Goal: Task Accomplishment & Management: Use online tool/utility

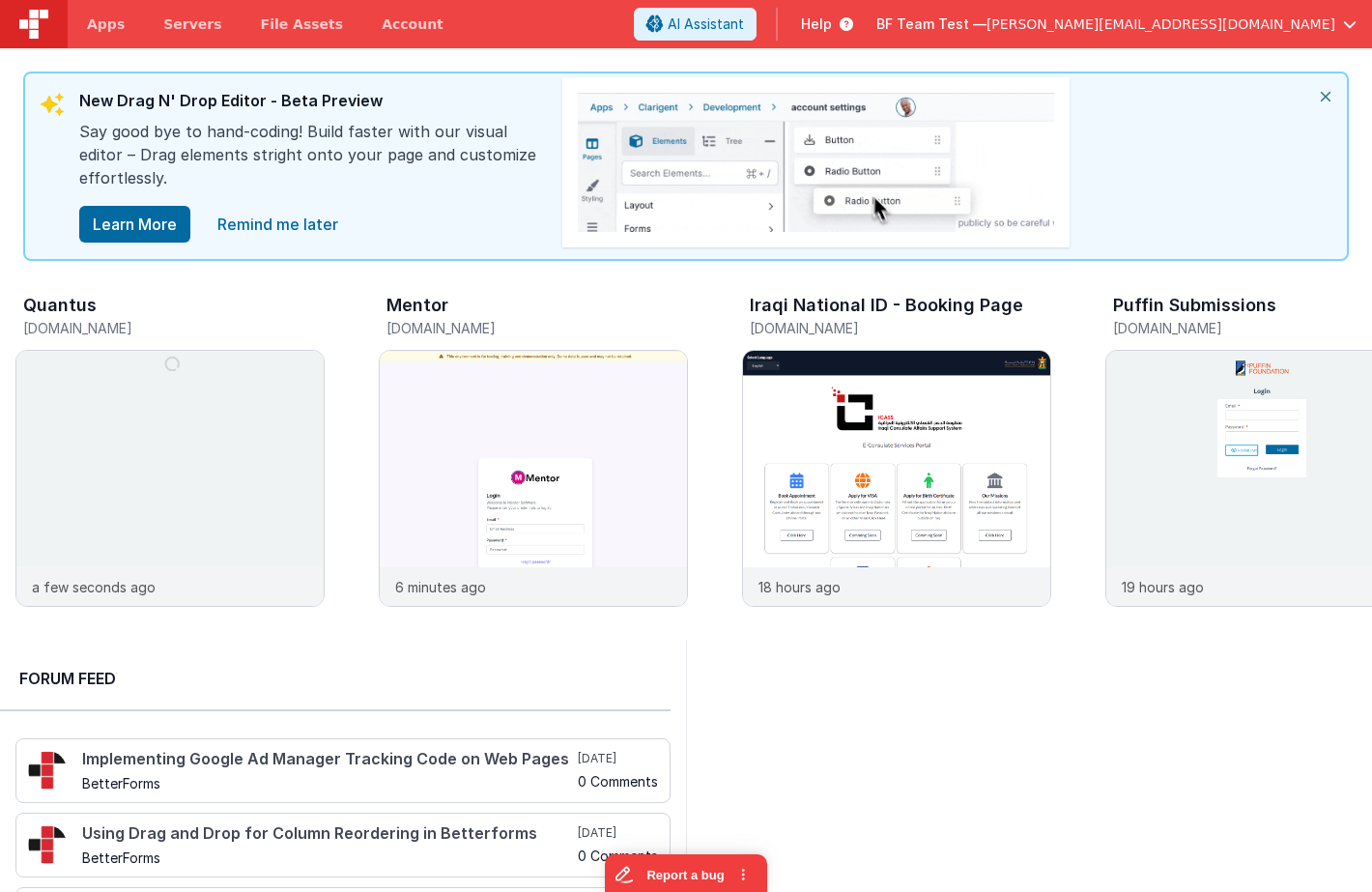
click at [1187, 18] on span "[PERSON_NAME][EMAIL_ADDRESS][DOMAIN_NAME]" at bounding box center [1161, 24] width 348 height 19
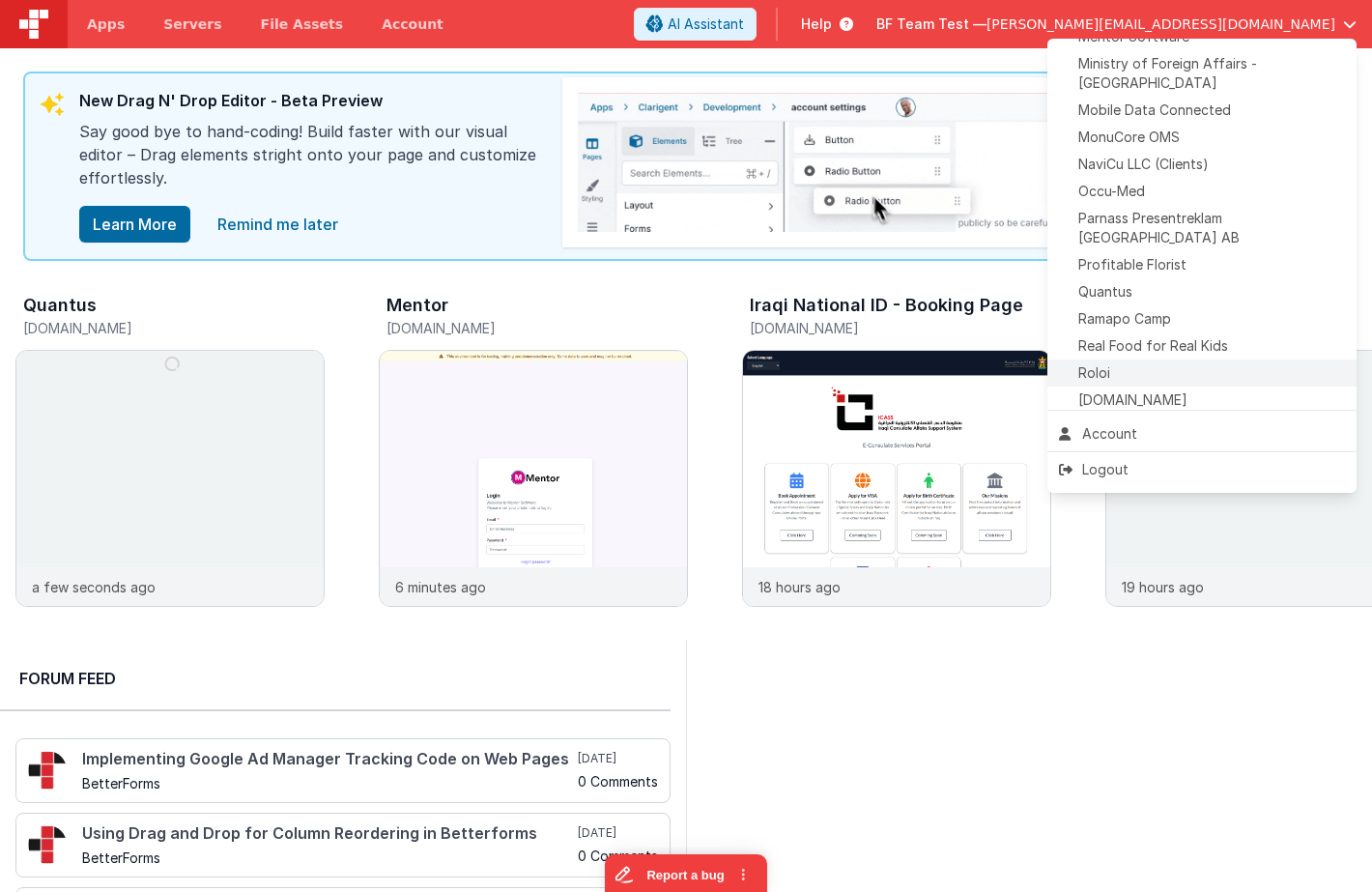
scroll to position [788, 0]
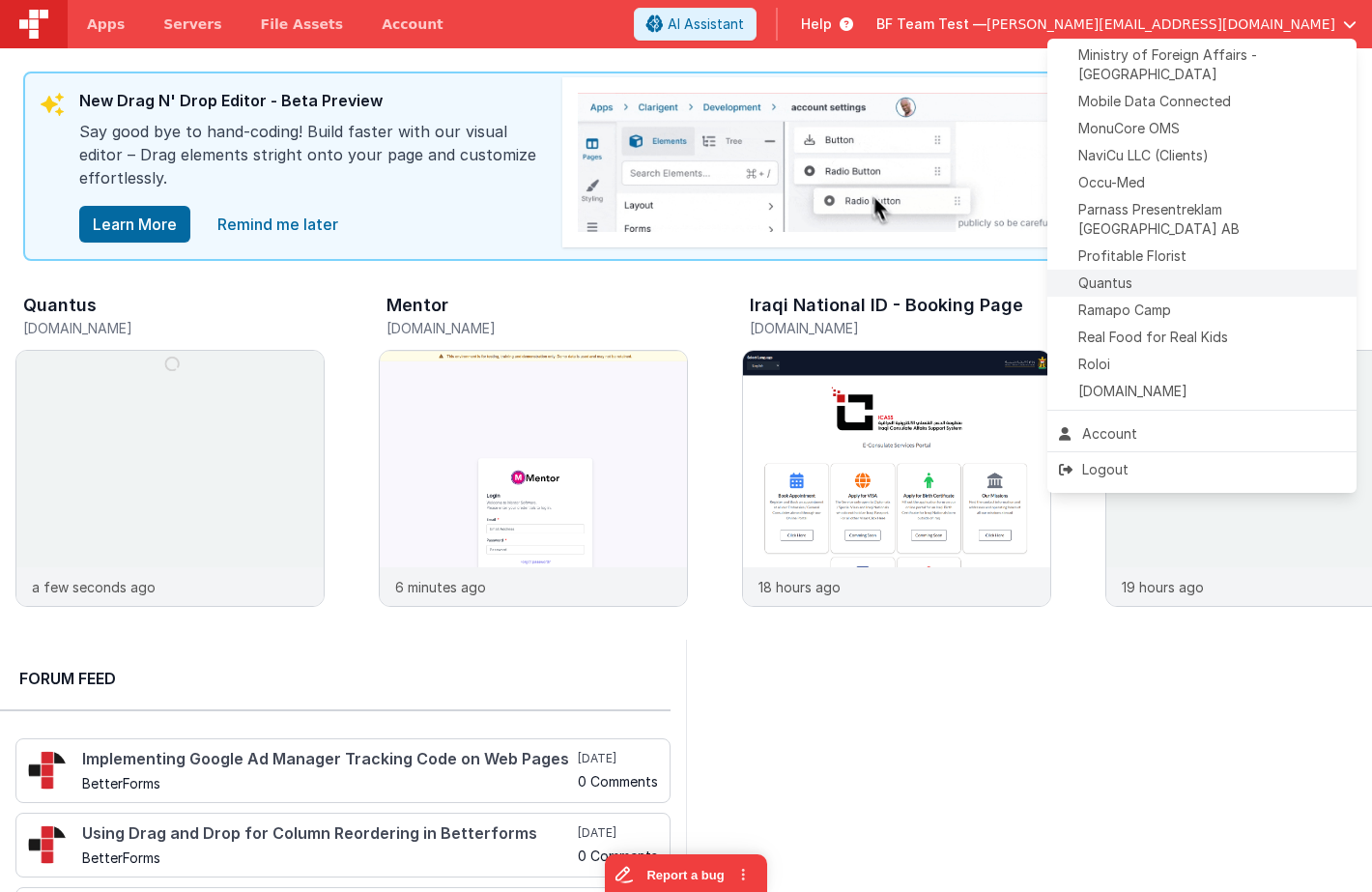
click at [1144, 274] on div "Quantus" at bounding box center [1202, 283] width 286 height 19
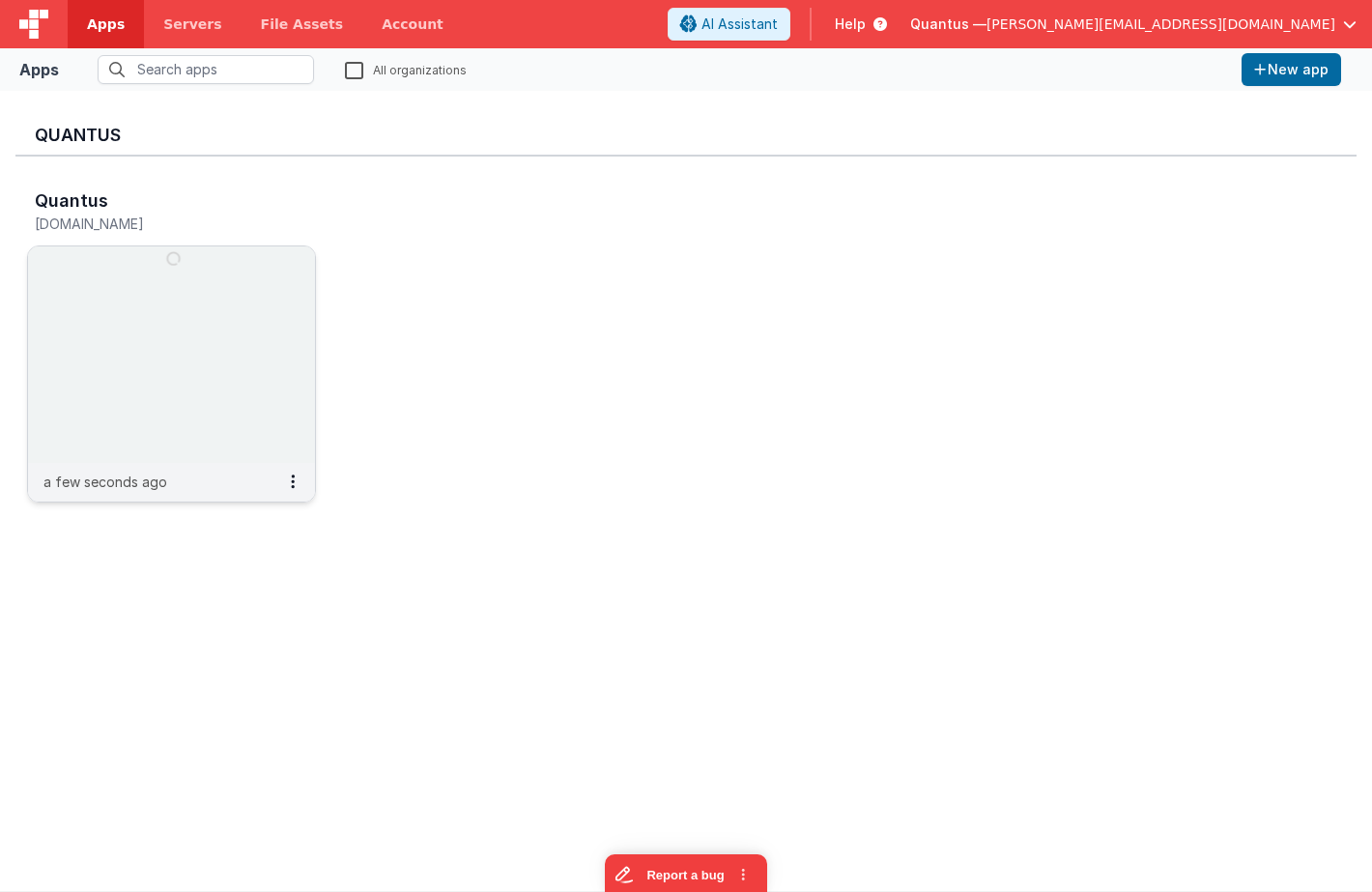
click at [170, 292] on img at bounding box center [171, 354] width 287 height 216
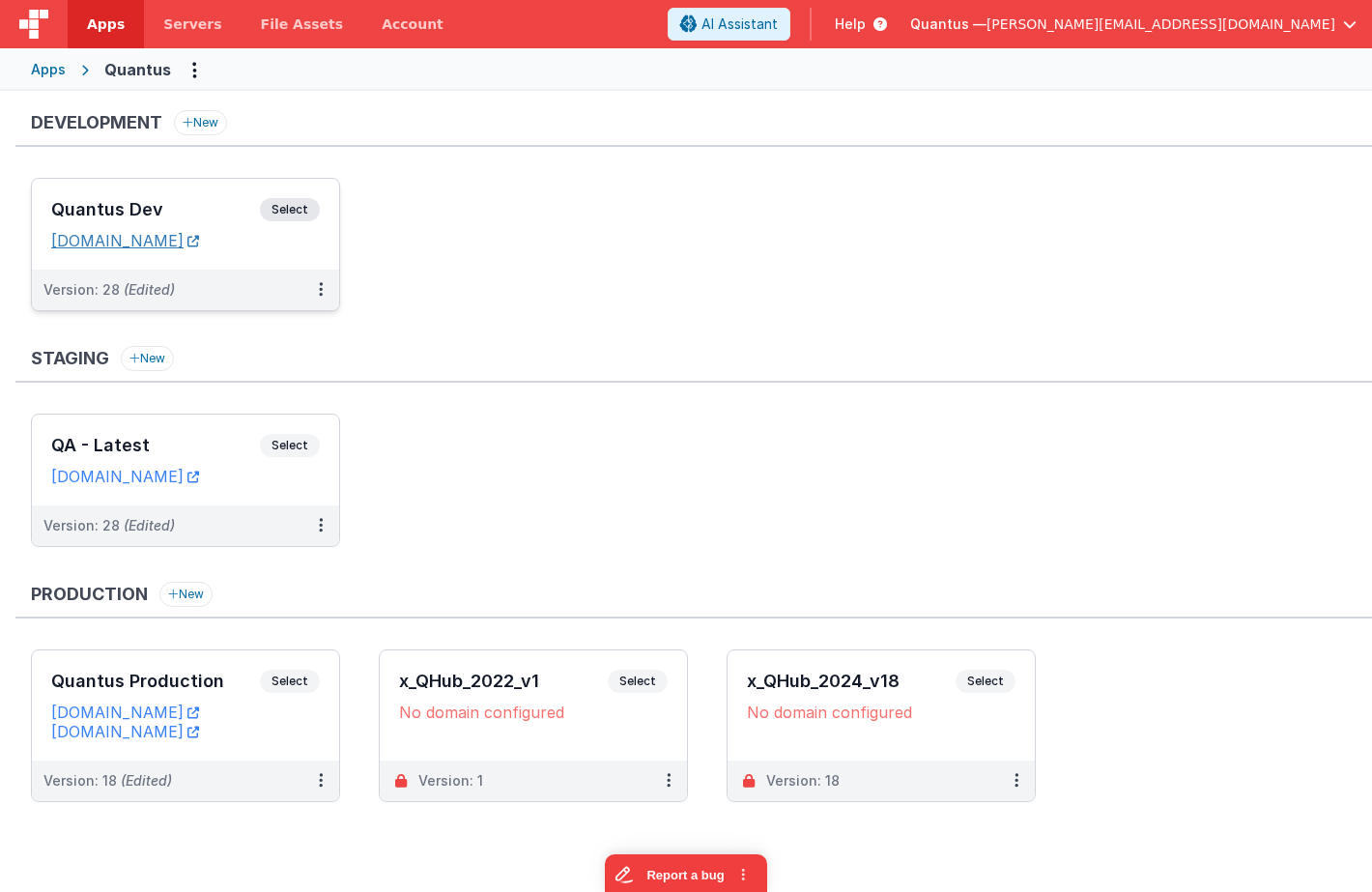
click at [200, 244] on link "[DOMAIN_NAME]" at bounding box center [125, 240] width 148 height 19
click at [280, 203] on span "Select" at bounding box center [290, 209] width 60 height 23
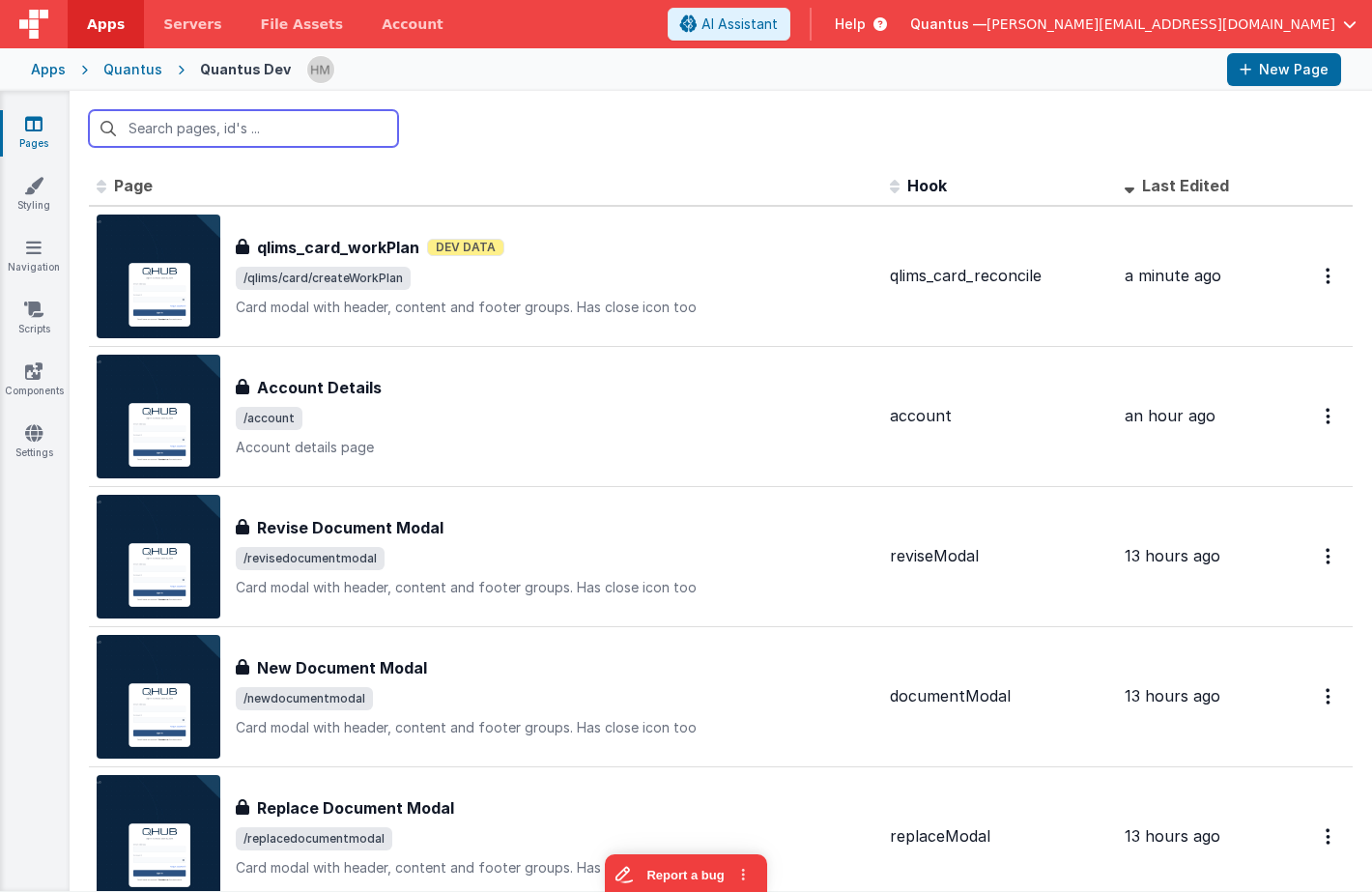
click at [350, 134] on input "text" at bounding box center [244, 128] width 310 height 37
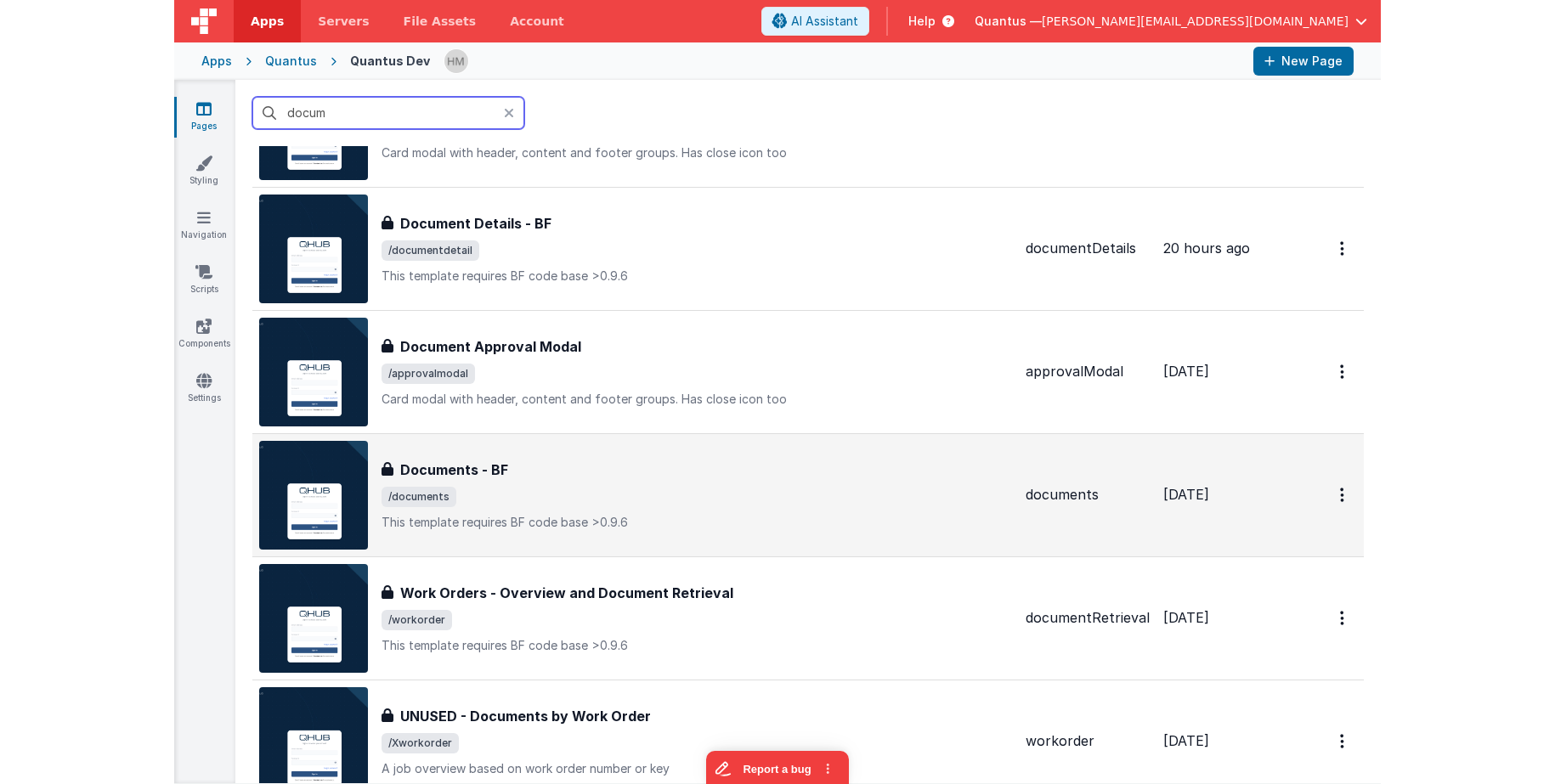
scroll to position [509, 0]
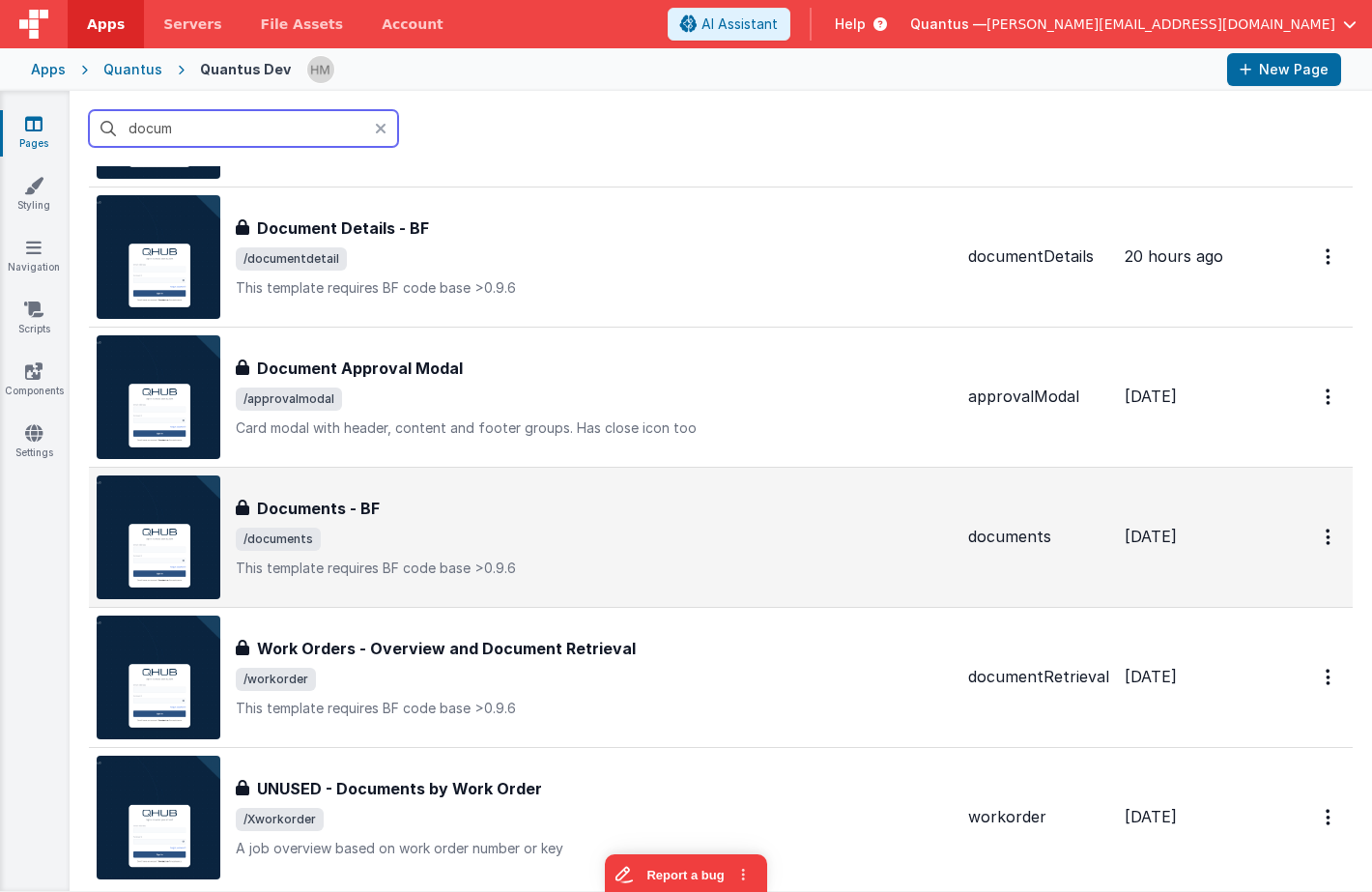
type input "docum"
click at [515, 566] on p "This template requires BF code base >0.9.6" at bounding box center [595, 568] width 717 height 19
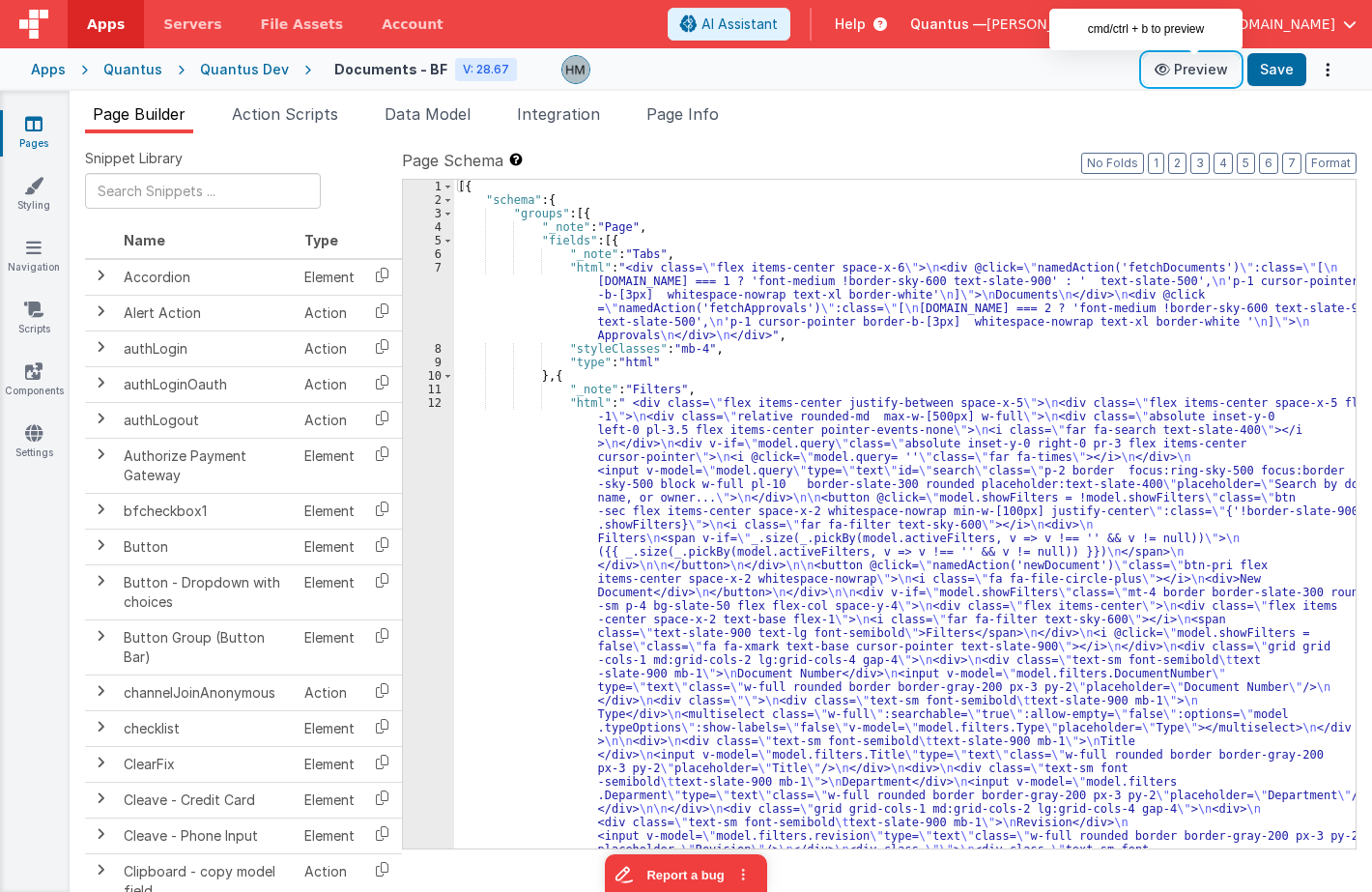
click at [1203, 79] on button "Preview" at bounding box center [1191, 69] width 96 height 31
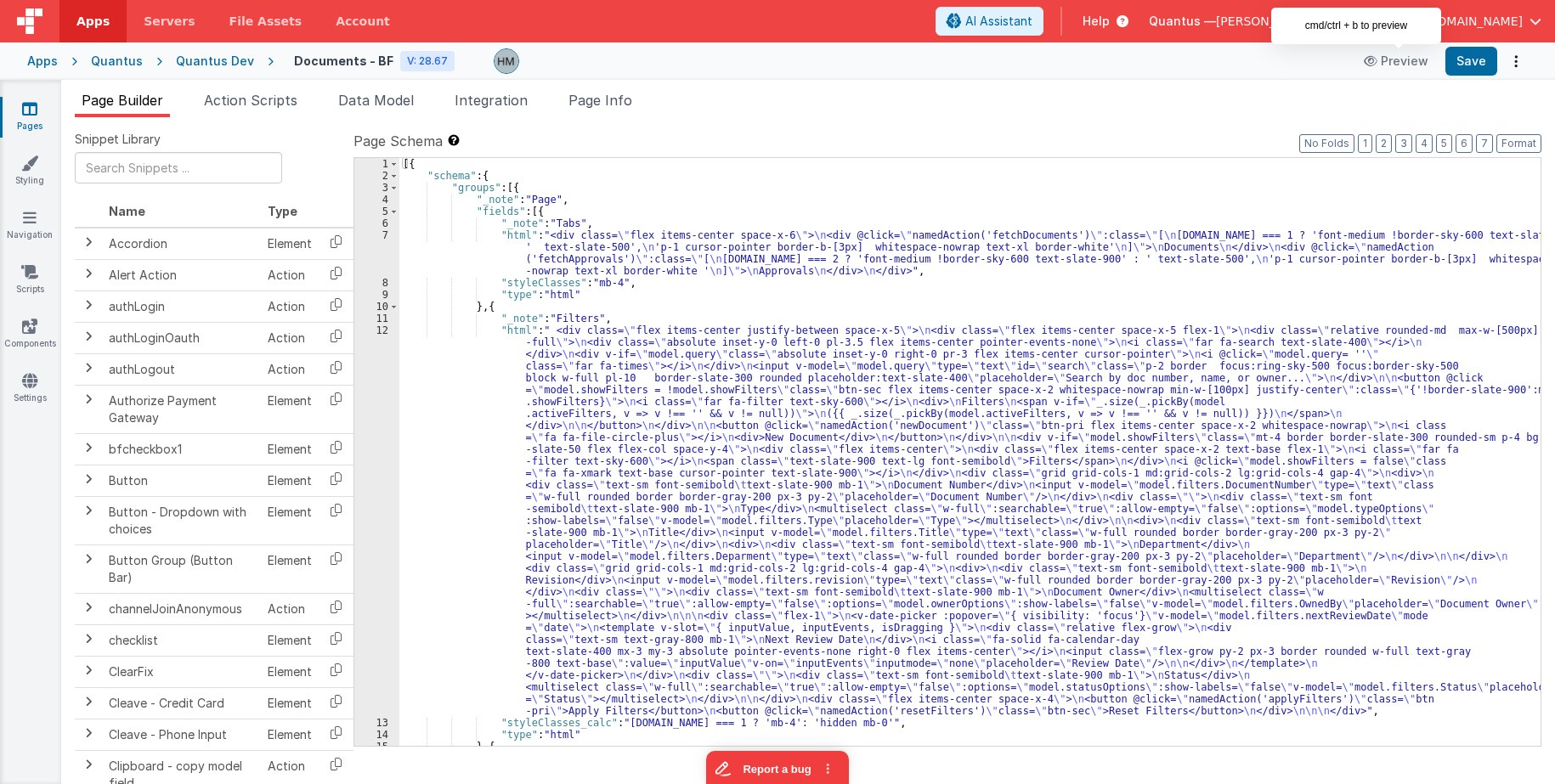
click at [466, 376] on div "[{ "schema" : { "groups" : [{ "_note" : "Page" , "fields" : [{ "_note" : "Tabs"…" at bounding box center [969, 463] width 1141 height 611
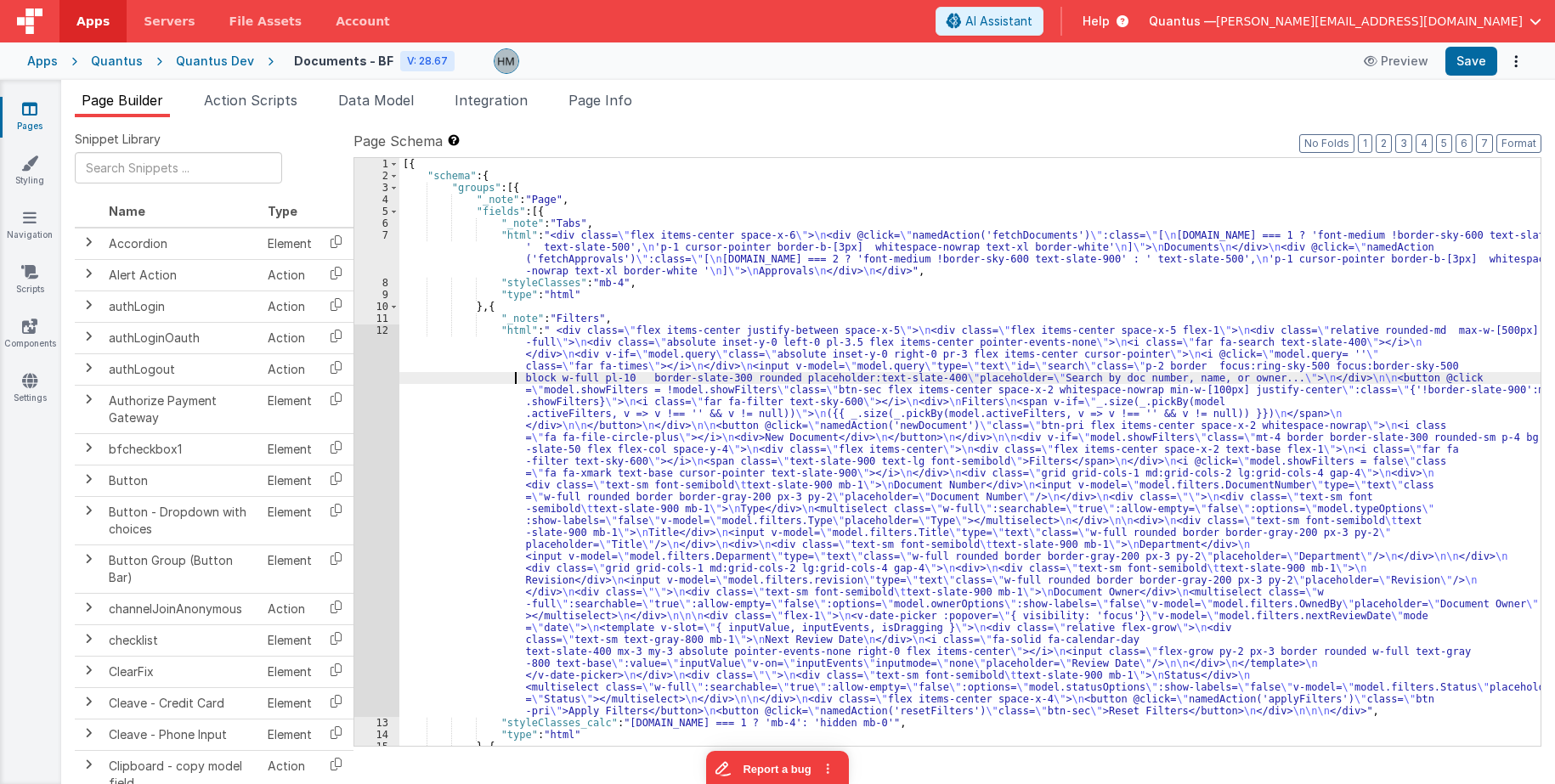
click at [380, 332] on div "12" at bounding box center [377, 521] width 45 height 392
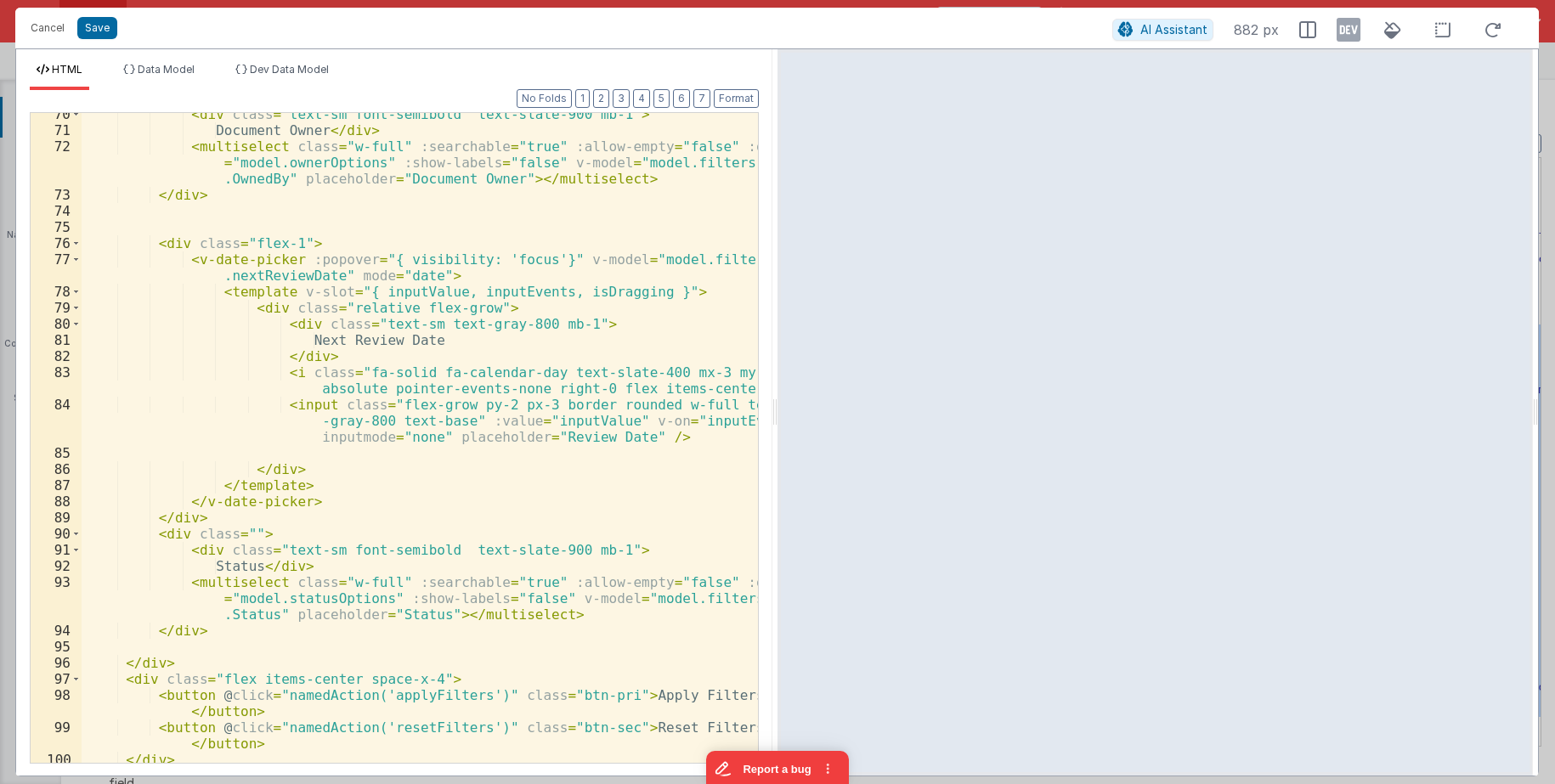
scroll to position [1480, 0]
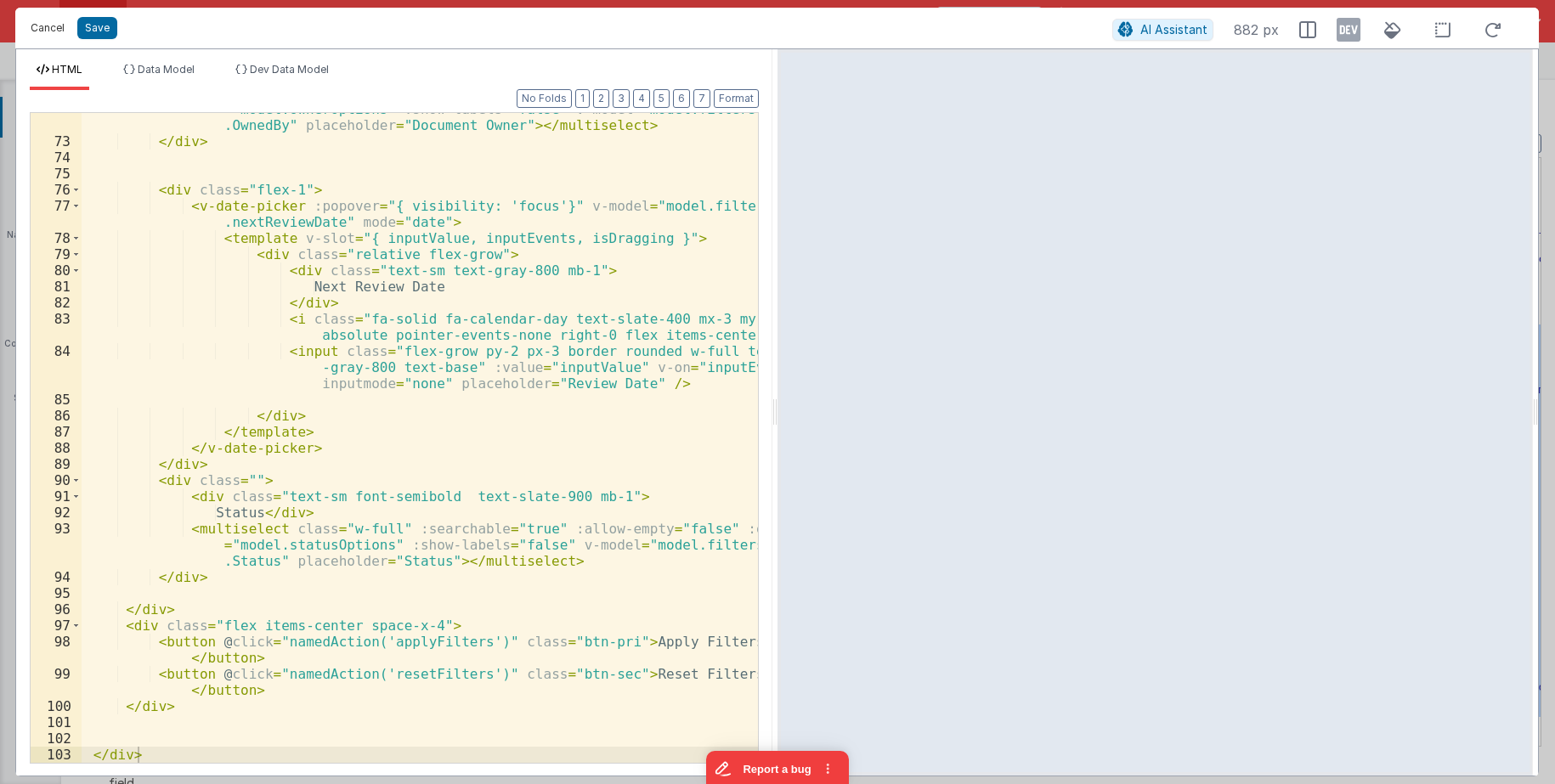
click at [44, 24] on button "Cancel" at bounding box center [47, 27] width 51 height 24
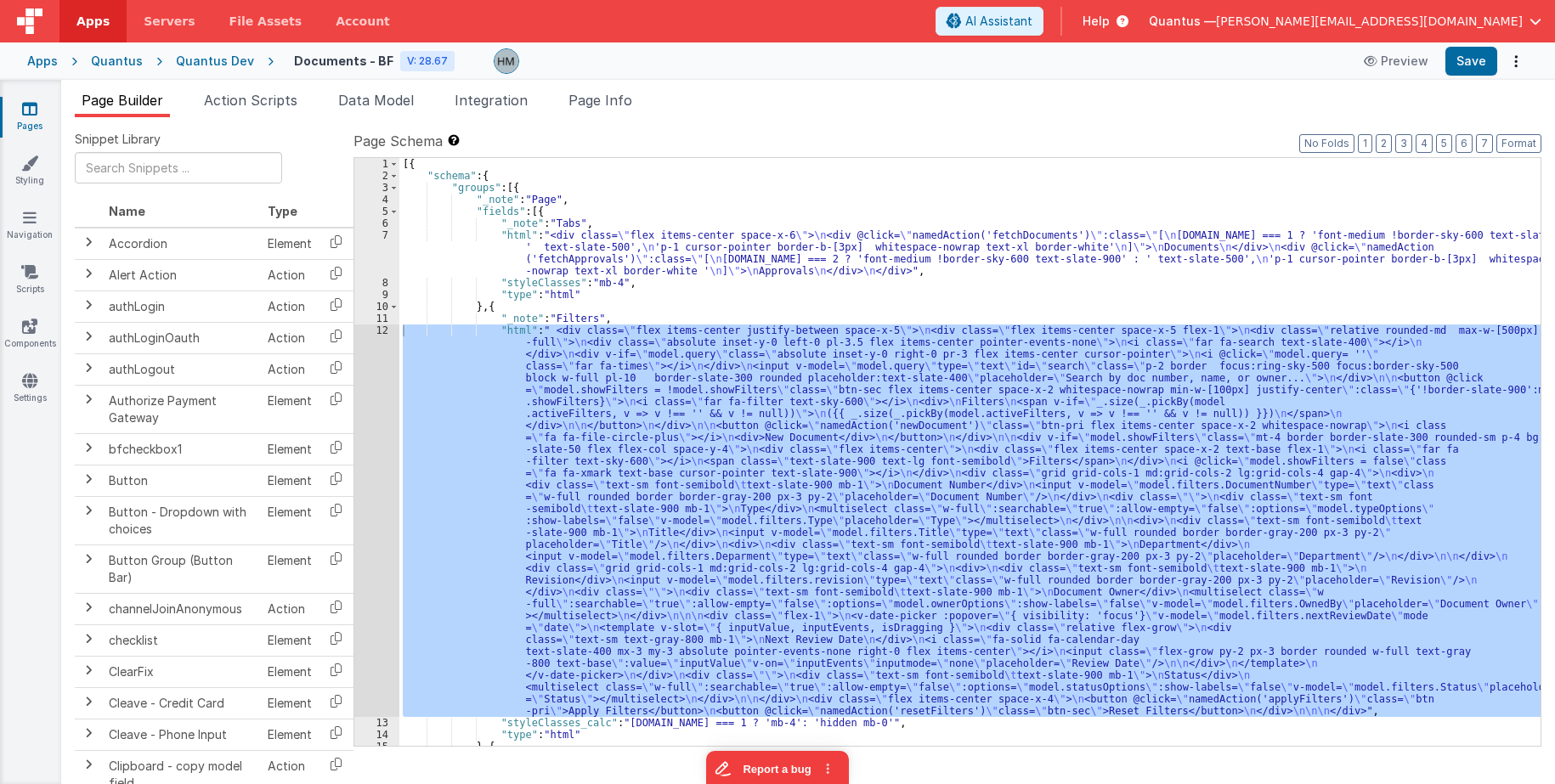
click at [613, 100] on span "Page Info" at bounding box center [599, 99] width 64 height 17
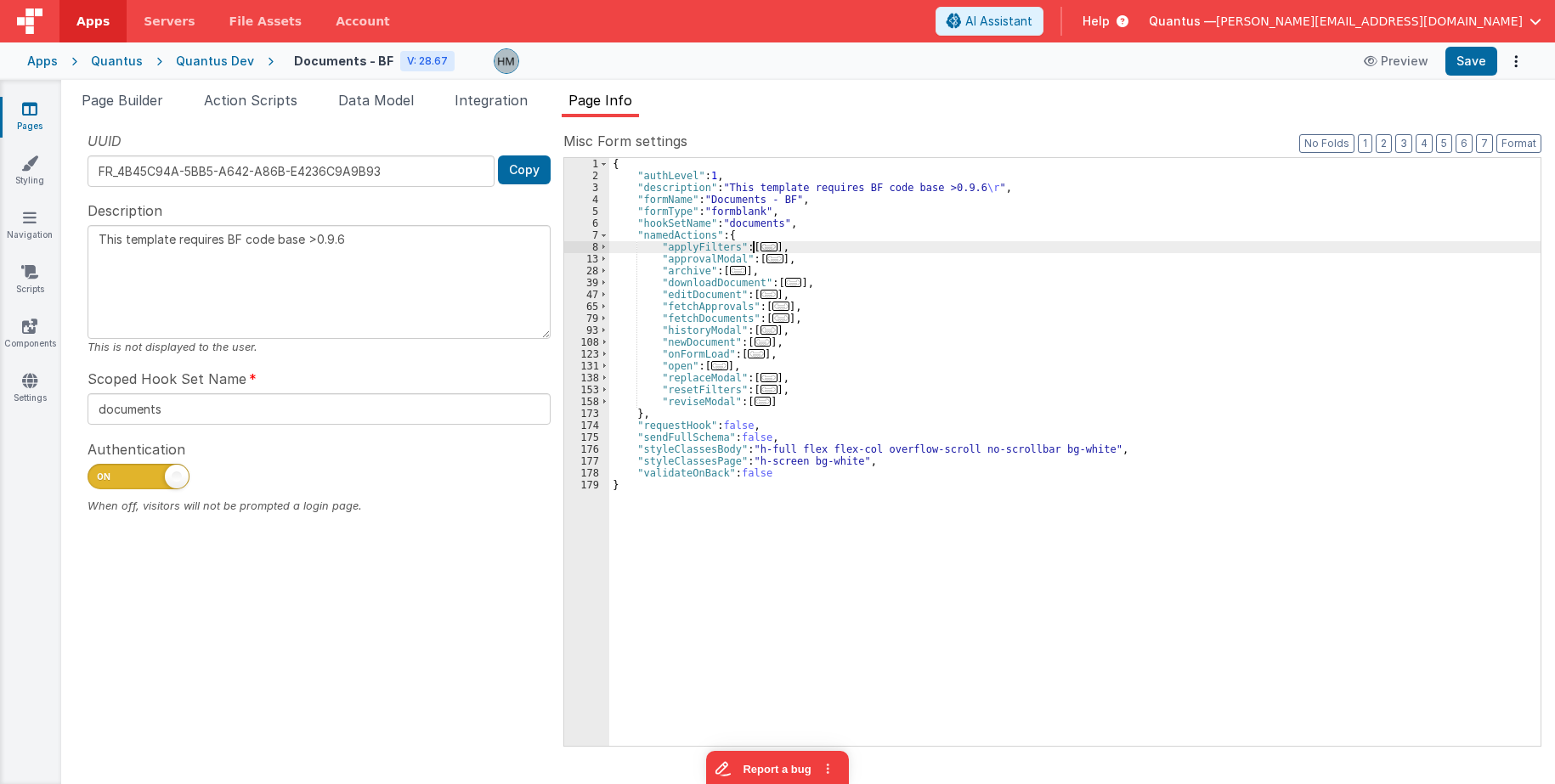
click at [760, 249] on span "..." at bounding box center [768, 246] width 17 height 10
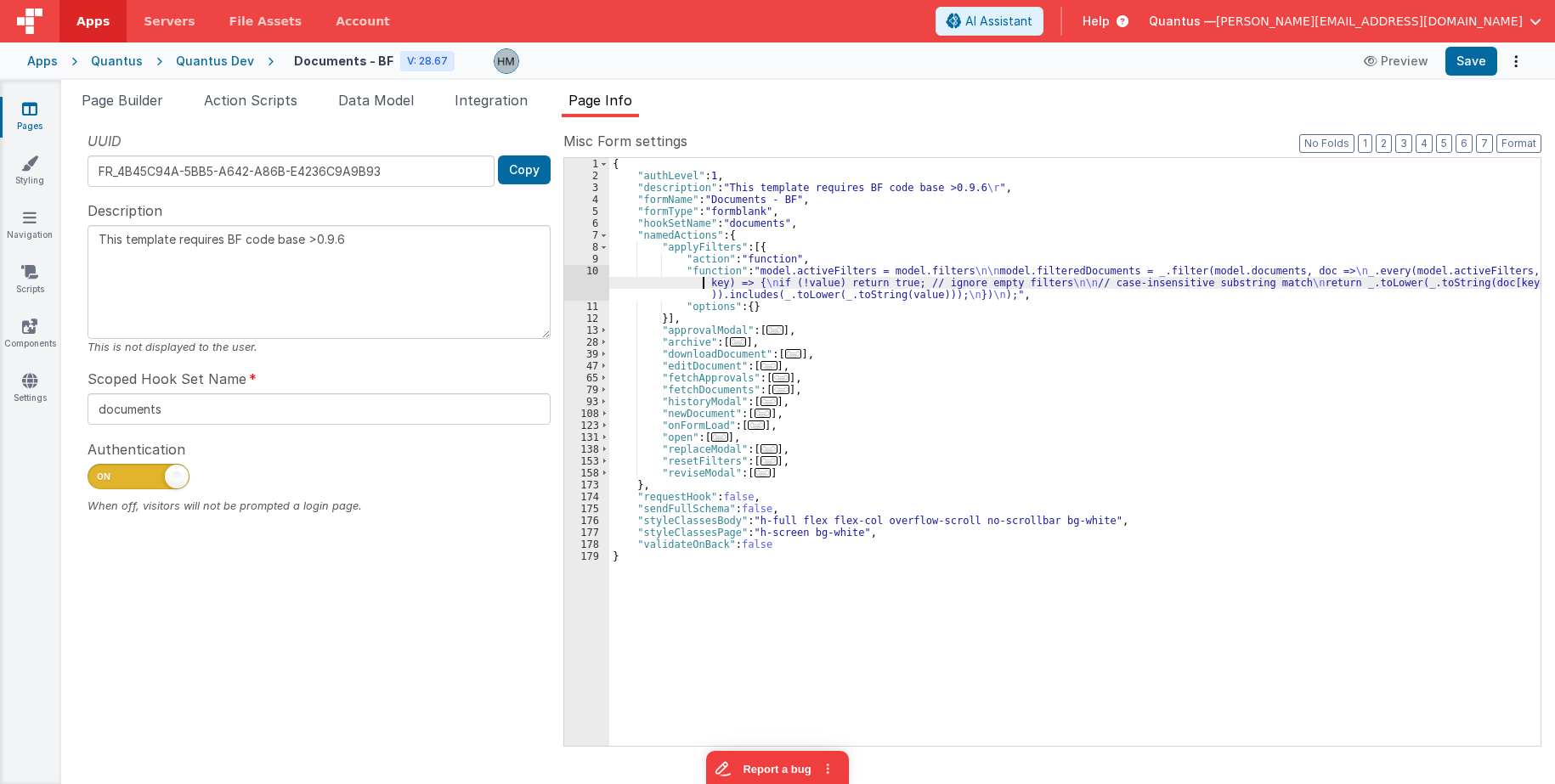
click at [705, 287] on div "{ "authLevel" : 1 , "description" : "This template requires BF code base >0.9.6…" at bounding box center [1074, 463] width 931 height 611
click at [595, 276] on div "10" at bounding box center [586, 283] width 45 height 36
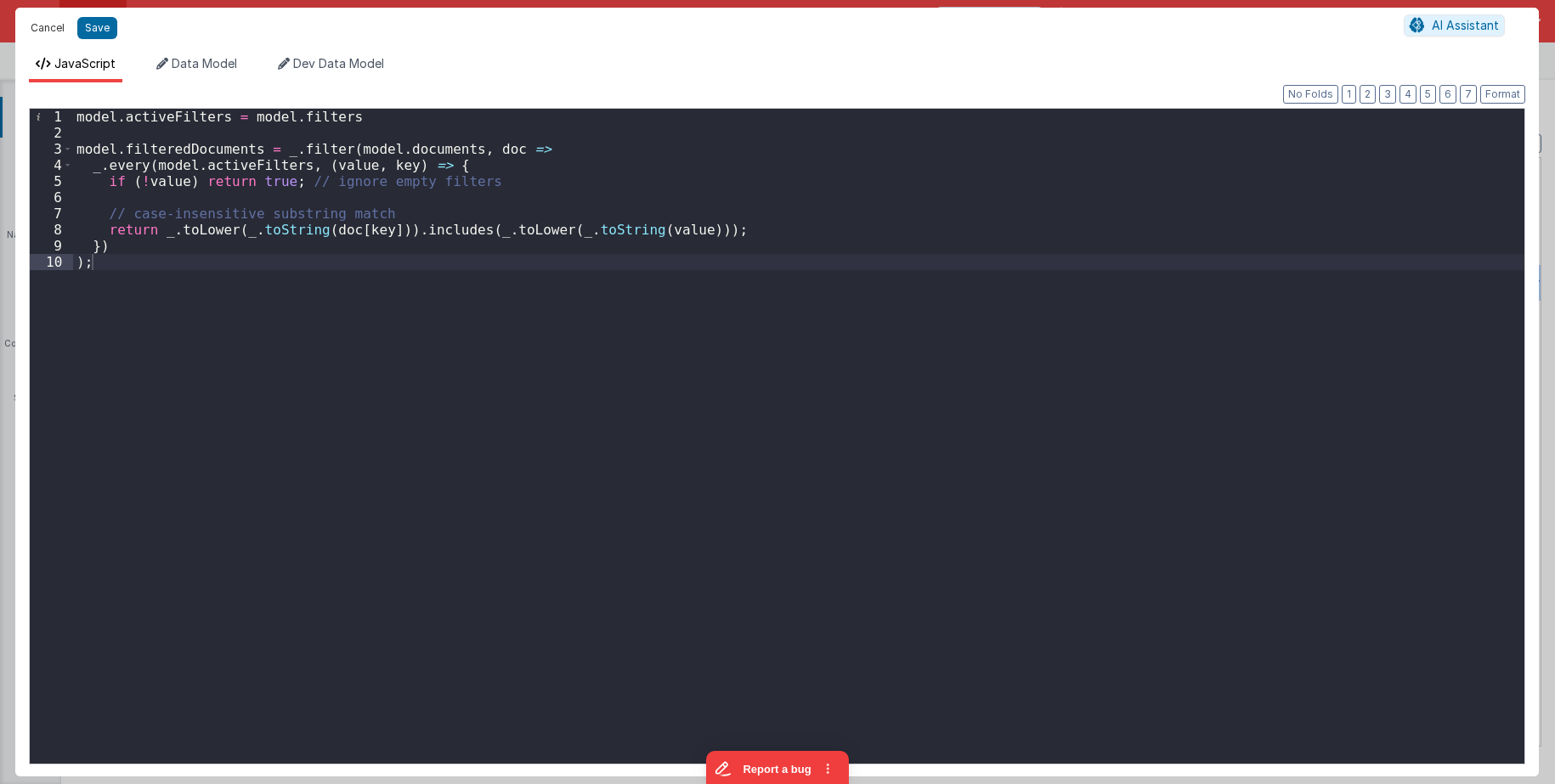
click at [49, 25] on button "Cancel" at bounding box center [47, 27] width 51 height 24
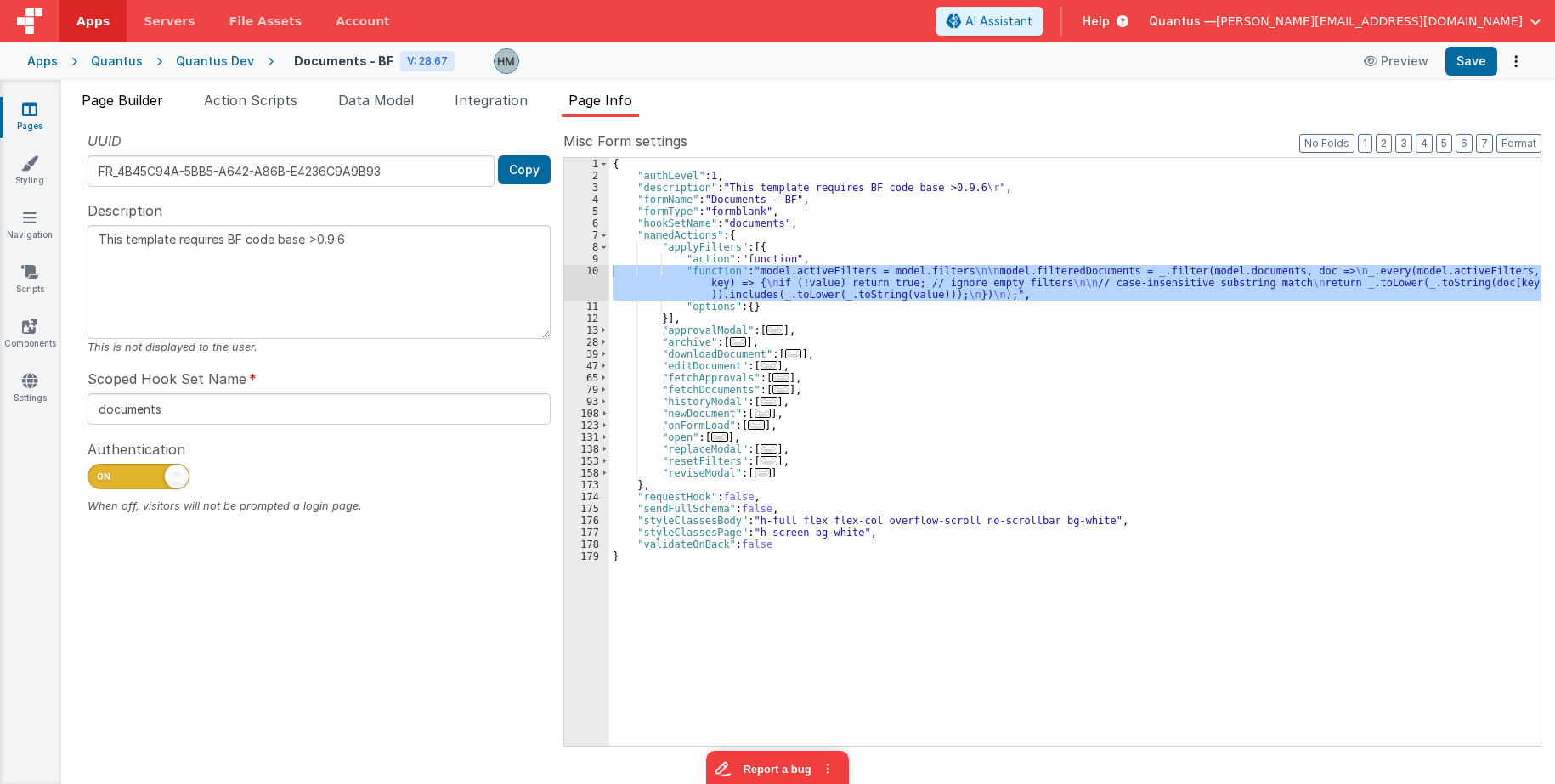
click at [139, 103] on span "Page Builder" at bounding box center [121, 99] width 81 height 17
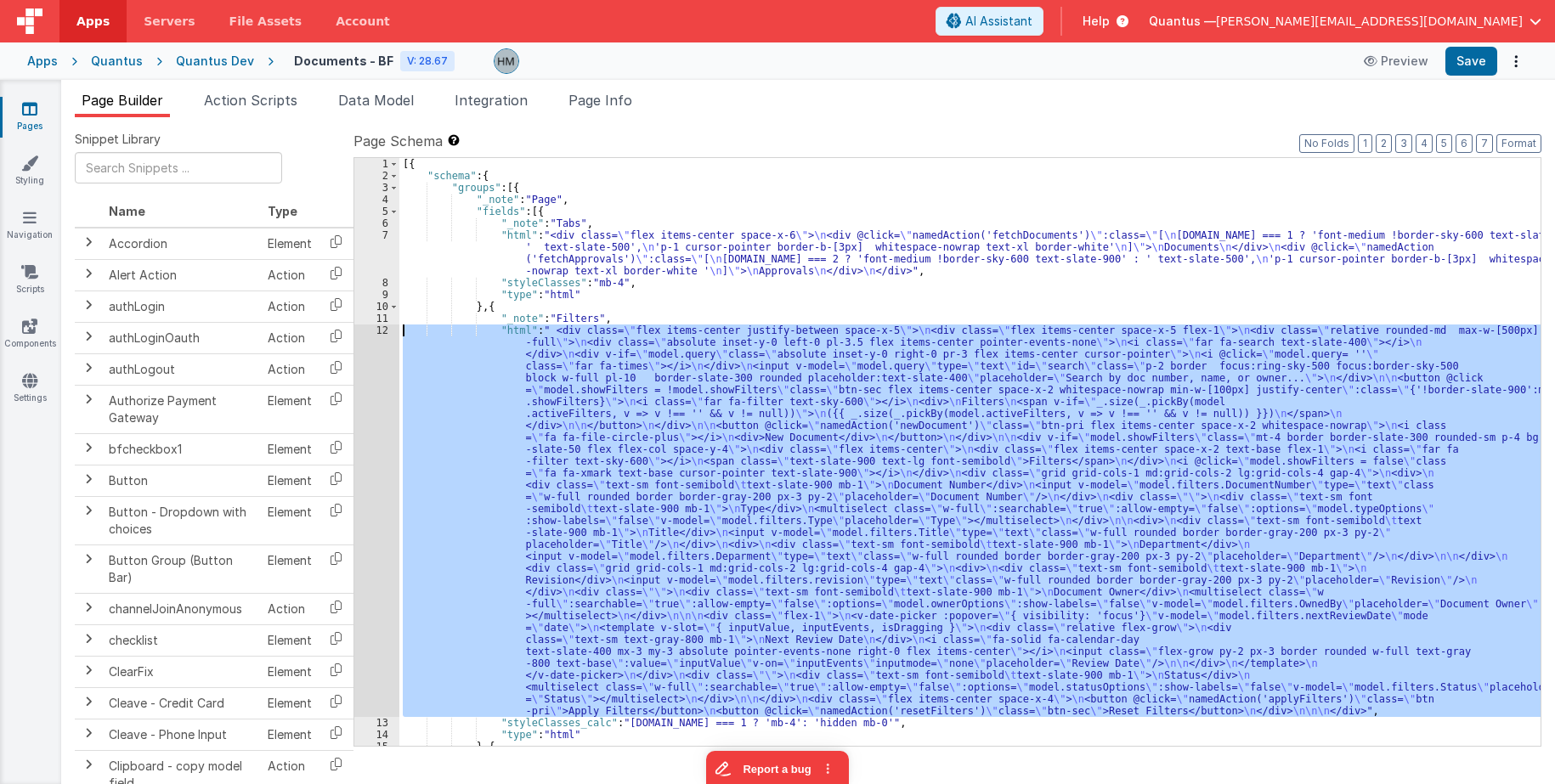
click at [479, 352] on div "[{ "schema" : { "groups" : [{ "_note" : "Page" , "fields" : [{ "_note" : "Tabs"…" at bounding box center [969, 452] width 1141 height 588
click at [380, 331] on div "12" at bounding box center [377, 521] width 45 height 392
click at [510, 365] on div "[{ "schema" : { "groups" : [{ "_note" : "Page" , "fields" : [{ "_note" : "Tabs"…" at bounding box center [969, 452] width 1141 height 588
click at [382, 331] on div "12" at bounding box center [377, 521] width 45 height 392
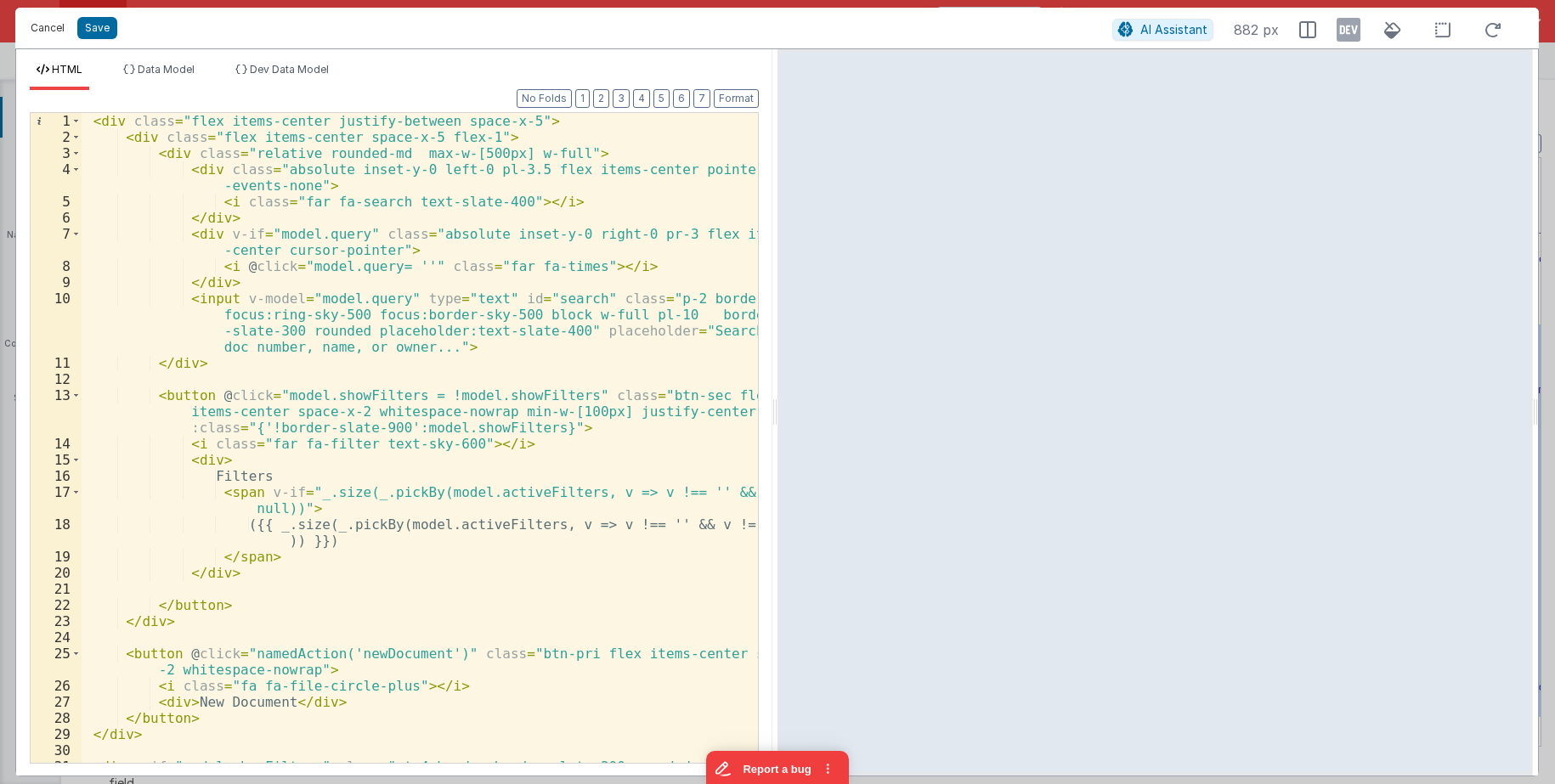
click at [57, 28] on button "Cancel" at bounding box center [47, 27] width 51 height 24
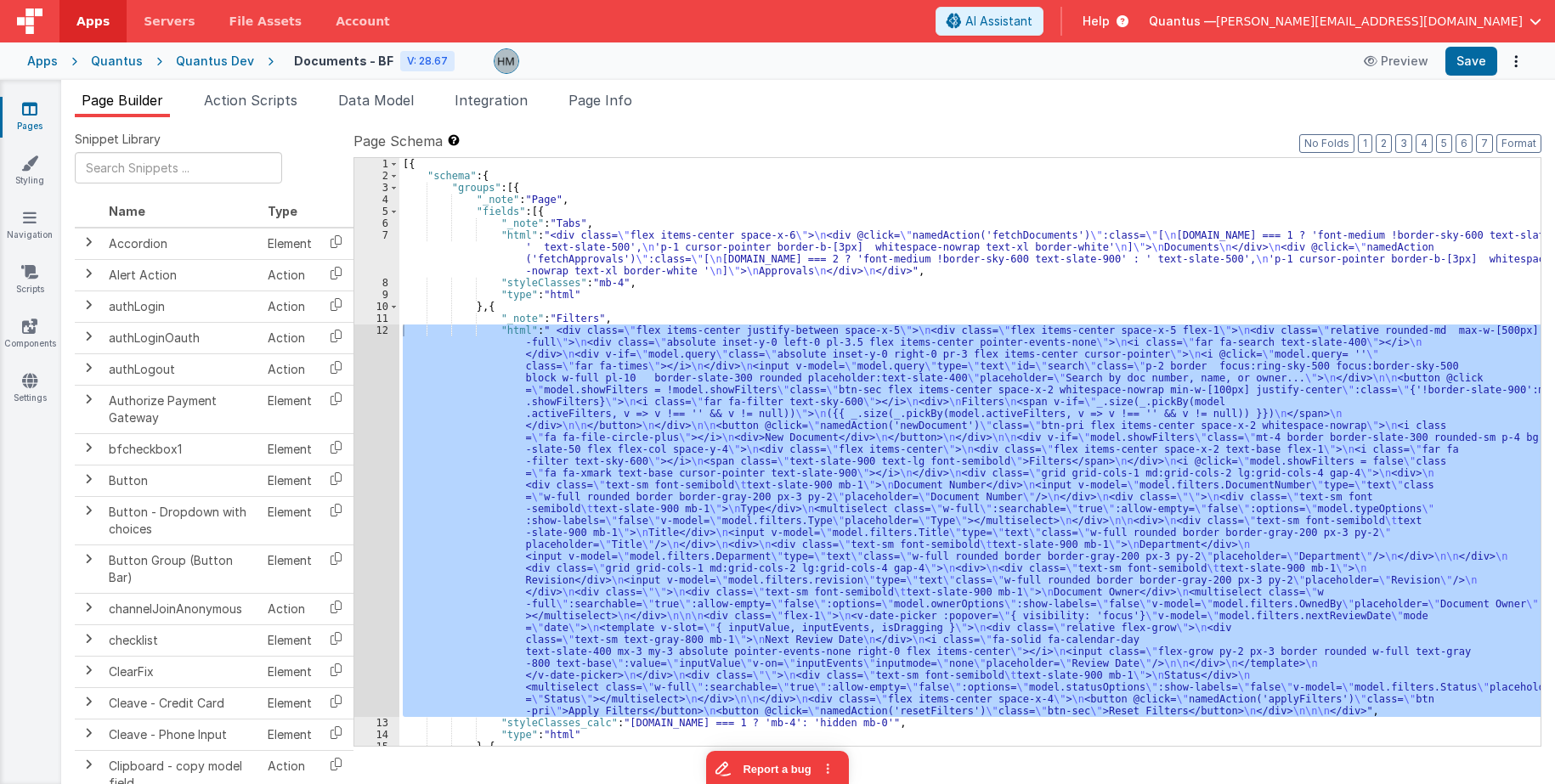
click at [223, 65] on div "Quantus Dev" at bounding box center [216, 60] width 79 height 17
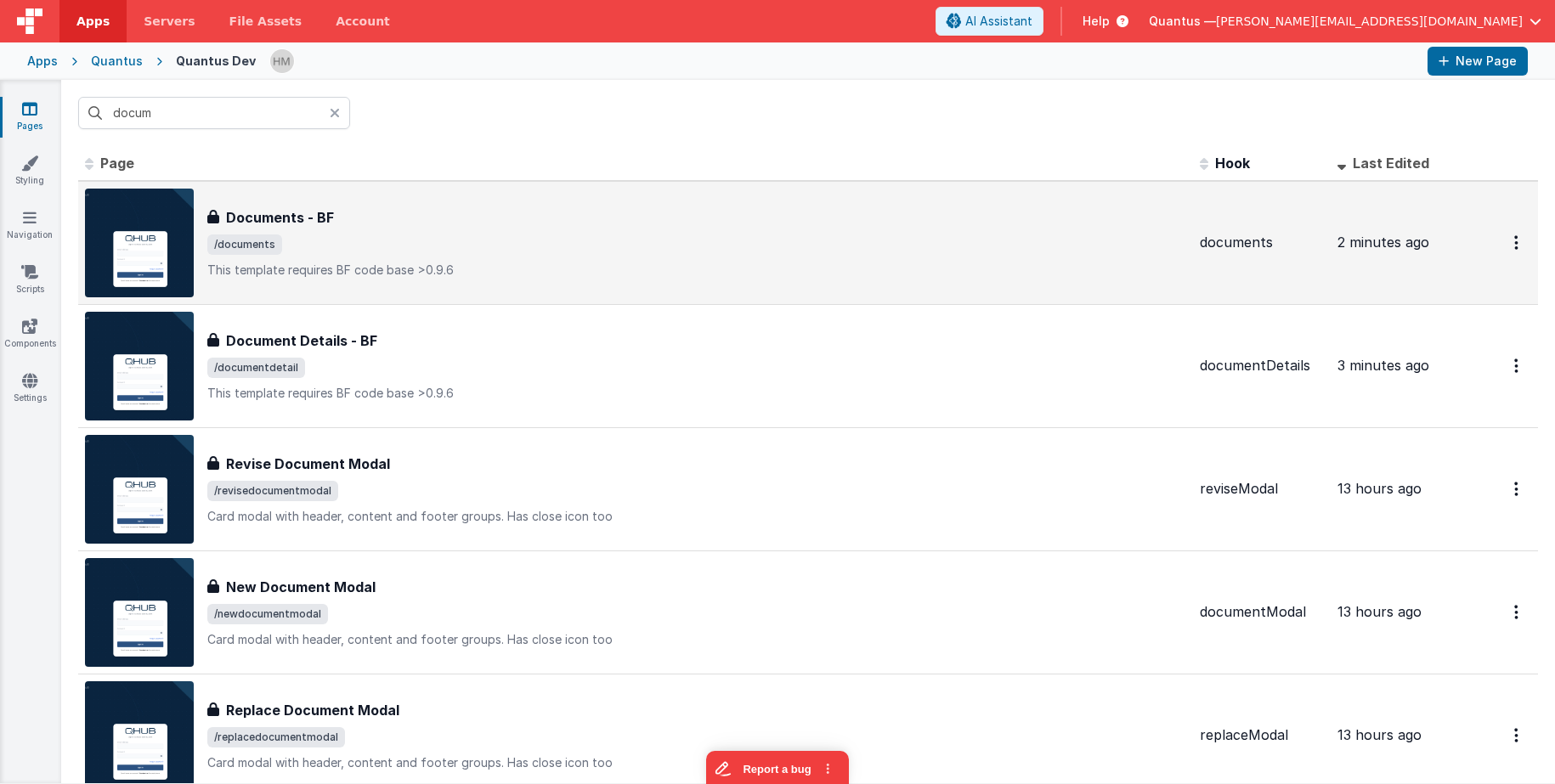
click at [483, 260] on div "Documents - BF Documents - BF /documents This template requires BF code base >0…" at bounding box center [697, 243] width 979 height 72
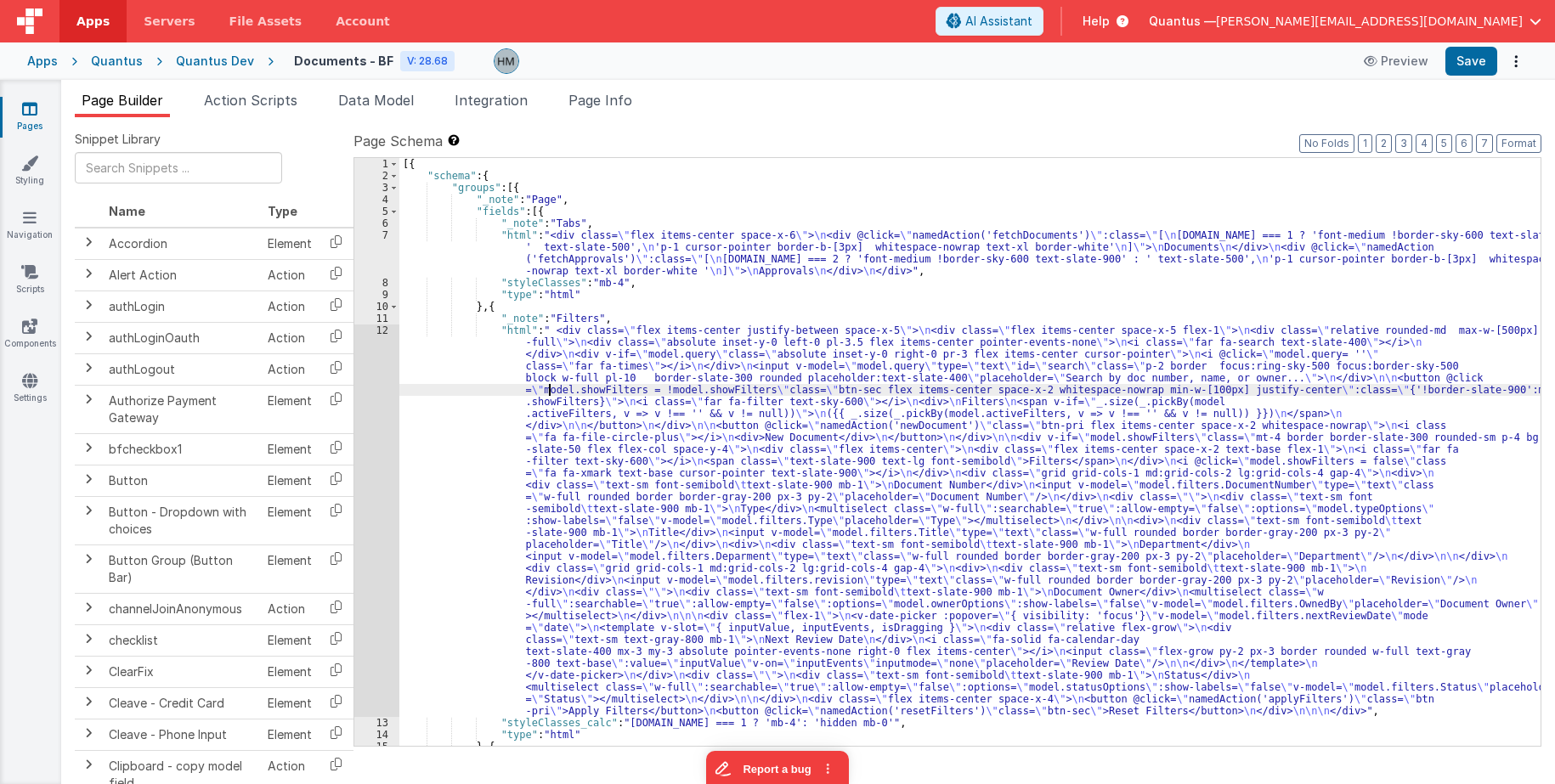
click at [551, 392] on div "[{ "schema" : { "groups" : [{ "_note" : "Page" , "fields" : [{ "_note" : "Tabs"…" at bounding box center [969, 463] width 1141 height 611
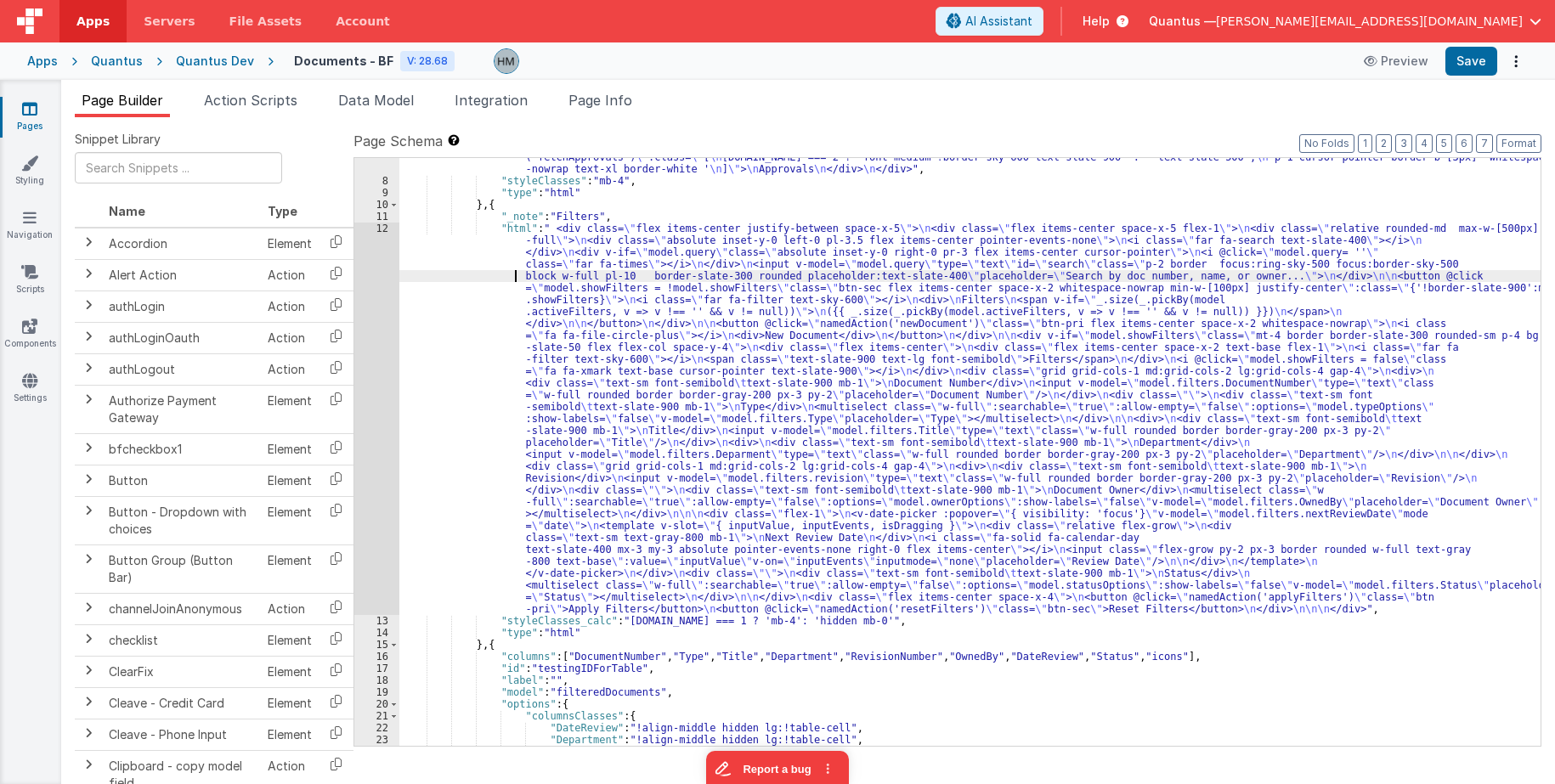
click at [482, 279] on div ""html" : "<div class= \" flex items-center space-x-6 \" > \n <div @click= \" na…" at bounding box center [969, 451] width 1141 height 647
click at [387, 231] on div "12" at bounding box center [377, 419] width 45 height 392
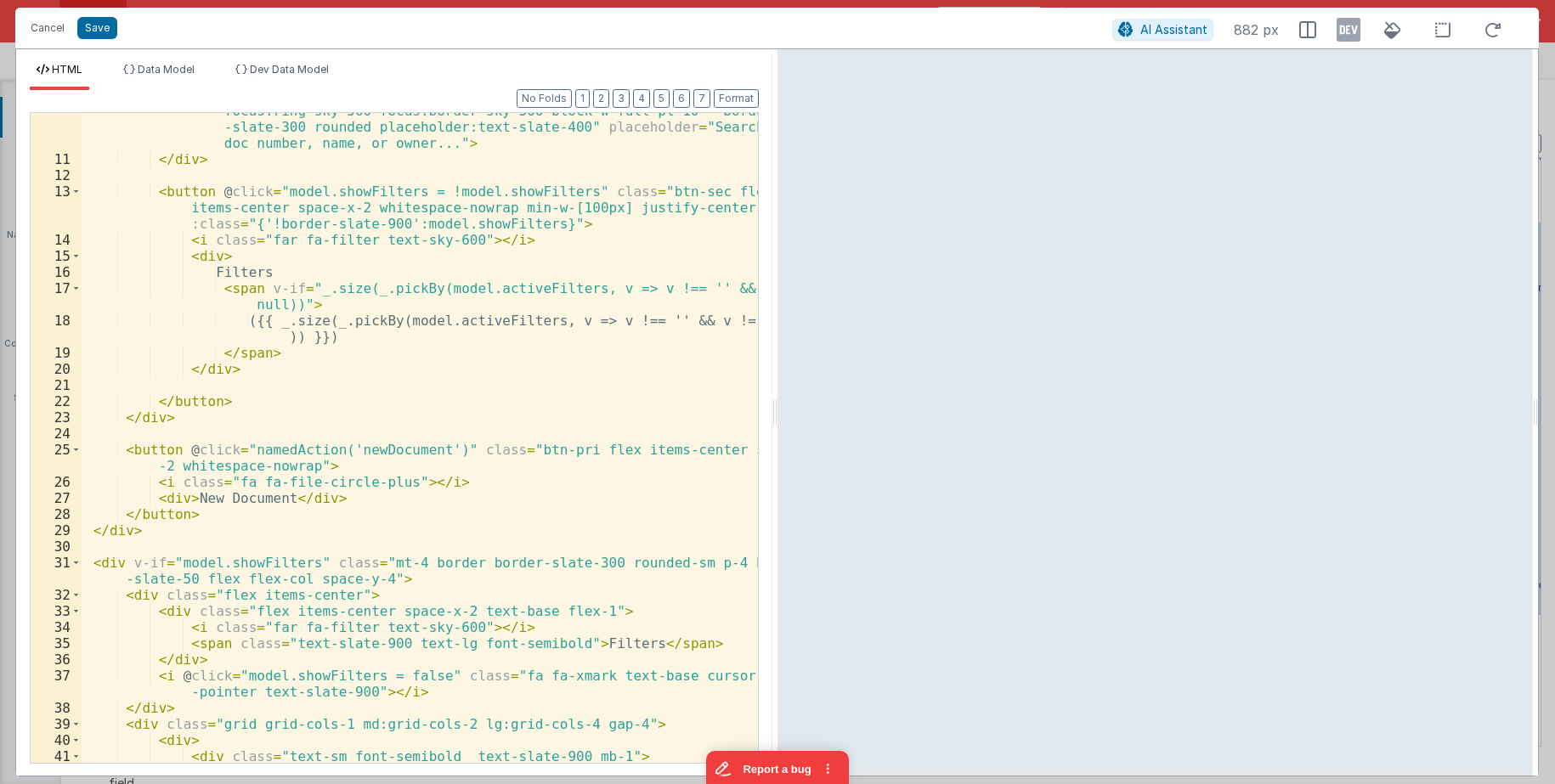
scroll to position [204, 0]
click at [451, 424] on div "< input v-model = "model.query" type = "text" id = "search" class = "p-2 border…" at bounding box center [419, 451] width 676 height 730
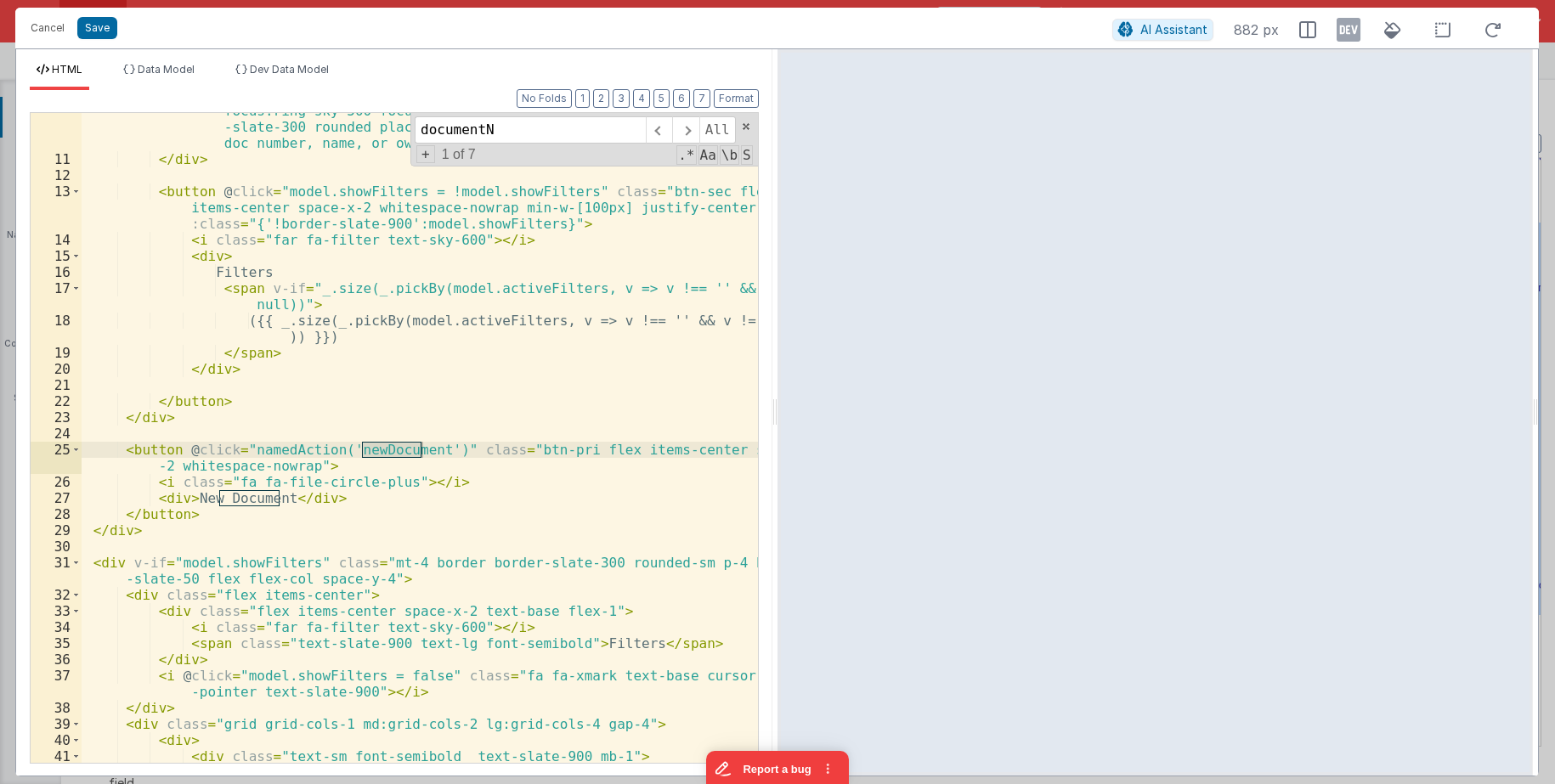
scroll to position [562, 0]
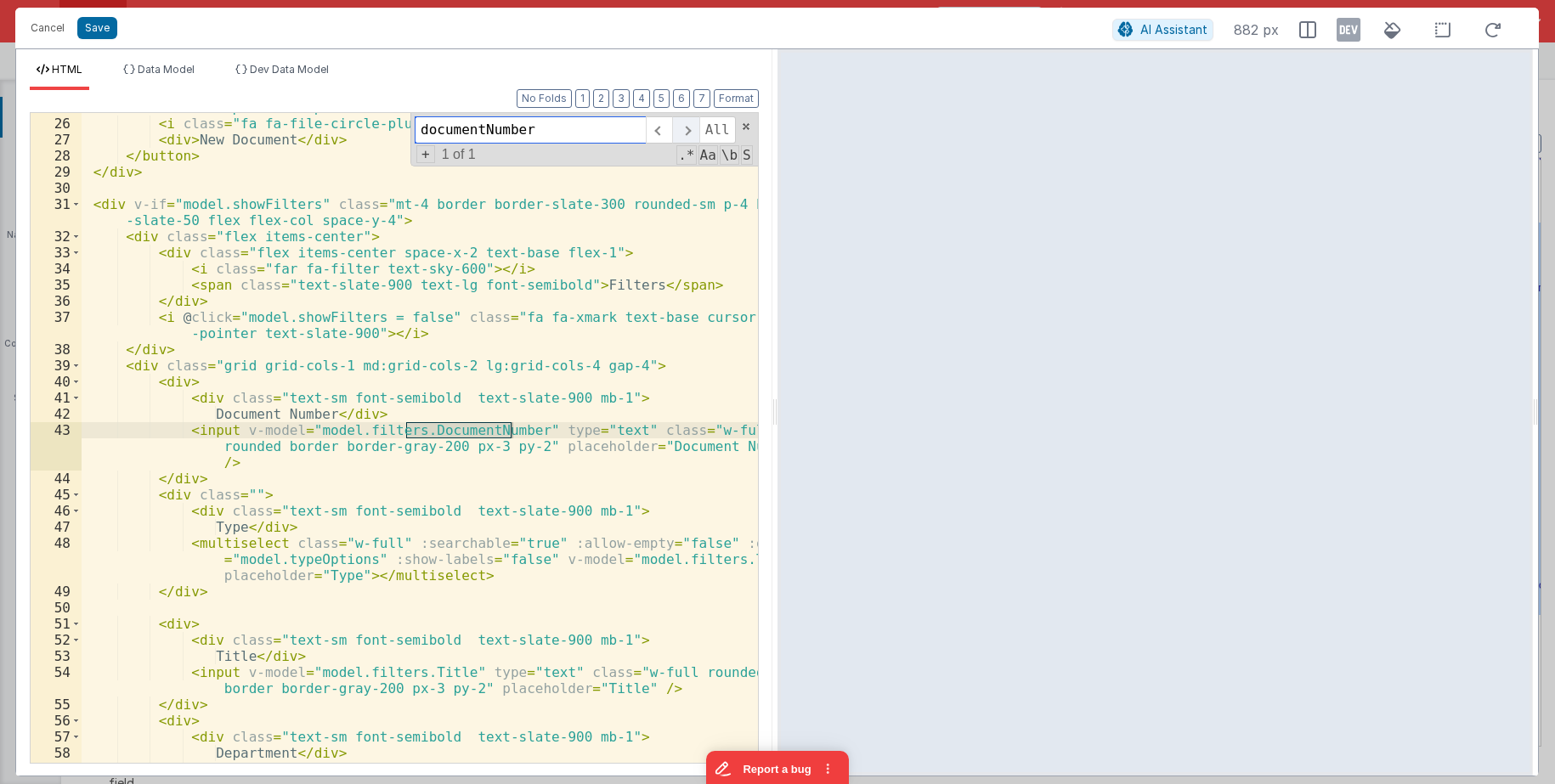
click at [695, 131] on span at bounding box center [685, 129] width 26 height 27
click at [692, 131] on span at bounding box center [685, 129] width 26 height 27
click at [375, 428] on div "< button @ click = "namedAction('newDocument')" class = "btn-pri flex items-cen…" at bounding box center [419, 440] width 676 height 714
drag, startPoint x: 564, startPoint y: 130, endPoint x: 242, endPoint y: 75, distance: 326.7
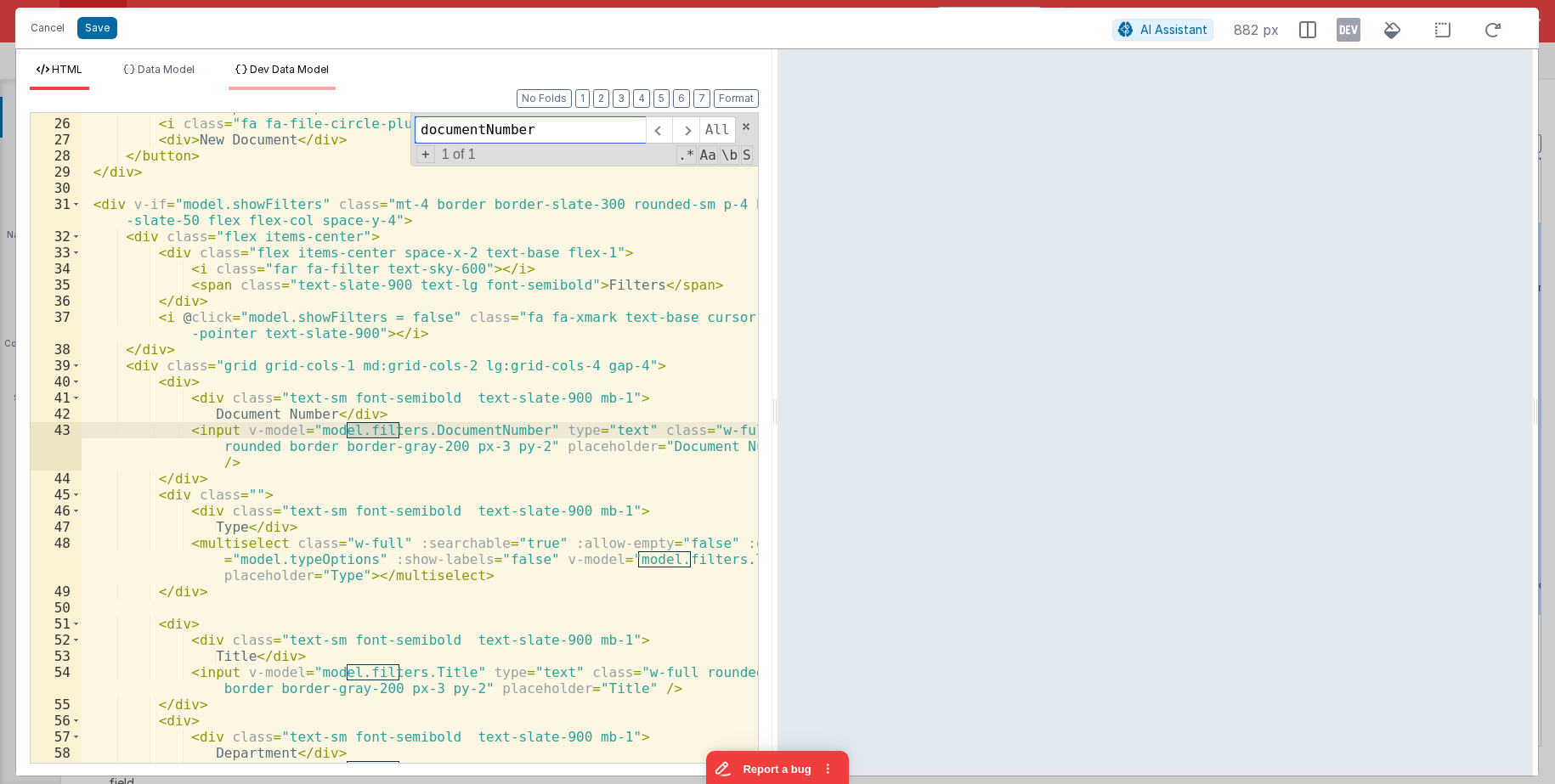
click at [414, 116] on input "documentNumber" at bounding box center [530, 129] width 231 height 27
paste input "filters"
type input "filters."
click at [684, 140] on span at bounding box center [685, 129] width 26 height 27
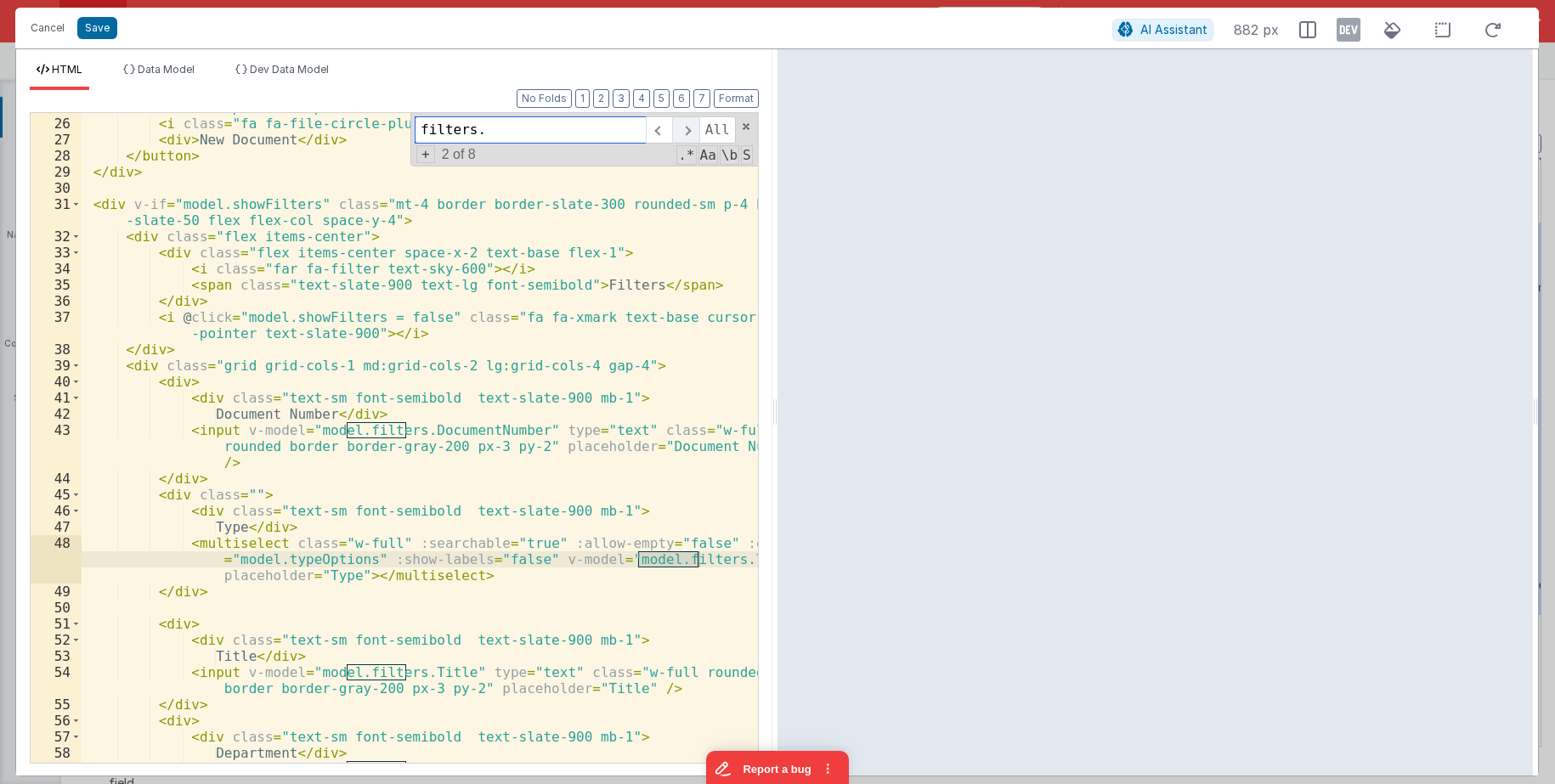
click at [681, 140] on span at bounding box center [685, 129] width 26 height 27
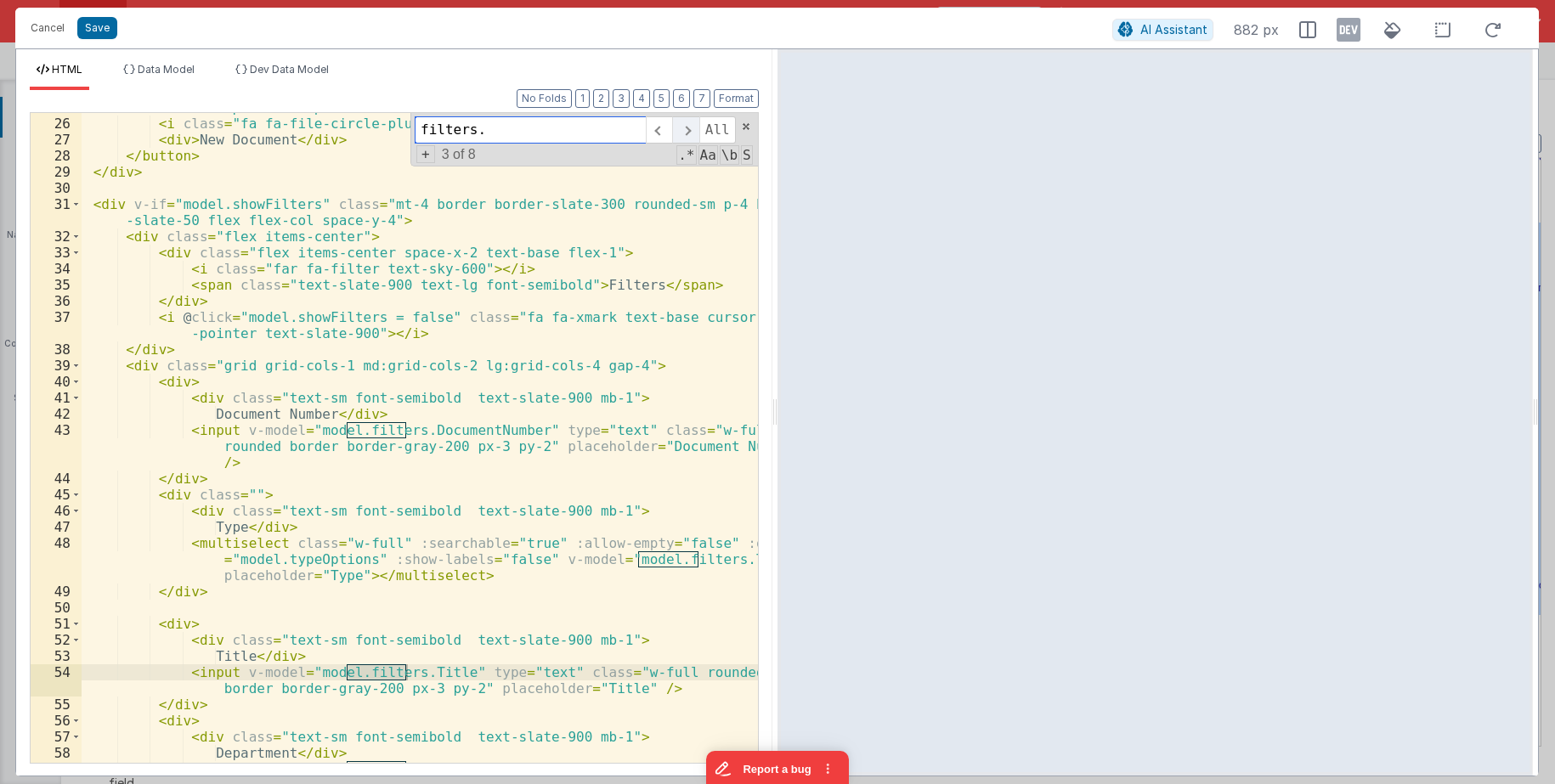
click at [680, 140] on span at bounding box center [685, 129] width 26 height 27
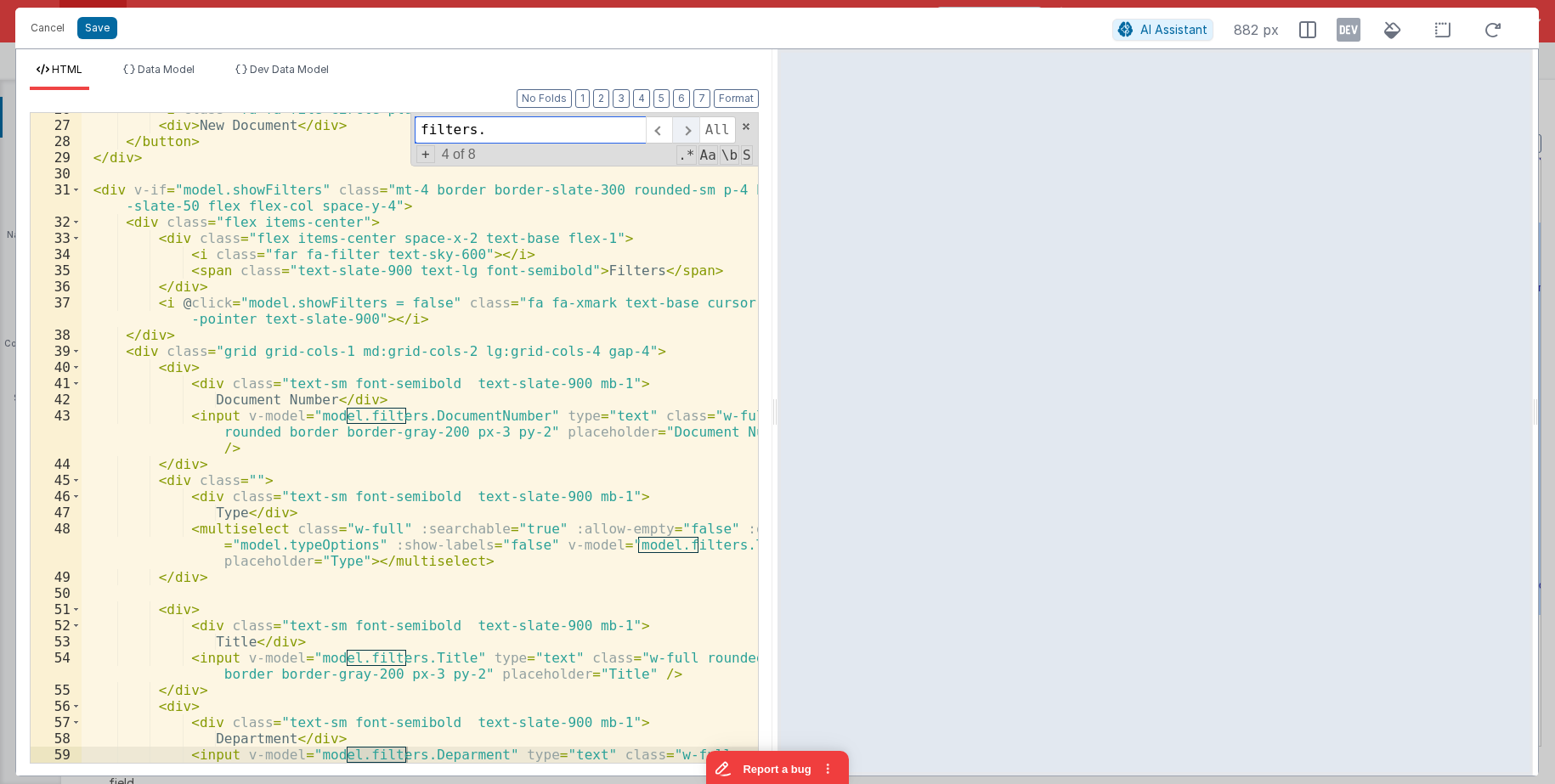
click at [680, 140] on span at bounding box center [685, 129] width 26 height 27
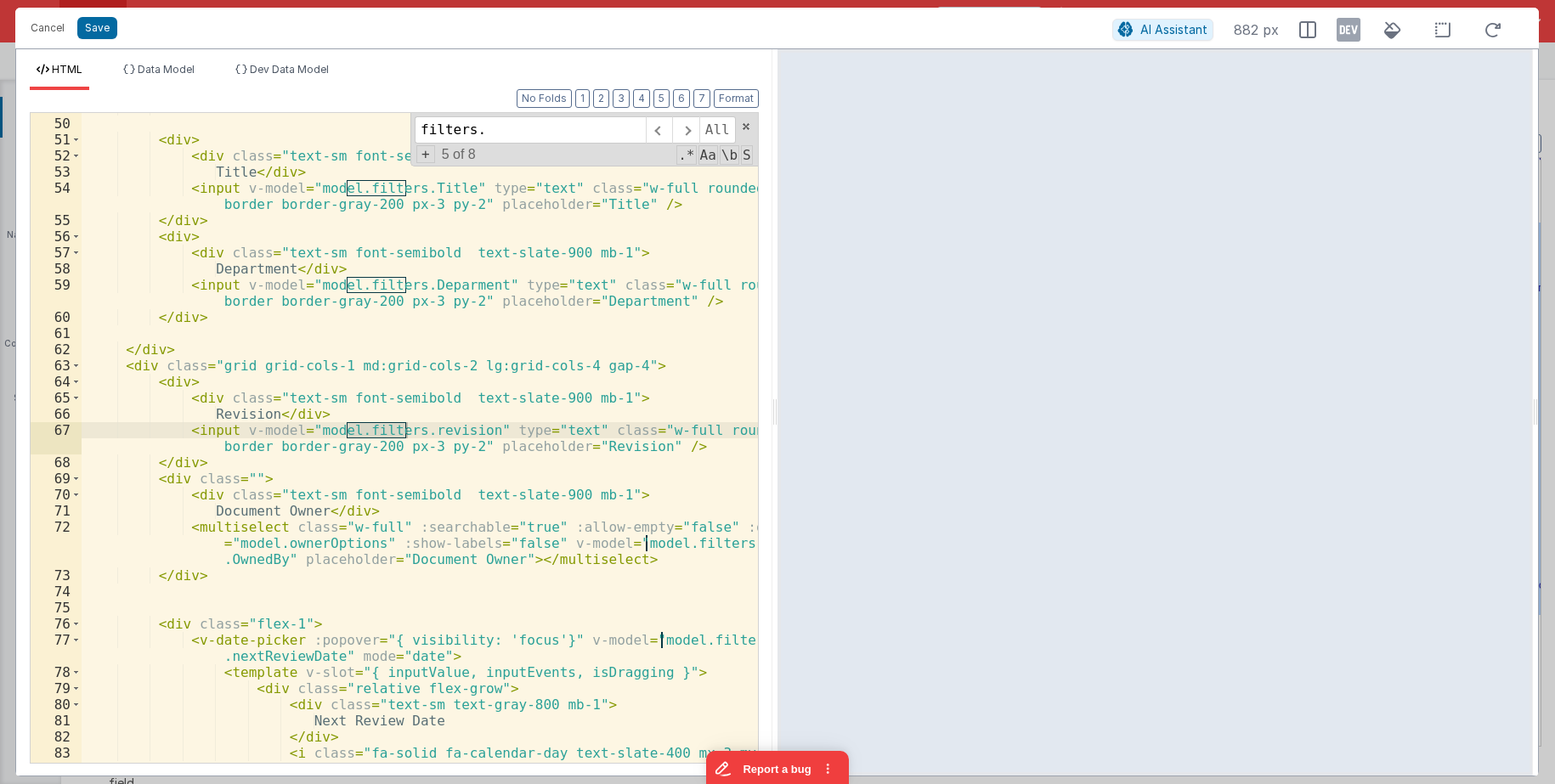
click at [434, 426] on div "</ div > < div > < div class = "text-sm font-semibold text-slate-900 mb-1" > Ti…" at bounding box center [419, 448] width 676 height 698
click at [181, 82] on li "Data Model" at bounding box center [158, 76] width 85 height 27
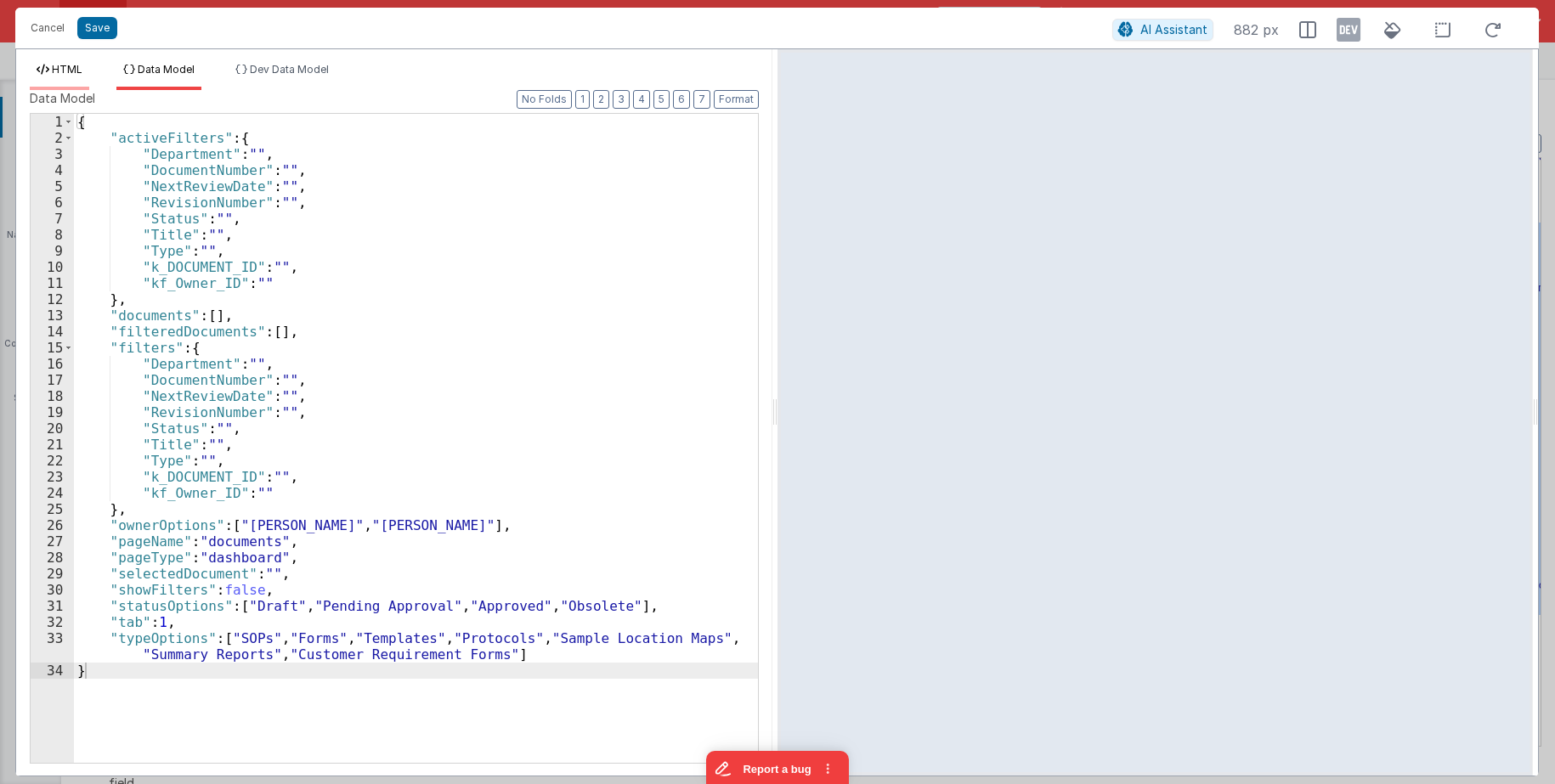
click at [75, 72] on span "HTML" at bounding box center [66, 69] width 31 height 13
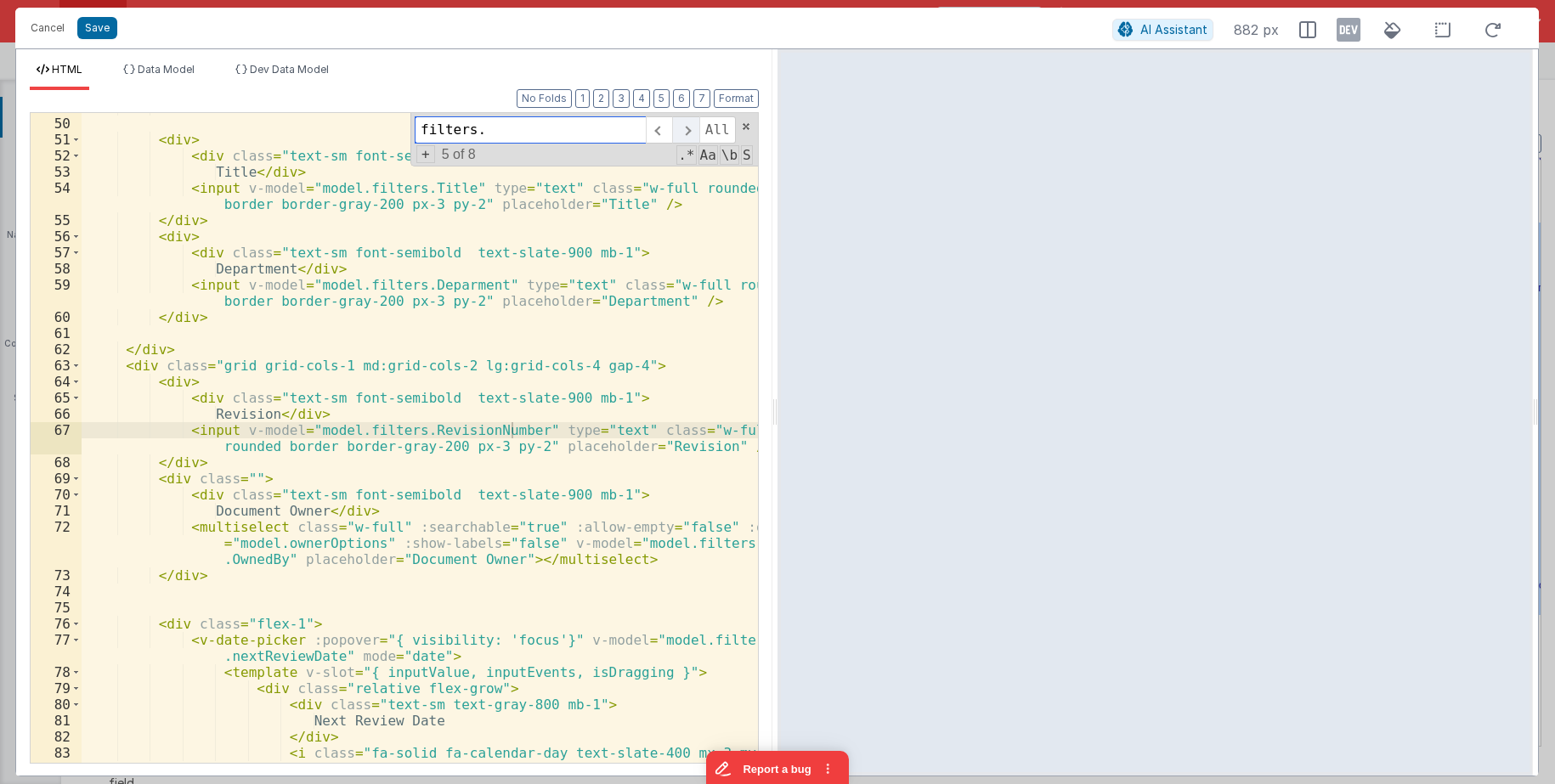
click at [685, 136] on span at bounding box center [685, 129] width 26 height 27
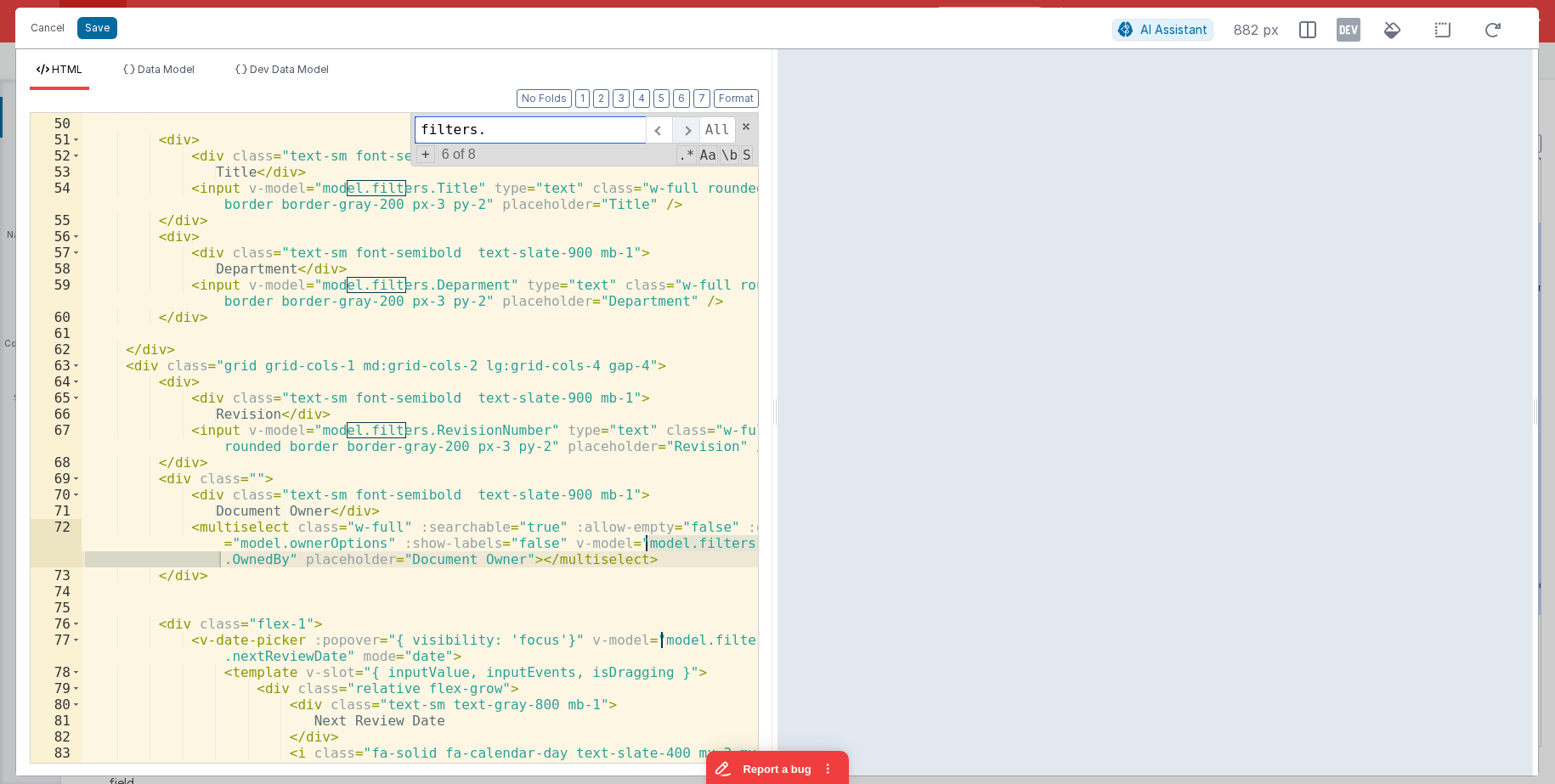
click at [686, 135] on span at bounding box center [685, 129] width 26 height 27
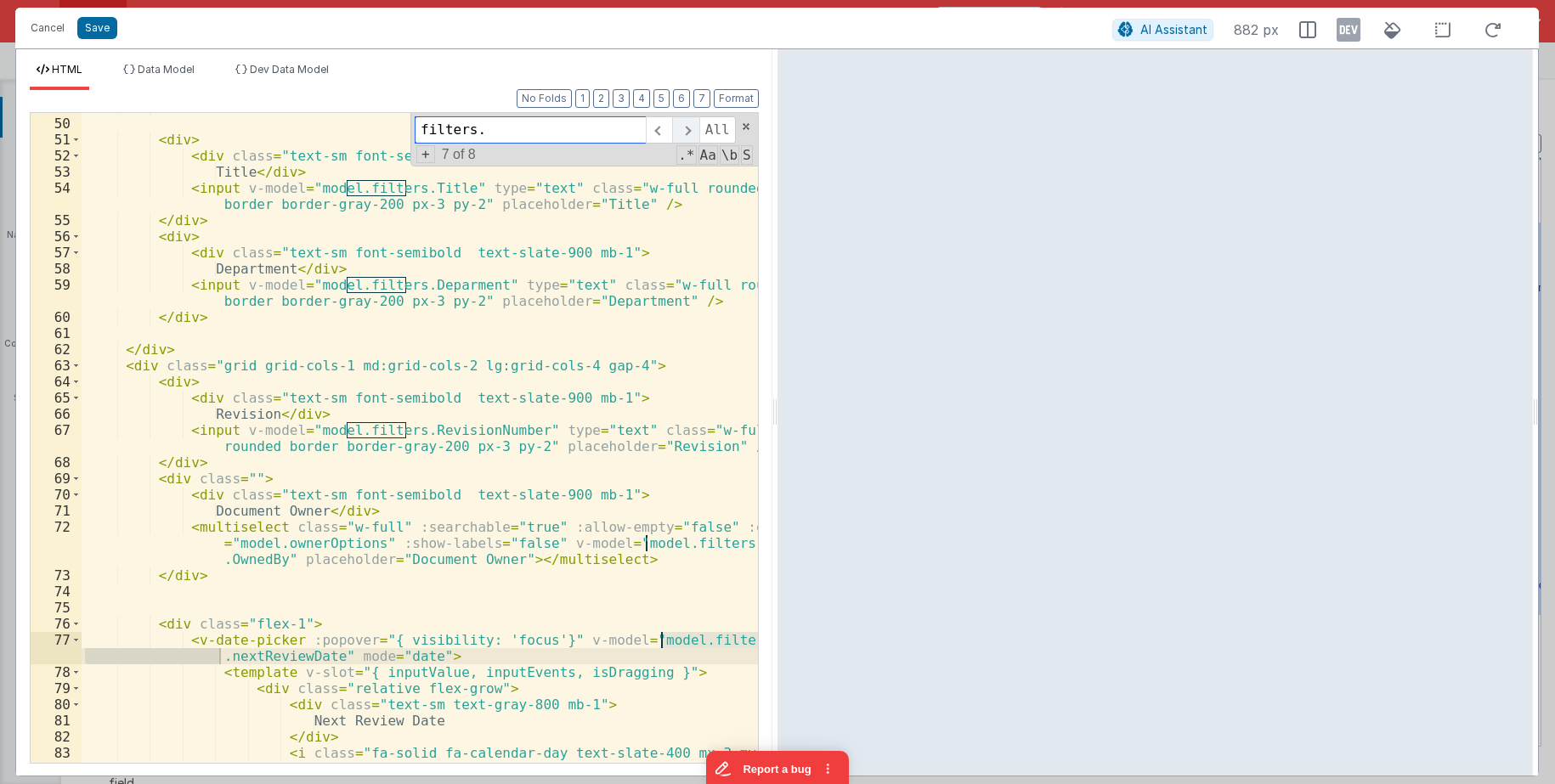
click at [682, 139] on span at bounding box center [685, 129] width 26 height 27
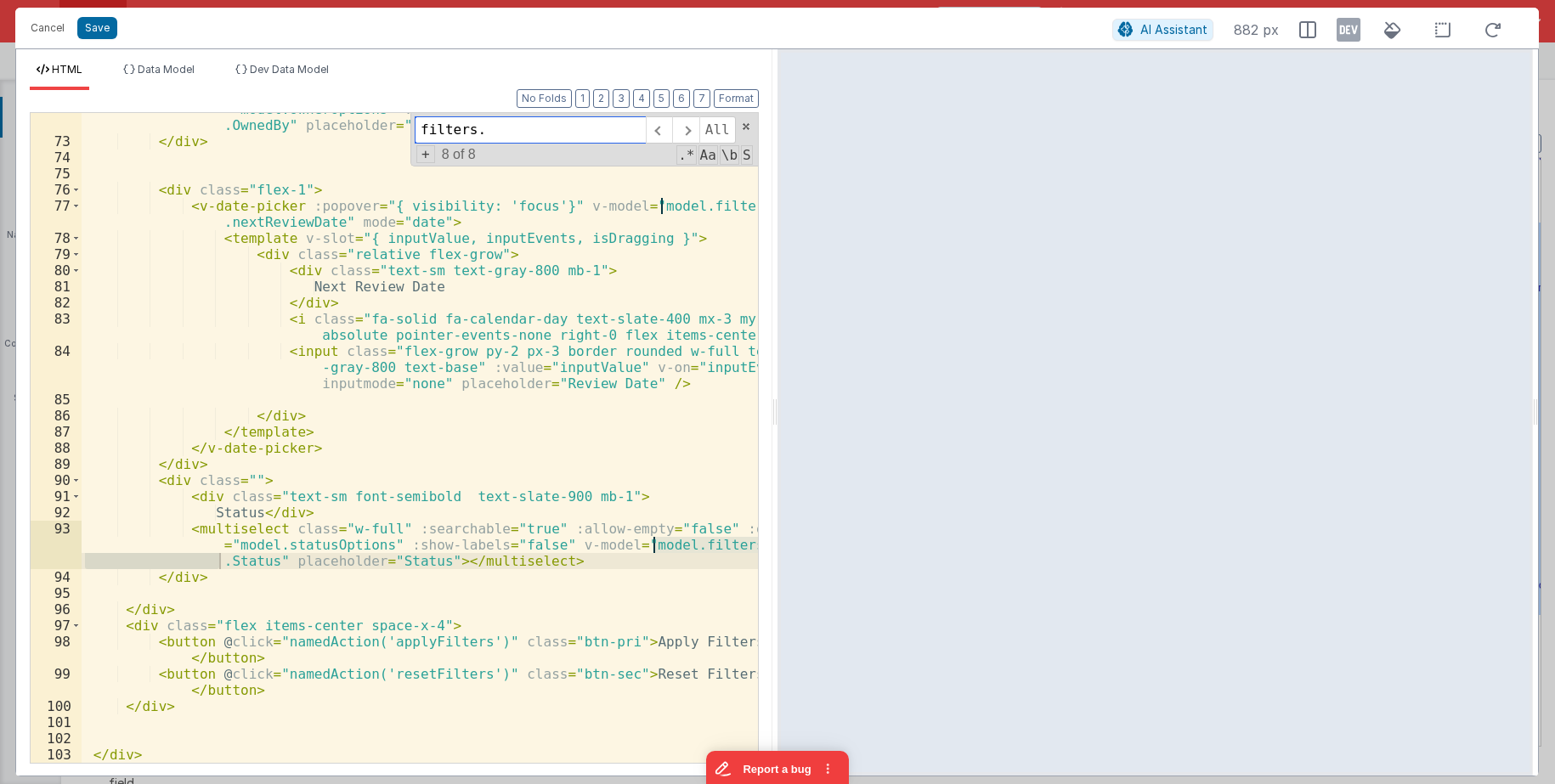
drag, startPoint x: 516, startPoint y: 136, endPoint x: 277, endPoint y: 122, distance: 239.4
click at [414, 122] on input "filters." at bounding box center [530, 129] width 231 height 27
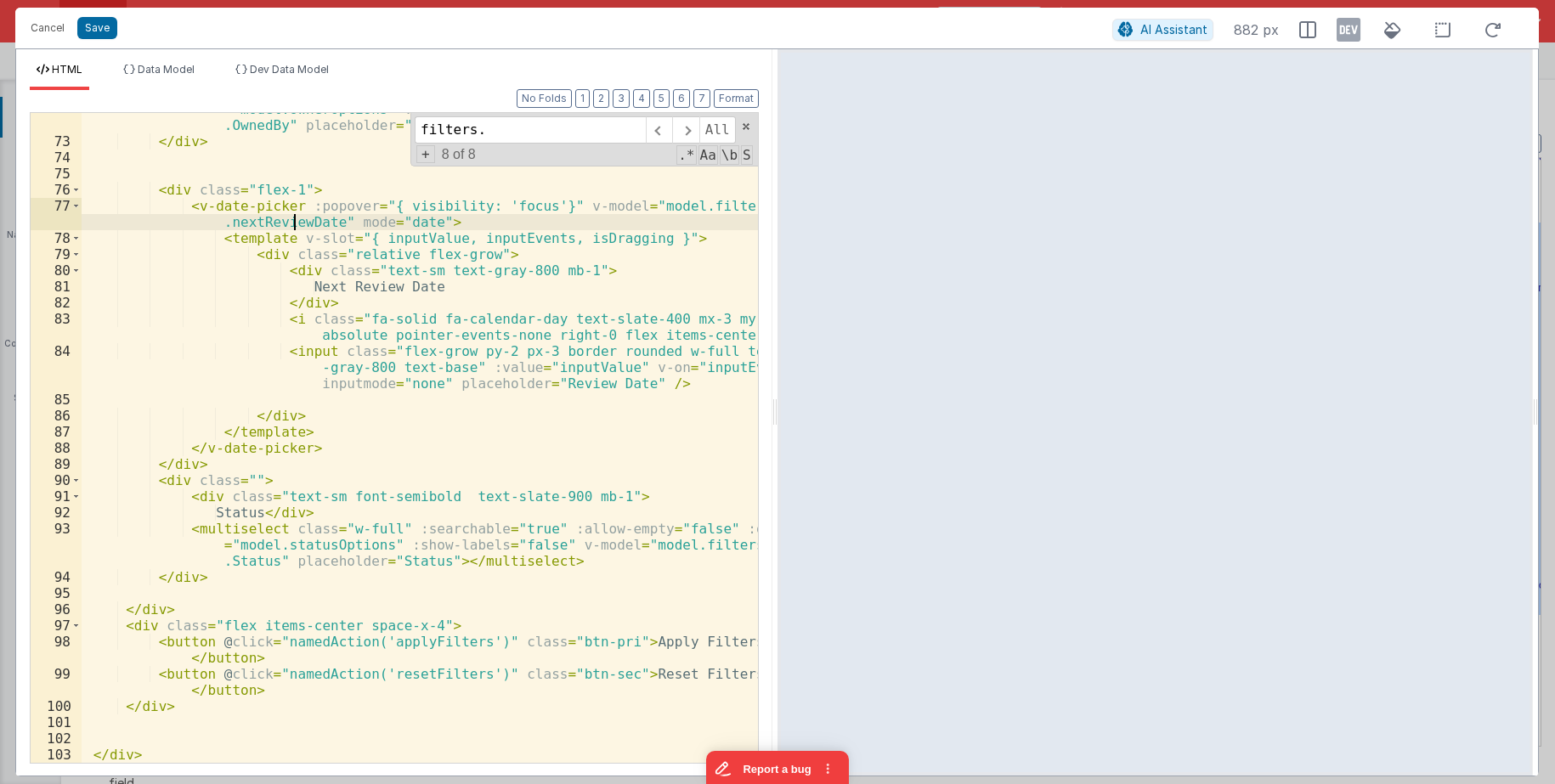
click at [298, 218] on div "< multiselect class = "w-full" :searchable = "true" :allow-empty = "false" :opt…" at bounding box center [419, 441] width 676 height 714
click at [165, 74] on span "Data Model" at bounding box center [166, 69] width 57 height 13
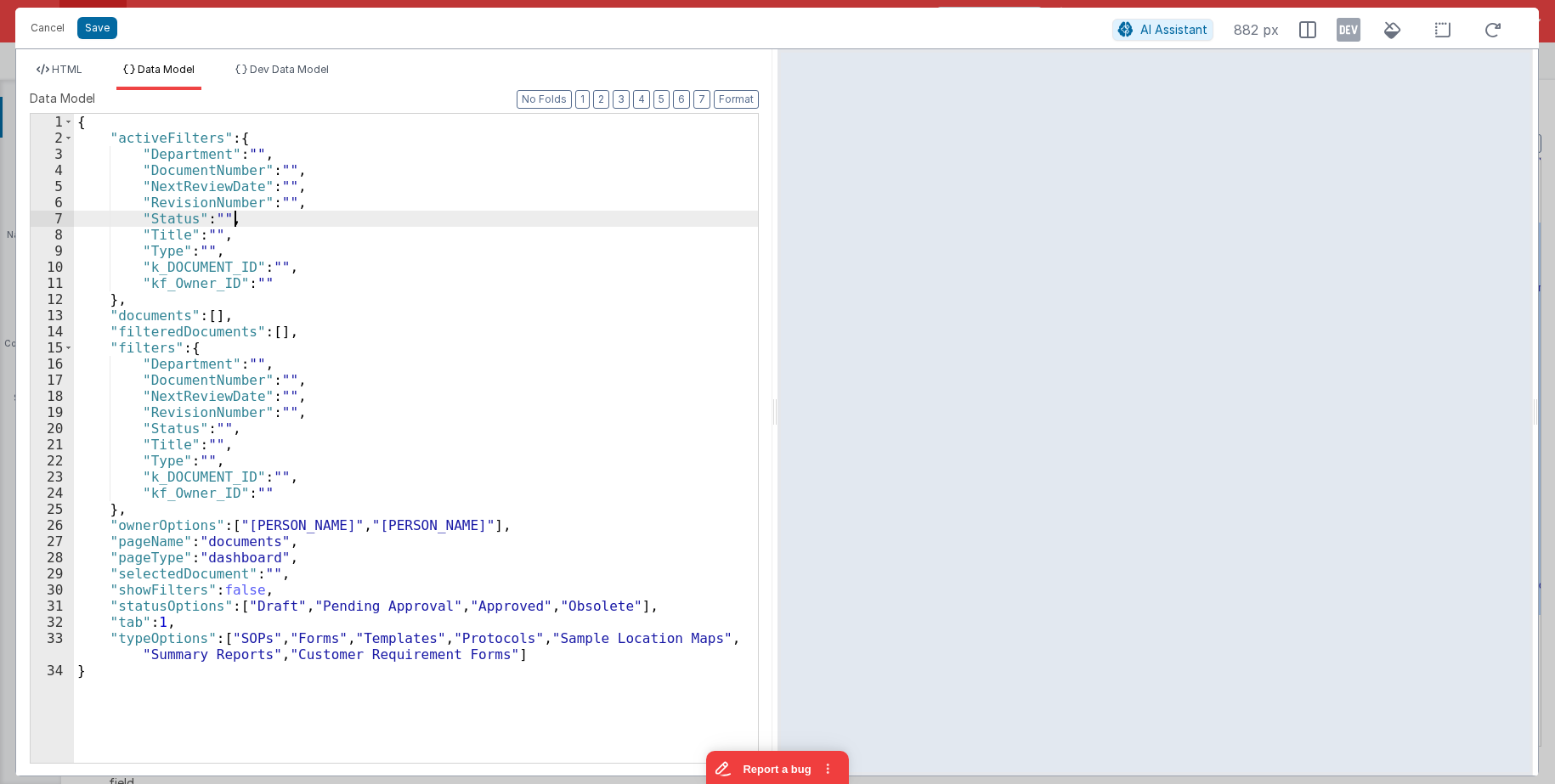
click at [279, 213] on div "{ "activeFilters" : { "Department" : "" , "DocumentNumber" : "" , "NextReviewDa…" at bounding box center [416, 453] width 684 height 681
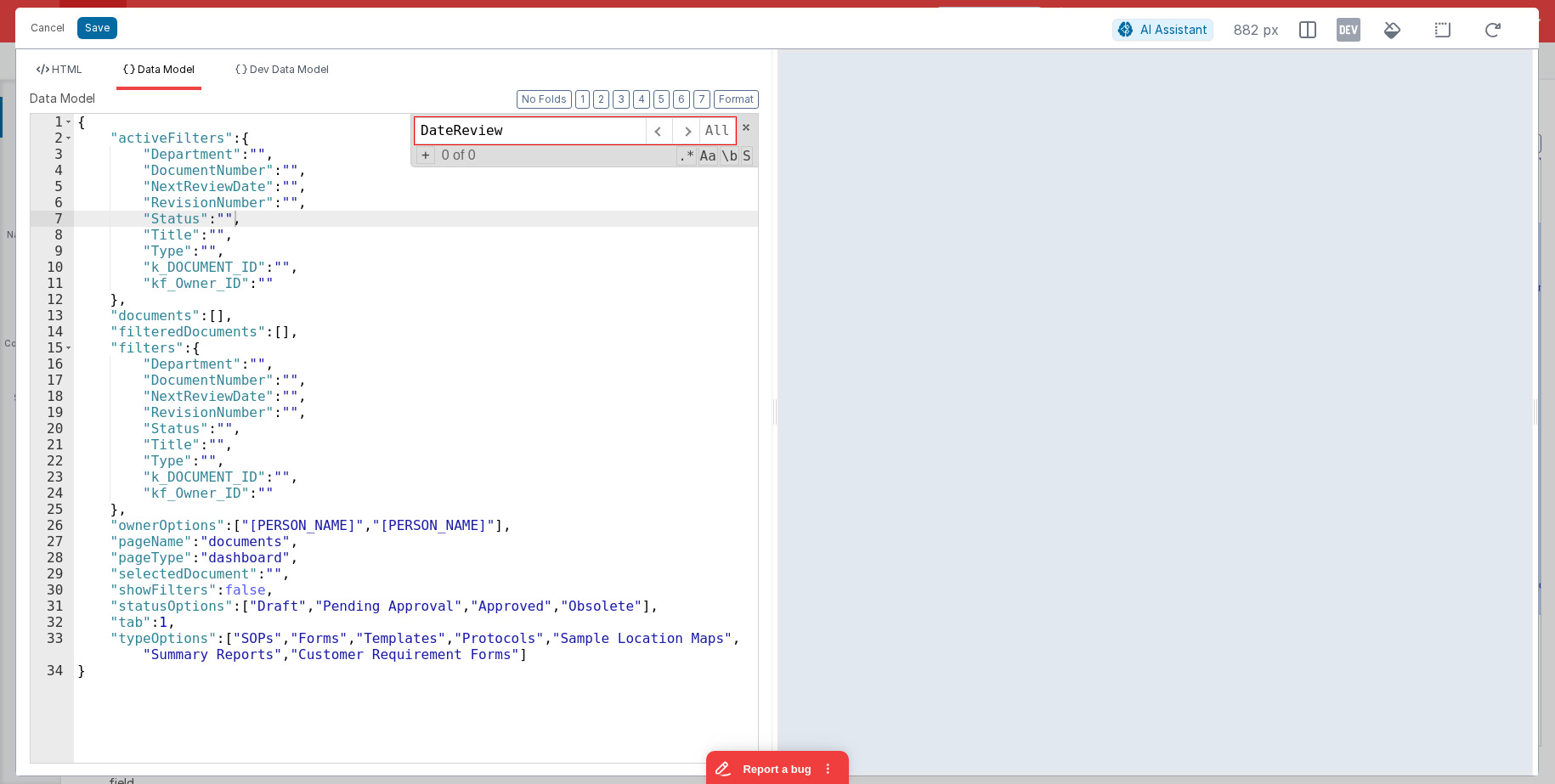
type input "DateReview"
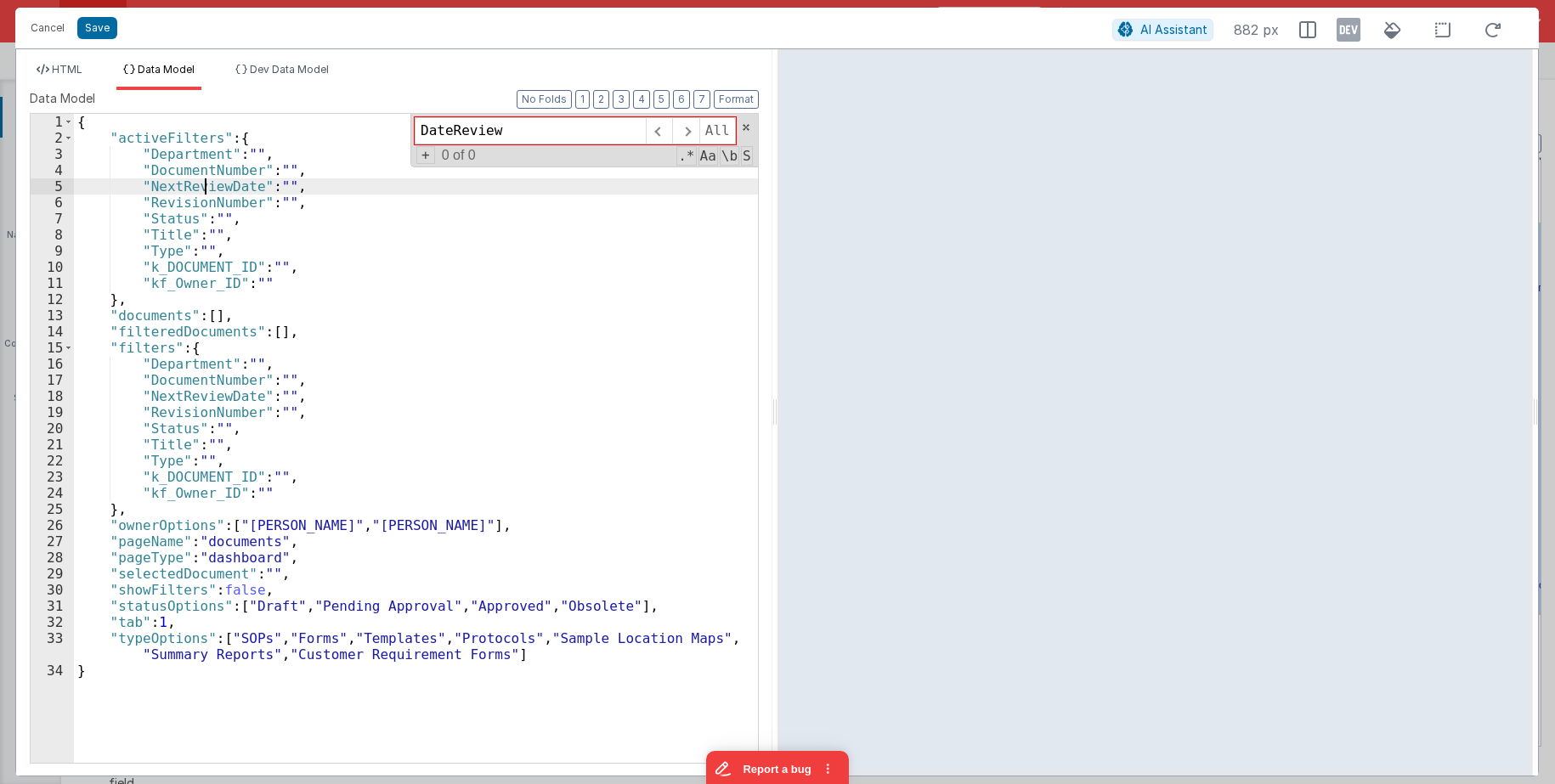
click at [203, 179] on div "{ "activeFilters" : { "Department" : "" , "DocumentNumber" : "" , "NextReviewDa…" at bounding box center [416, 453] width 684 height 681
click at [250, 351] on div "{ "activeFilters" : { "Department" : "" , "DocumentNumber" : "" , "DateReview" …" at bounding box center [416, 453] width 684 height 681
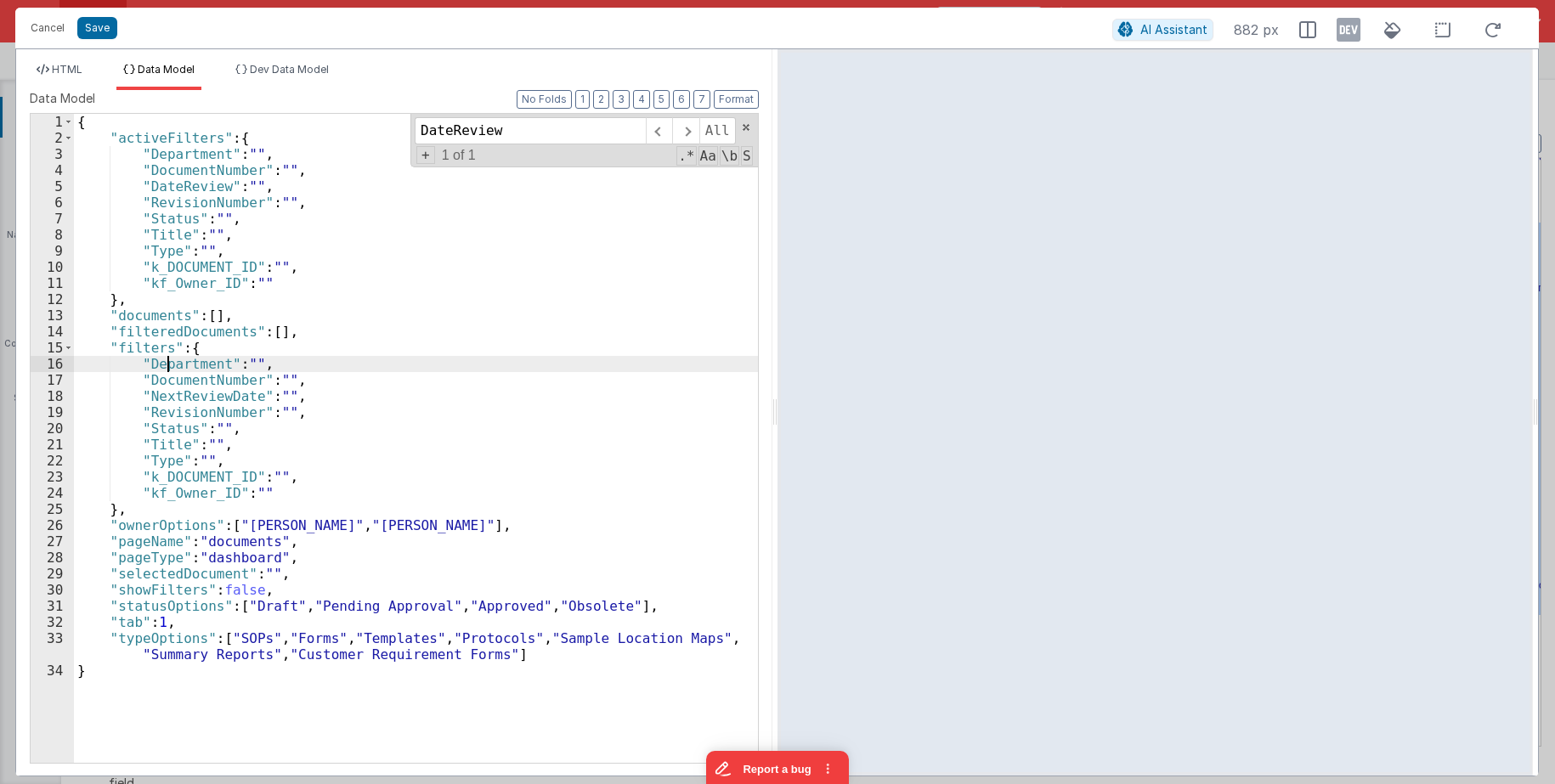
click at [170, 359] on div "{ "activeFilters" : { "Department" : "" , "DocumentNumber" : "" , "DateReview" …" at bounding box center [416, 453] width 684 height 681
click at [259, 140] on div "{ "activeFilters" : { "Department" : "" , "DocumentNumber" : "" , "DateReview" …" at bounding box center [416, 453] width 684 height 681
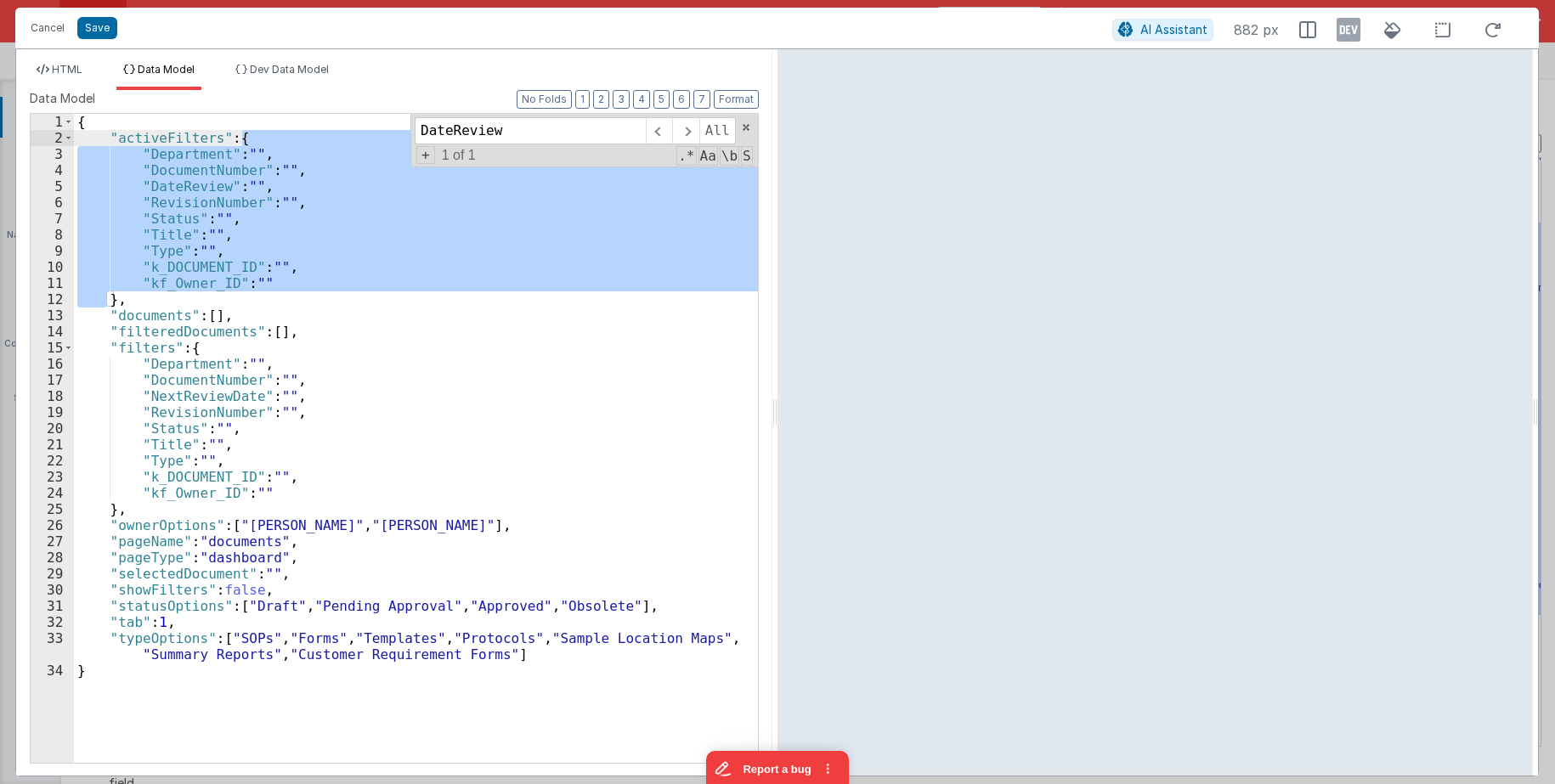
click at [218, 350] on div "{ "activeFilters" : { "Department" : "" , "DocumentNumber" : "" , "DateReview" …" at bounding box center [416, 453] width 684 height 681
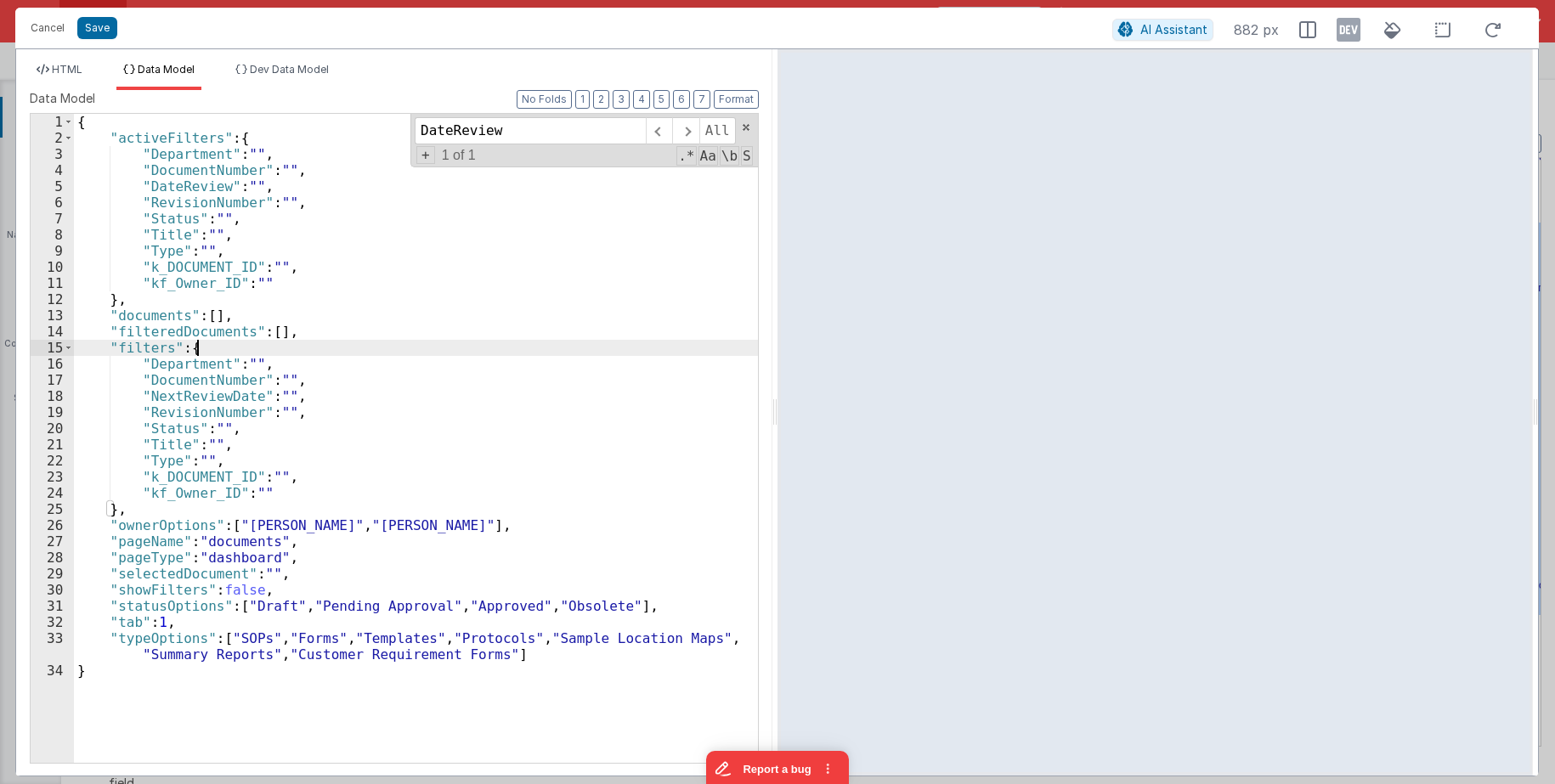
click at [218, 350] on div "{ "activeFilters" : { "Department" : "" , "DocumentNumber" : "" , "DateReview" …" at bounding box center [416, 453] width 684 height 681
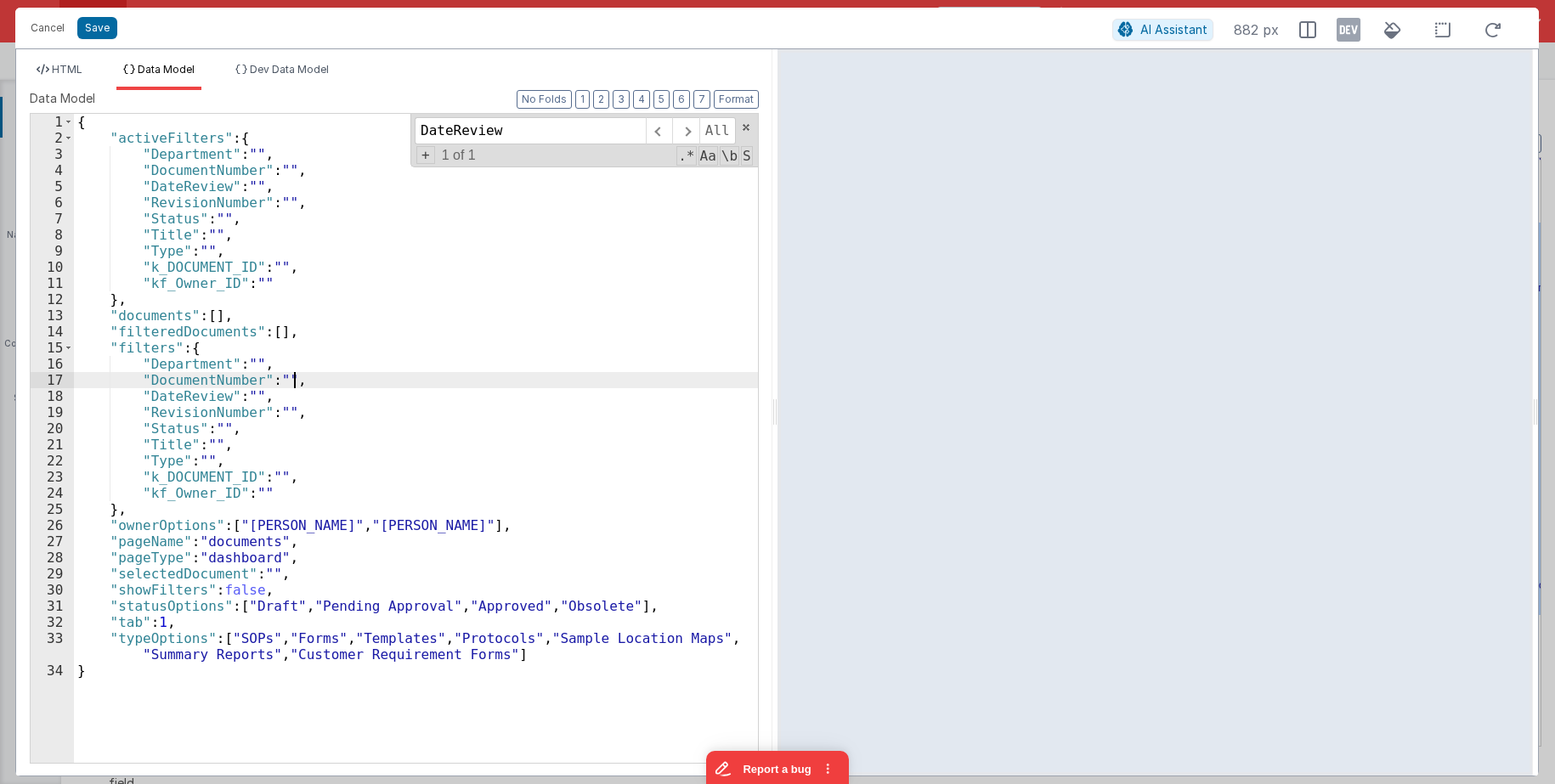
click at [338, 383] on div "{ "activeFilters" : { "Department" : "" , "DocumentNumber" : "" , "DateReview" …" at bounding box center [416, 453] width 684 height 681
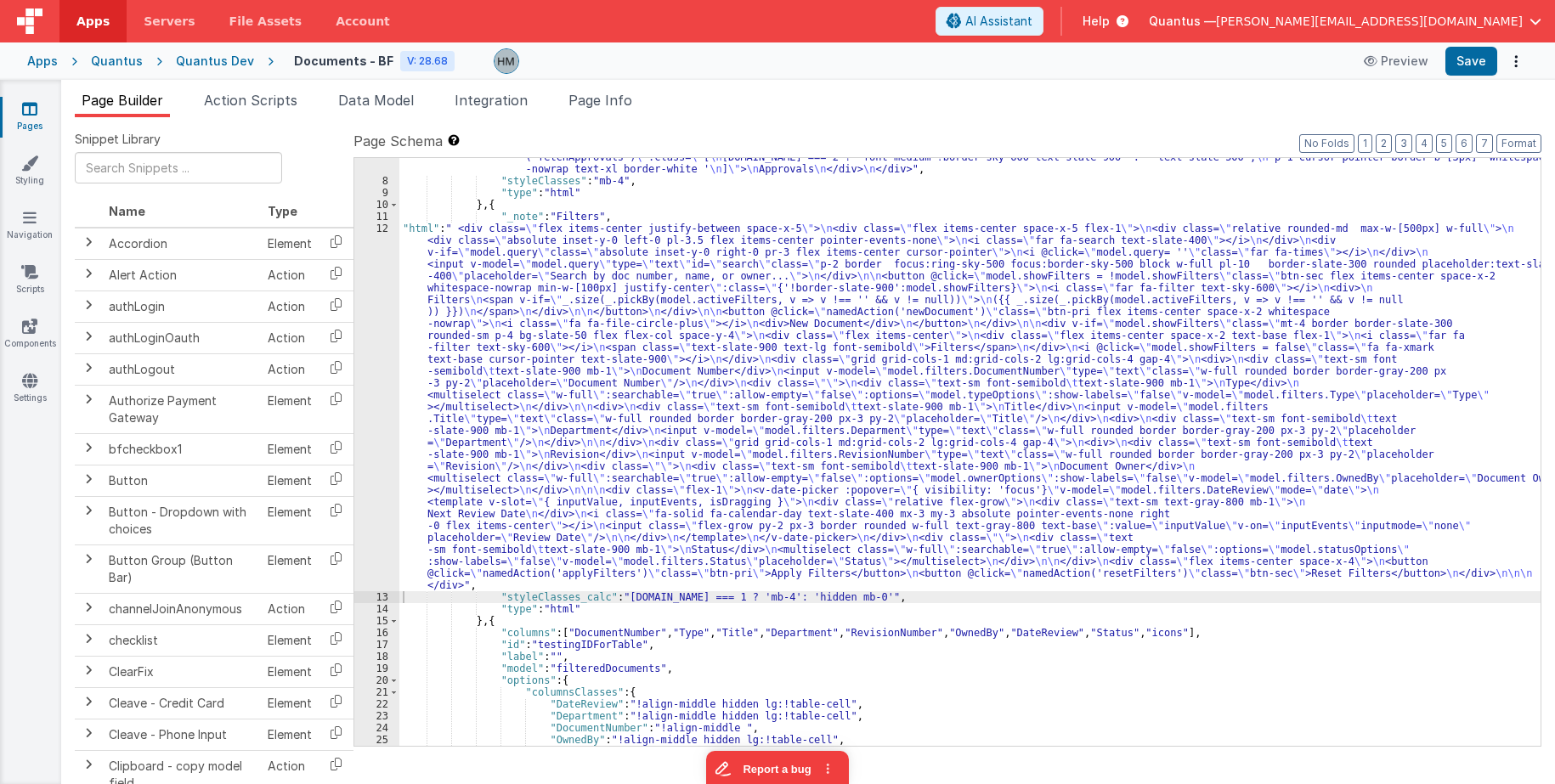
click at [869, 252] on div ""html" : "<div class= \" flex items-center space-x-6 \" > \n <div @click= \" na…" at bounding box center [969, 451] width 1141 height 647
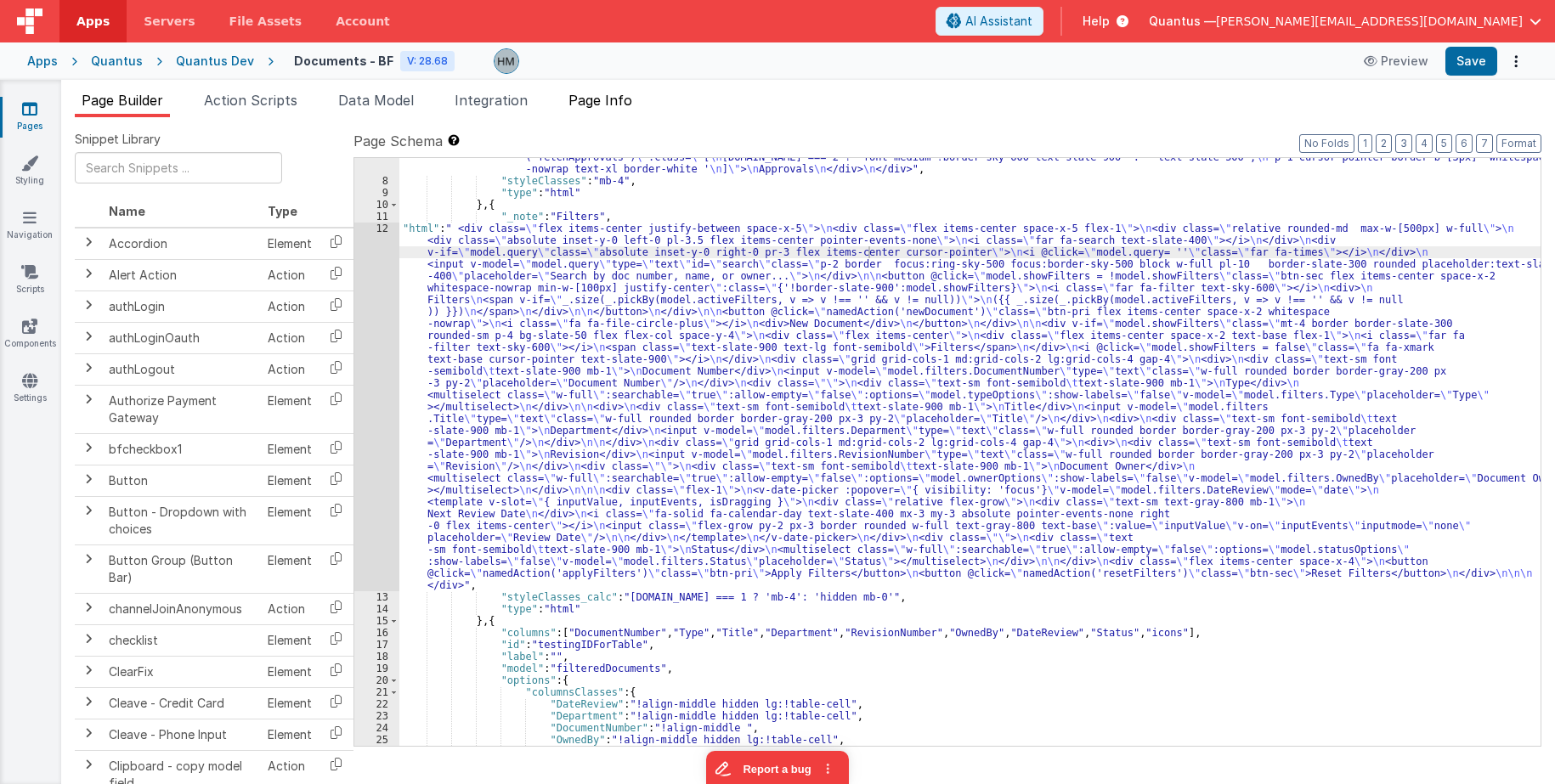
click at [620, 101] on span "Page Info" at bounding box center [599, 99] width 64 height 17
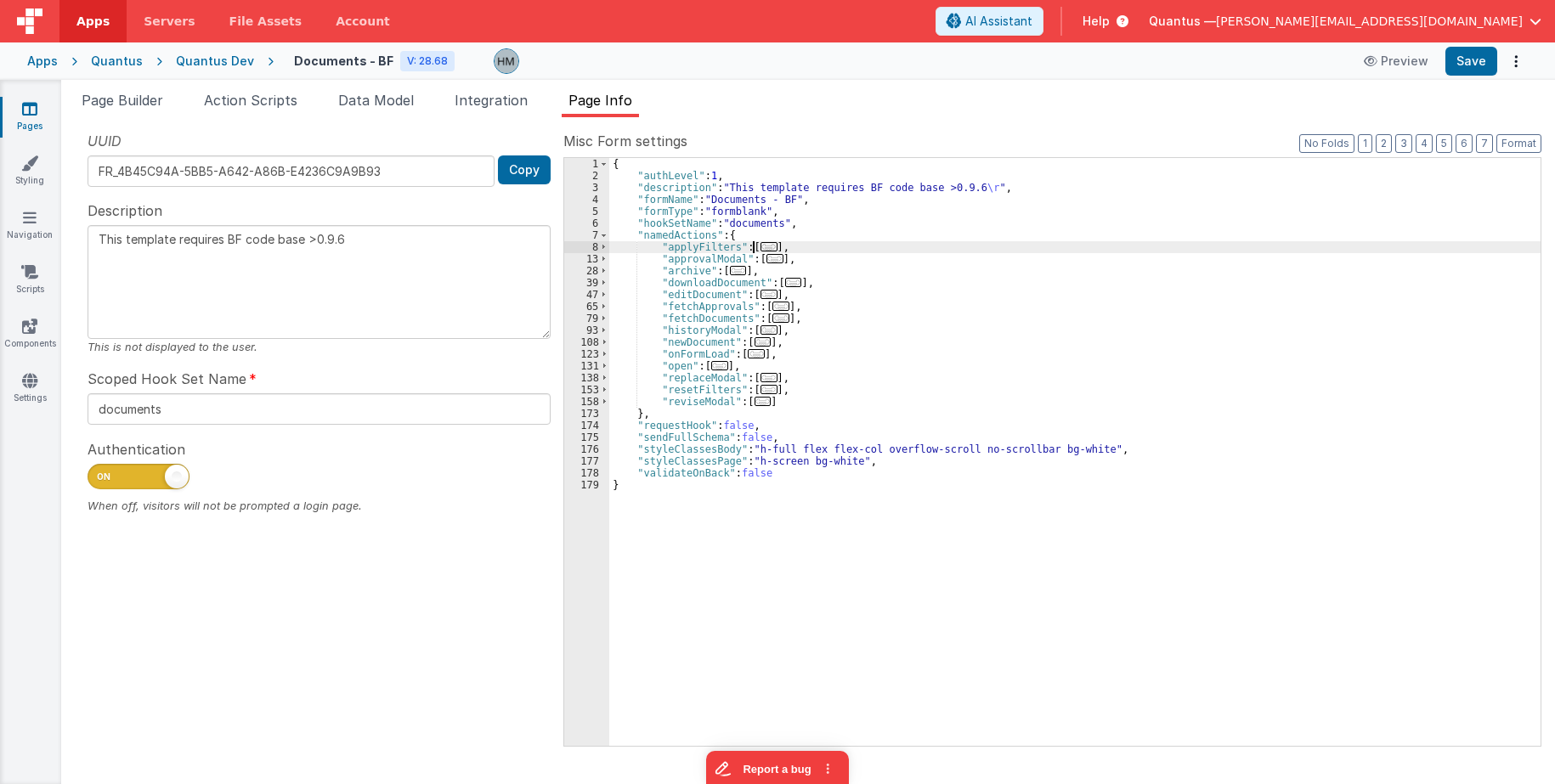
click at [764, 249] on span "..." at bounding box center [768, 246] width 17 height 10
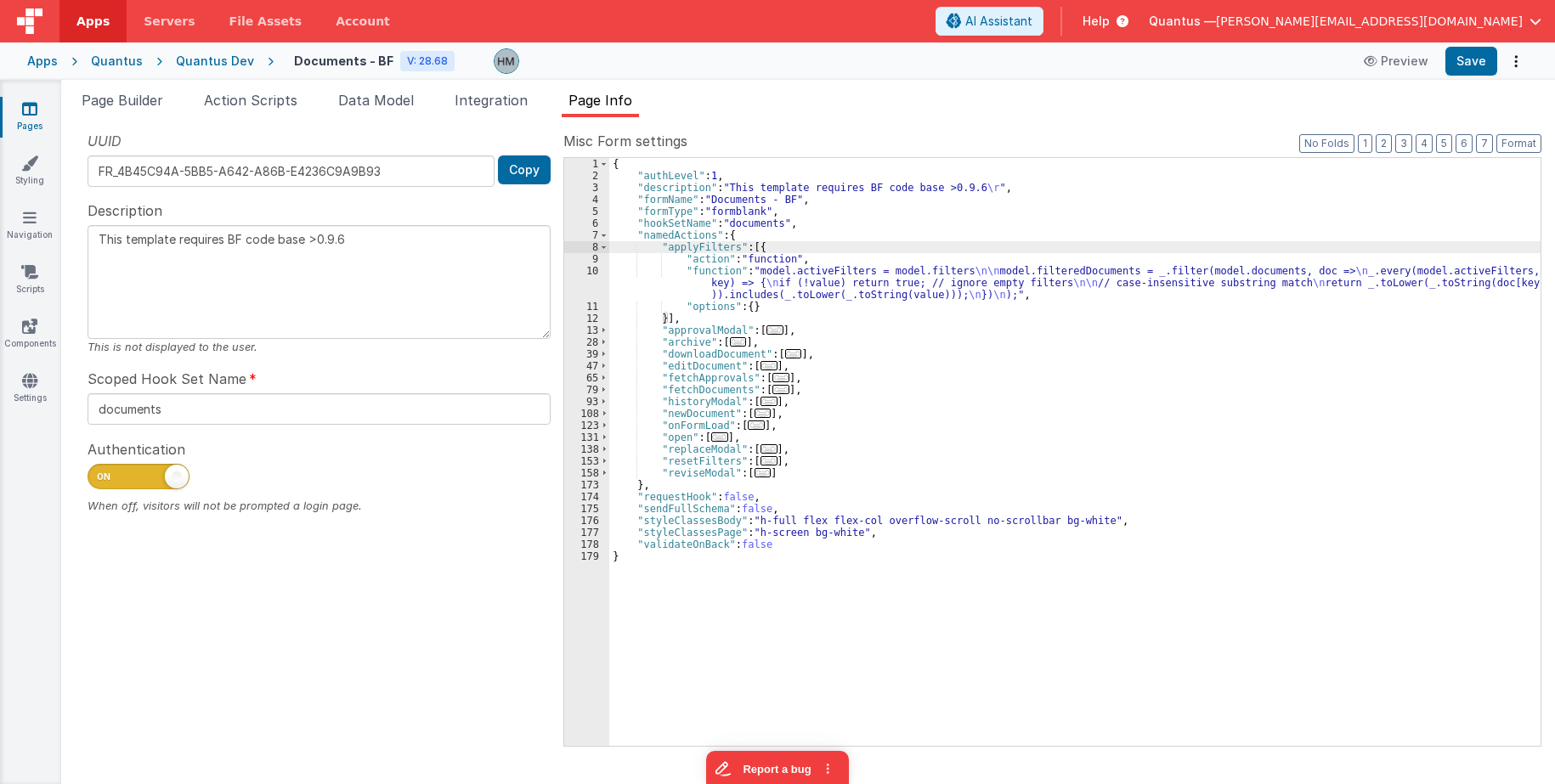
click at [699, 274] on div "{ "authLevel" : 1 , "description" : "This template requires BF code base >0.9.6…" at bounding box center [1074, 463] width 931 height 611
click at [590, 274] on div "10" at bounding box center [586, 283] width 45 height 36
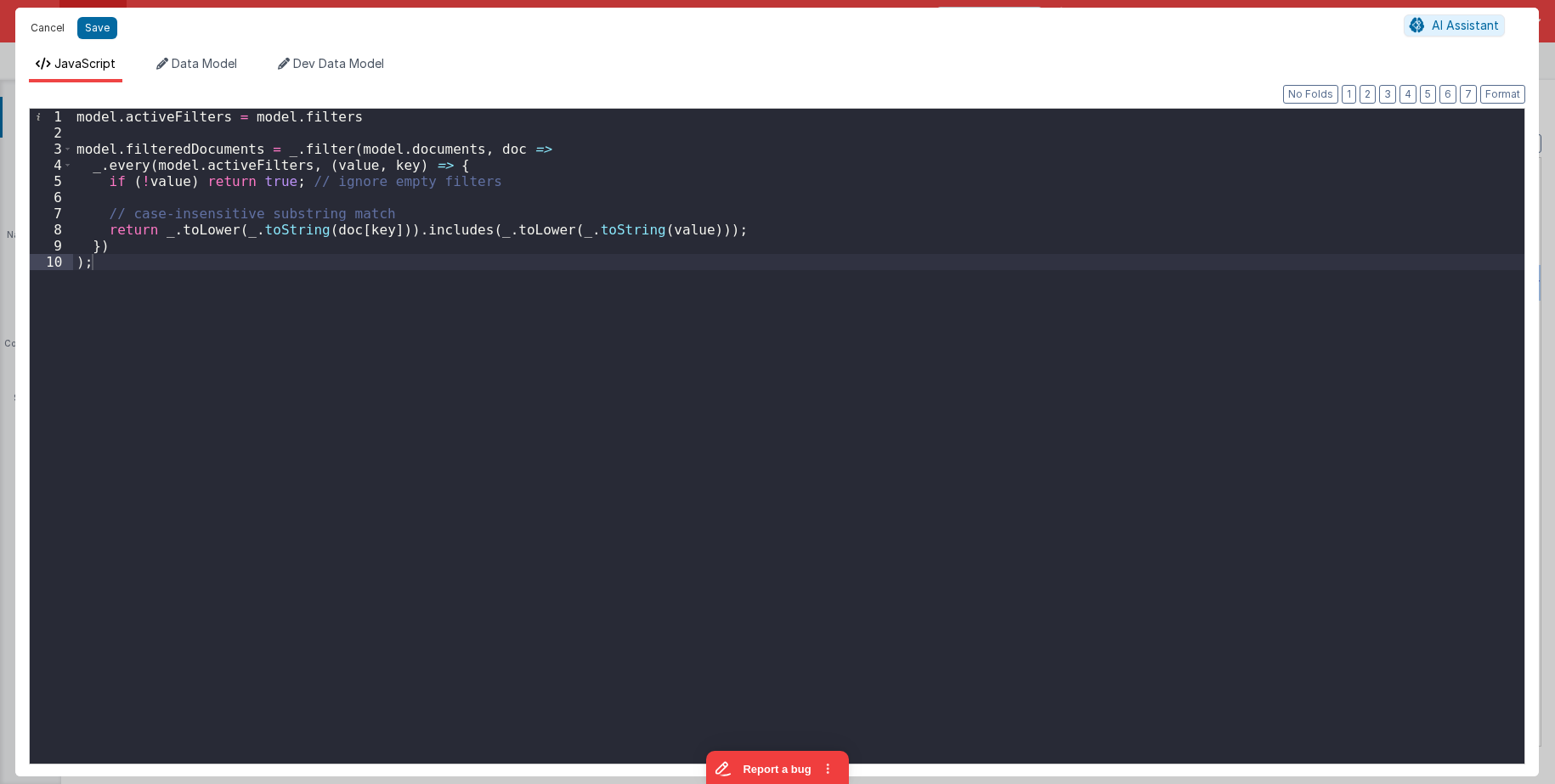
click at [50, 24] on button "Cancel" at bounding box center [47, 27] width 51 height 24
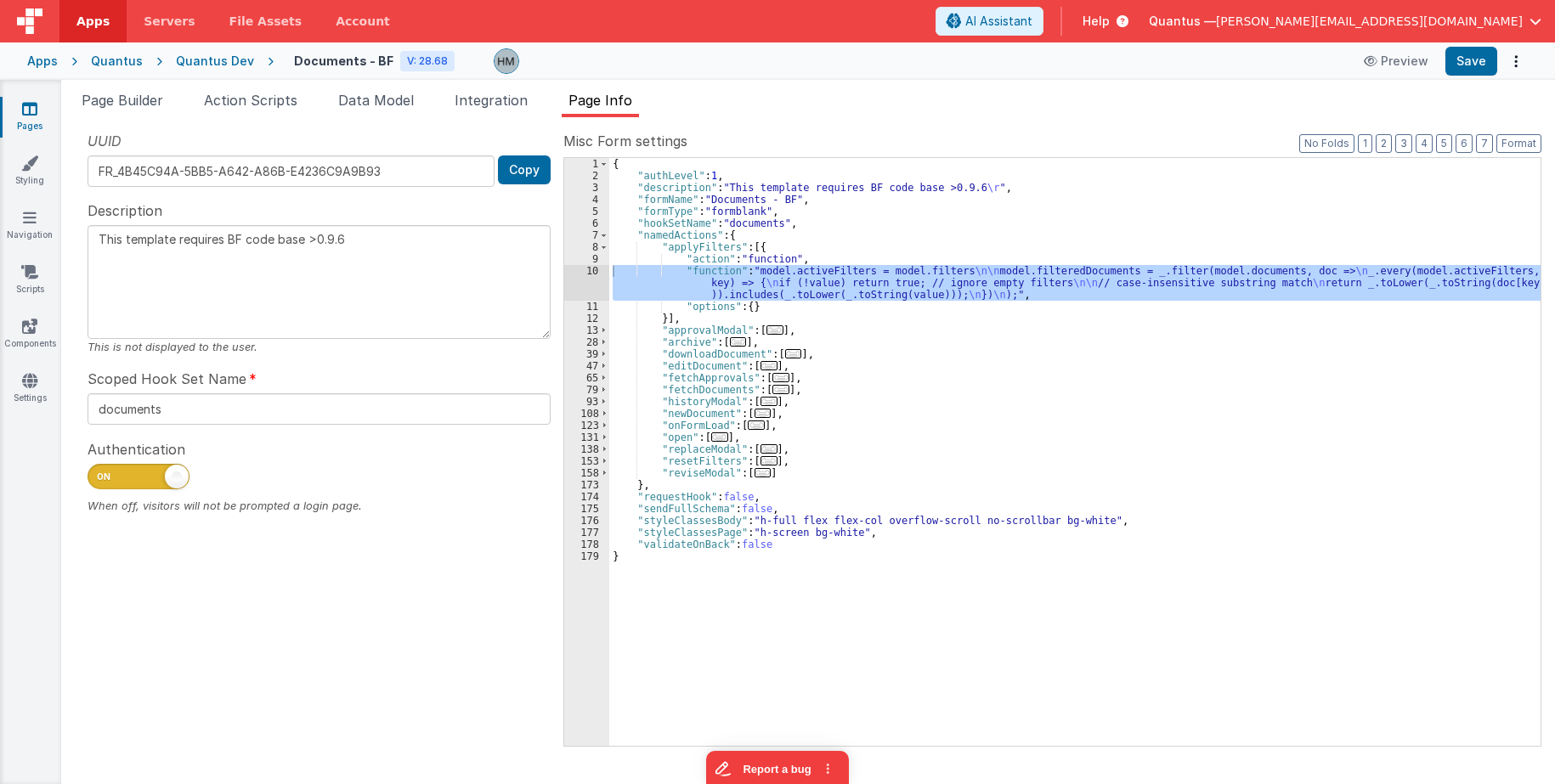
click at [778, 242] on div "{ "authLevel" : 1 , "description" : "This template requires BF code base >0.9.6…" at bounding box center [1074, 463] width 931 height 611
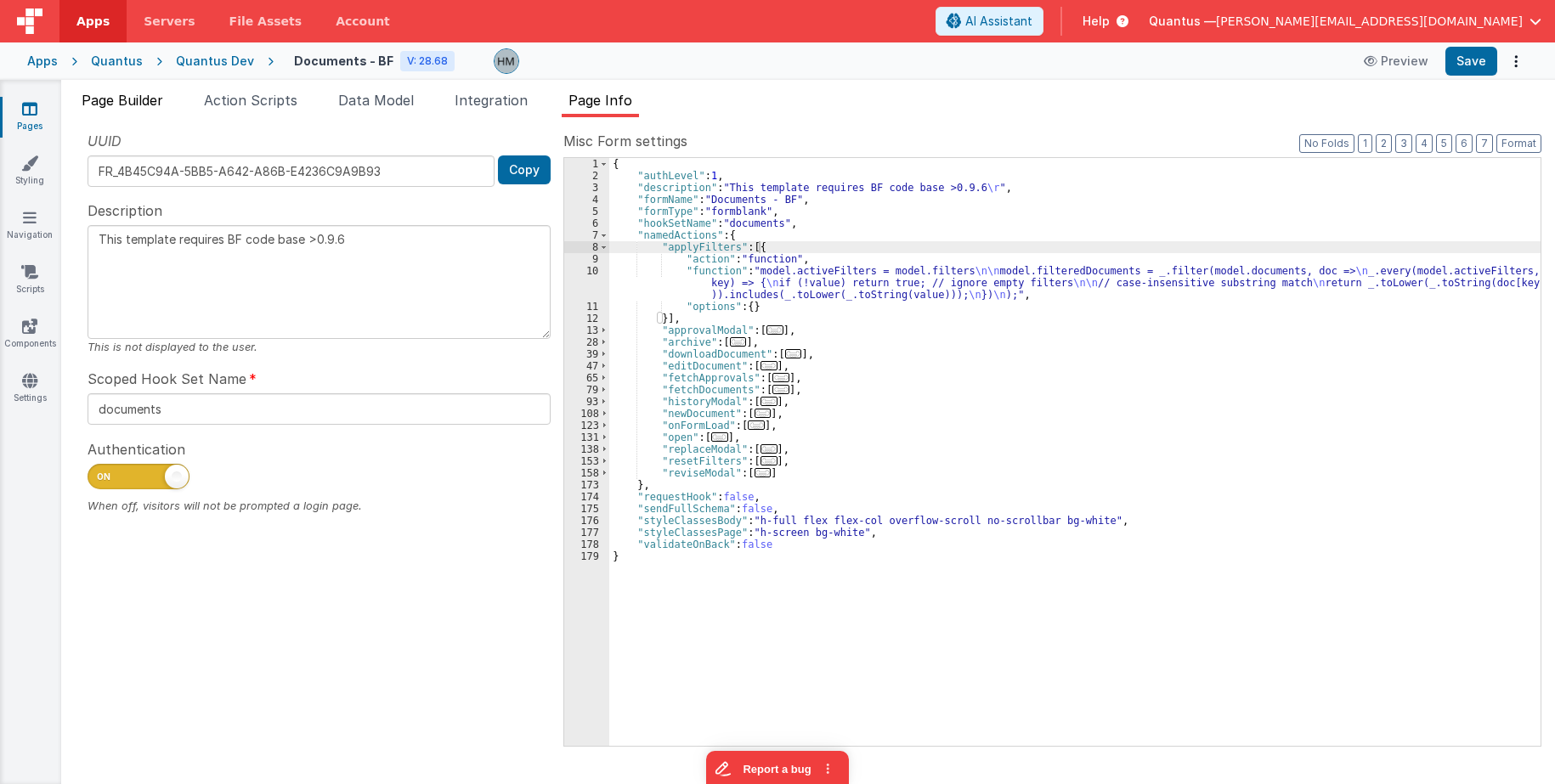
click at [131, 106] on span "Page Builder" at bounding box center [121, 99] width 81 height 17
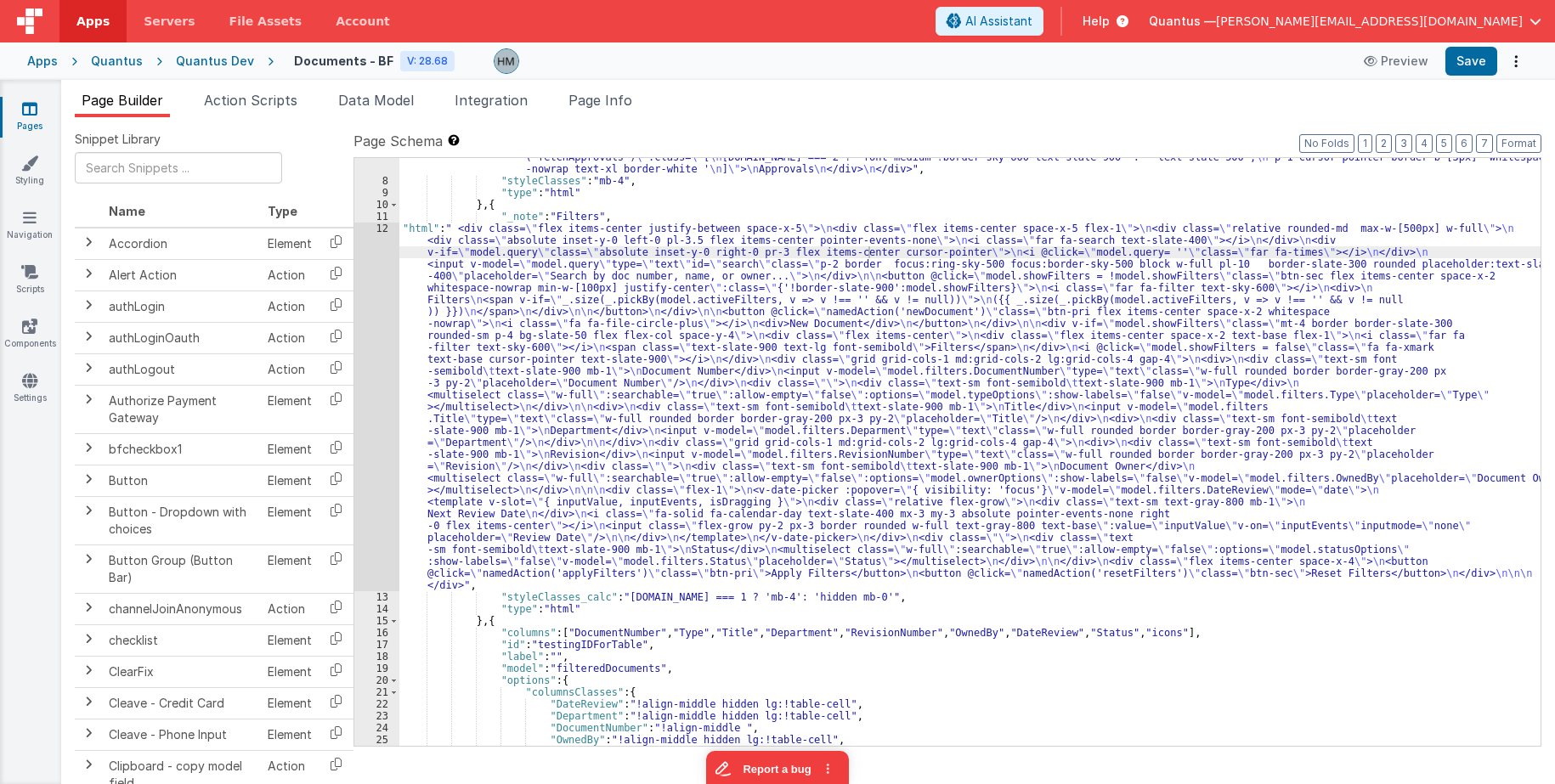
scroll to position [0, 0]
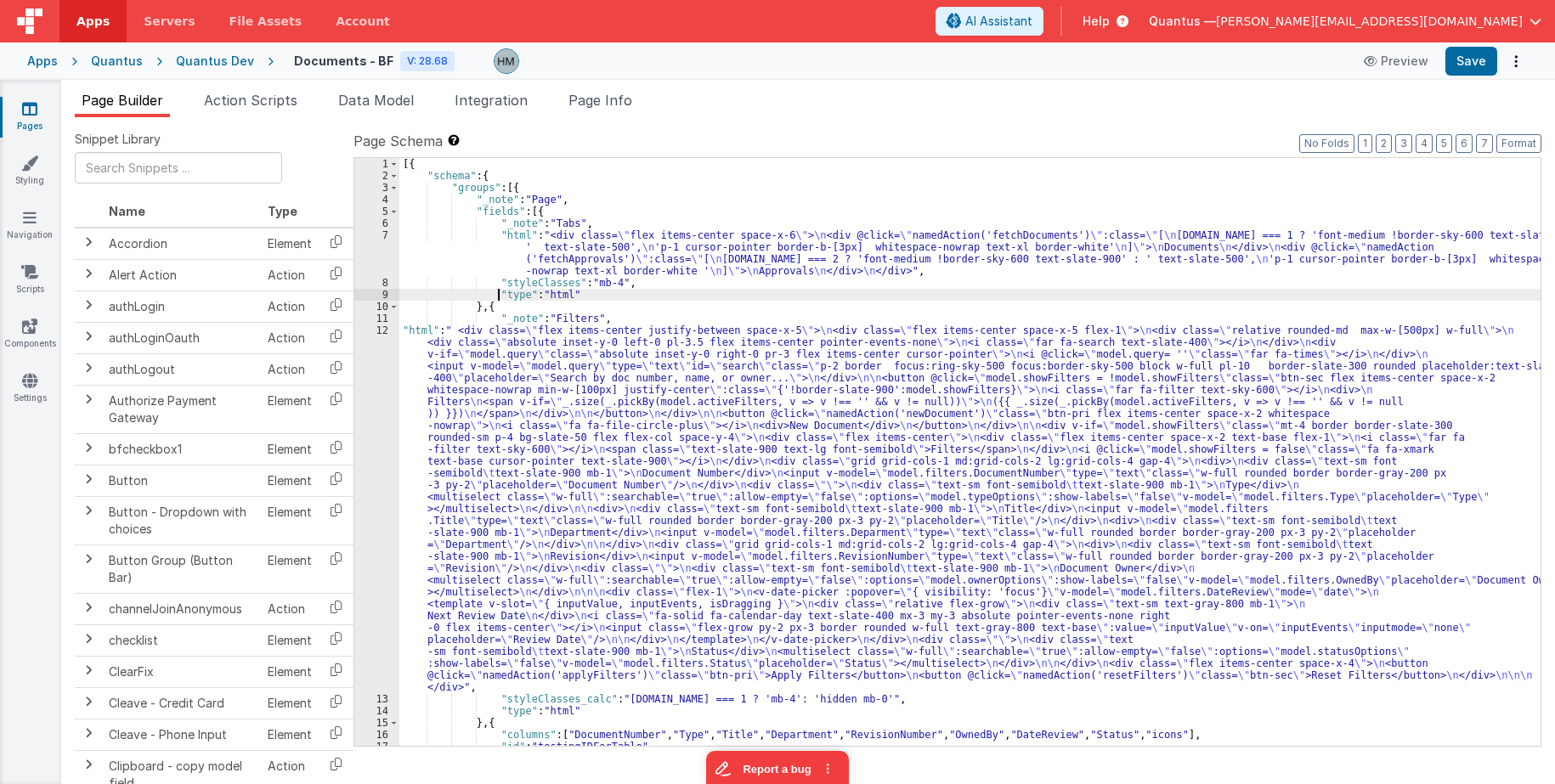
click at [496, 290] on div "[{ "schema" : { "groups" : [{ "_note" : "Page" , "fields" : [{ "_note" : "Tabs"…" at bounding box center [969, 463] width 1141 height 611
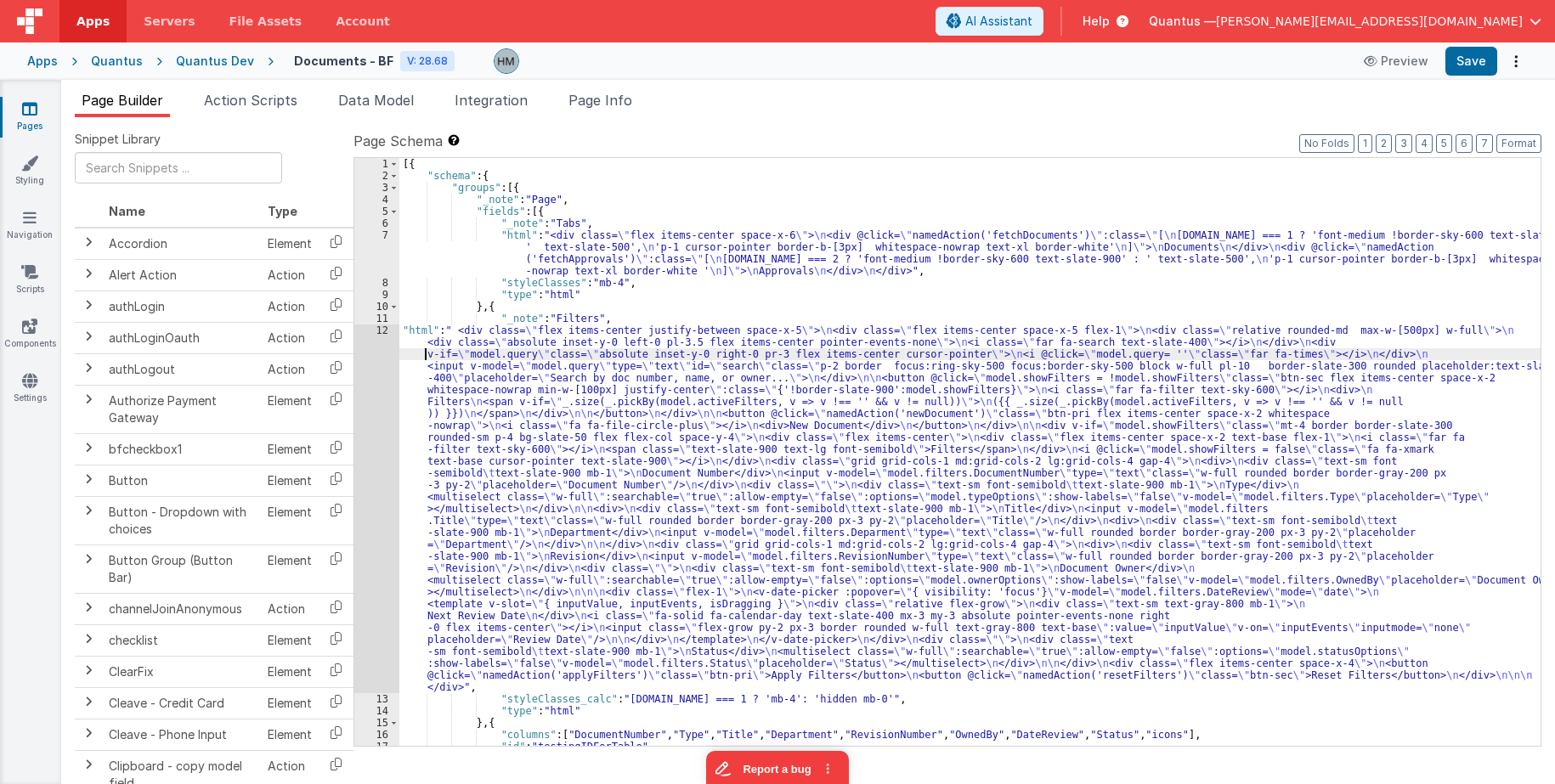
click at [425, 357] on div "[{ "schema" : { "groups" : [{ "_note" : "Page" , "fields" : [{ "_note" : "Tabs"…" at bounding box center [969, 463] width 1141 height 611
click at [380, 330] on div "12" at bounding box center [377, 508] width 45 height 369
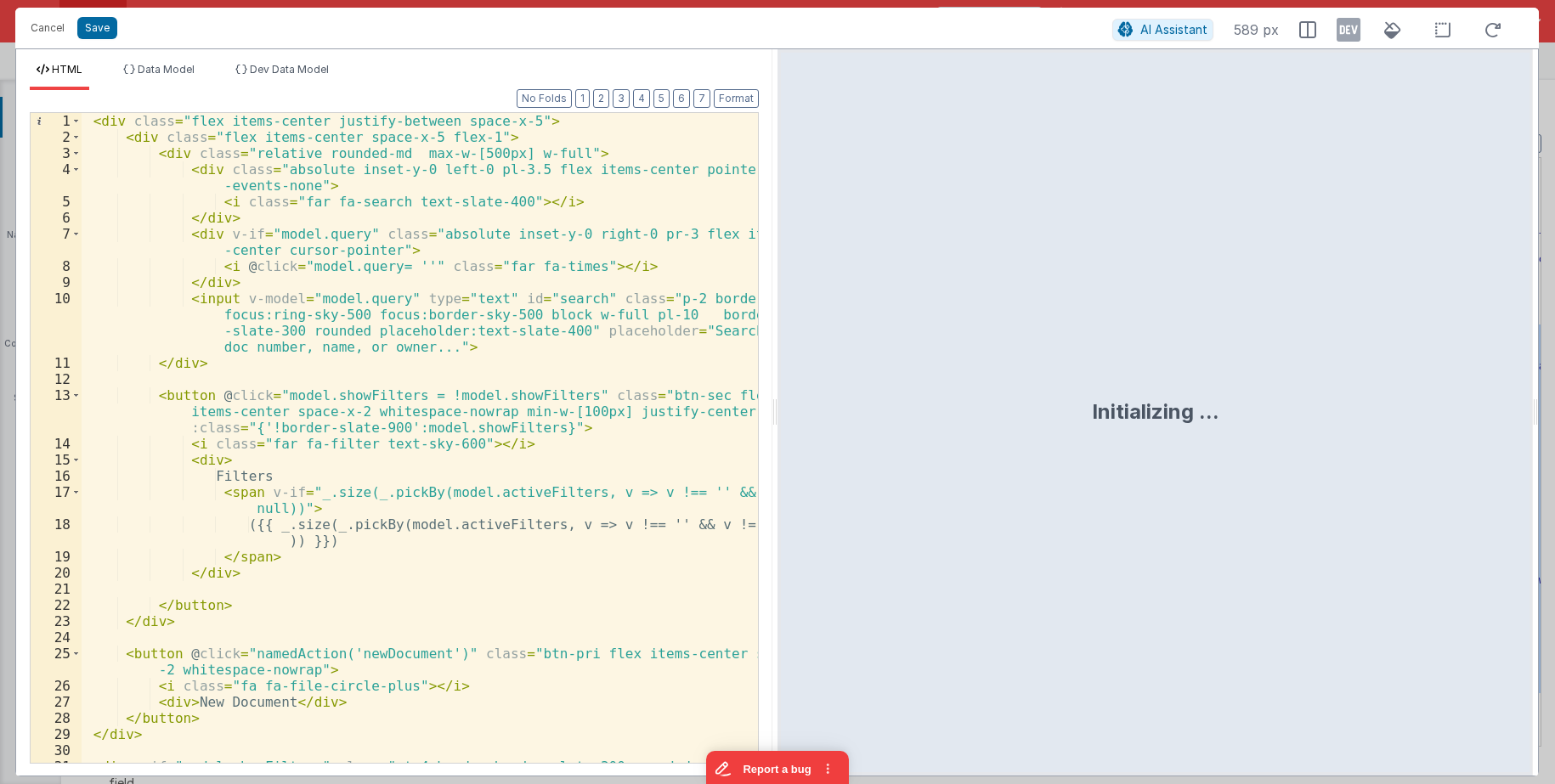
click at [380, 324] on div "< div class = "flex items-center justify-between space-x-5" > < div class = "fl…" at bounding box center [419, 461] width 676 height 698
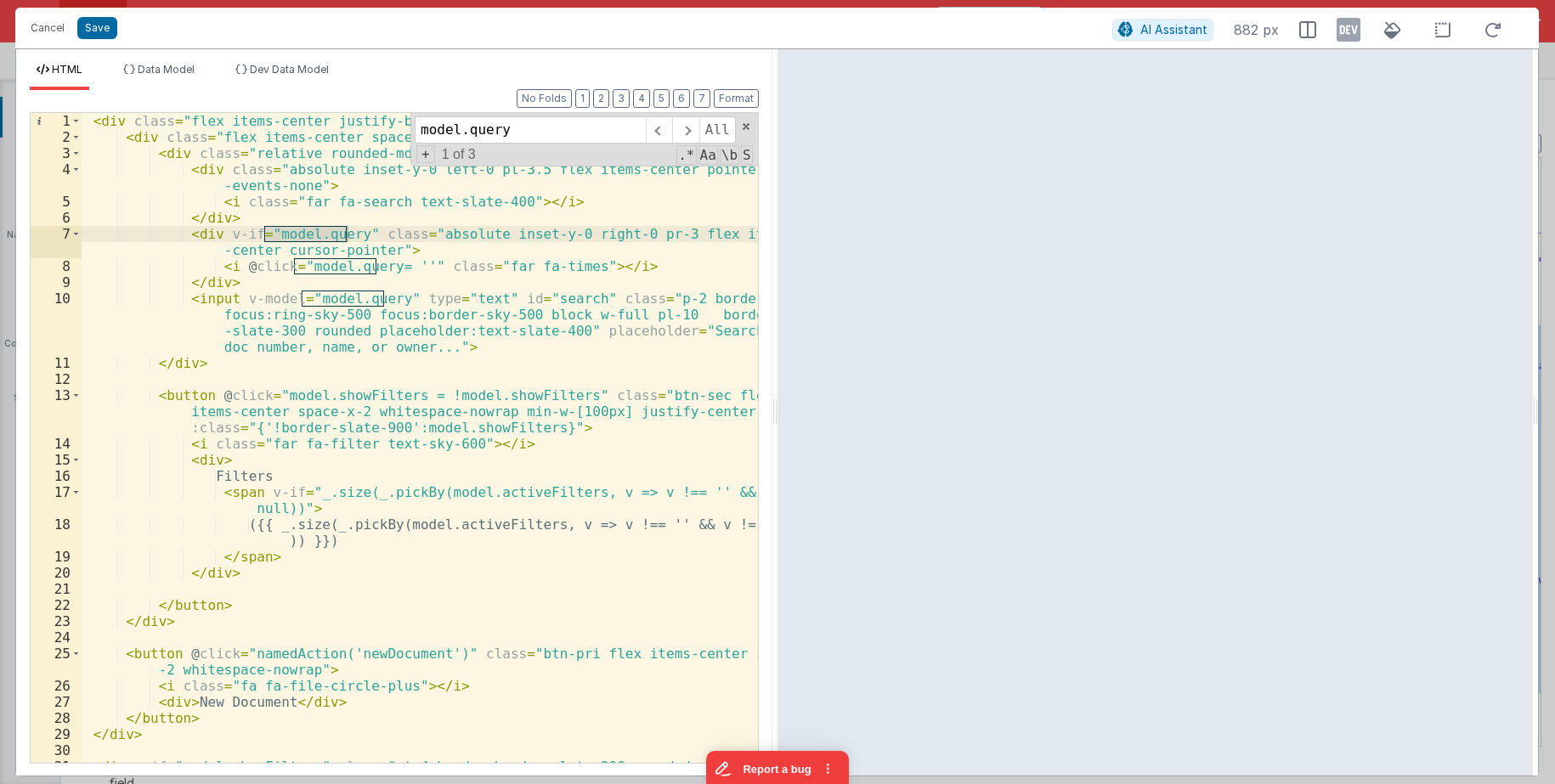
type input "model.query"
click at [319, 232] on div "< div class = "flex items-center justify-between space-x-5" > < div class = "fl…" at bounding box center [419, 437] width 676 height 650
click at [319, 232] on div "< div class = "flex items-center justify-between space-x-5" > < div class = "fl…" at bounding box center [419, 461] width 676 height 698
click at [743, 127] on span at bounding box center [746, 126] width 12 height 12
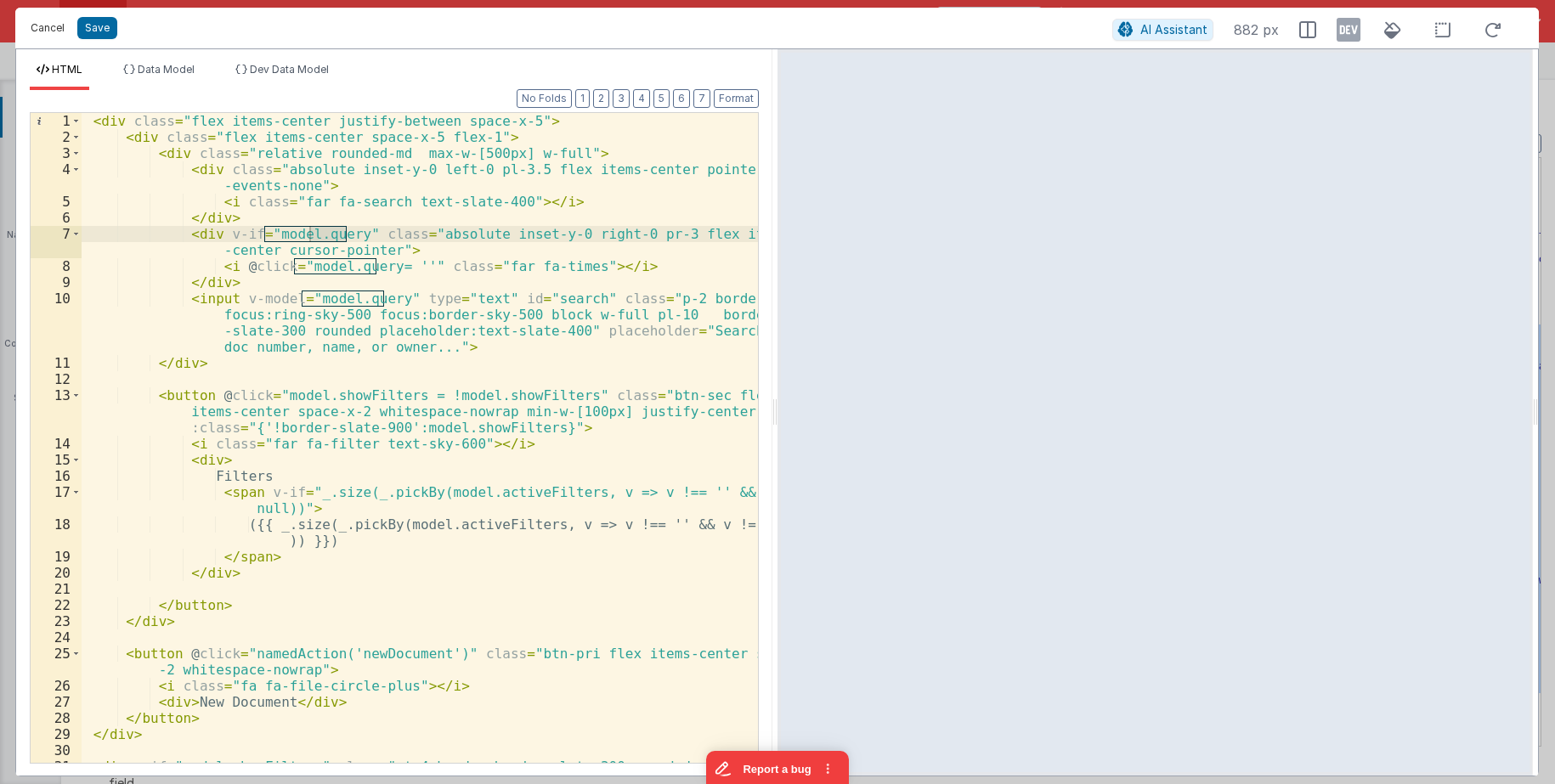
click at [48, 35] on button "Cancel" at bounding box center [47, 27] width 51 height 24
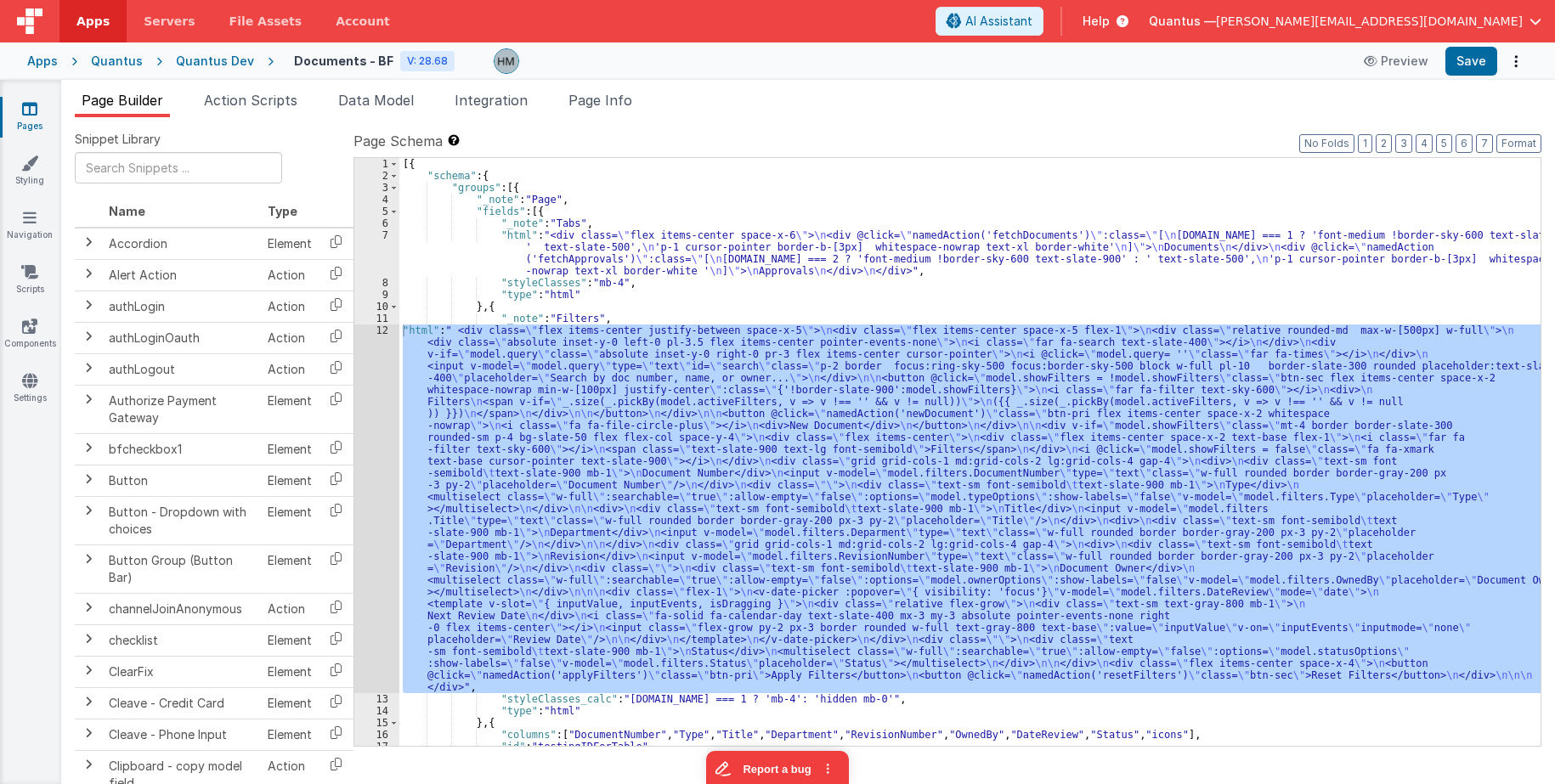
click at [561, 316] on div "[{ "schema" : { "groups" : [{ "_note" : "Page" , "fields" : [{ "_note" : "Tabs"…" at bounding box center [969, 463] width 1141 height 611
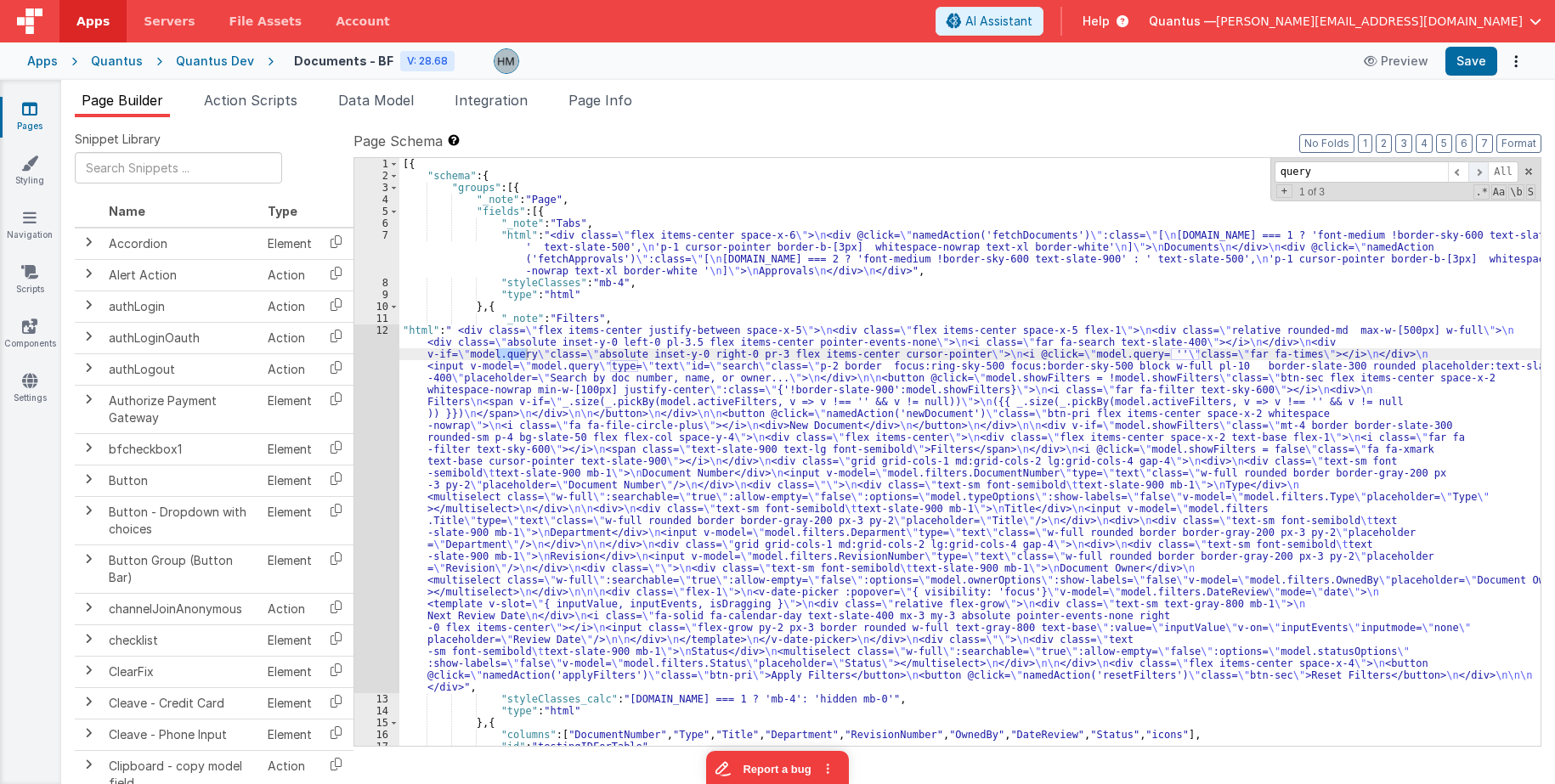
type input "query"
click at [1205, 176] on span at bounding box center [1477, 172] width 20 height 21
click at [608, 104] on span "Page Info" at bounding box center [599, 99] width 64 height 17
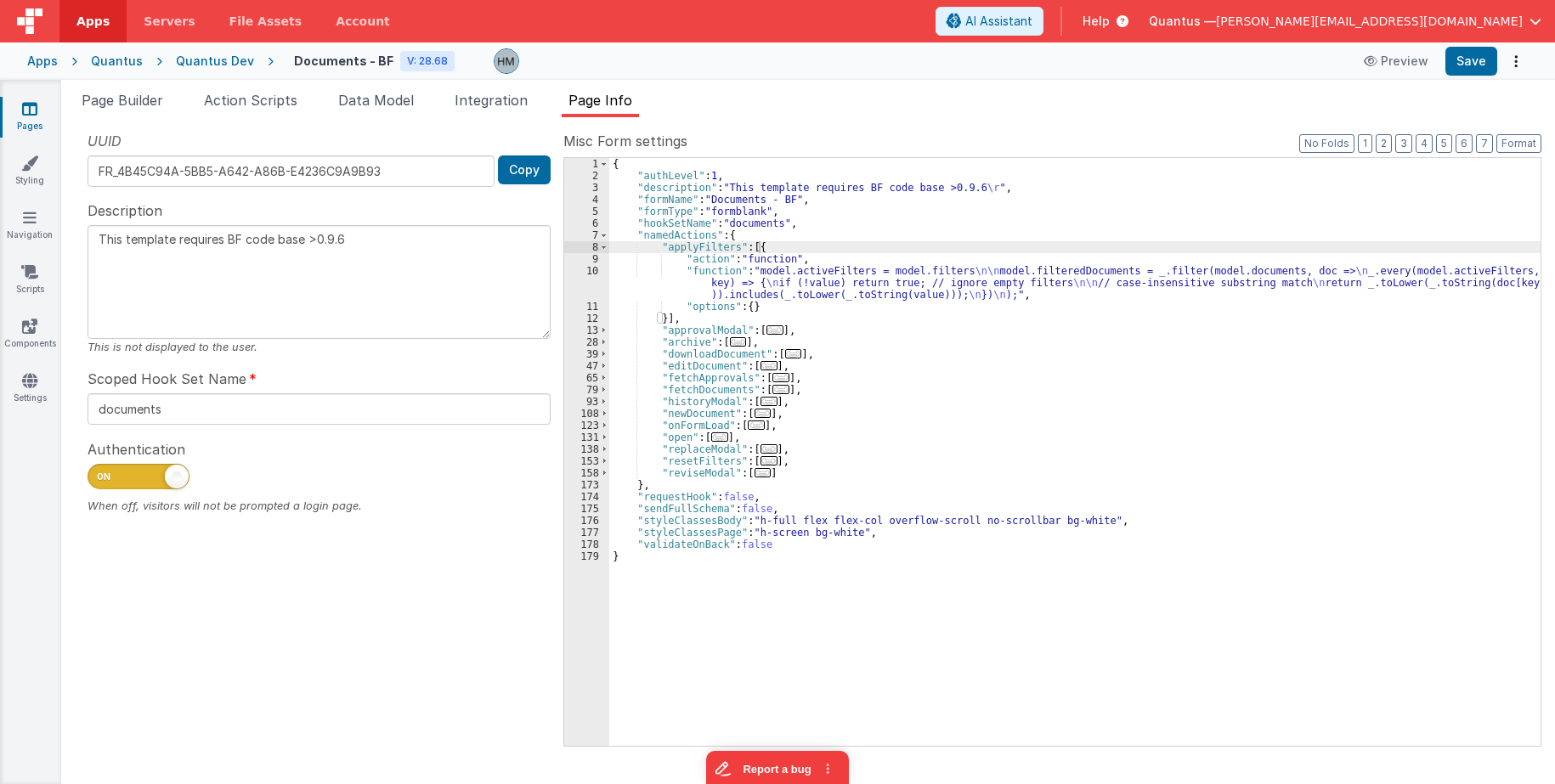
click at [670, 272] on div "{ "authLevel" : 1 , "description" : "This template requires BF code base >0.9.6…" at bounding box center [1074, 463] width 931 height 611
click at [597, 269] on div "10" at bounding box center [586, 283] width 45 height 36
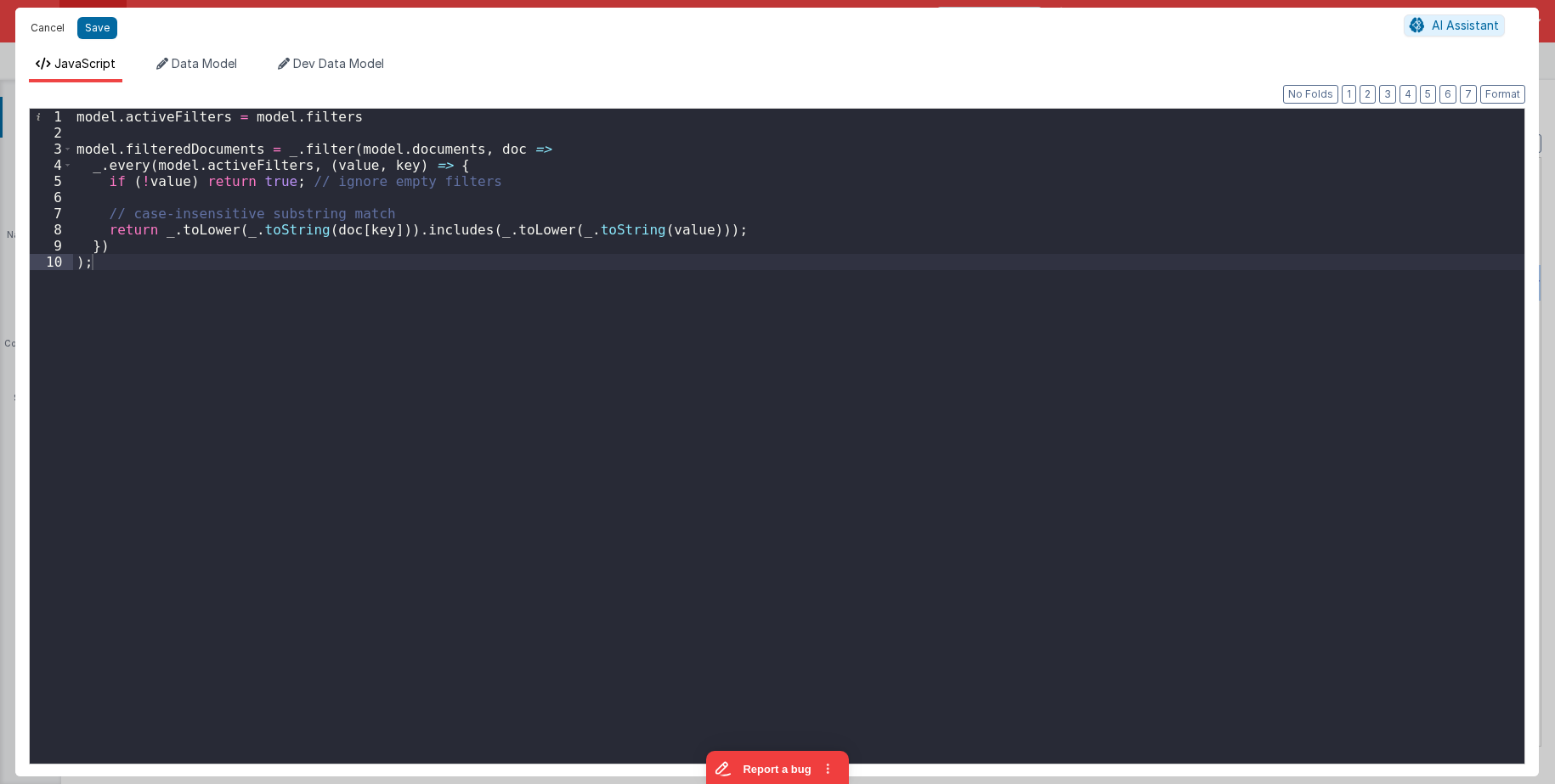
click at [45, 33] on button "Cancel" at bounding box center [47, 27] width 51 height 24
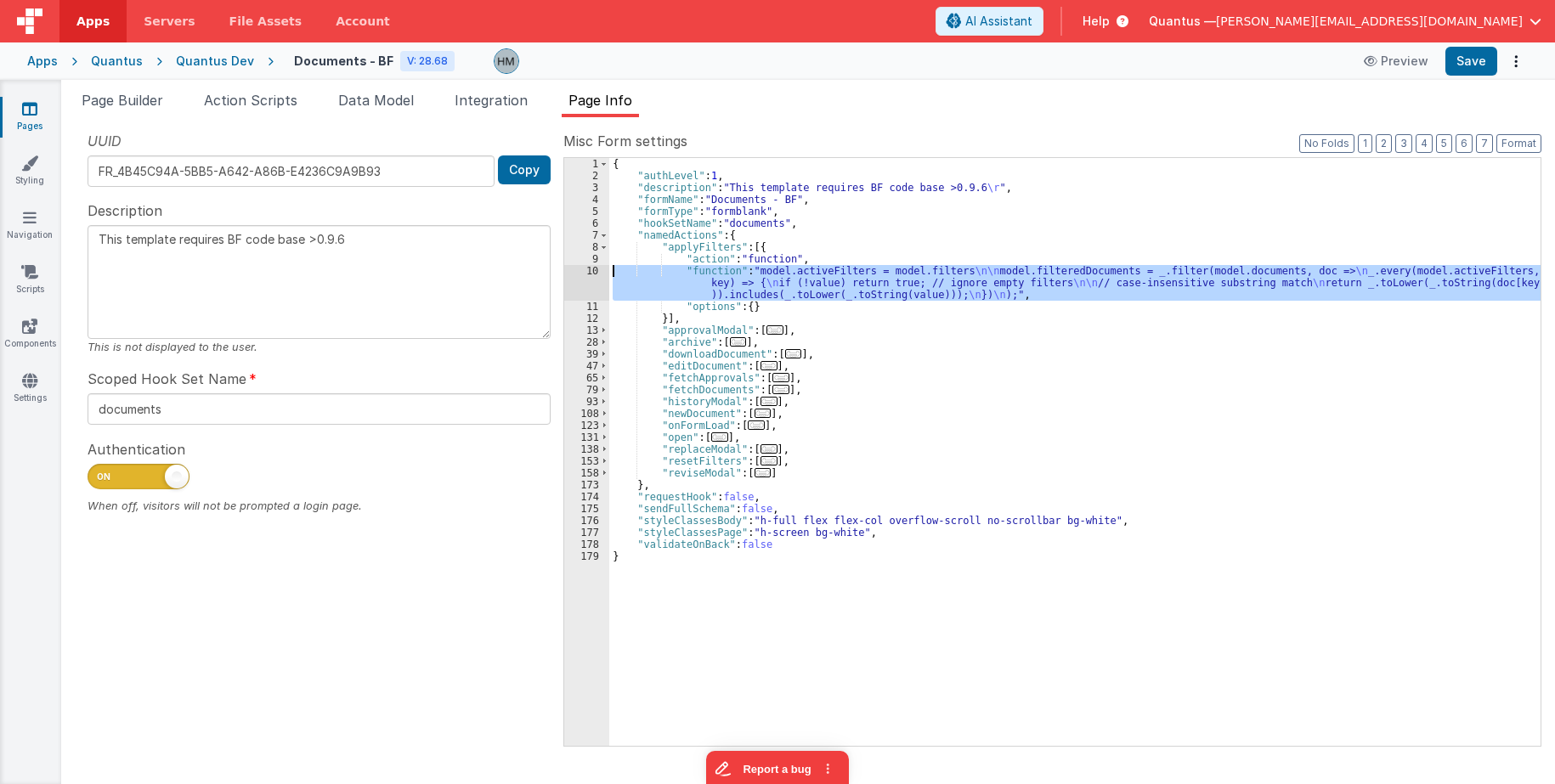
drag, startPoint x: 635, startPoint y: 273, endPoint x: 611, endPoint y: 262, distance: 26.4
click at [634, 273] on div "{ "authLevel" : 1 , "description" : "This template requires BF code base >0.9.6…" at bounding box center [1074, 452] width 931 height 588
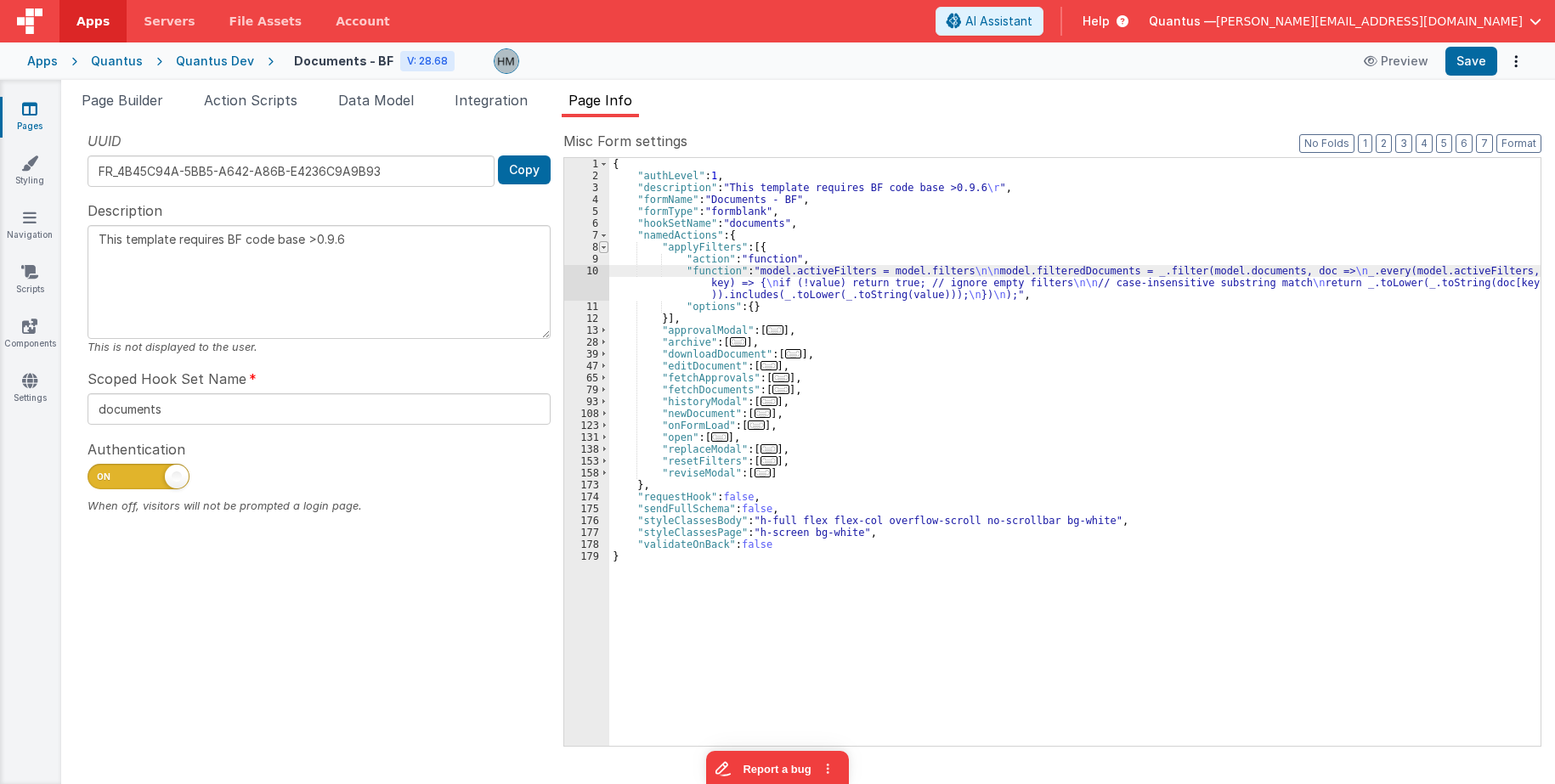
click at [606, 250] on span at bounding box center [603, 247] width 10 height 12
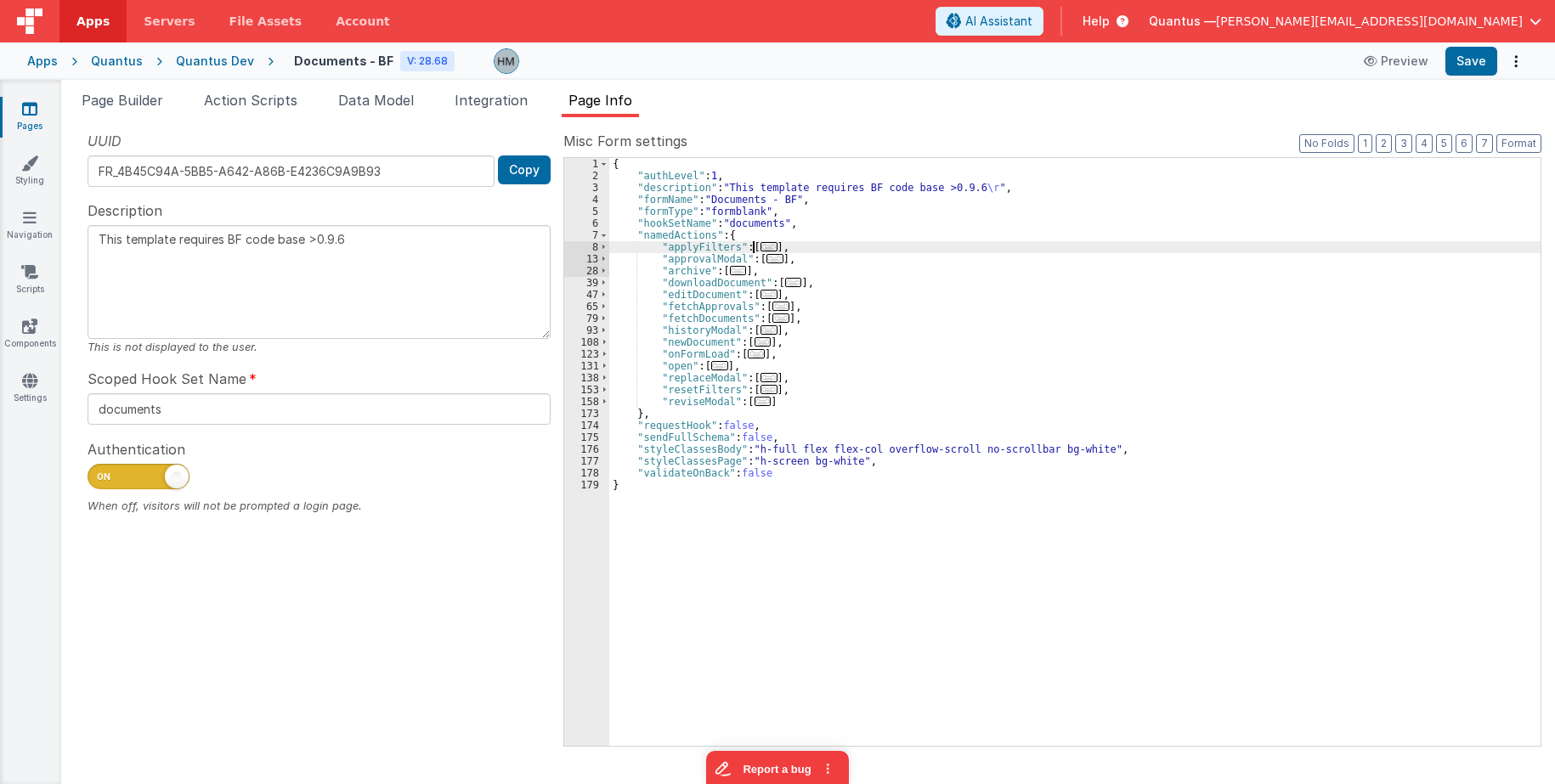
click at [803, 259] on div "{ "authLevel" : 1 , "description" : "This template requires BF code base >0.9.6…" at bounding box center [1074, 463] width 931 height 611
type textarea "This template requires BF code base >0.9.6"
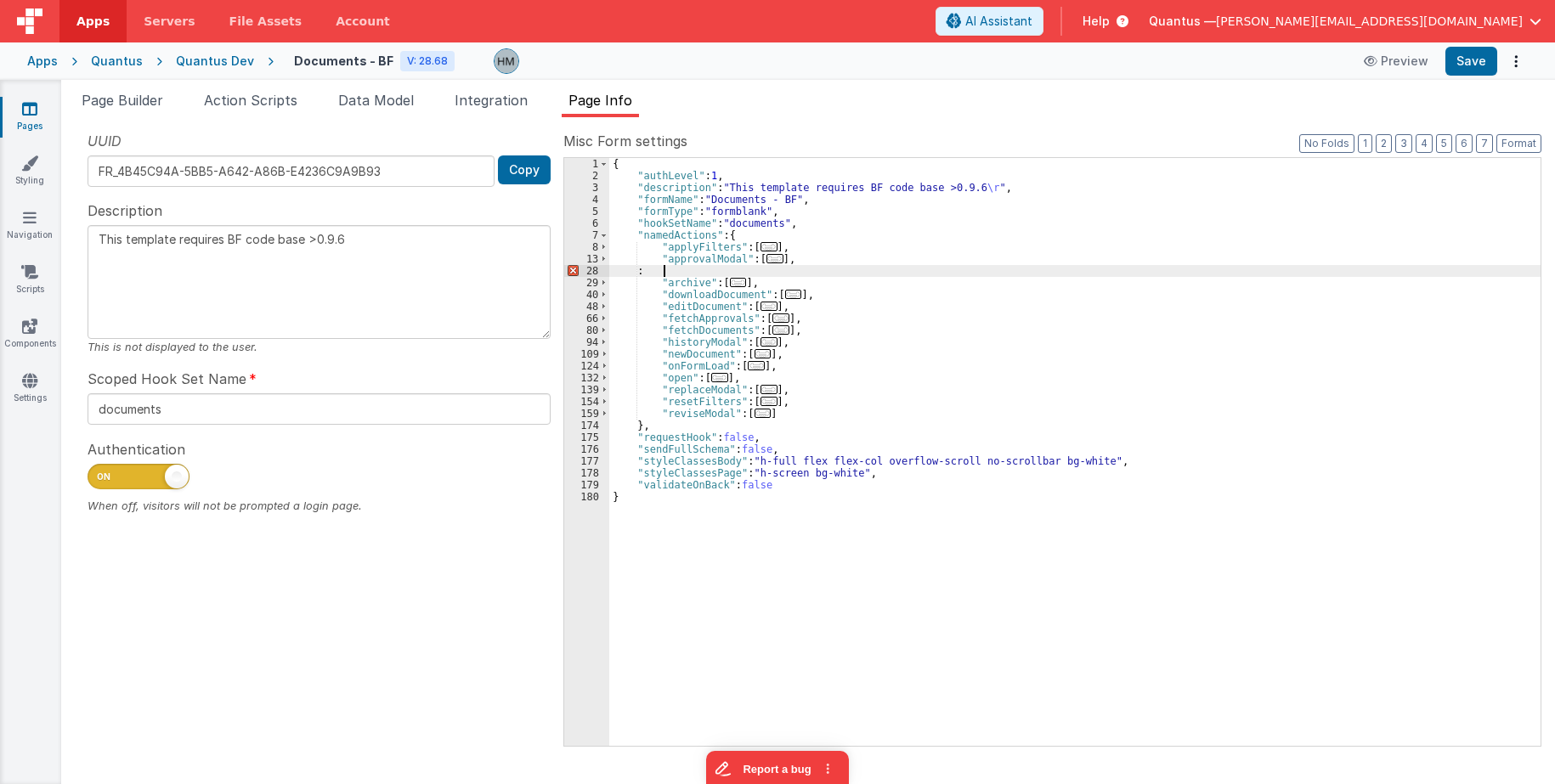
type textarea "This template requires BF code base >0.9.6"
click at [765, 249] on span "..." at bounding box center [768, 246] width 17 height 10
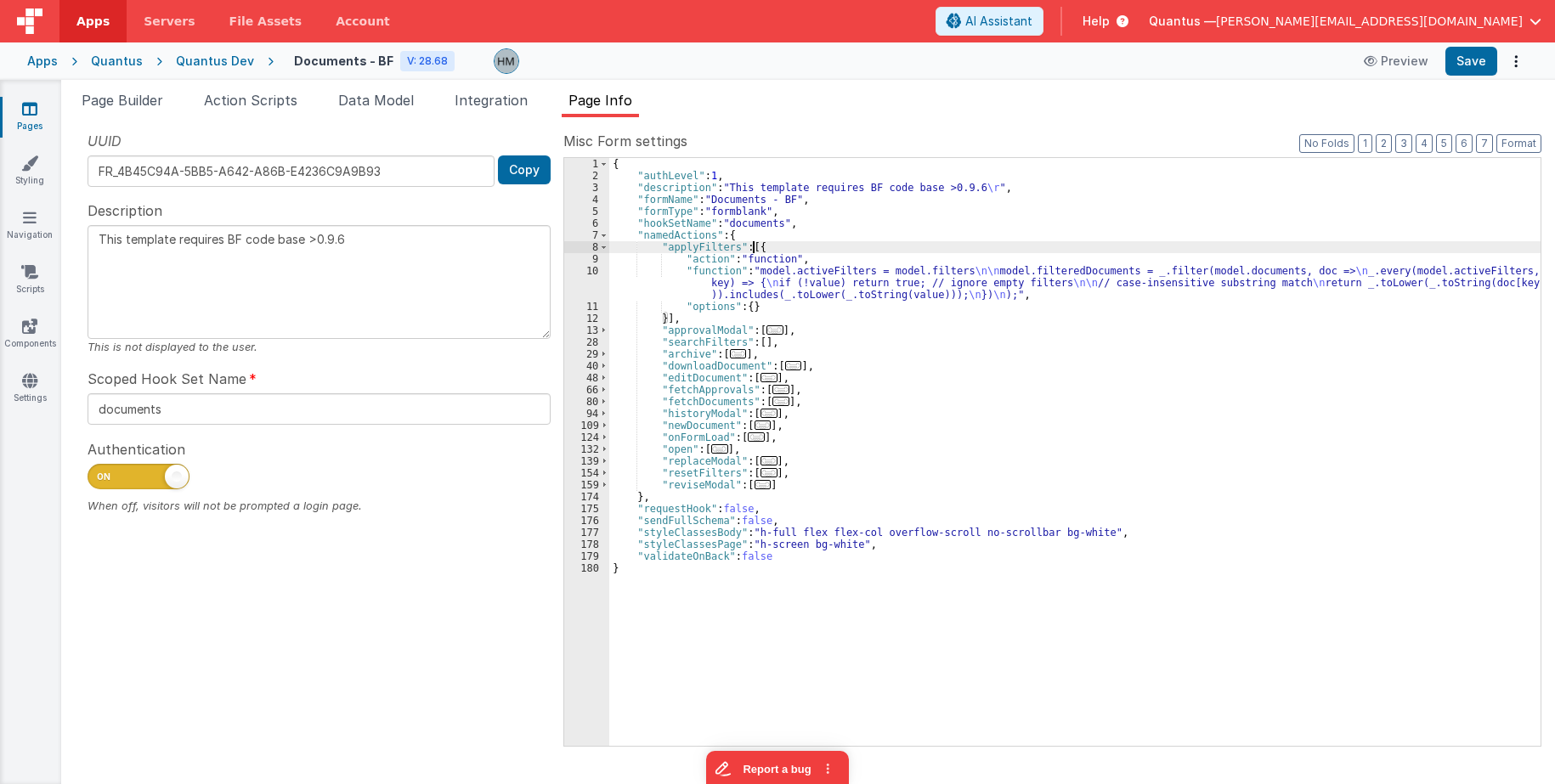
click at [661, 265] on div "{ "authLevel" : 1 , "description" : "This template requires BF code base >0.9.6…" at bounding box center [1074, 463] width 931 height 611
click at [596, 272] on div "10" at bounding box center [586, 283] width 45 height 36
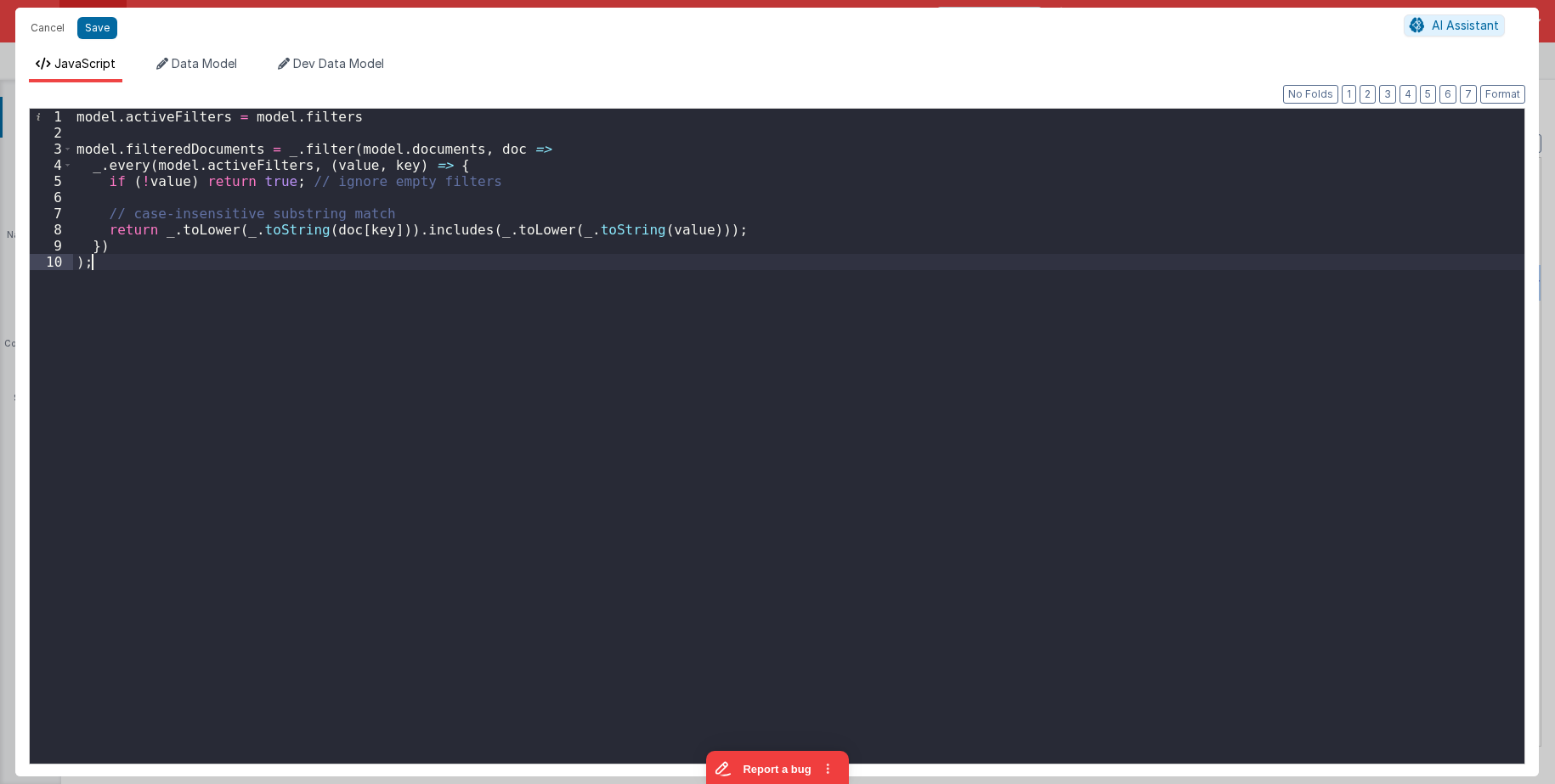
click at [630, 263] on div "model . activeFilters = model . filters model . filteredDocuments = _ . filter …" at bounding box center [798, 453] width 1451 height 687
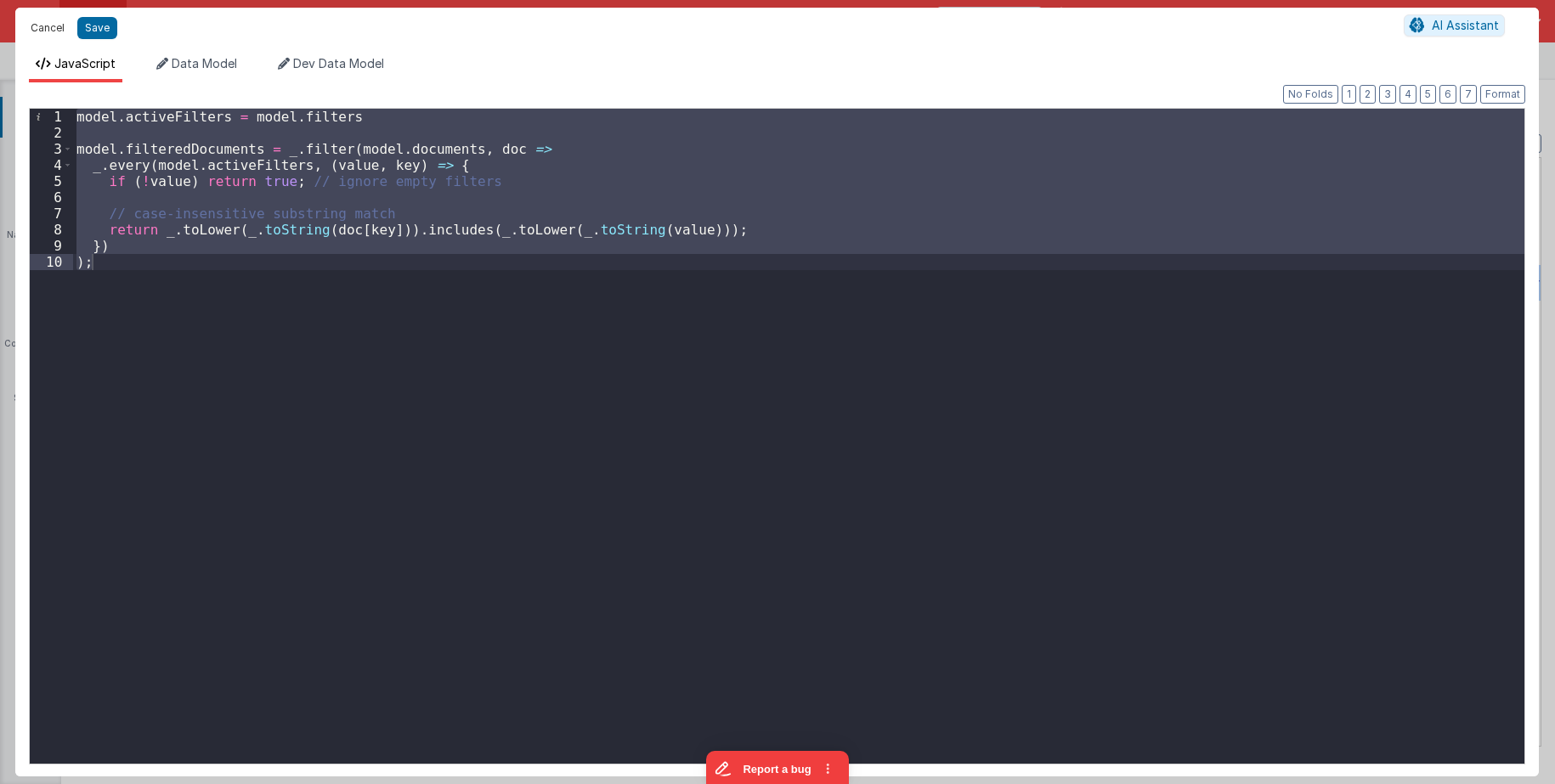
click at [60, 28] on button "Cancel" at bounding box center [47, 27] width 51 height 24
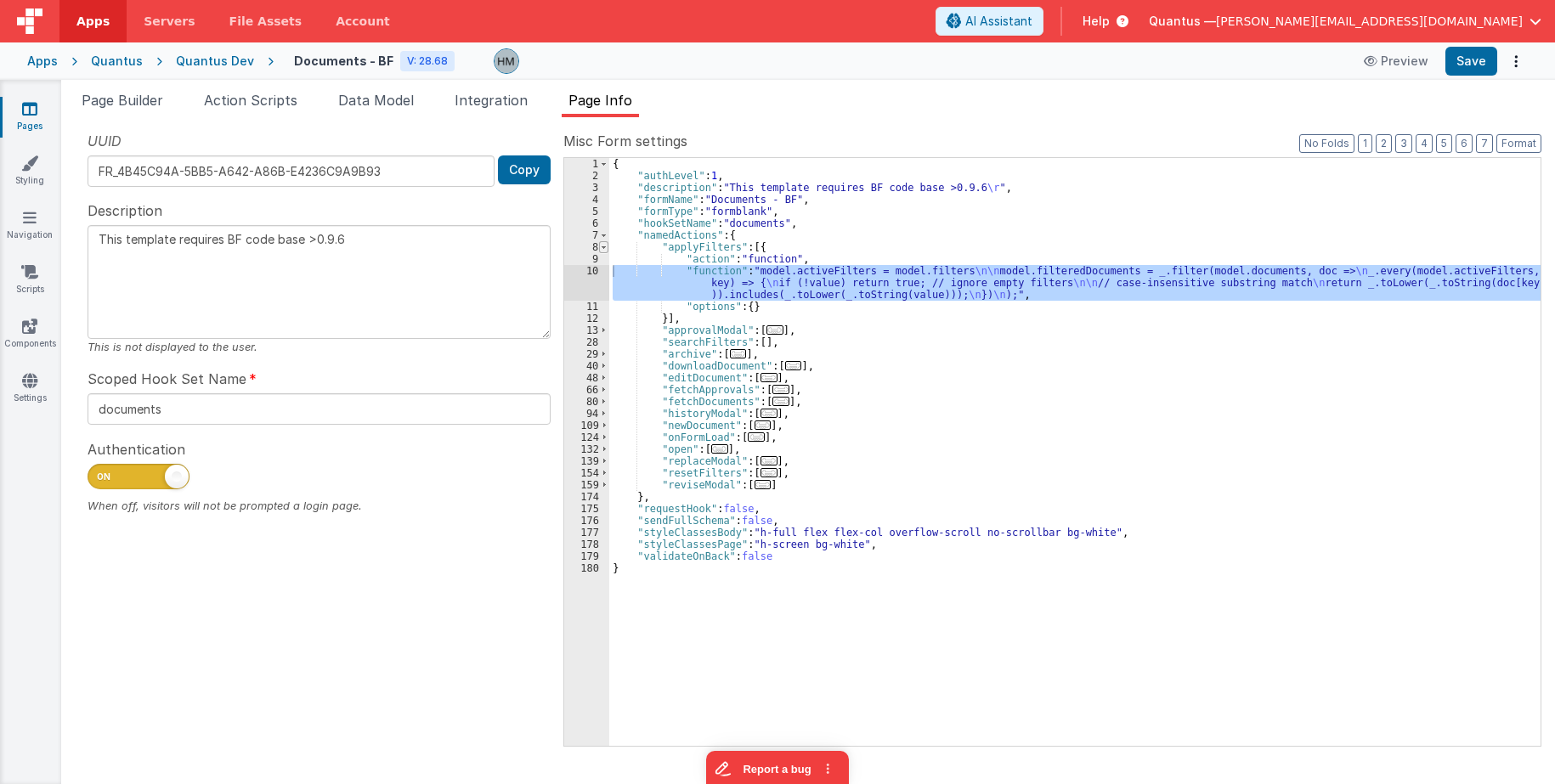
click at [602, 245] on span at bounding box center [603, 247] width 10 height 12
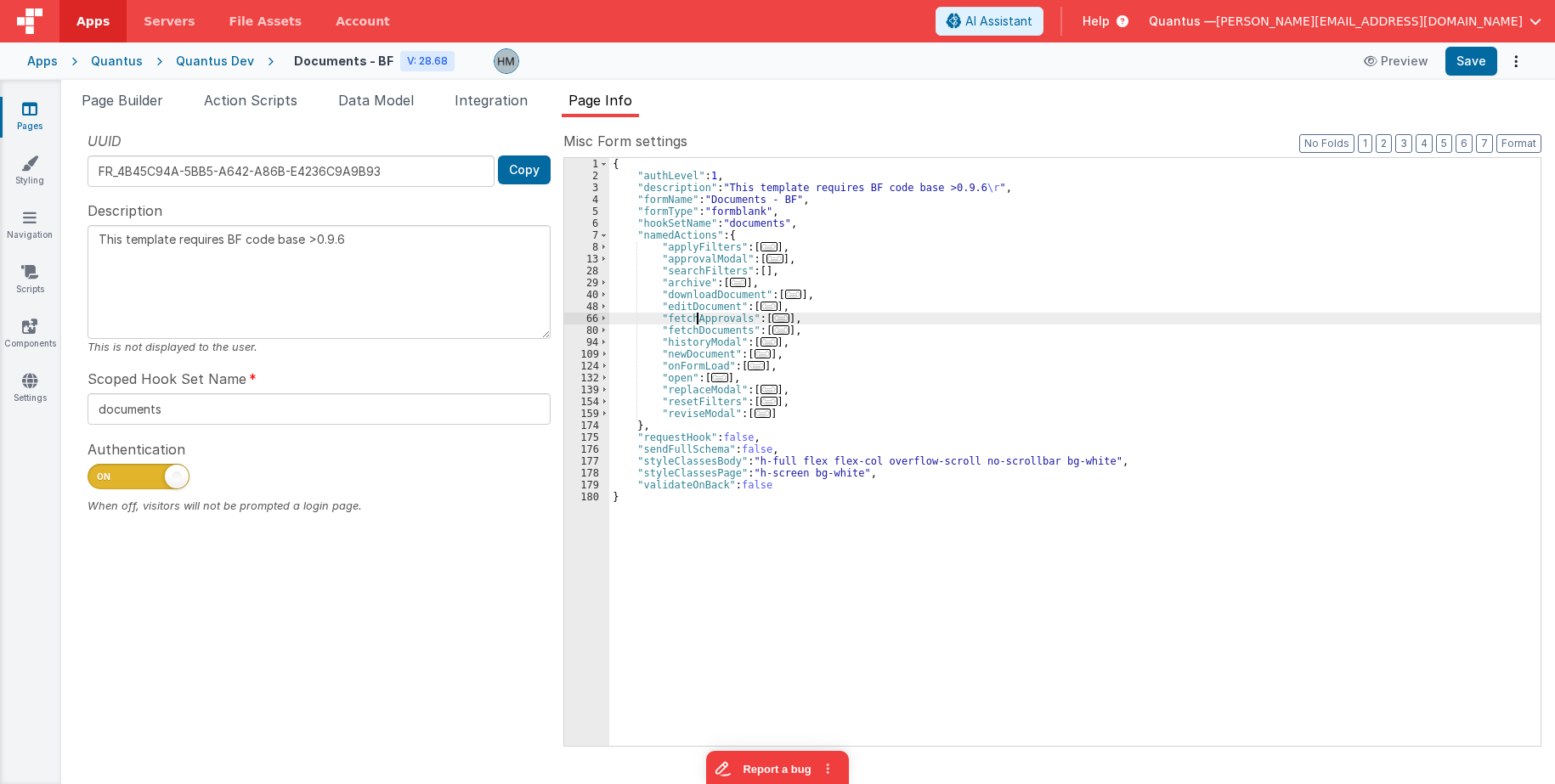
click at [698, 320] on div "{ "authLevel" : 1 , "description" : "This template requires BF code base >0.9.6…" at bounding box center [1074, 463] width 931 height 611
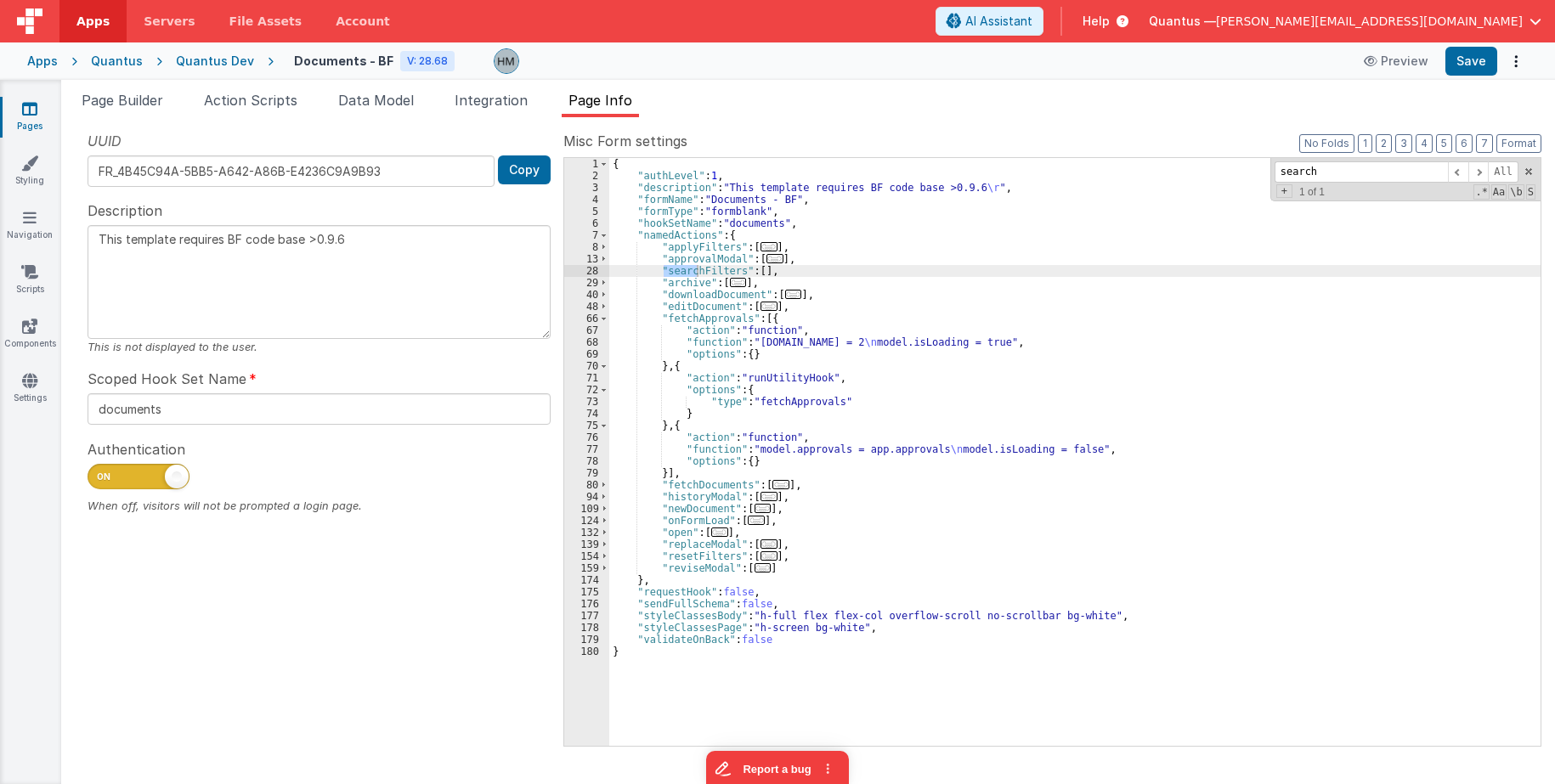
type input "search"
click at [760, 249] on span "..." at bounding box center [768, 246] width 17 height 10
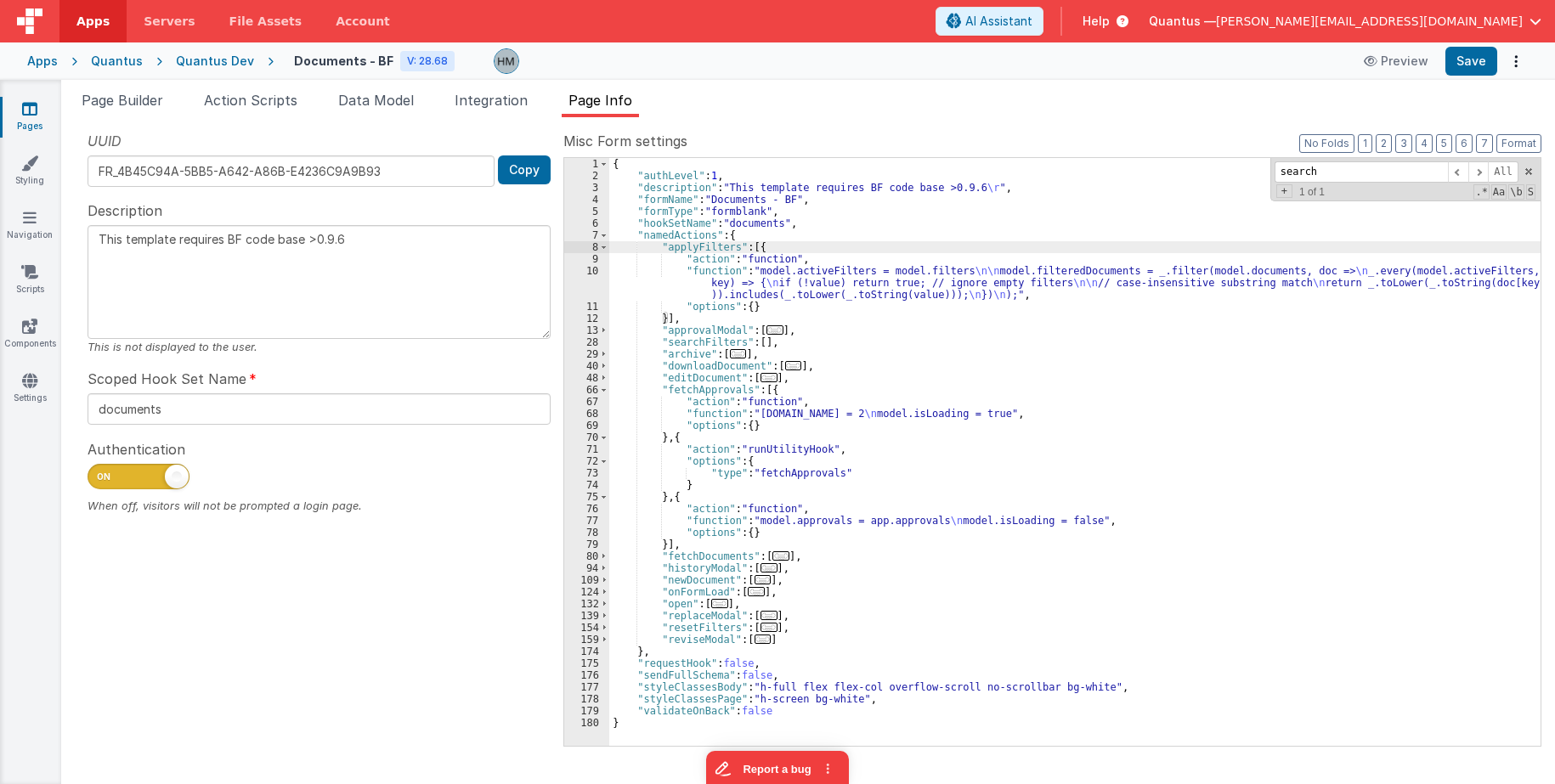
click at [753, 245] on div "{ "authLevel" : 1 , "description" : "This template requires BF code base >0.9.6…" at bounding box center [1074, 463] width 931 height 611
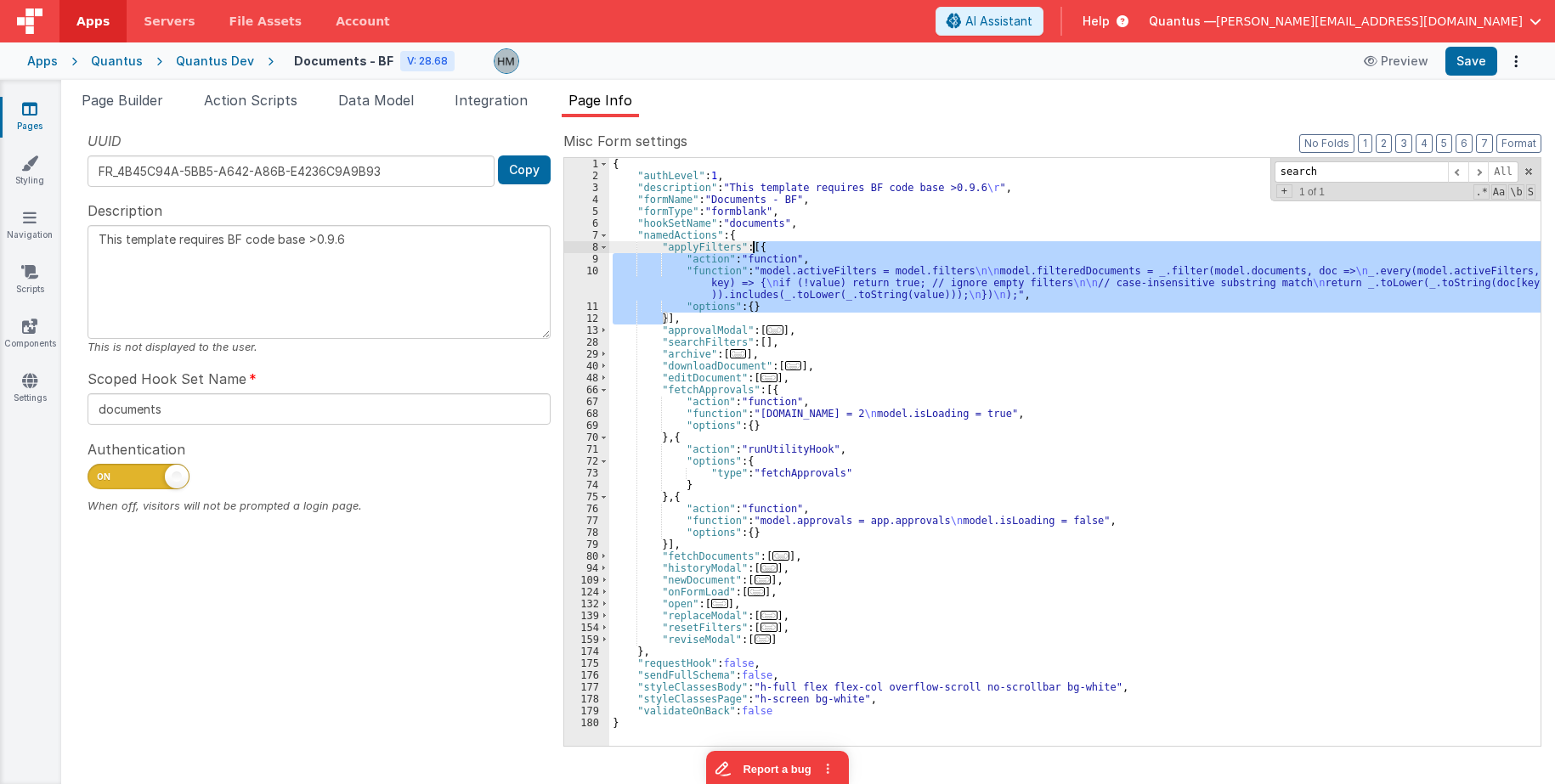
click at [753, 245] on div "{ "authLevel" : 1 , "description" : "This template requires BF code base >0.9.6…" at bounding box center [1074, 463] width 931 height 611
click at [757, 348] on div "{ "authLevel" : 1 , "description" : "This template requires BF code base >0.9.6…" at bounding box center [1074, 463] width 931 height 611
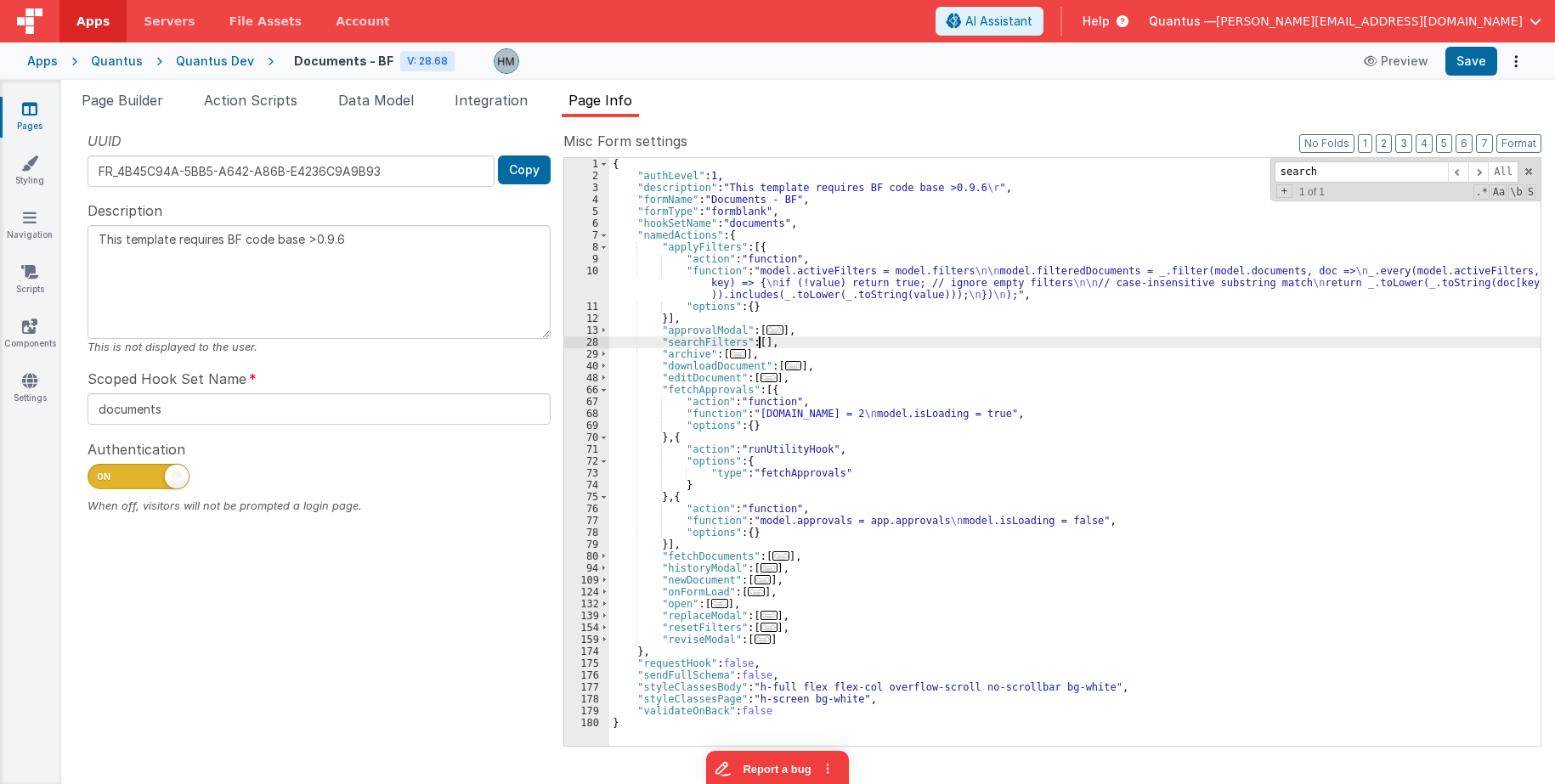
click at [757, 343] on div "{ "authLevel" : 1 , "description" : "This template requires BF code base >0.9.6…" at bounding box center [1074, 463] width 931 height 611
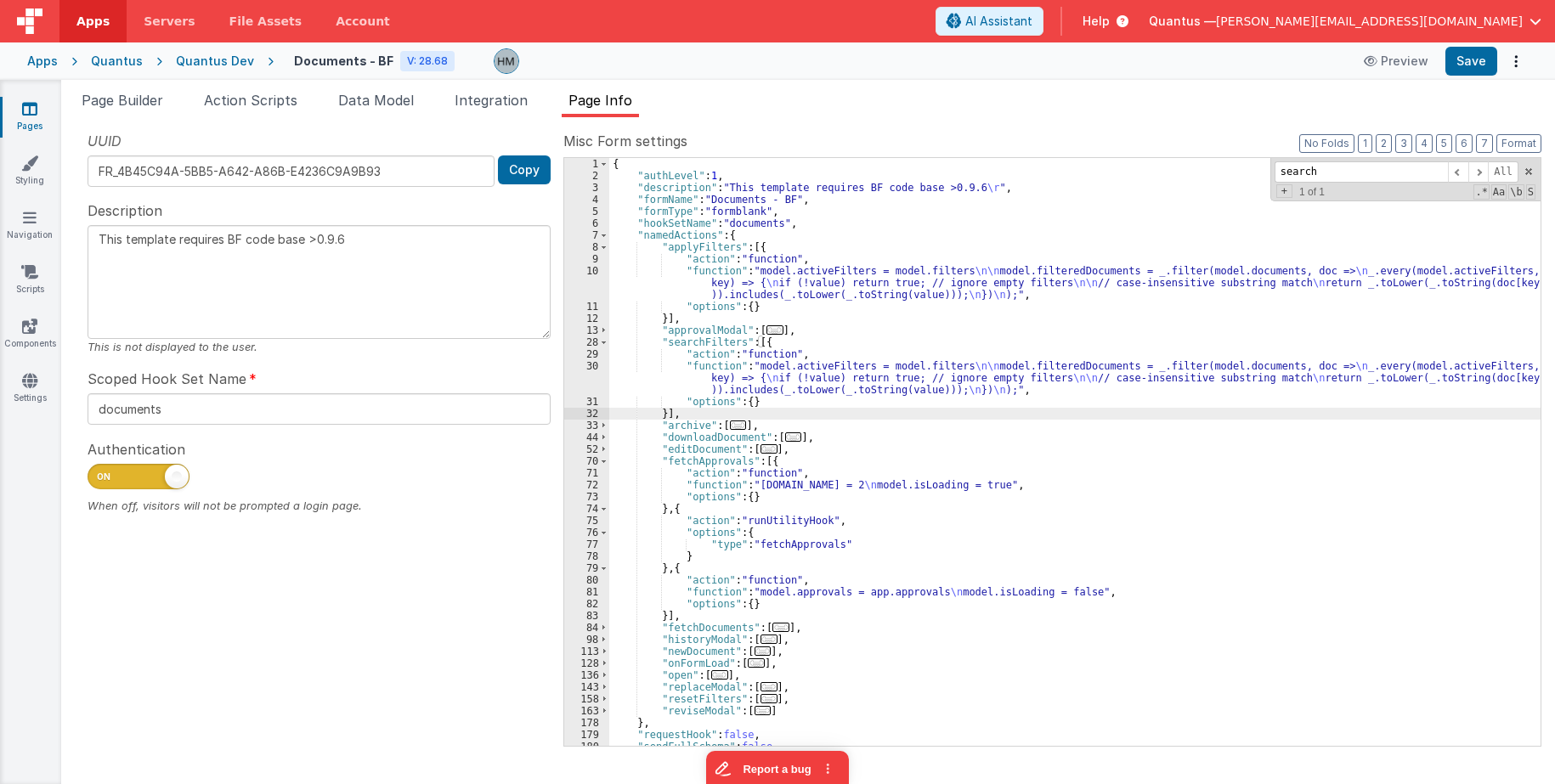
click at [628, 369] on div "{ "authLevel" : 1 , "description" : "This template requires BF code base >0.9.6…" at bounding box center [1074, 463] width 931 height 611
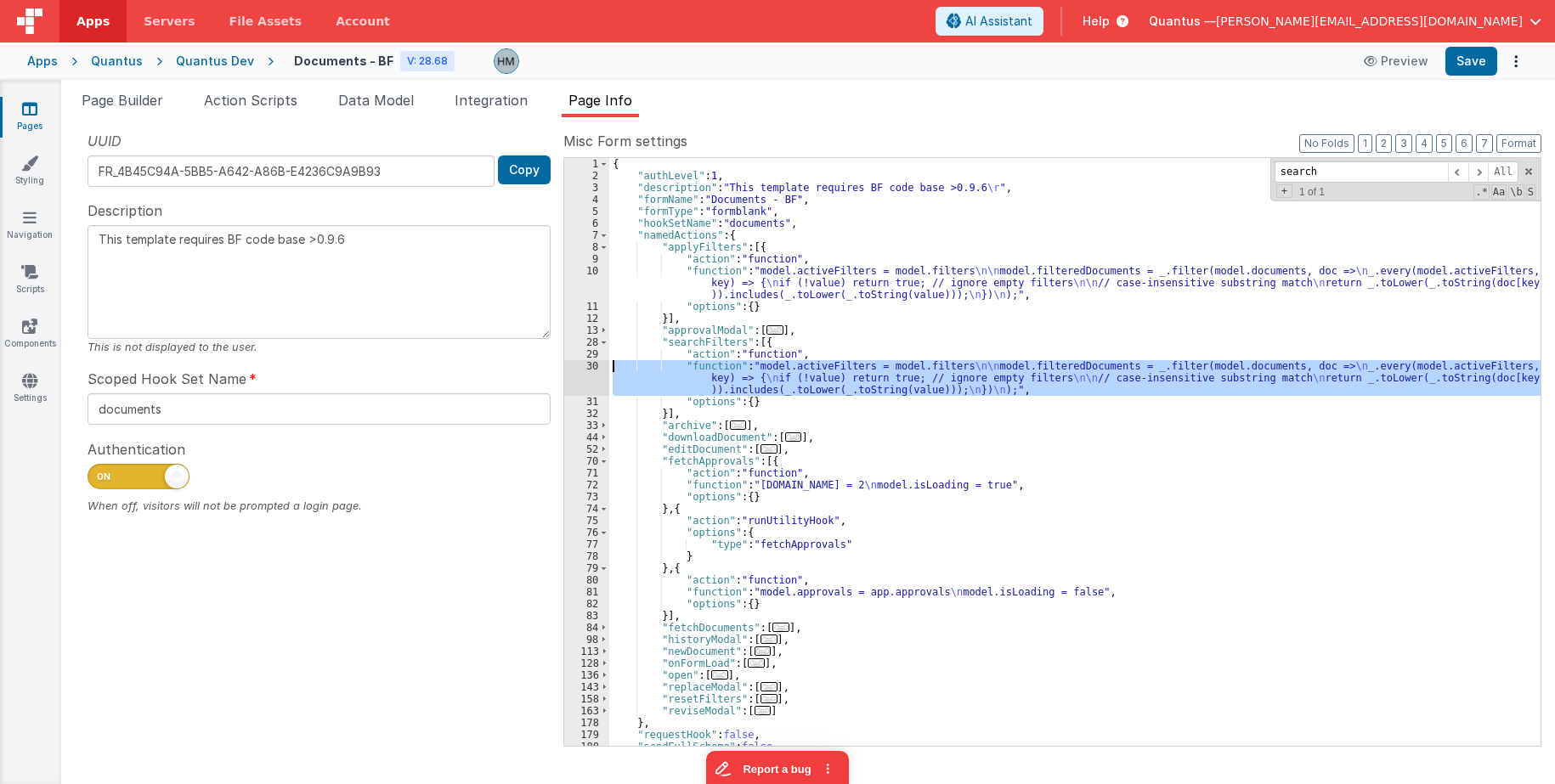
click at [589, 370] on div "30" at bounding box center [586, 378] width 45 height 36
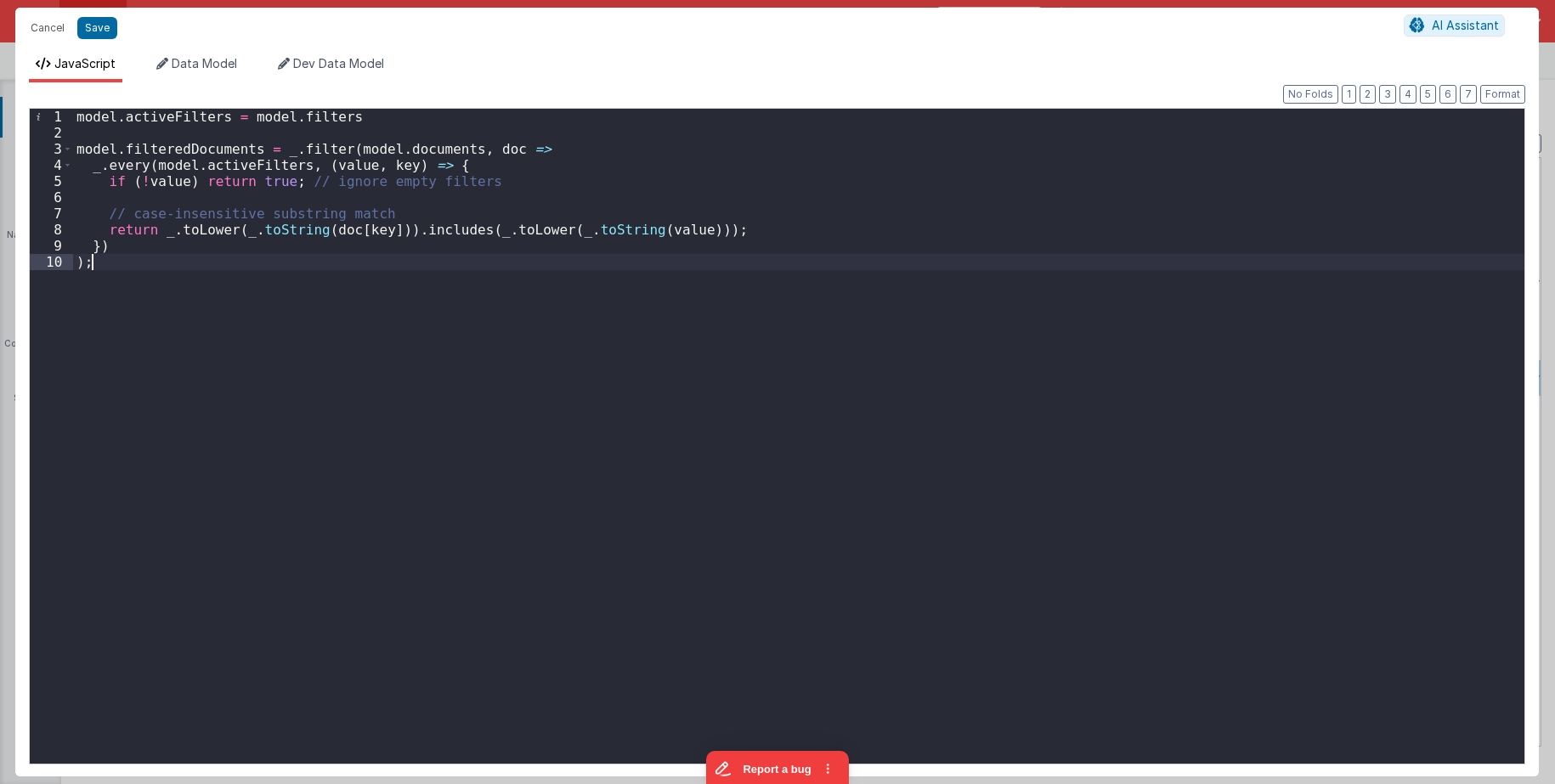
click at [509, 275] on div "model . activeFilters = model . filters model . filteredDocuments = _ . filter …" at bounding box center [798, 453] width 1451 height 687
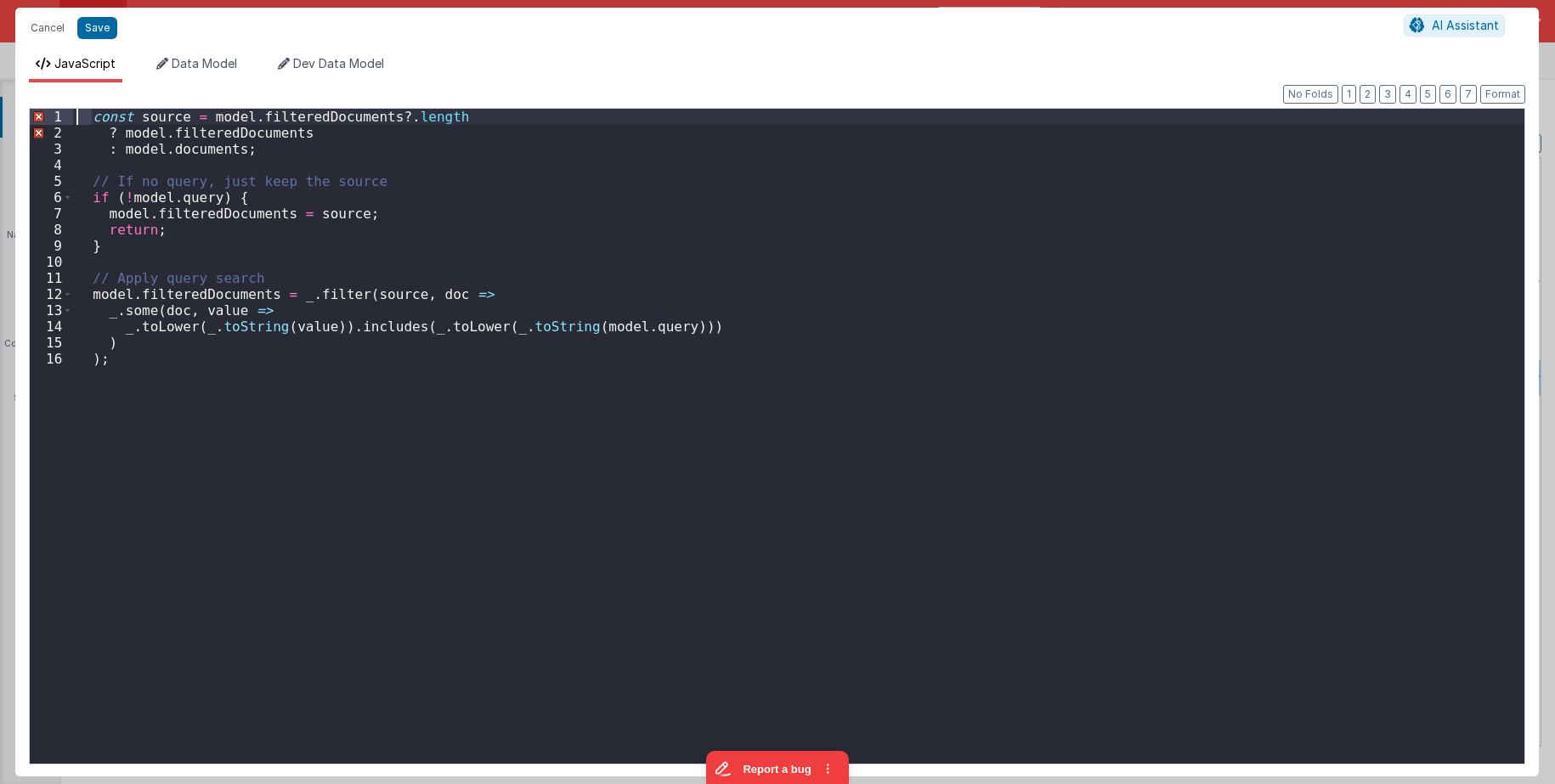
drag, startPoint x: 92, startPoint y: 119, endPoint x: 9, endPoint y: 106, distance: 84.0
click at [73, 109] on div "const source = model . filteredDocuments ?. length ? model . filteredDocuments …" at bounding box center [798, 436] width 1451 height 655
click at [1205, 91] on button "Format" at bounding box center [1503, 93] width 45 height 18
click at [365, 116] on div "const source = model . filteredDocuments ?. length ? model . filteredDocuments …" at bounding box center [798, 453] width 1451 height 687
click at [423, 147] on div "const source = model . filteredDocuments . length ? model . filteredDocuments :…" at bounding box center [798, 453] width 1451 height 687
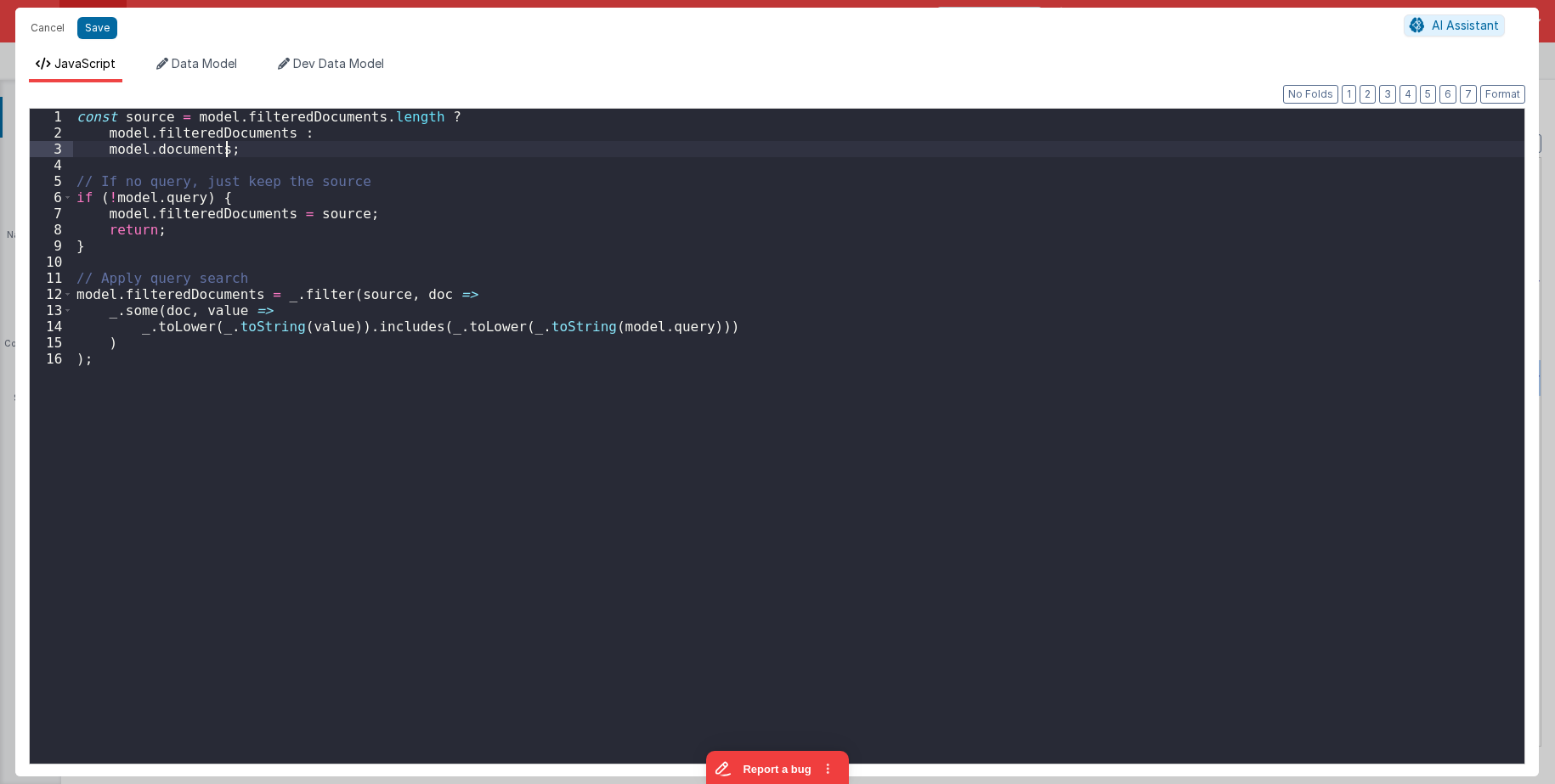
click at [346, 174] on div "const source = model . filteredDocuments . length ? model . filteredDocuments :…" at bounding box center [798, 453] width 1451 height 687
type textarea "This template requires BF code base >0.9.6"
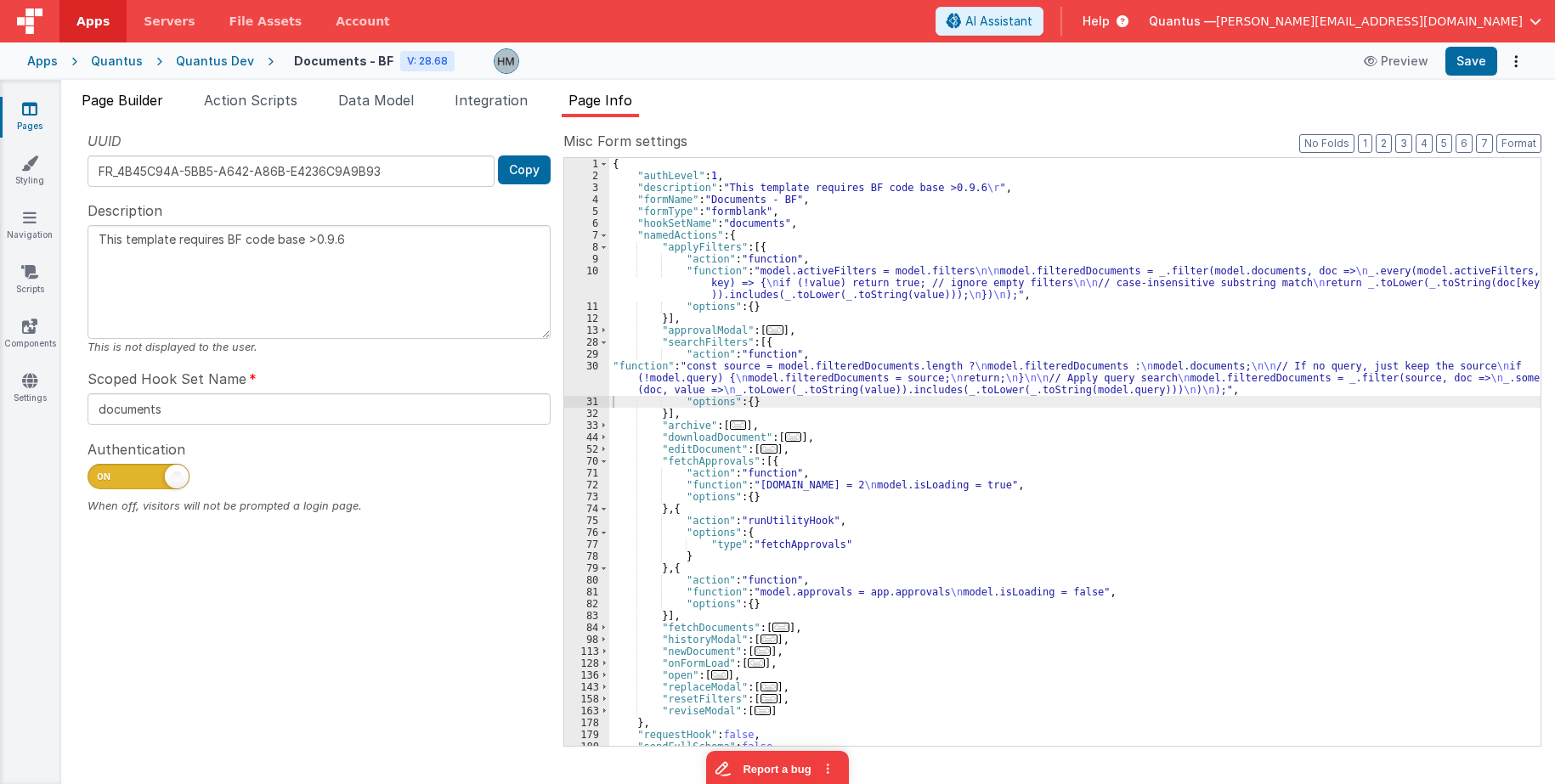
click at [134, 105] on span "Page Builder" at bounding box center [121, 99] width 81 height 17
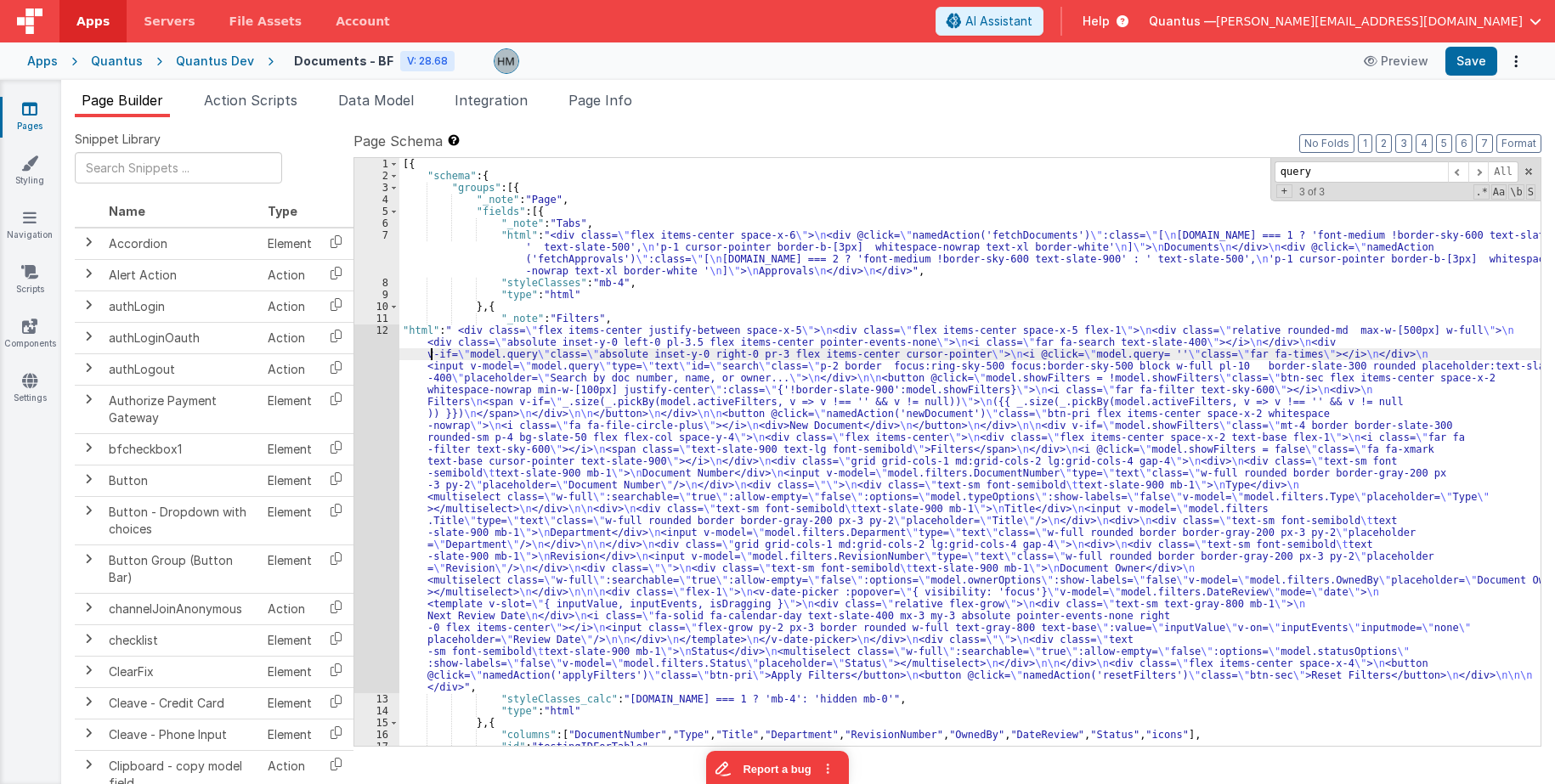
click at [434, 348] on div "[{ "schema" : { "groups" : [{ "_note" : "Page" , "fields" : [{ "_note" : "Tabs"…" at bounding box center [969, 463] width 1141 height 611
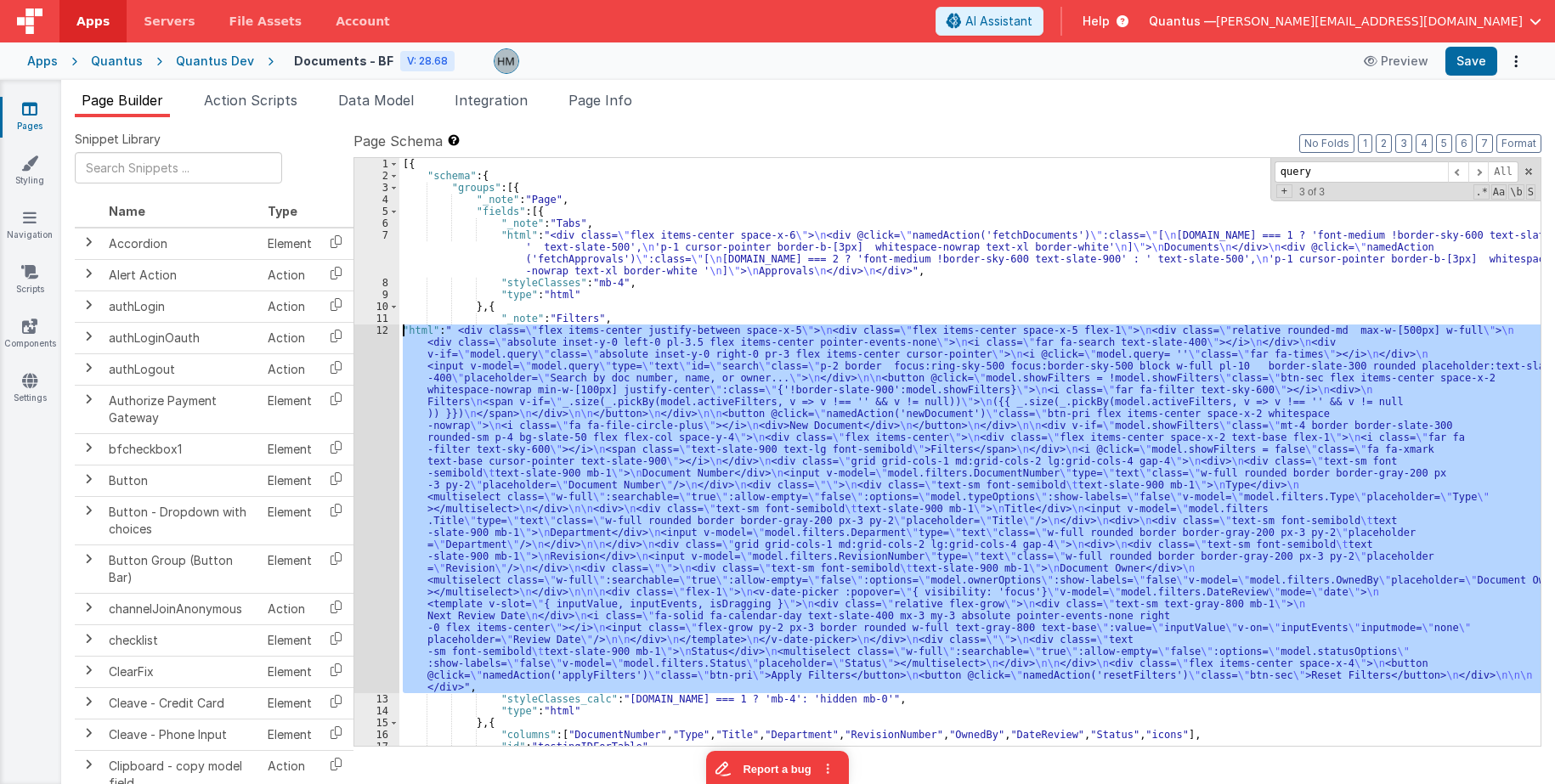
click at [374, 334] on div "12" at bounding box center [377, 508] width 45 height 369
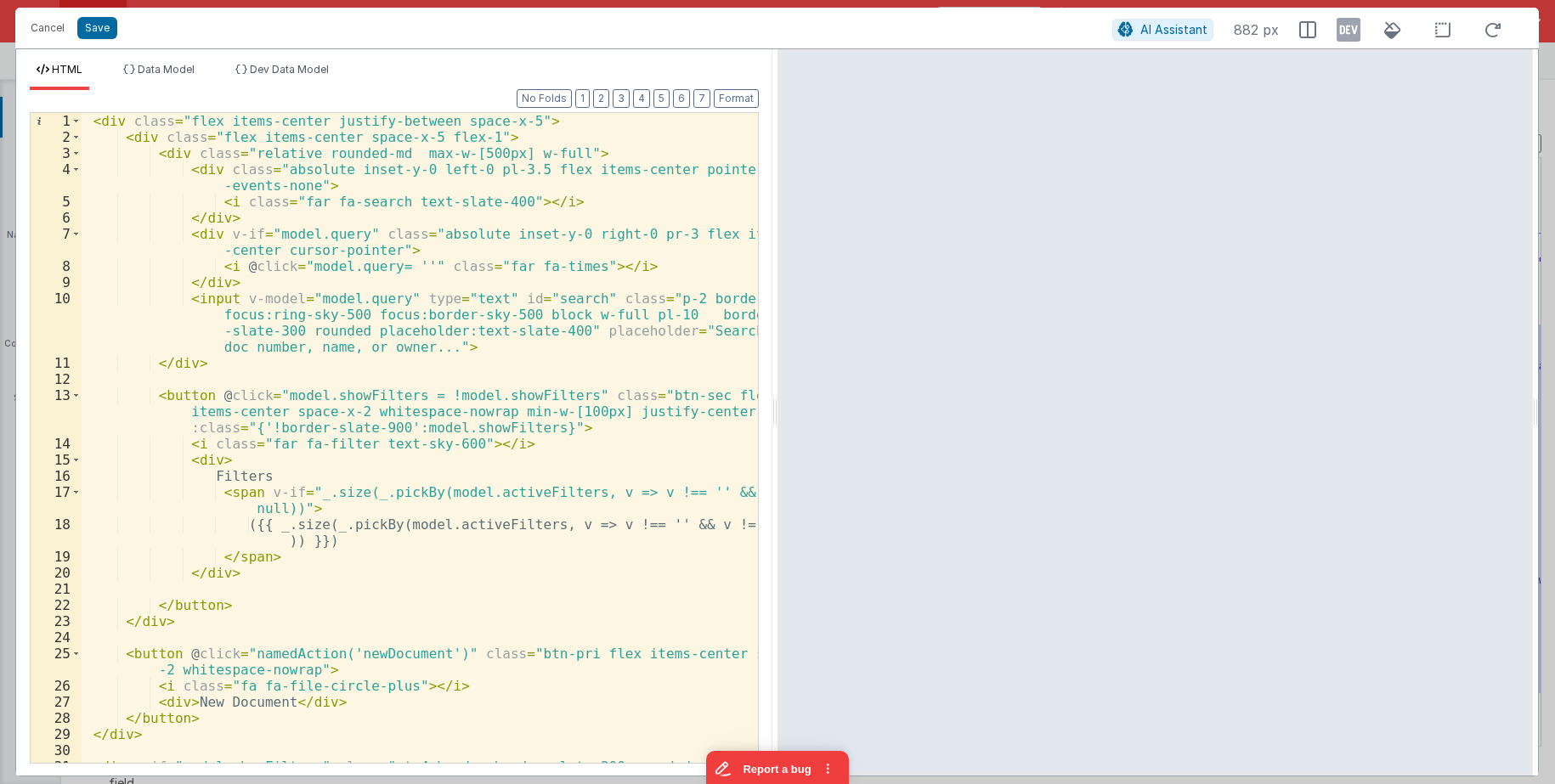
click at [524, 296] on div "< div class = "flex items-center justify-between space-x-5" > < div class = "fl…" at bounding box center [419, 461] width 676 height 698
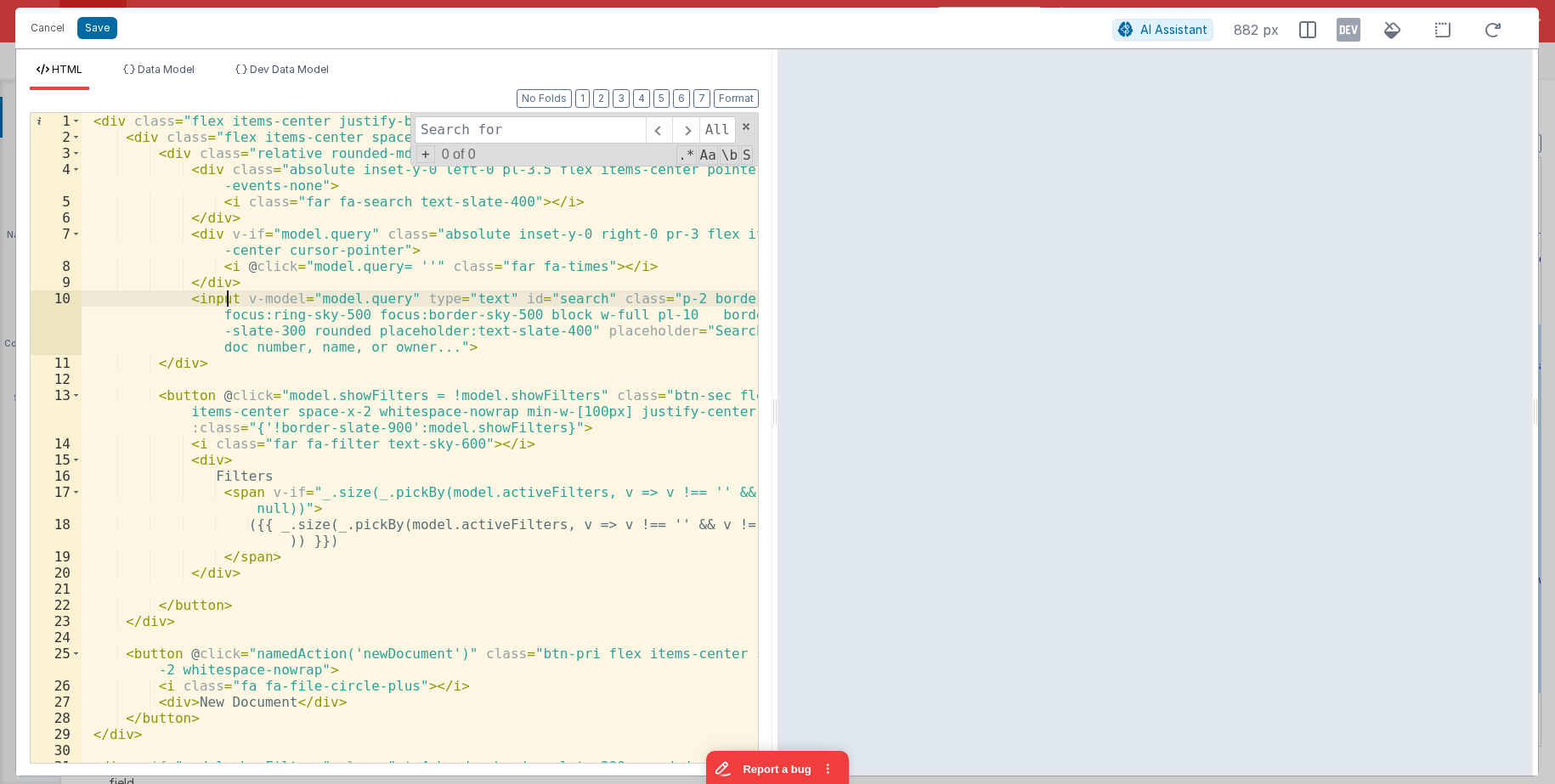
click at [225, 298] on div "< div class = "flex items-center justify-between space-x-5" > < div class = "fl…" at bounding box center [419, 461] width 676 height 698
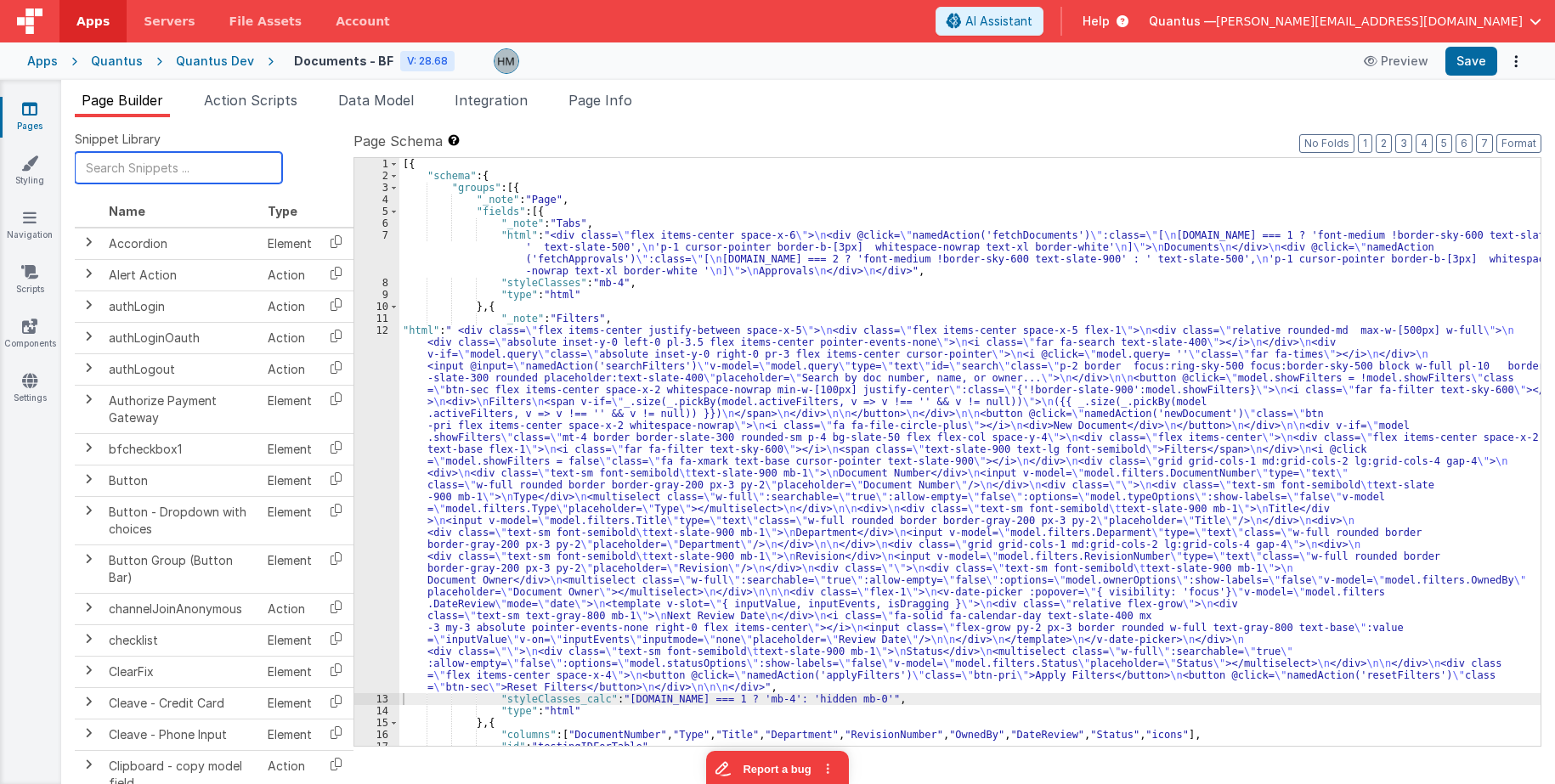
click at [149, 174] on input "text" at bounding box center [179, 167] width 208 height 31
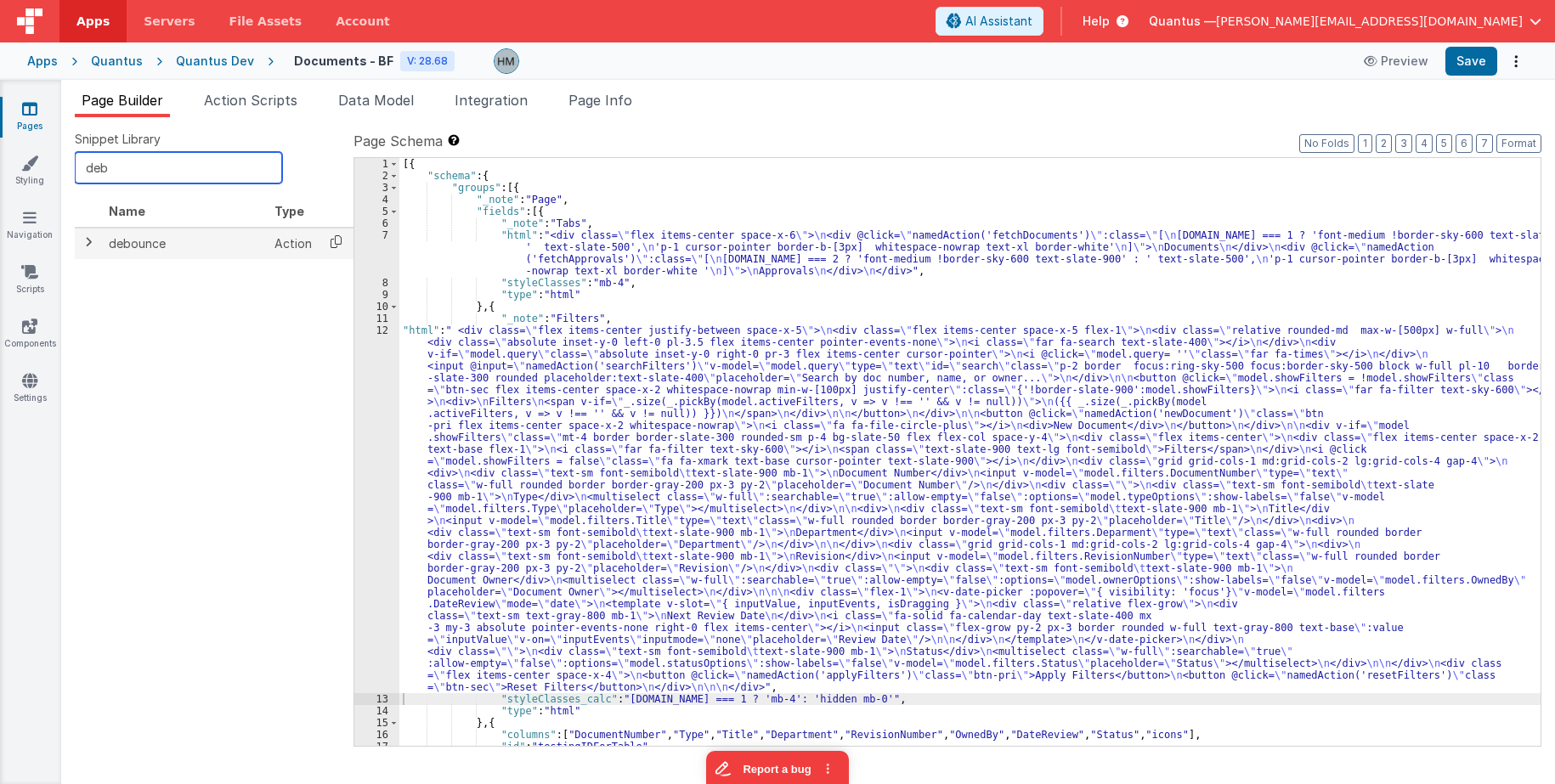
type input "deb"
click at [331, 243] on icon at bounding box center [336, 242] width 35 height 26
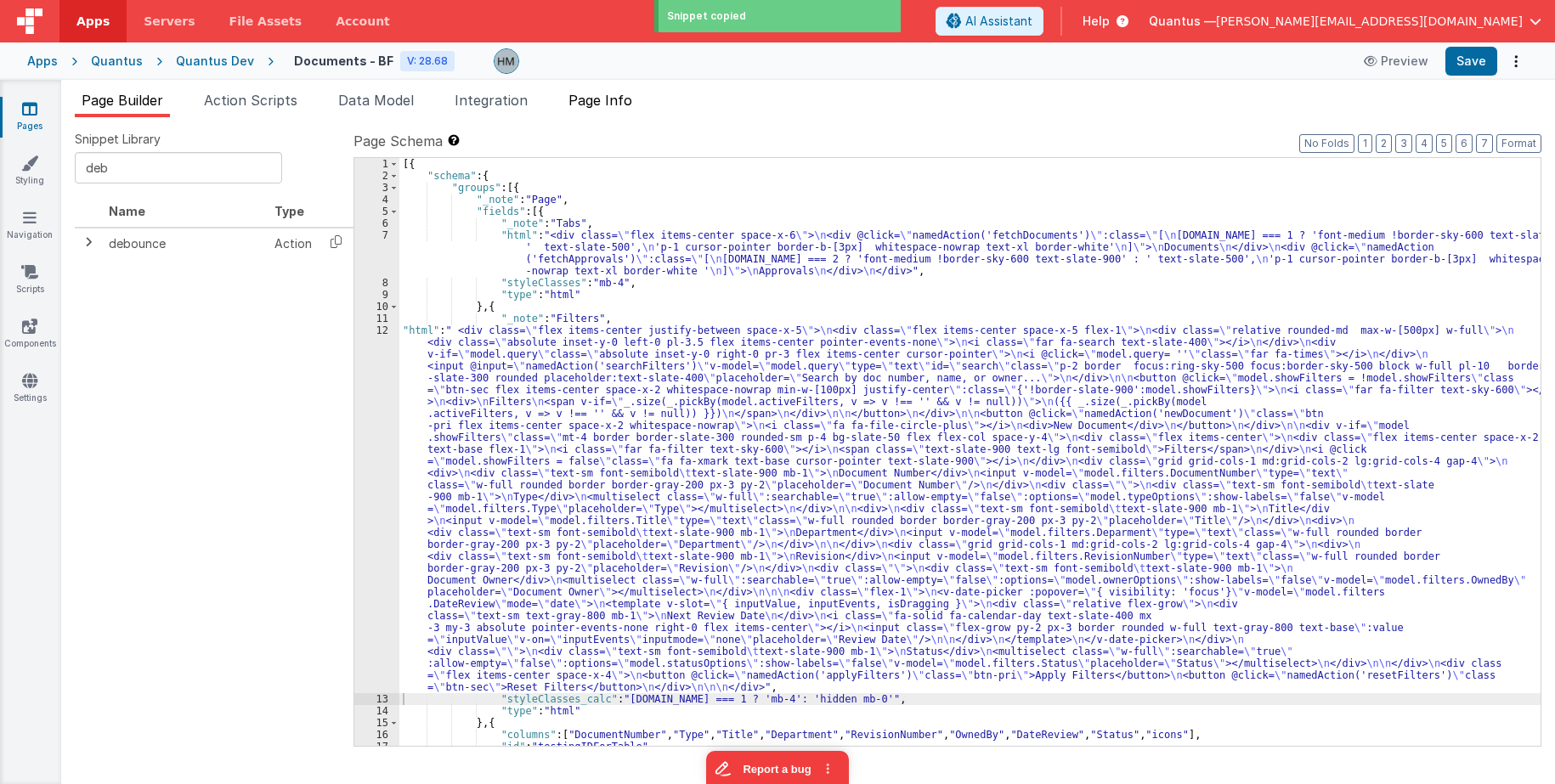
click at [599, 96] on span "Page Info" at bounding box center [599, 99] width 64 height 17
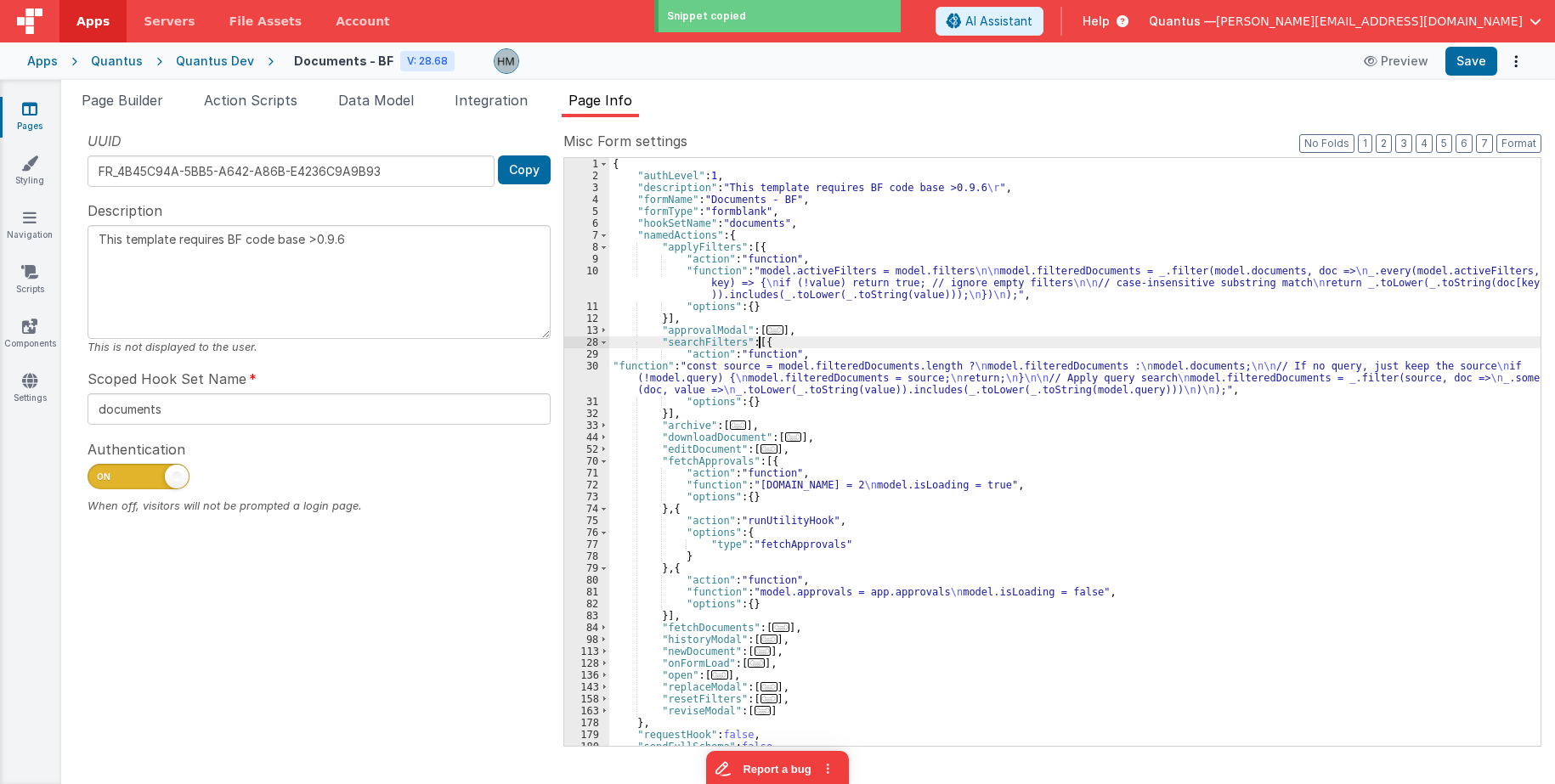
click at [759, 343] on div "{ "authLevel" : 1 , "description" : "This template requires BF code base >0.9.6…" at bounding box center [1074, 463] width 931 height 611
paste textarea
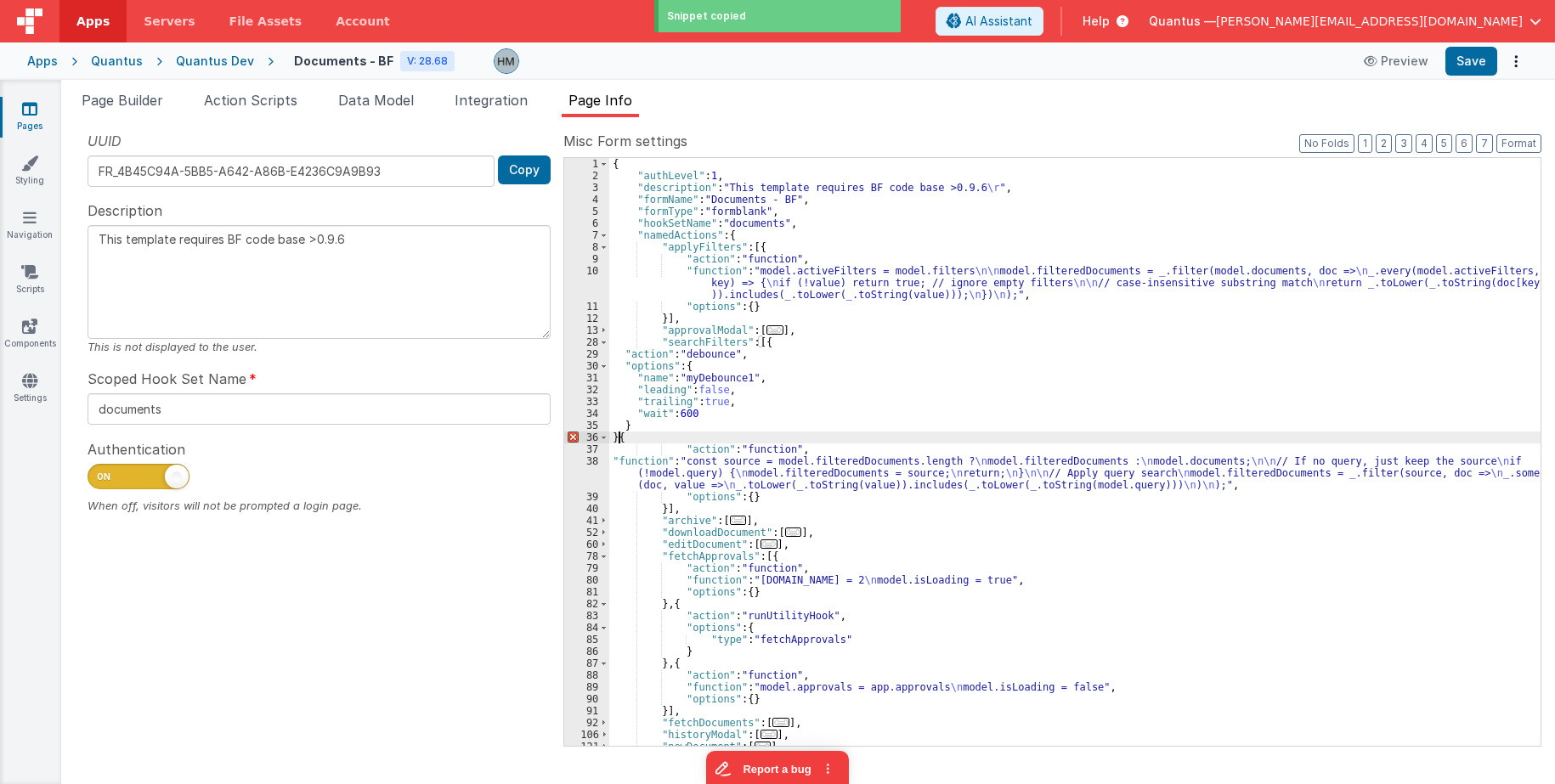
type textarea "This template requires BF code base >0.9.6"
click at [772, 403] on div "{ "authLevel" : 1 , "description" : "This template requires BF code base >0.9.6…" at bounding box center [1074, 463] width 931 height 611
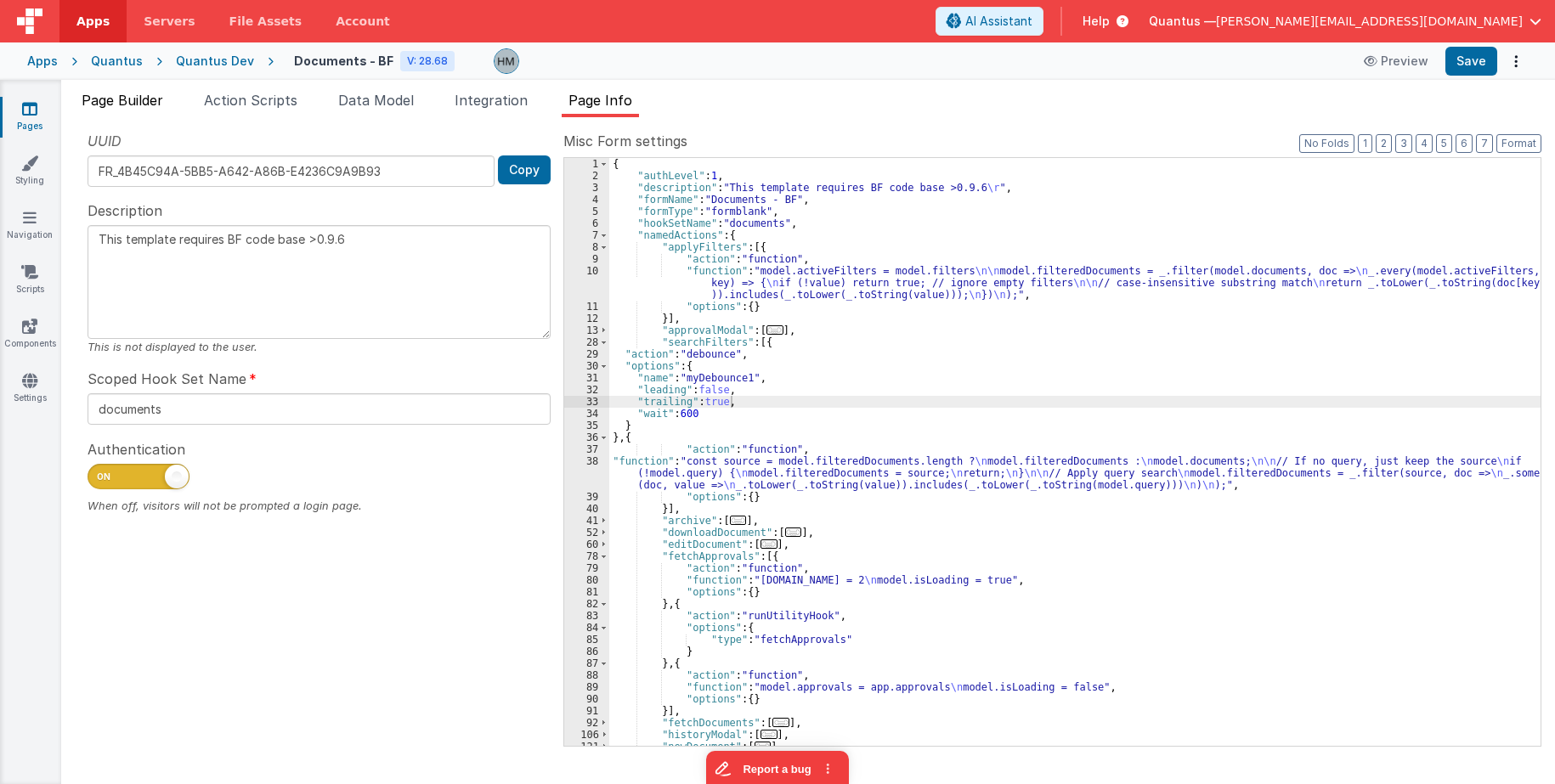
click at [99, 114] on li "Page Builder" at bounding box center [122, 103] width 95 height 27
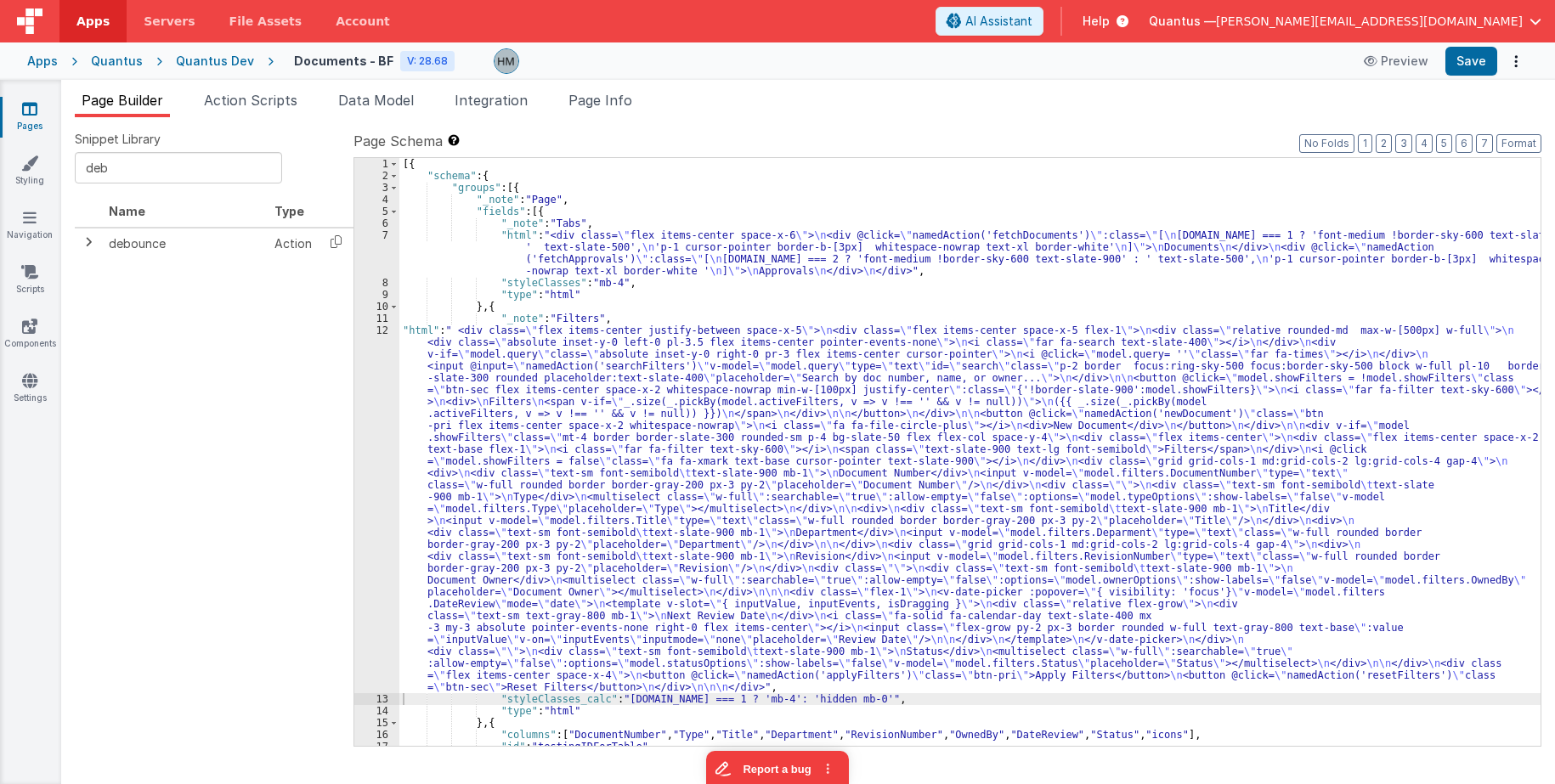
click at [456, 349] on div "[{ "schema" : { "groups" : [{ "_note" : "Page" , "fields" : [{ "_note" : "Tabs"…" at bounding box center [969, 463] width 1141 height 611
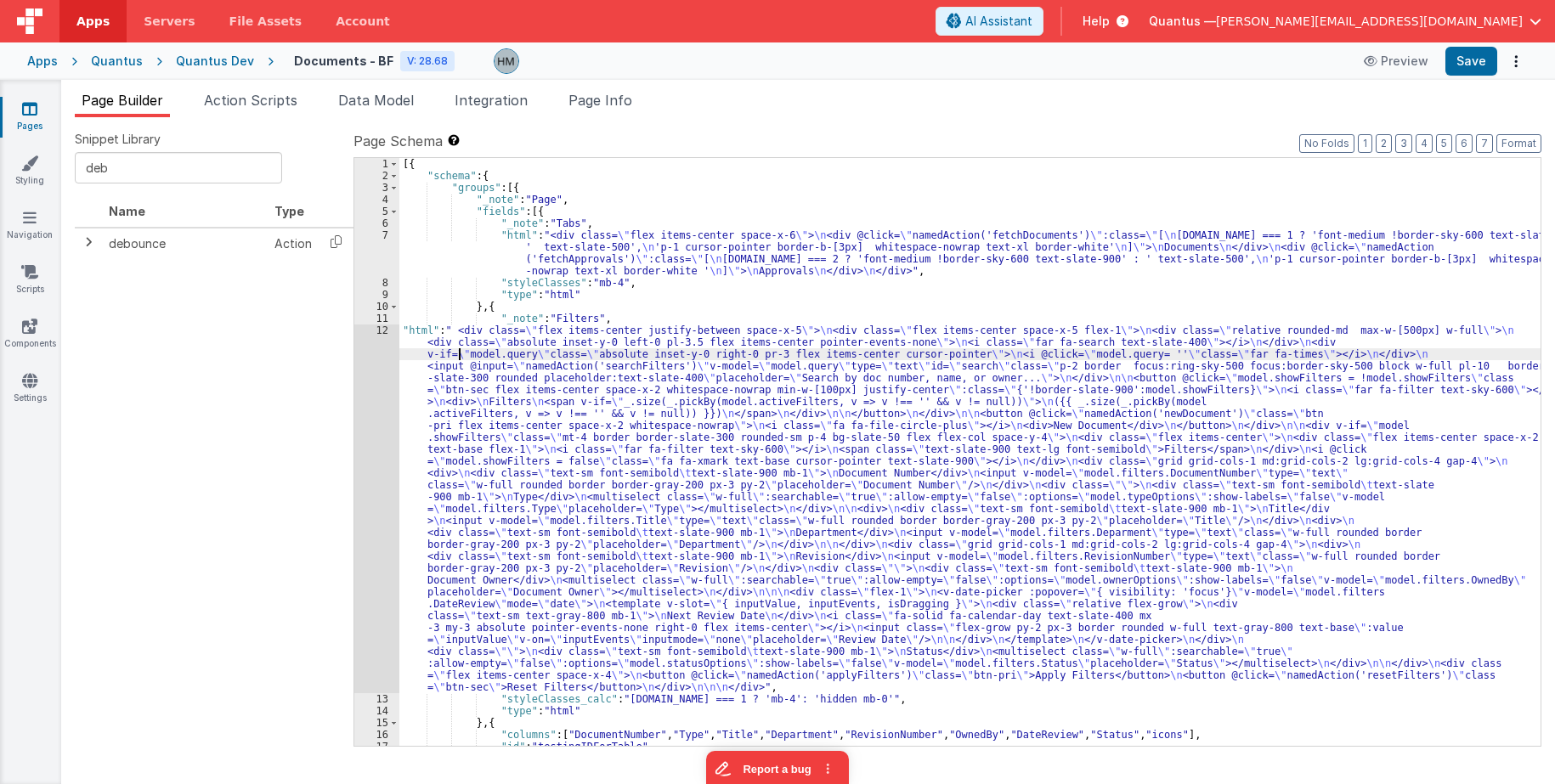
click at [382, 329] on div "12" at bounding box center [377, 508] width 45 height 369
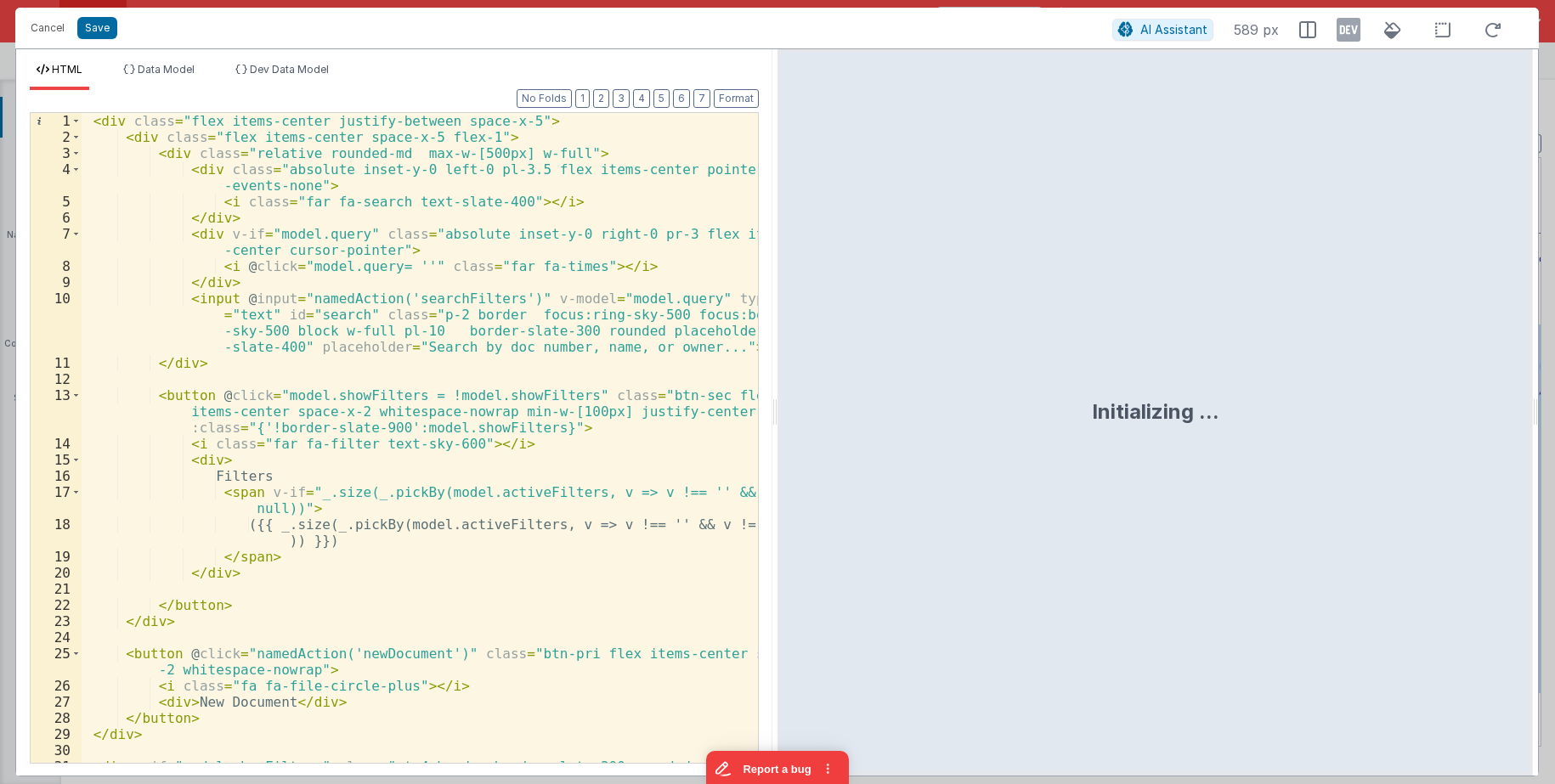
click at [257, 297] on div "< div class = "flex items-center justify-between space-x-5" > < div class = "fl…" at bounding box center [419, 461] width 676 height 698
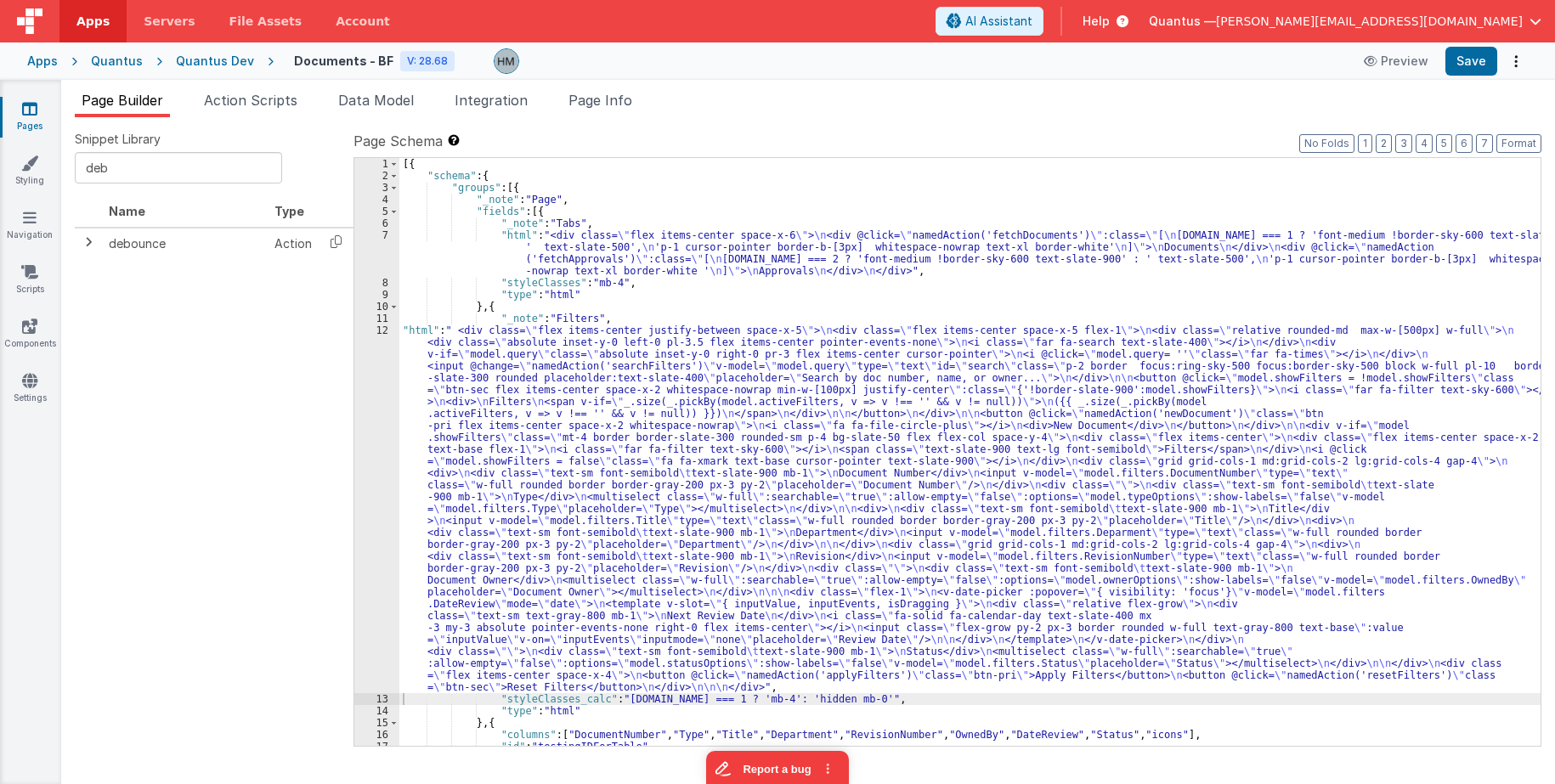
click at [458, 348] on div "[{ "schema" : { "groups" : [{ "_note" : "Page" , "fields" : [{ "_note" : "Tabs"…" at bounding box center [969, 463] width 1141 height 611
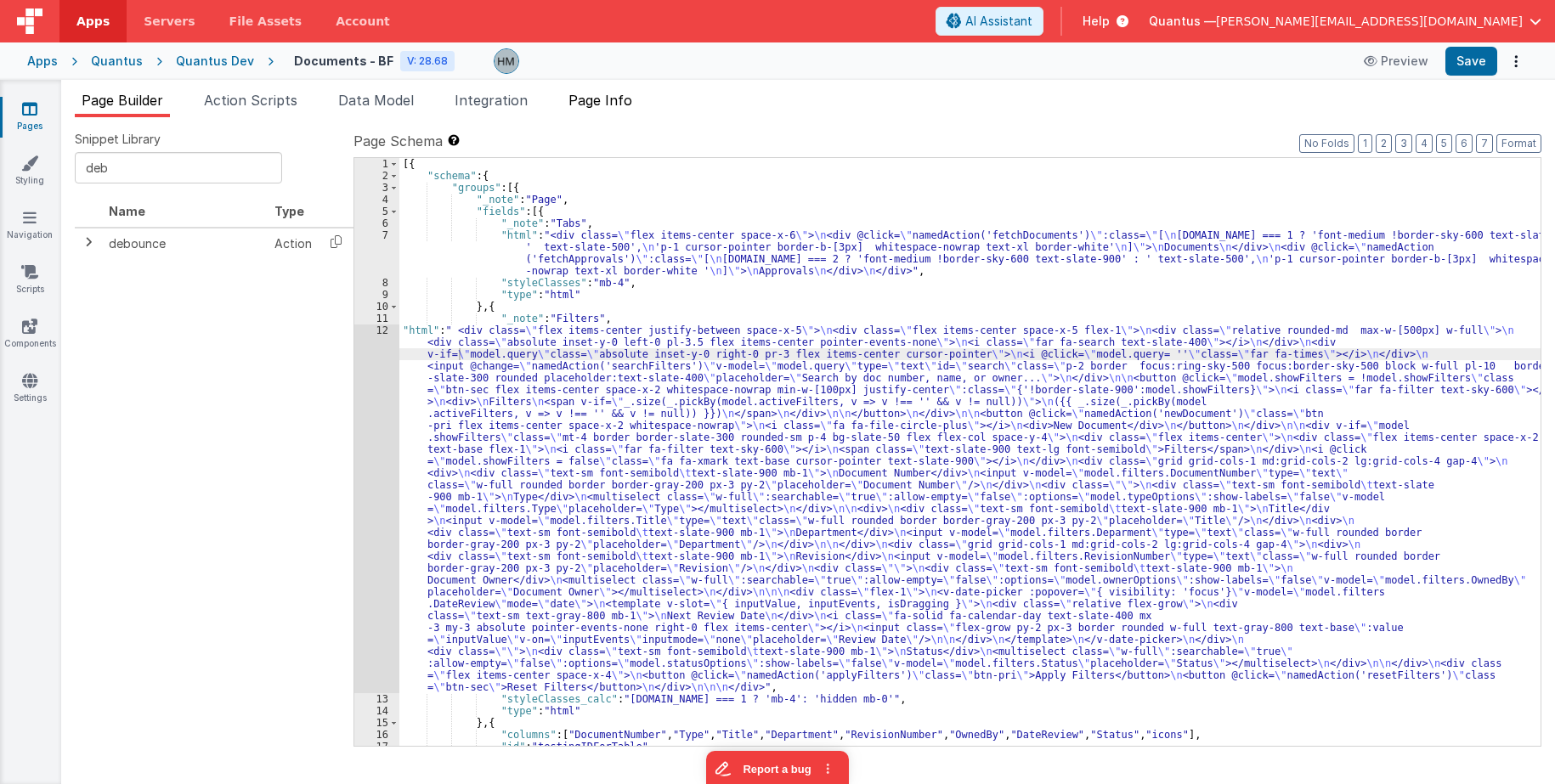
click at [593, 104] on span "Page Info" at bounding box center [599, 99] width 64 height 17
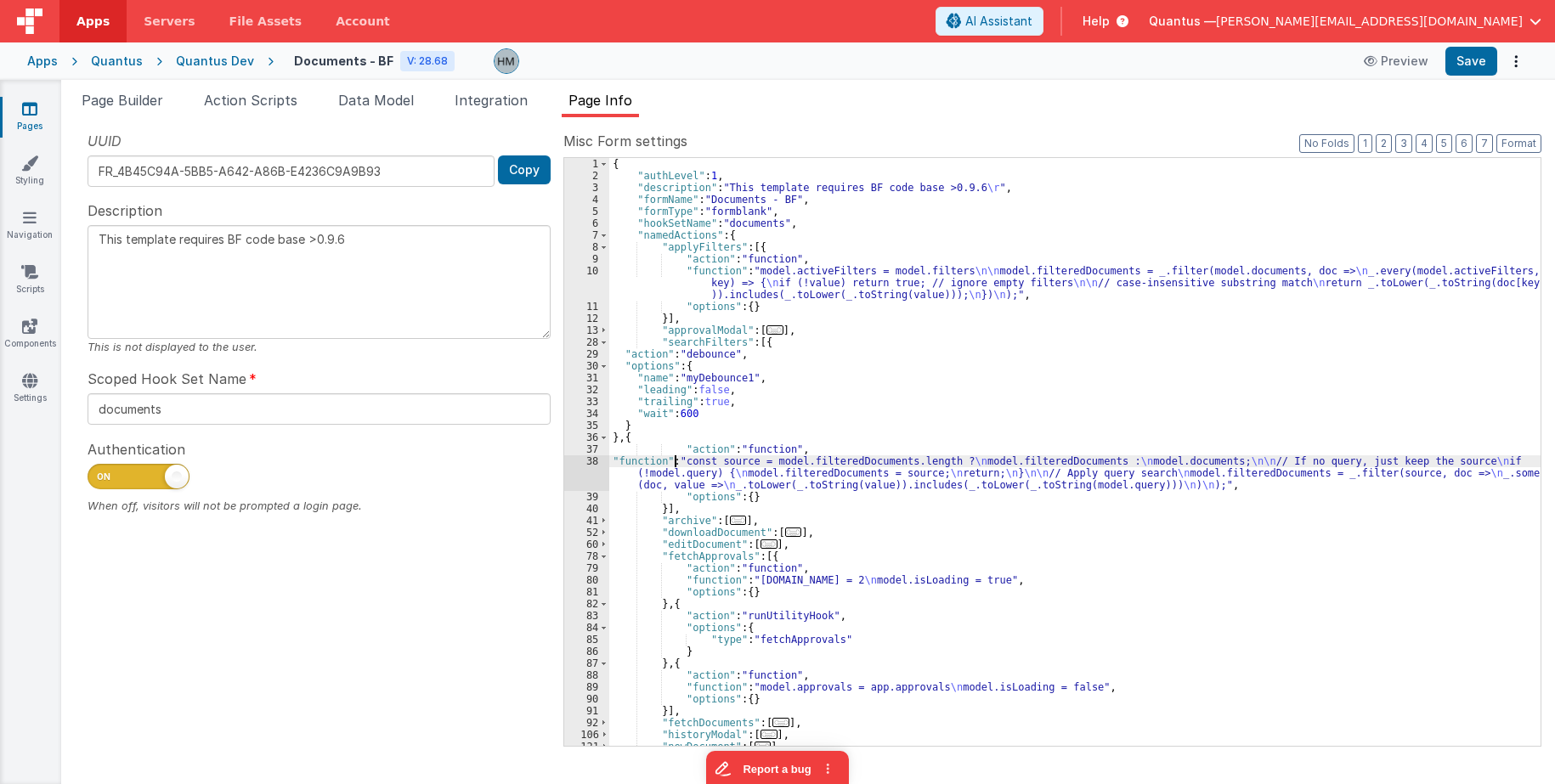
click at [673, 459] on div "{ "authLevel" : 1 , "description" : "This template requires BF code base >0.9.6…" at bounding box center [1074, 463] width 931 height 611
click at [591, 462] on div "38" at bounding box center [586, 473] width 45 height 36
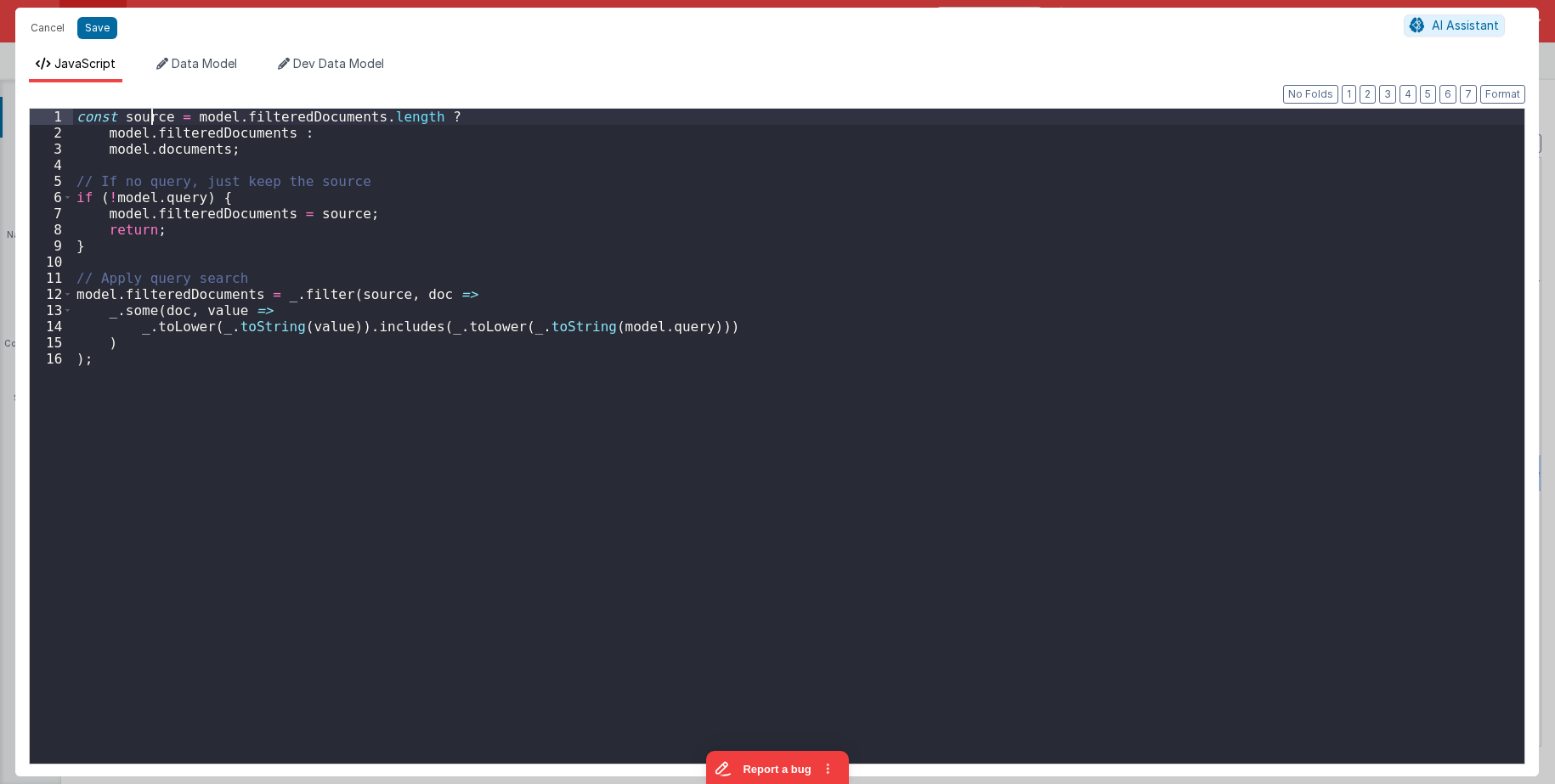
click at [153, 117] on div "const source = model . filteredDocuments . length ? model . filteredDocuments :…" at bounding box center [798, 453] width 1451 height 687
click at [161, 117] on div "const source = model . filteredDocuments . length ? model . filteredDocuments :…" at bounding box center [798, 436] width 1451 height 655
drag, startPoint x: 172, startPoint y: 118, endPoint x: 68, endPoint y: 122, distance: 104.1
click at [73, 122] on div "const source = model . filteredDocuments . length ? model . filteredDocuments :…" at bounding box center [798, 436] width 1451 height 655
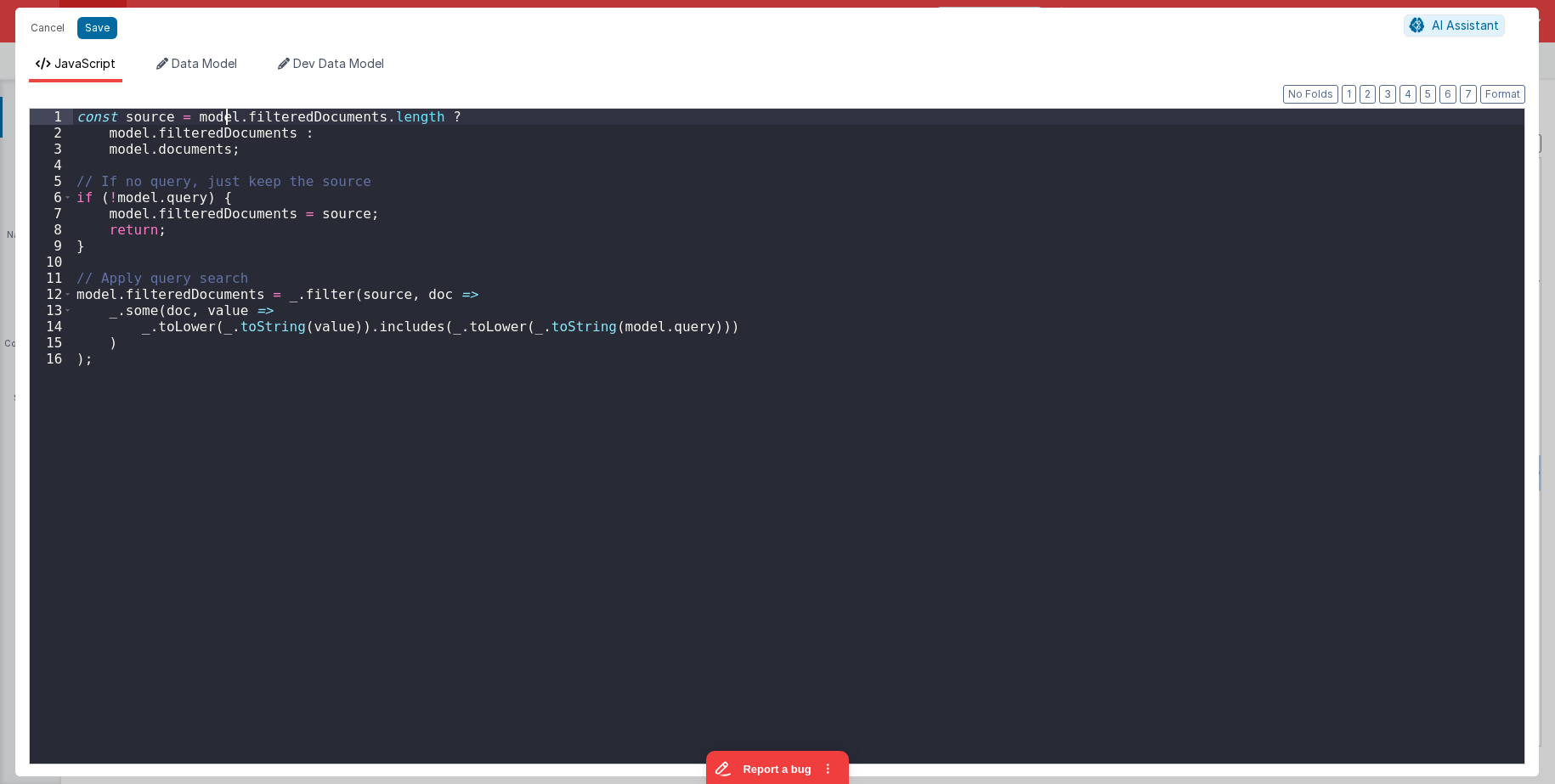
click at [229, 119] on div "const source = model . filteredDocuments . length ? model . filteredDocuments :…" at bounding box center [798, 453] width 1451 height 687
drag, startPoint x: 167, startPoint y: 114, endPoint x: 65, endPoint y: 116, distance: 102.0
click at [73, 116] on div "const source = model . filteredDocuments . length ? model . filteredDocuments :…" at bounding box center [798, 436] width 1451 height 655
click at [174, 115] on div "model . queryDocuments = model . filteredDocuments . length ? model . filteredD…" at bounding box center [798, 453] width 1451 height 687
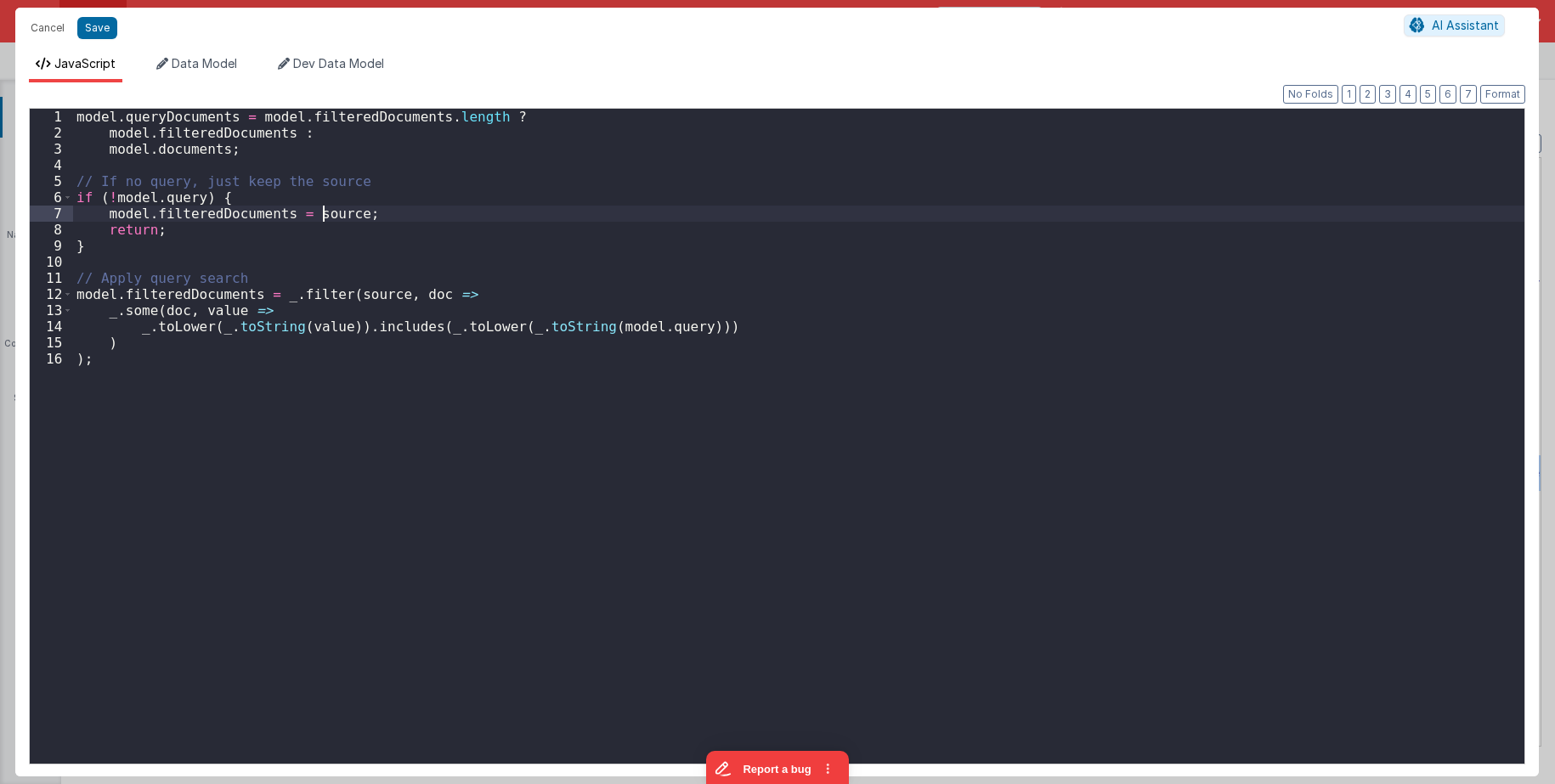
click at [325, 214] on div "model . queryDocuments = model . filteredDocuments . length ? model . filteredD…" at bounding box center [798, 453] width 1451 height 687
click at [352, 295] on div "model . queryDocuments = model . filteredDocuments . length ? model . filteredD…" at bounding box center [798, 453] width 1451 height 687
drag, startPoint x: 120, startPoint y: 115, endPoint x: 12, endPoint y: 106, distance: 108.4
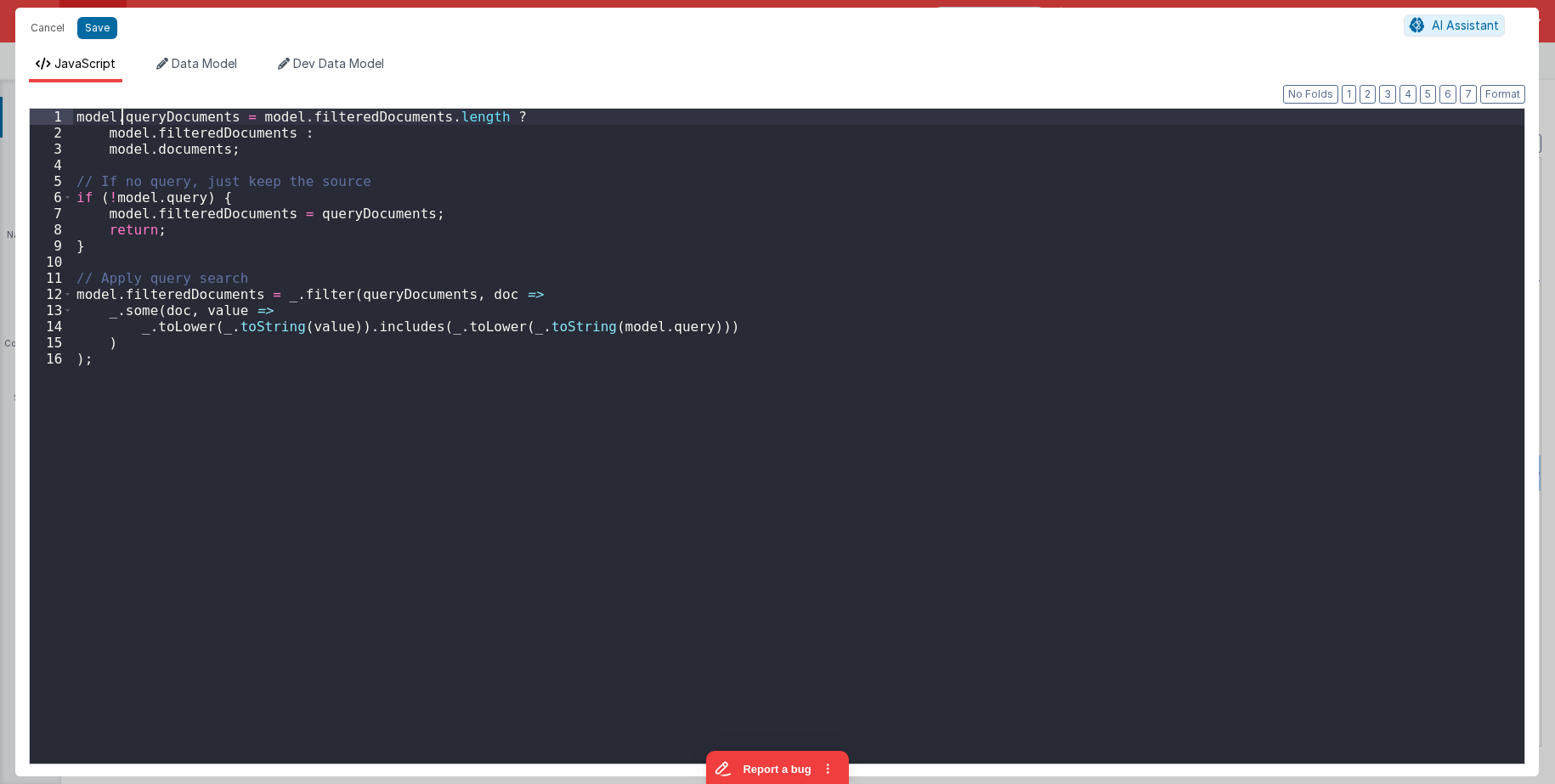
click at [73, 109] on div "model . queryDocuments = model . filteredDocuments . length ? model . filteredD…" at bounding box center [798, 436] width 1451 height 655
click at [300, 209] on div "model . queryDocuments = model . filteredDocuments . length ? model . filteredD…" at bounding box center [798, 453] width 1451 height 687
click at [337, 296] on div "model . queryDocuments = model . filteredDocuments . length ? model . filteredD…" at bounding box center [798, 453] width 1451 height 687
click at [427, 276] on div "model . queryDocuments = model . filteredDocuments . length ? model . filteredD…" at bounding box center [798, 453] width 1451 height 687
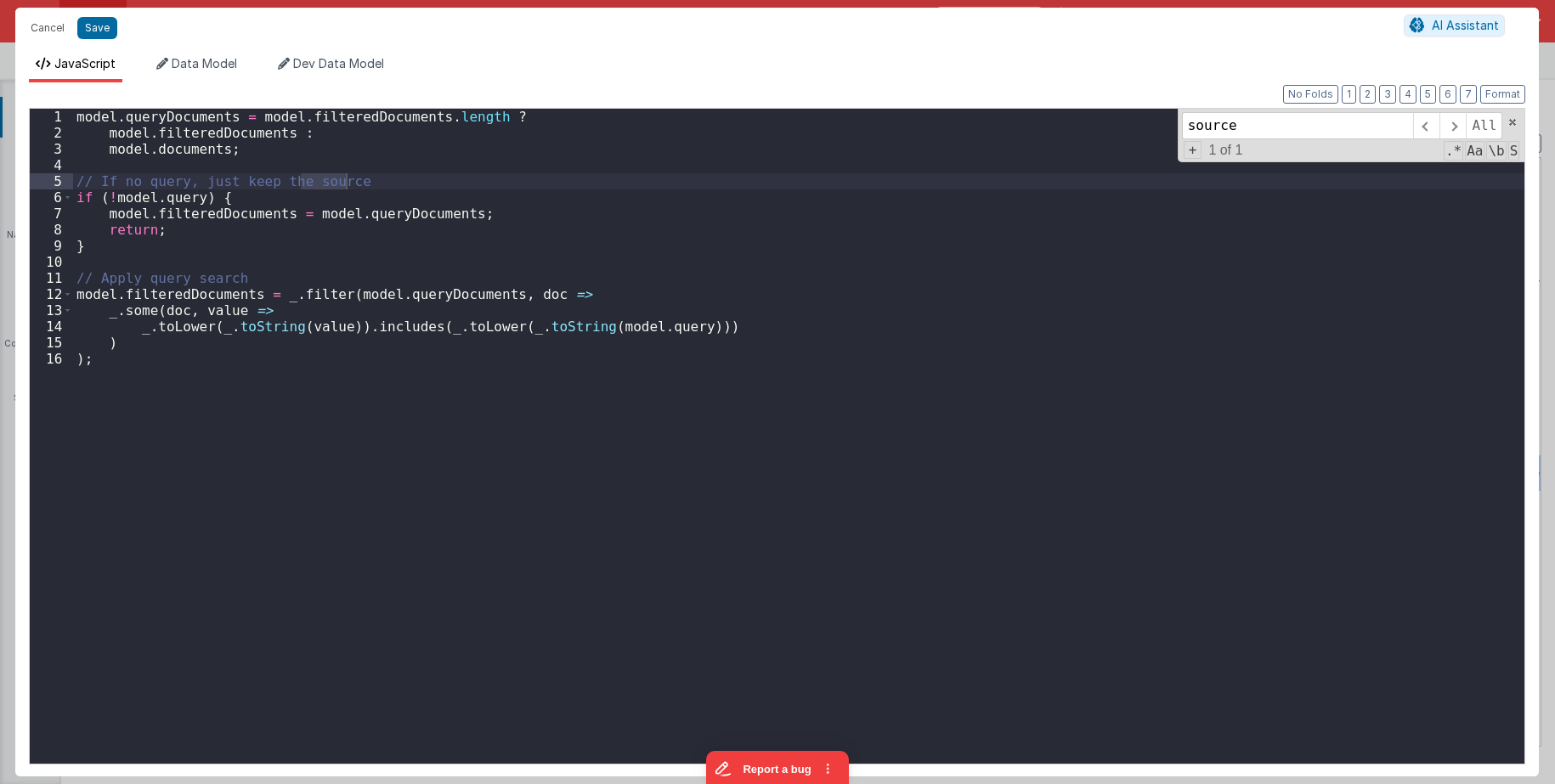
type input "source"
click at [326, 177] on div "model . queryDocuments = model . filteredDocuments . length ? model . filteredD…" at bounding box center [798, 436] width 1451 height 655
click at [326, 177] on div "model . queryDocuments = model . filteredDocuments . length ? model . filteredD…" at bounding box center [798, 453] width 1451 height 687
click at [193, 72] on li "Data Model" at bounding box center [196, 68] width 94 height 27
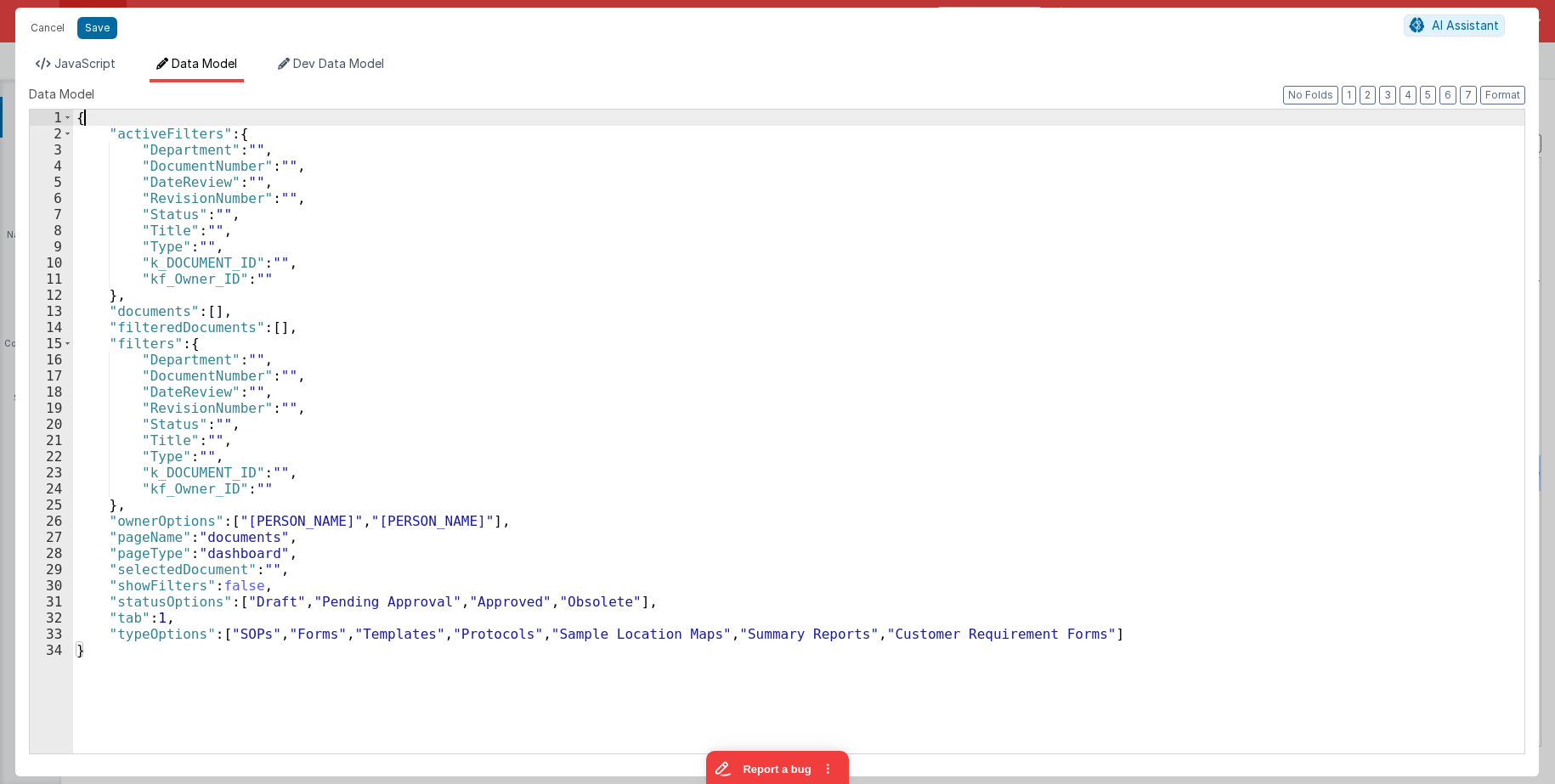
click at [141, 111] on div "{ "activeFilters" : { "Department" : "" , "DocumentNumber" : "" , "DateReview" …" at bounding box center [798, 447] width 1451 height 676
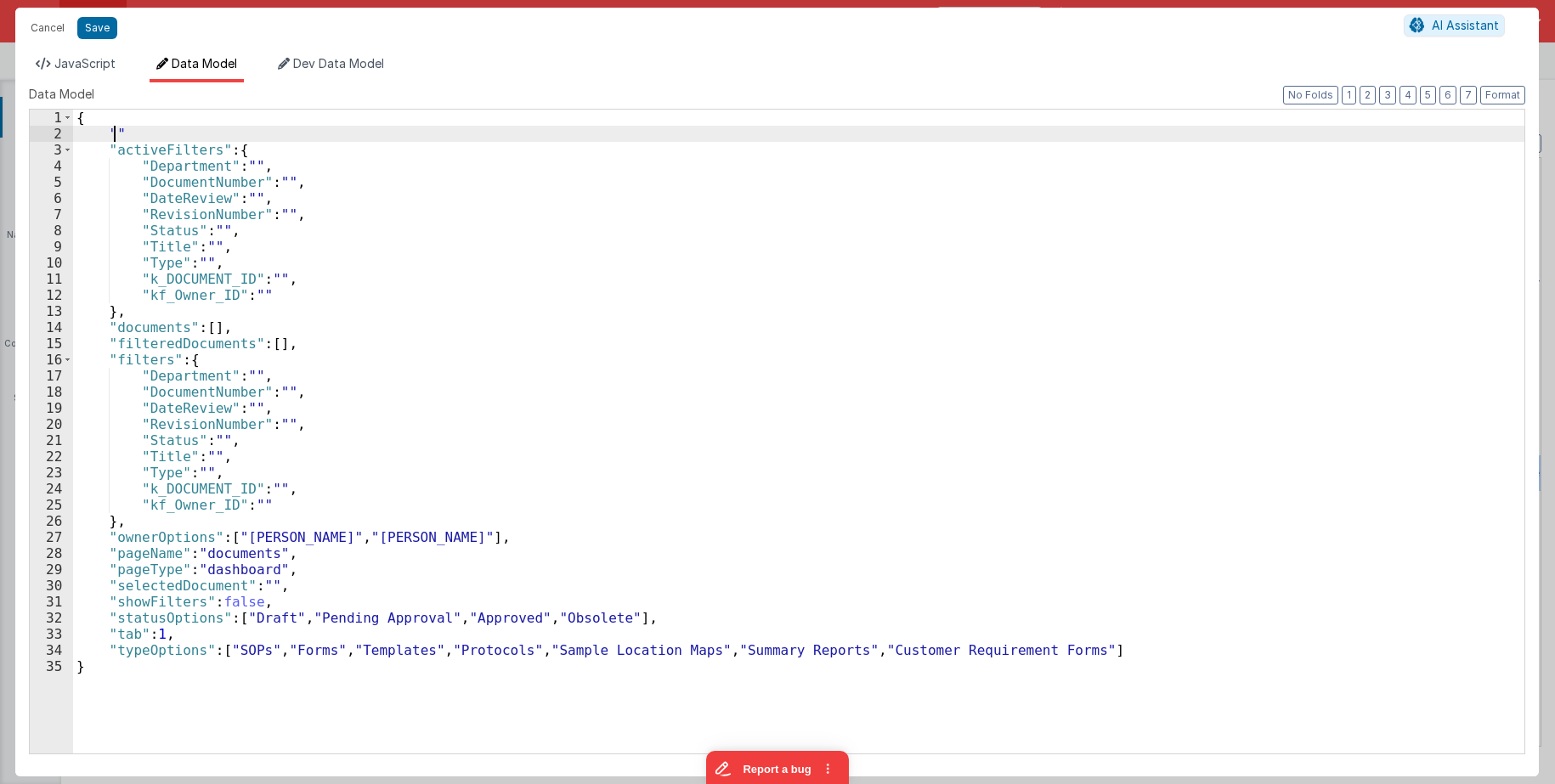
paste textarea
drag, startPoint x: 148, startPoint y: 133, endPoint x: 116, endPoint y: 132, distance: 32.0
click at [116, 132] on div "{ "queryDocuments" : [ ] , "activeFilters" : { "Department" : "" , "DocumentNum…" at bounding box center [798, 447] width 1451 height 676
click at [192, 133] on div "{ "sourceDocuments" : [ ] , "activeFilters" : { "Department" : "" , "DocumentNu…" at bounding box center [798, 447] width 1451 height 676
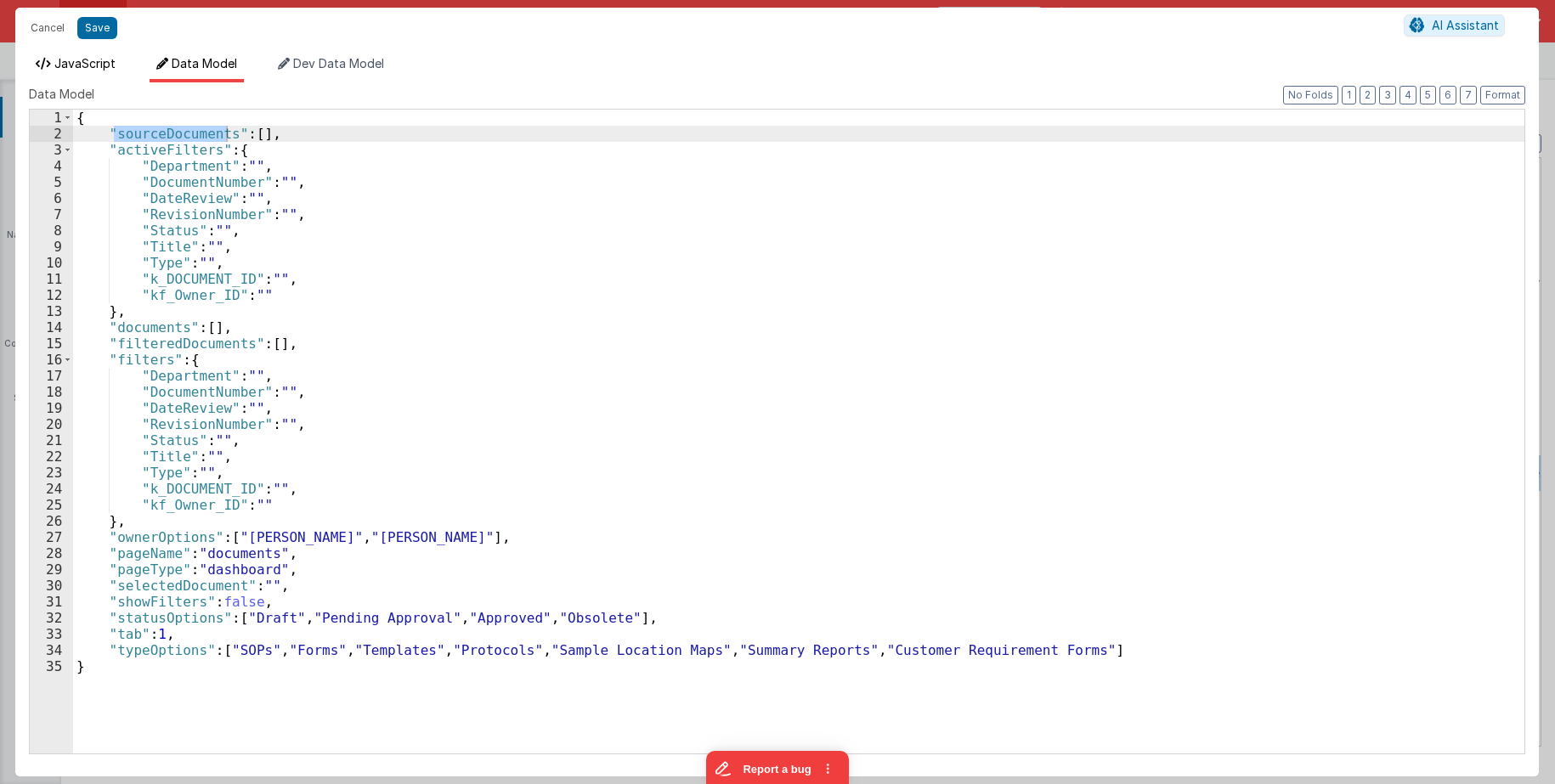
click at [92, 65] on span "JavaScript" at bounding box center [85, 63] width 61 height 15
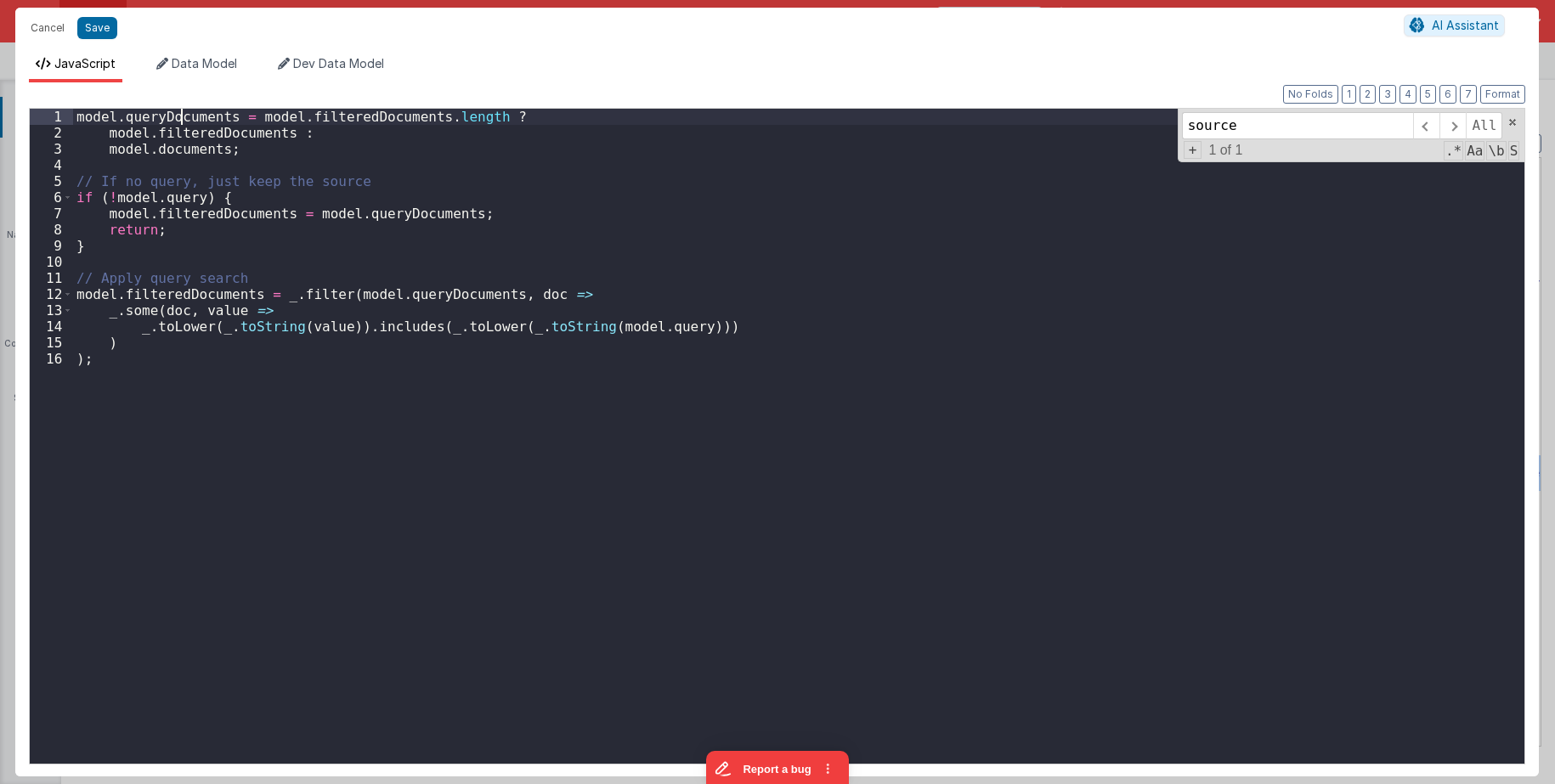
click at [181, 123] on div "model . queryDocuments = model . filteredDocuments . length ? model . filteredD…" at bounding box center [798, 453] width 1451 height 687
click at [397, 213] on div "model . sourceDocuments = model . filteredDocuments . length ? model . filtered…" at bounding box center [798, 453] width 1451 height 687
click at [455, 298] on div "model . sourceDocuments = model . filteredDocuments . length ? model . filtered…" at bounding box center [798, 453] width 1451 height 687
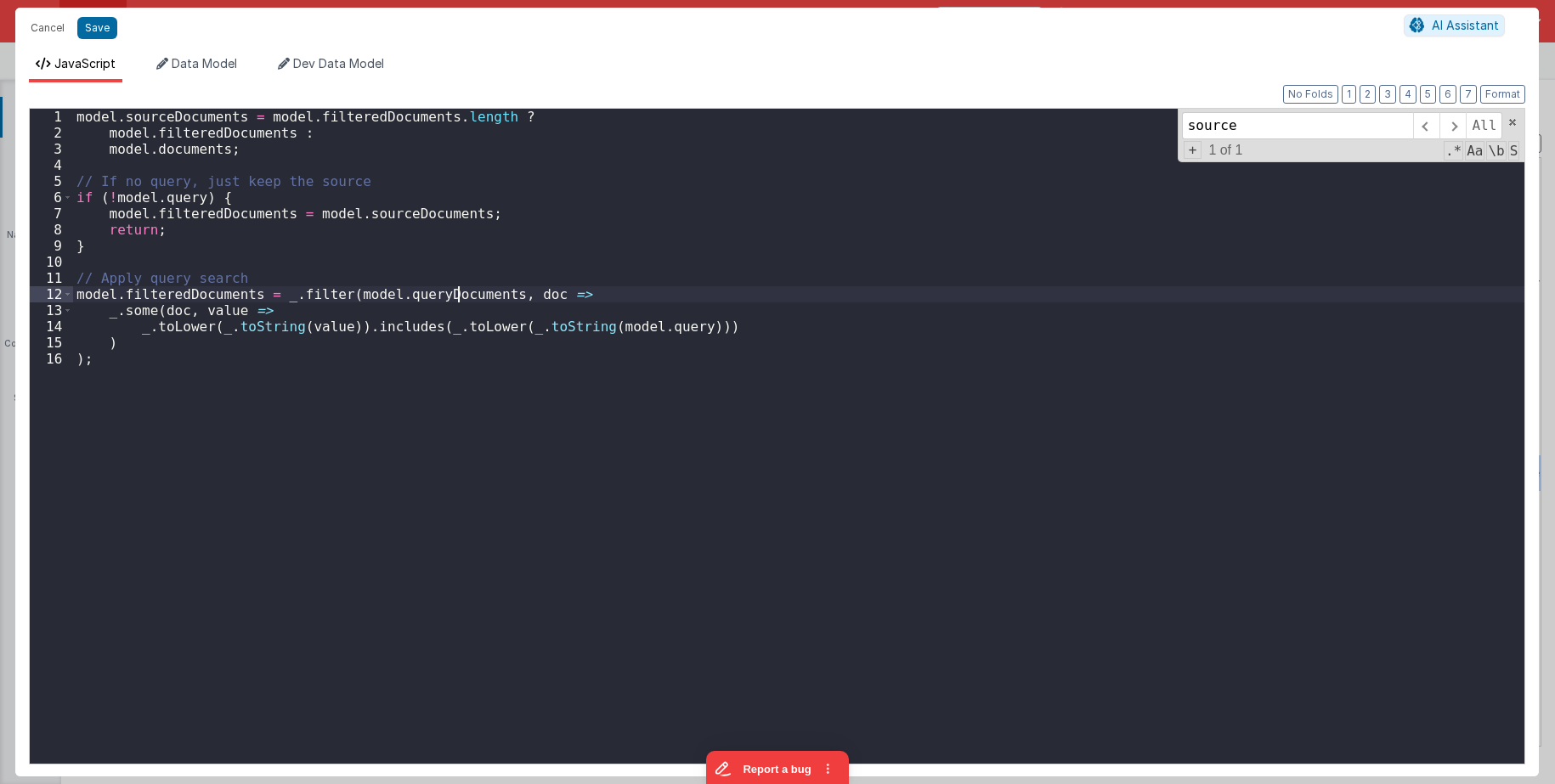
click at [455, 298] on div "model . sourceDocuments = model . filteredDocuments . length ? model . filtered…" at bounding box center [798, 453] width 1451 height 687
click at [551, 260] on div "model . sourceDocuments = model . filteredDocuments . length ? model . filtered…" at bounding box center [798, 453] width 1451 height 687
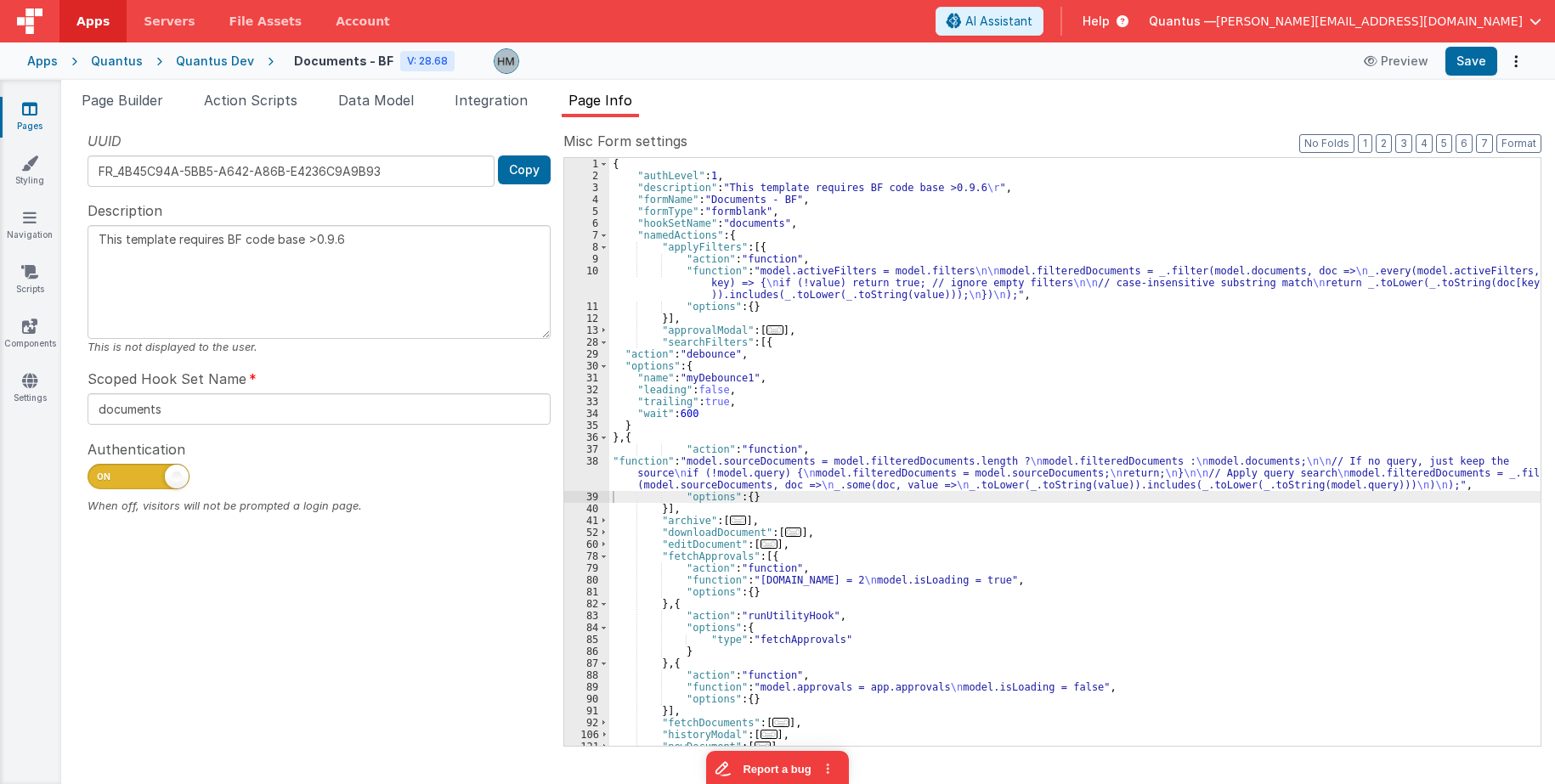
click at [650, 465] on div "{ "authLevel" : 1 , "description" : "This template requires BF code base >0.9.6…" at bounding box center [1074, 463] width 931 height 611
click at [590, 461] on div "38" at bounding box center [586, 473] width 45 height 36
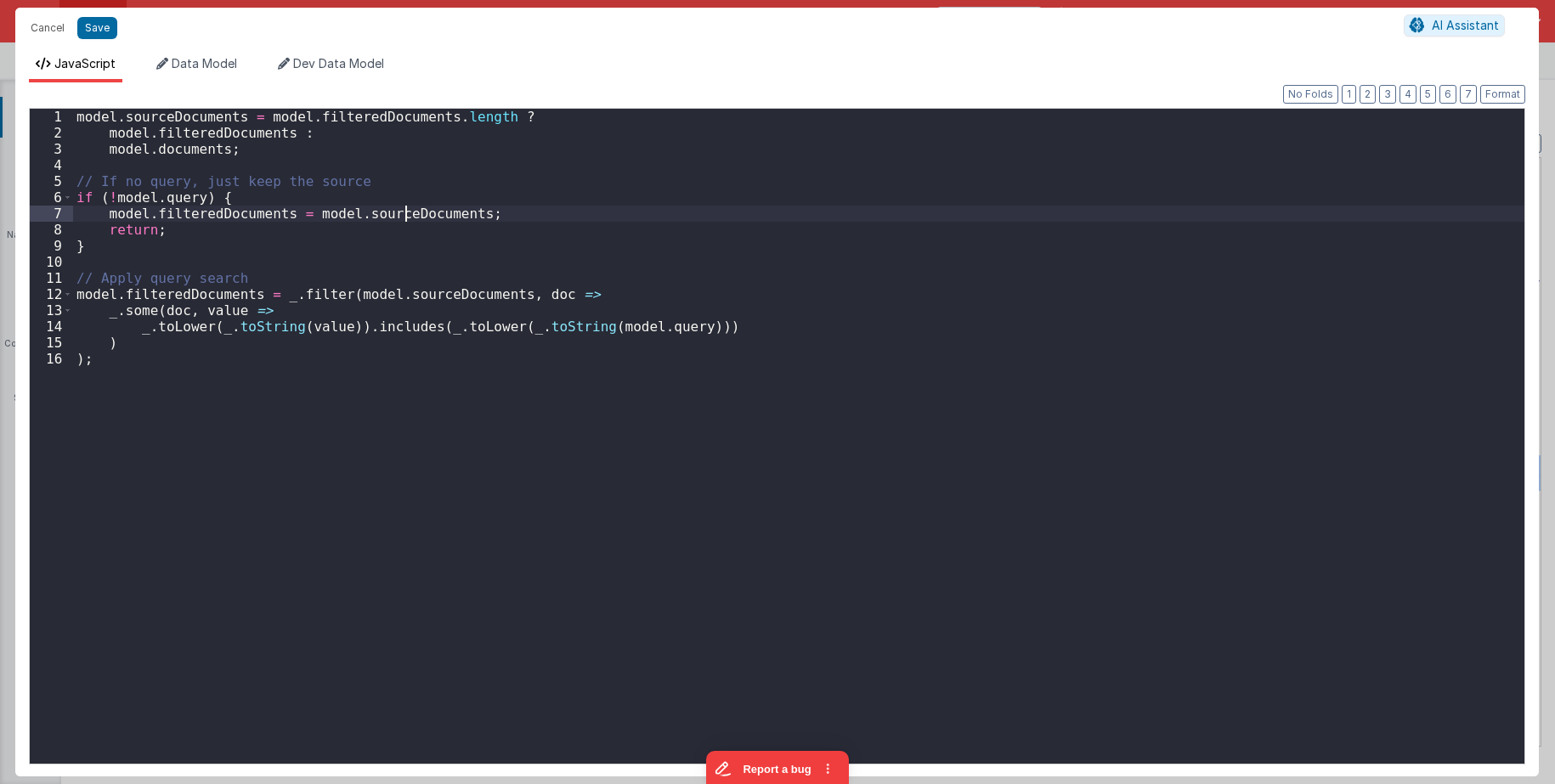
click at [408, 206] on div "model . sourceDocuments = model . filteredDocuments . length ? model . filtered…" at bounding box center [798, 453] width 1451 height 687
click at [439, 294] on div "model . sourceDocuments = model . filteredDocuments . length ? model . filtered…" at bounding box center [798, 453] width 1451 height 687
click at [179, 119] on div "model . sourceDocuments = model . filteredDocuments . length ? model . filtered…" at bounding box center [798, 453] width 1451 height 687
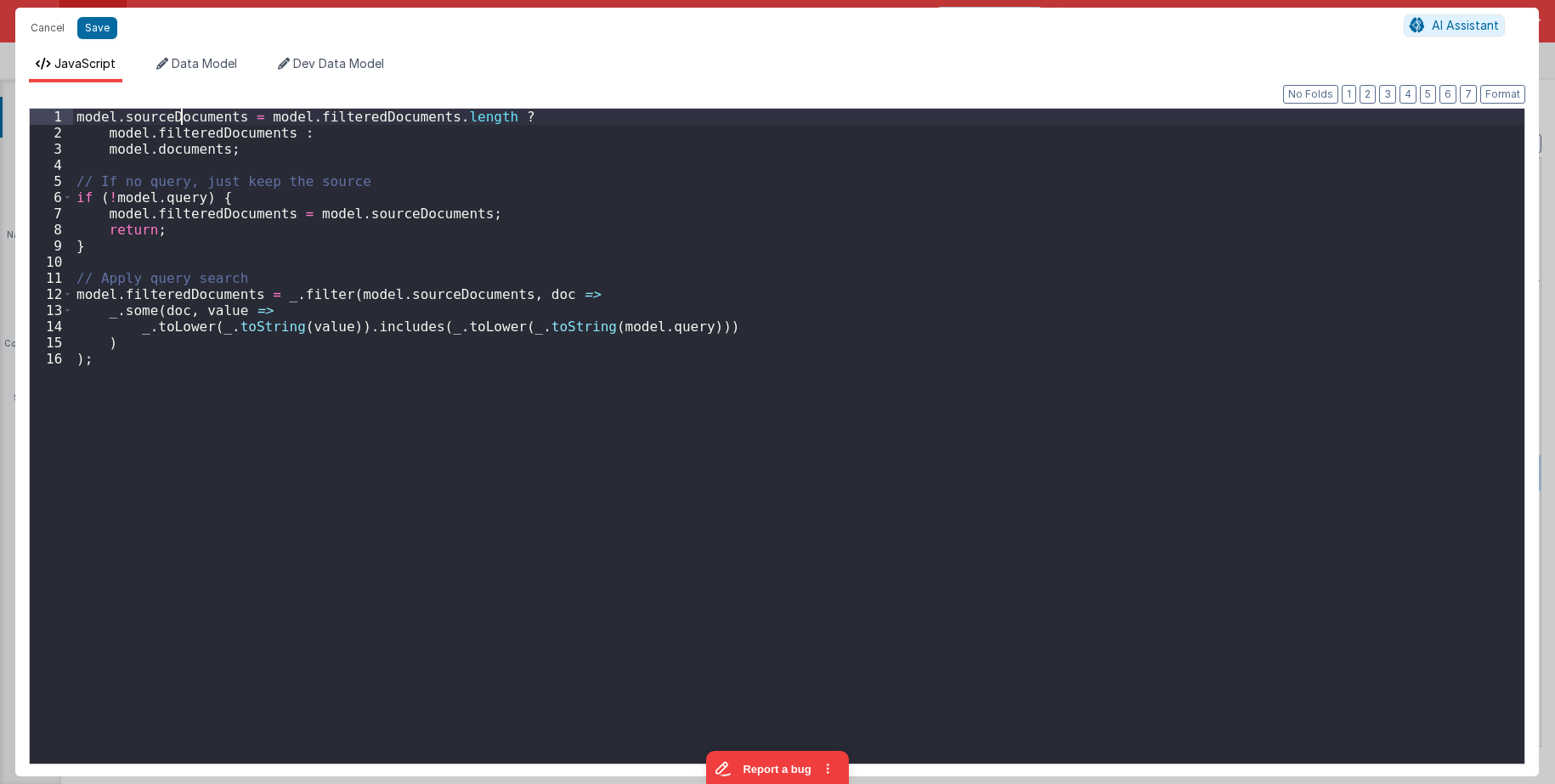
click at [179, 119] on div "model . sourceDocuments = model . filteredDocuments . length ? model . filtered…" at bounding box center [798, 453] width 1451 height 687
click at [91, 28] on button "Save" at bounding box center [98, 27] width 40 height 22
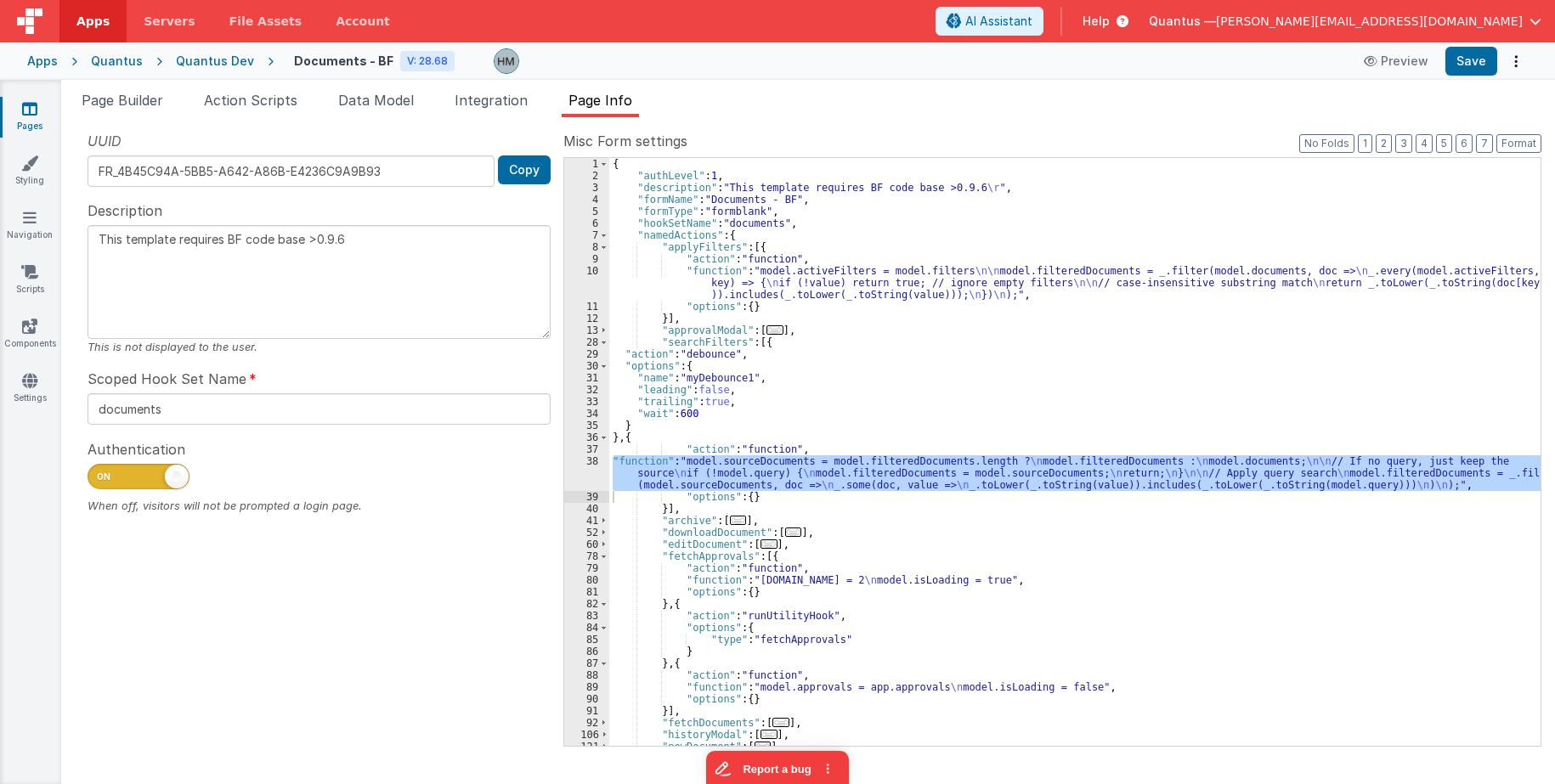
click at [657, 407] on div "{ "authLevel" : 1 , "description" : "This template requires BF code base >0.9.6…" at bounding box center [1074, 463] width 931 height 611
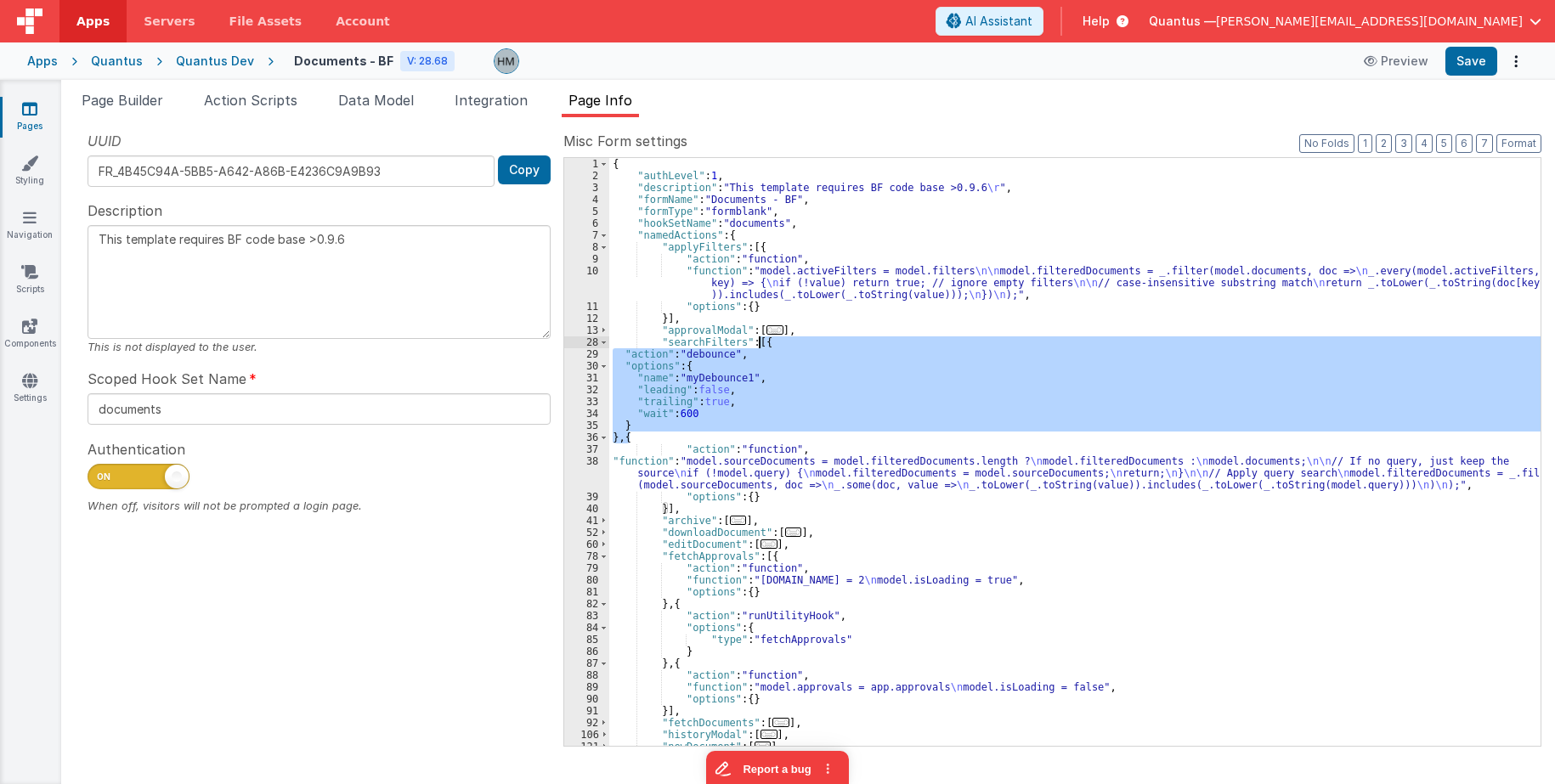
drag, startPoint x: 631, startPoint y: 439, endPoint x: 757, endPoint y: 342, distance: 159.0
click at [757, 342] on div "{ "authLevel" : 1 , "description" : "This template requires BF code base >0.9.6…" at bounding box center [1074, 463] width 931 height 611
type textarea "This template requires BF code base >0.9.6"
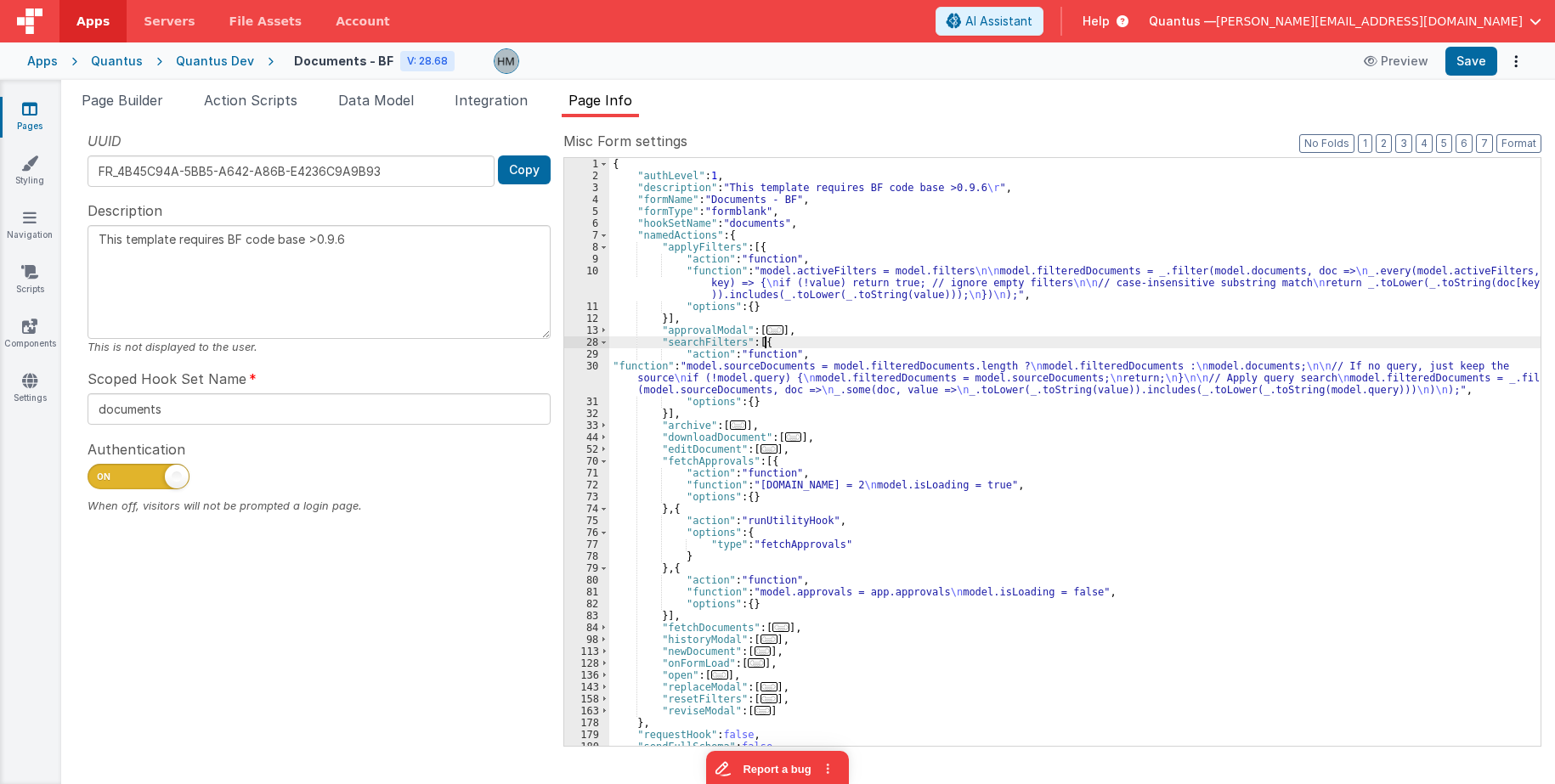
click at [832, 342] on div "{ "authLevel" : 1 , "description" : "This template requires BF code base >0.9.6…" at bounding box center [1074, 463] width 931 height 611
click at [645, 366] on div "{ "authLevel" : 1 , "description" : "This template requires BF code base >0.9.6…" at bounding box center [1074, 463] width 931 height 611
click at [594, 369] on div "30" at bounding box center [586, 378] width 45 height 36
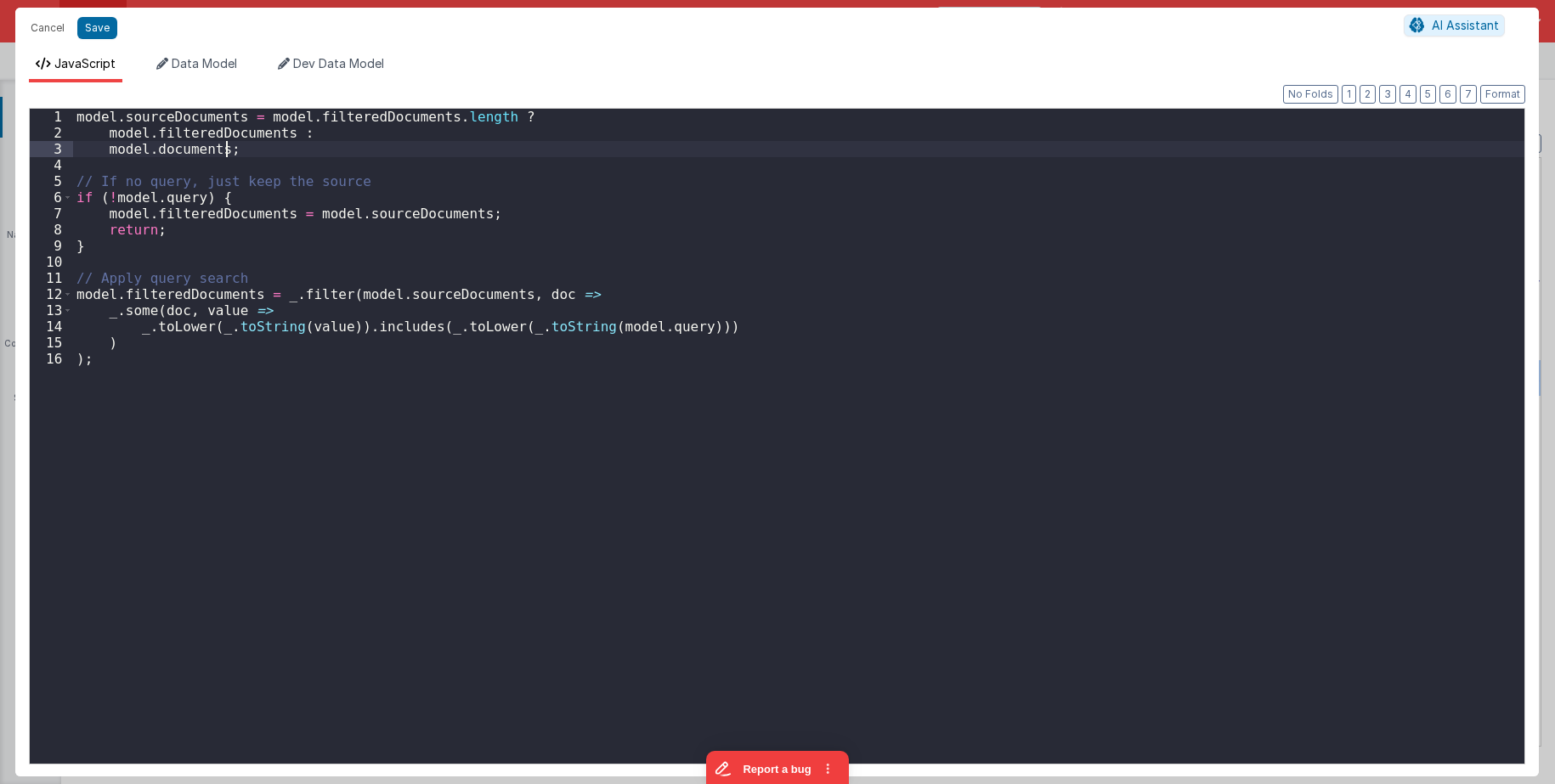
drag, startPoint x: 274, startPoint y: 153, endPoint x: -37, endPoint y: 53, distance: 326.7
click at [73, 109] on div "model . sourceDocuments = model . filteredDocuments . length ? model . filtered…" at bounding box center [798, 436] width 1451 height 655
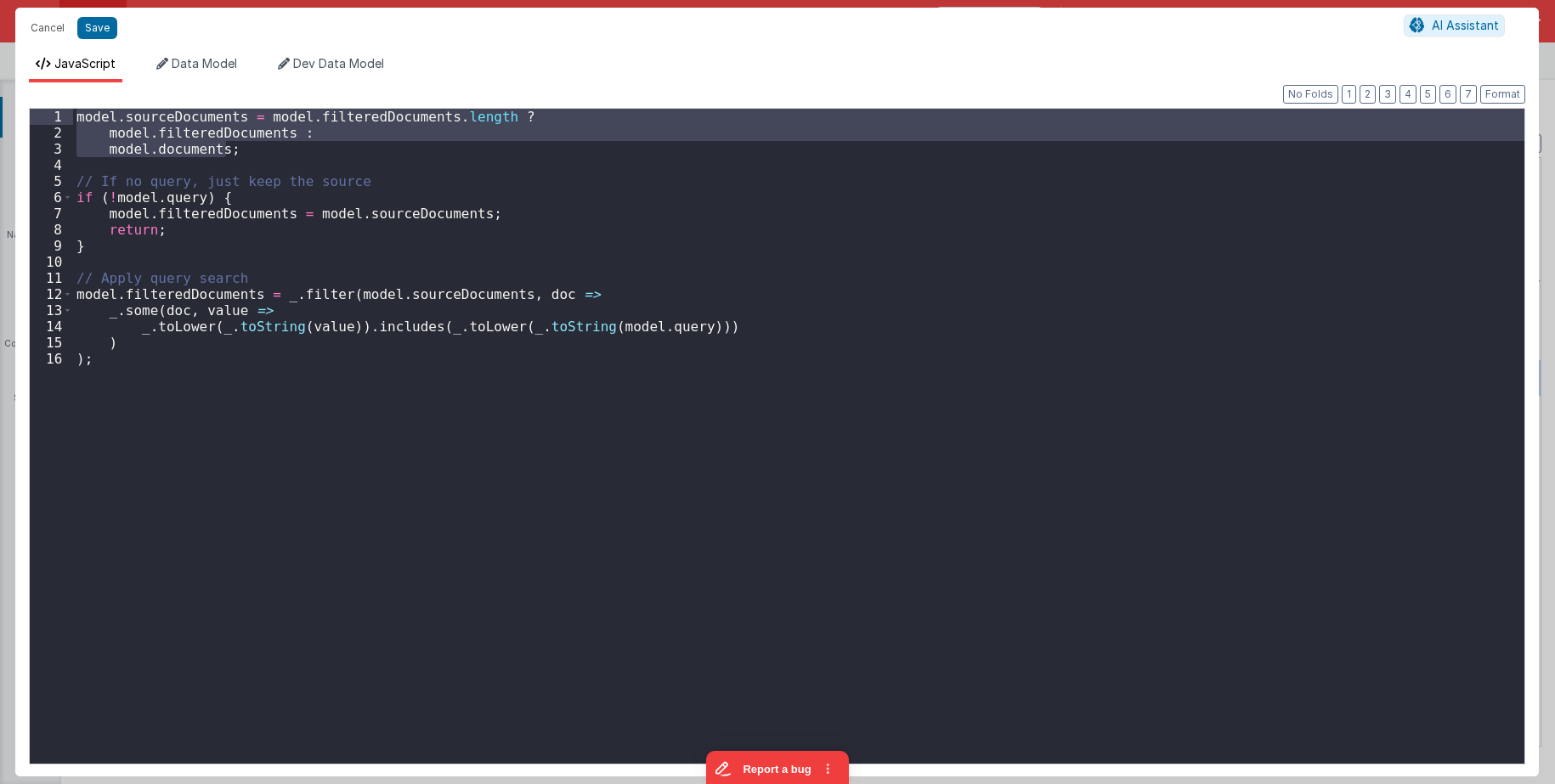
click at [459, 296] on div "model . sourceDocuments = model . filteredDocuments . length ? model . filtered…" at bounding box center [798, 453] width 1451 height 687
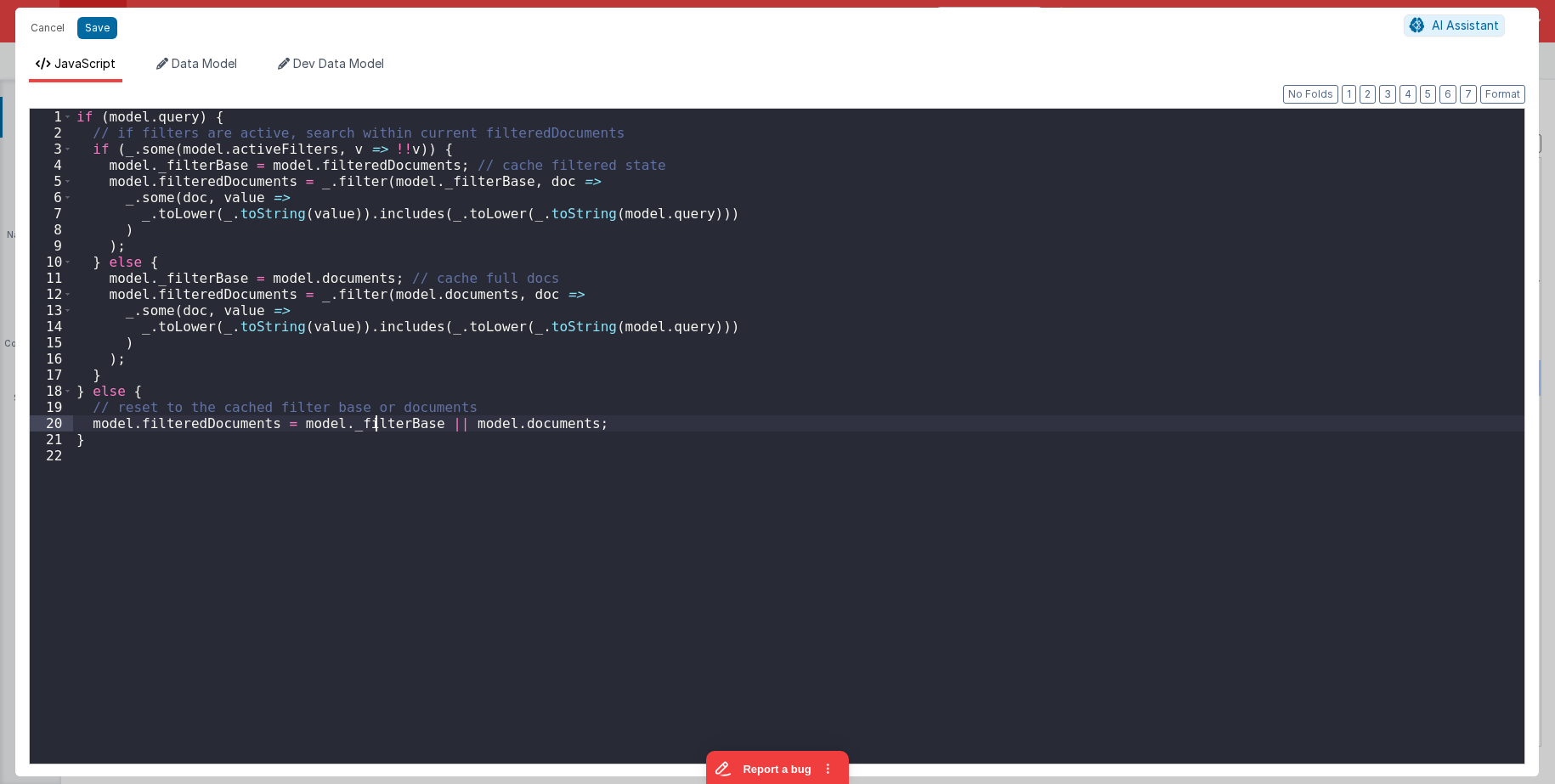
click at [372, 427] on div "if ( model . query ) { // if filters are active, search within current filtered…" at bounding box center [798, 453] width 1451 height 687
click at [160, 167] on div "if ( model . query ) { // if filters are active, search within current filtered…" at bounding box center [798, 453] width 1451 height 687
click at [422, 183] on div "if ( model . query ) { // if filters are active, search within current filtered…" at bounding box center [798, 453] width 1451 height 687
click at [434, 182] on div "if ( model . query ) { // if filters are active, search within current filtered…" at bounding box center [798, 453] width 1451 height 687
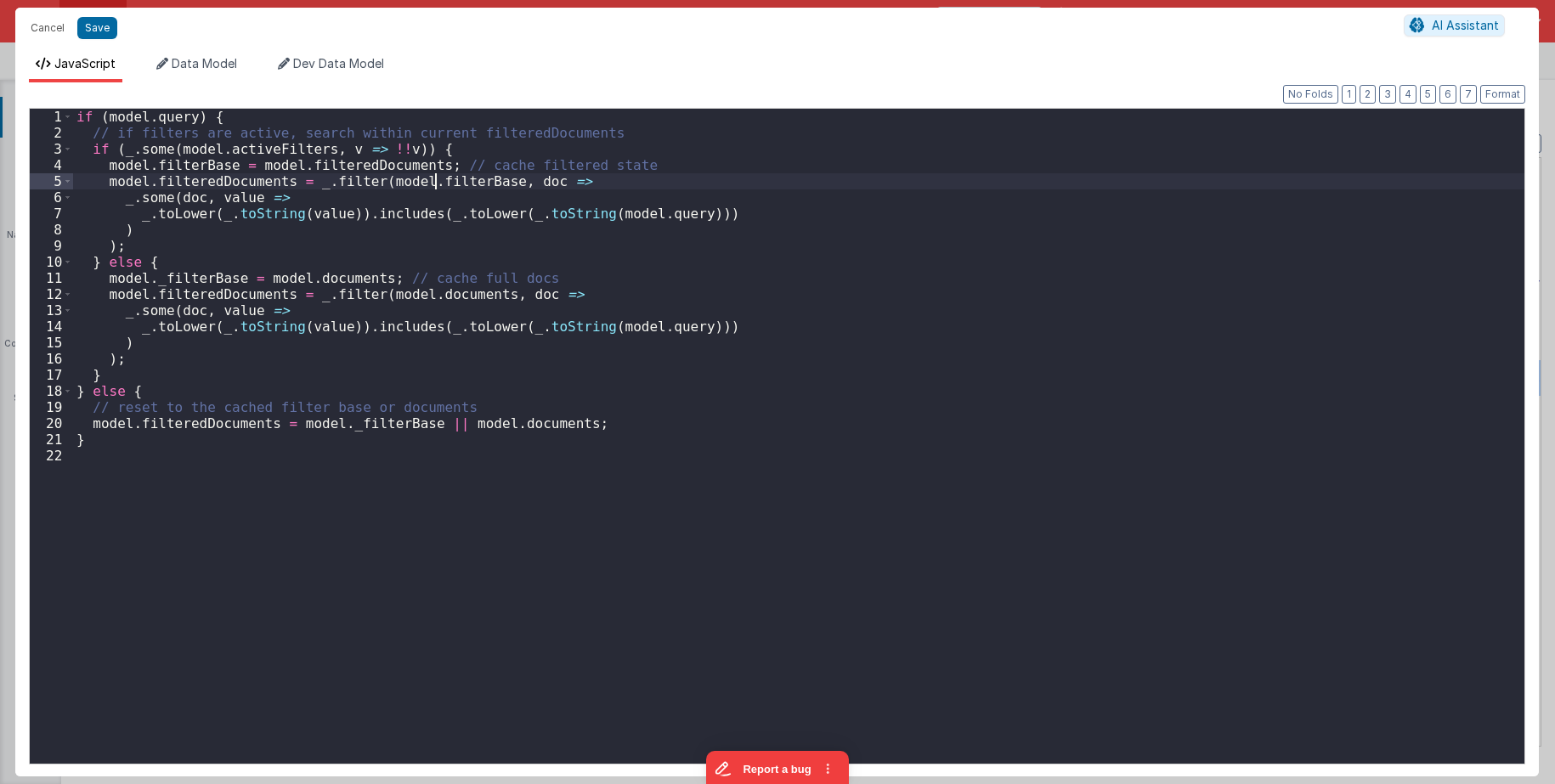
click at [434, 182] on div "if ( model . query ) { // if filters are active, search within current filtered…" at bounding box center [798, 453] width 1451 height 687
click at [492, 268] on div "if ( model . query ) { // if filters are active, search within current filtered…" at bounding box center [798, 453] width 1451 height 687
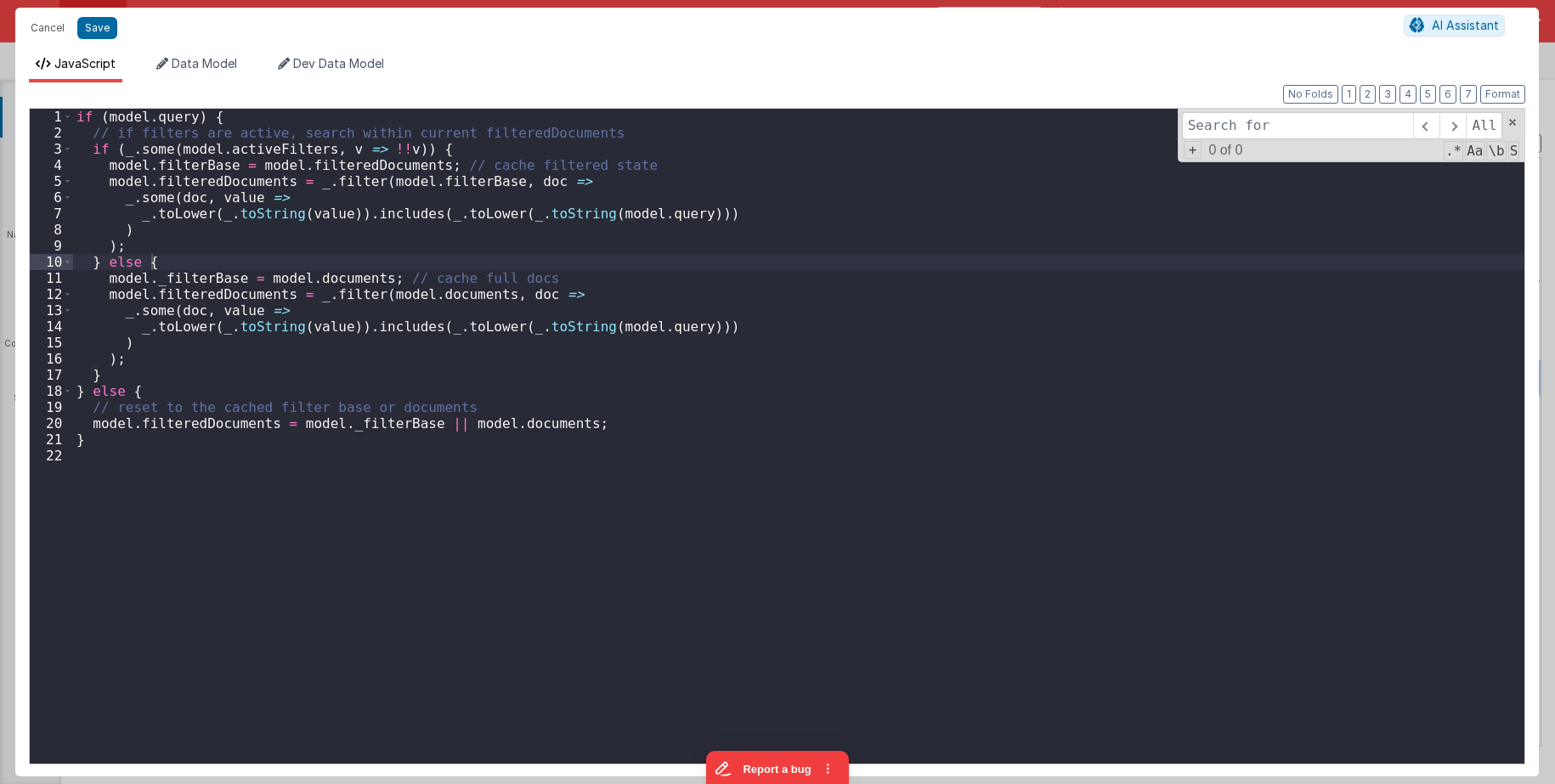
type input "if (model.query) { // if filters are active, search within current filteredDocu…"
click at [459, 184] on div "if ( model . query ) { // if filters are active, search within current filtered…" at bounding box center [798, 453] width 1451 height 687
click at [1205, 125] on input at bounding box center [1297, 126] width 231 height 27
paste input "filterBase"
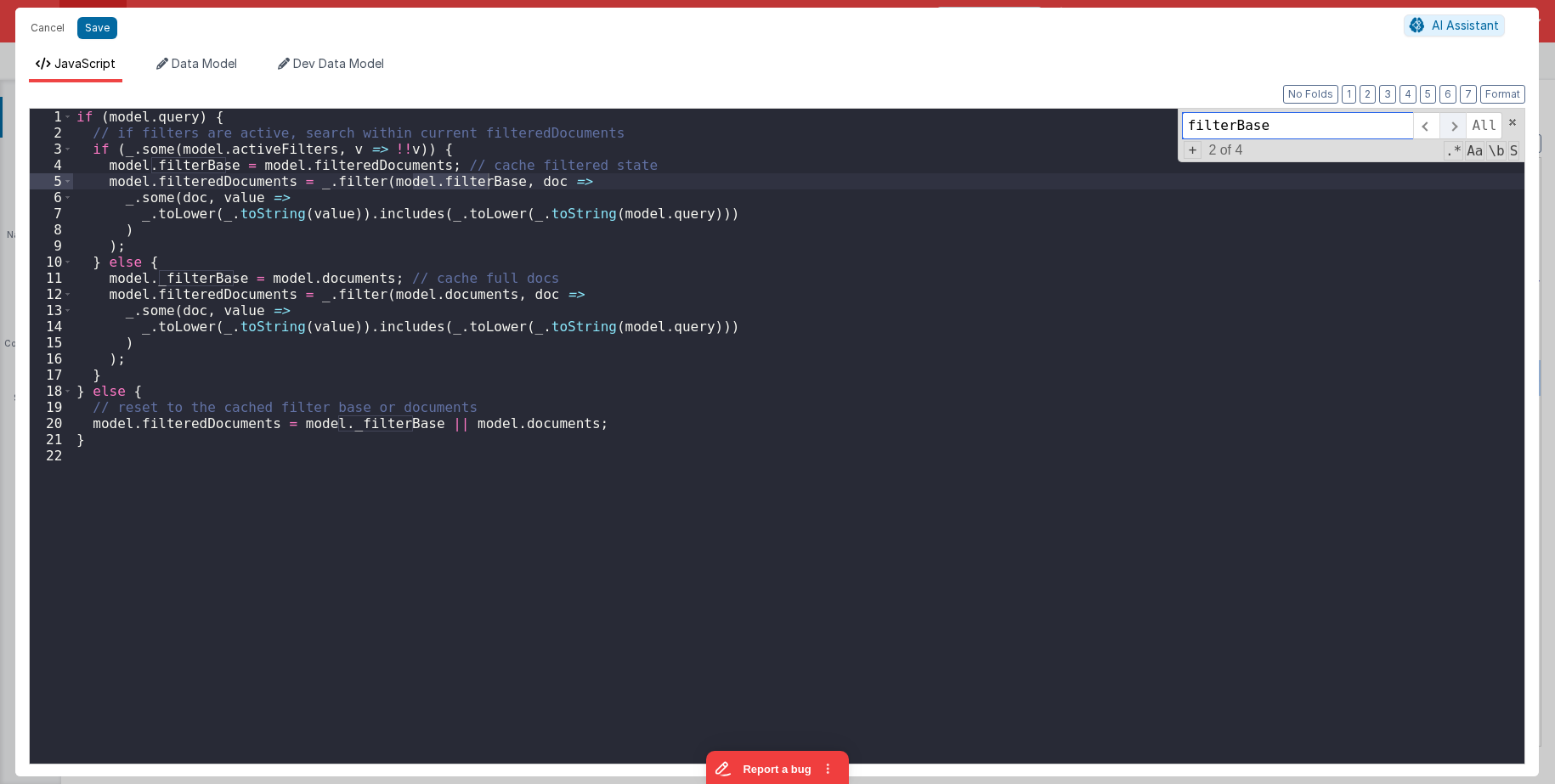
click at [1205, 124] on span at bounding box center [1452, 126] width 26 height 27
click at [161, 280] on div "if ( model . query ) { // if filters are active, search within current filtered…" at bounding box center [798, 436] width 1451 height 655
click at [342, 424] on div "if ( model . query ) { // if filters are active, search within current filtered…" at bounding box center [798, 453] width 1451 height 687
click at [339, 424] on div "if ( model . query ) { // if filters are active, search within current filtered…" at bounding box center [798, 453] width 1451 height 687
click at [1190, 120] on input "filterBase" at bounding box center [1297, 126] width 231 height 27
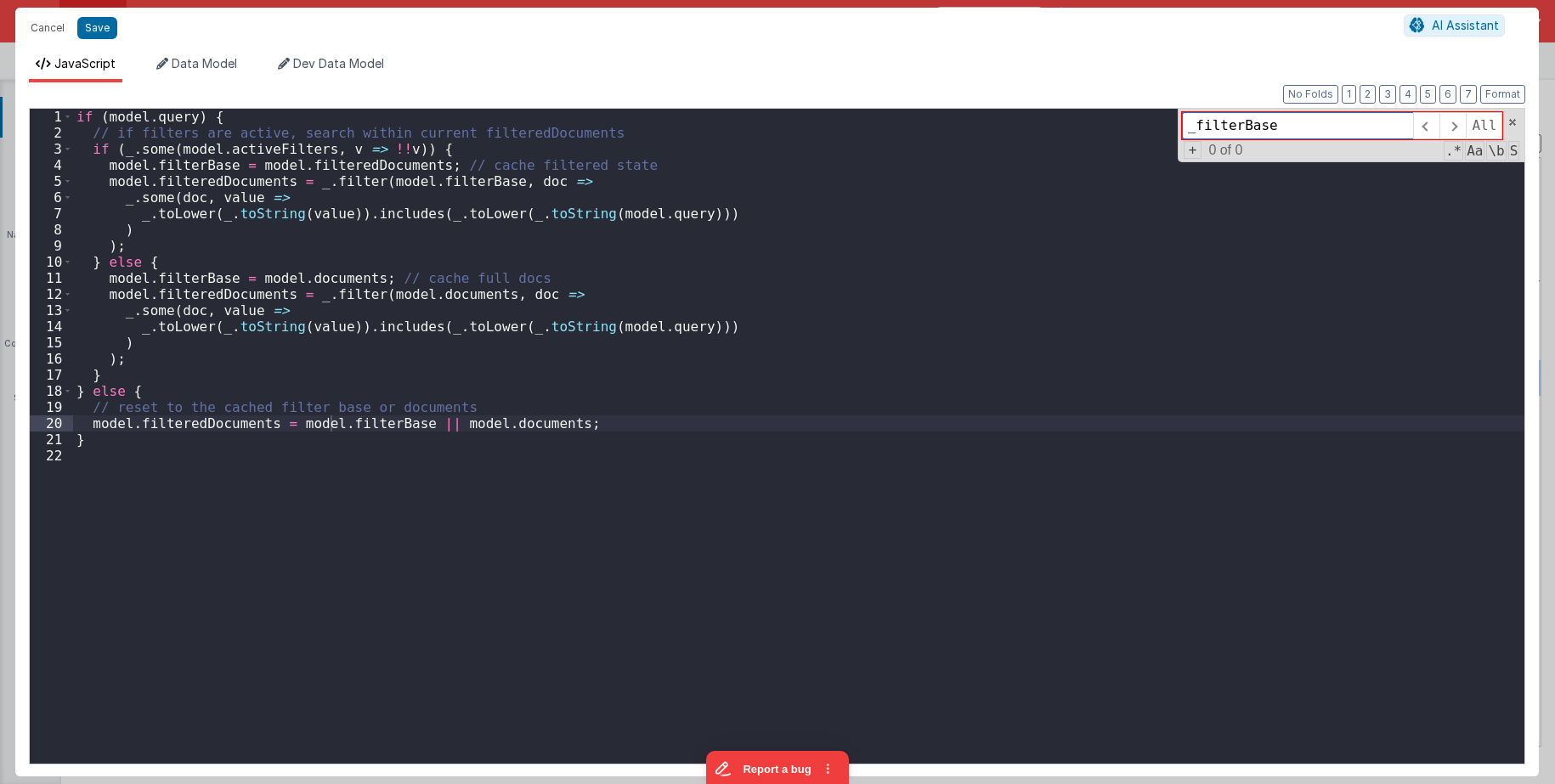
type input "_filterBase"
click at [995, 246] on div "if ( model . query ) { // if filters are active, search within current filtered…" at bounding box center [798, 453] width 1451 height 687
click at [1205, 128] on input "_filterBase" at bounding box center [1297, 126] width 231 height 27
click at [202, 165] on div "if ( model . query ) { // if filters are active, search within current filtered…" at bounding box center [798, 453] width 1451 height 687
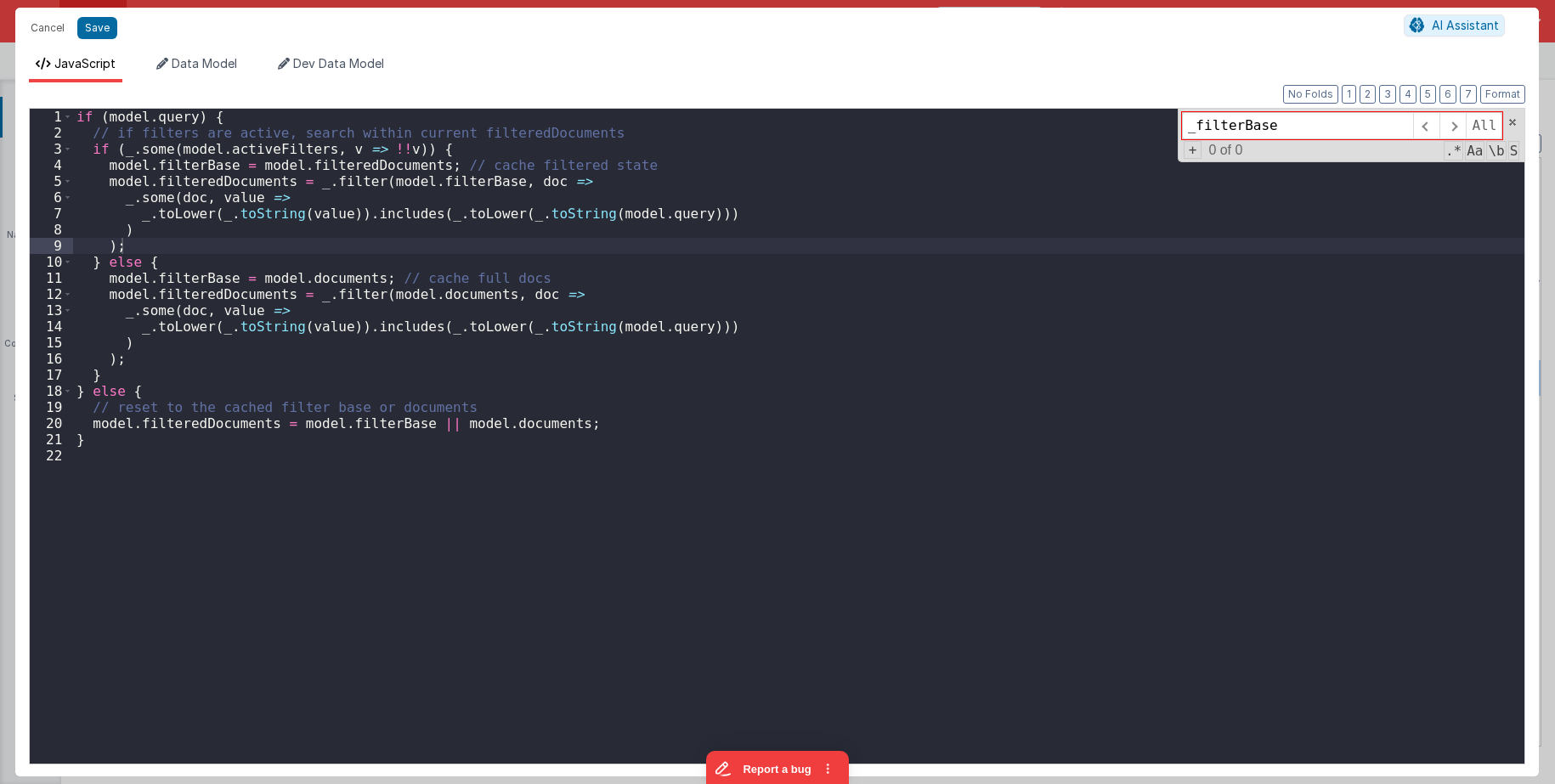
click at [202, 165] on div "if ( model . query ) { // if filters are active, search within current filtered…" at bounding box center [798, 453] width 1451 height 687
click at [192, 61] on span "Data Model" at bounding box center [204, 63] width 65 height 15
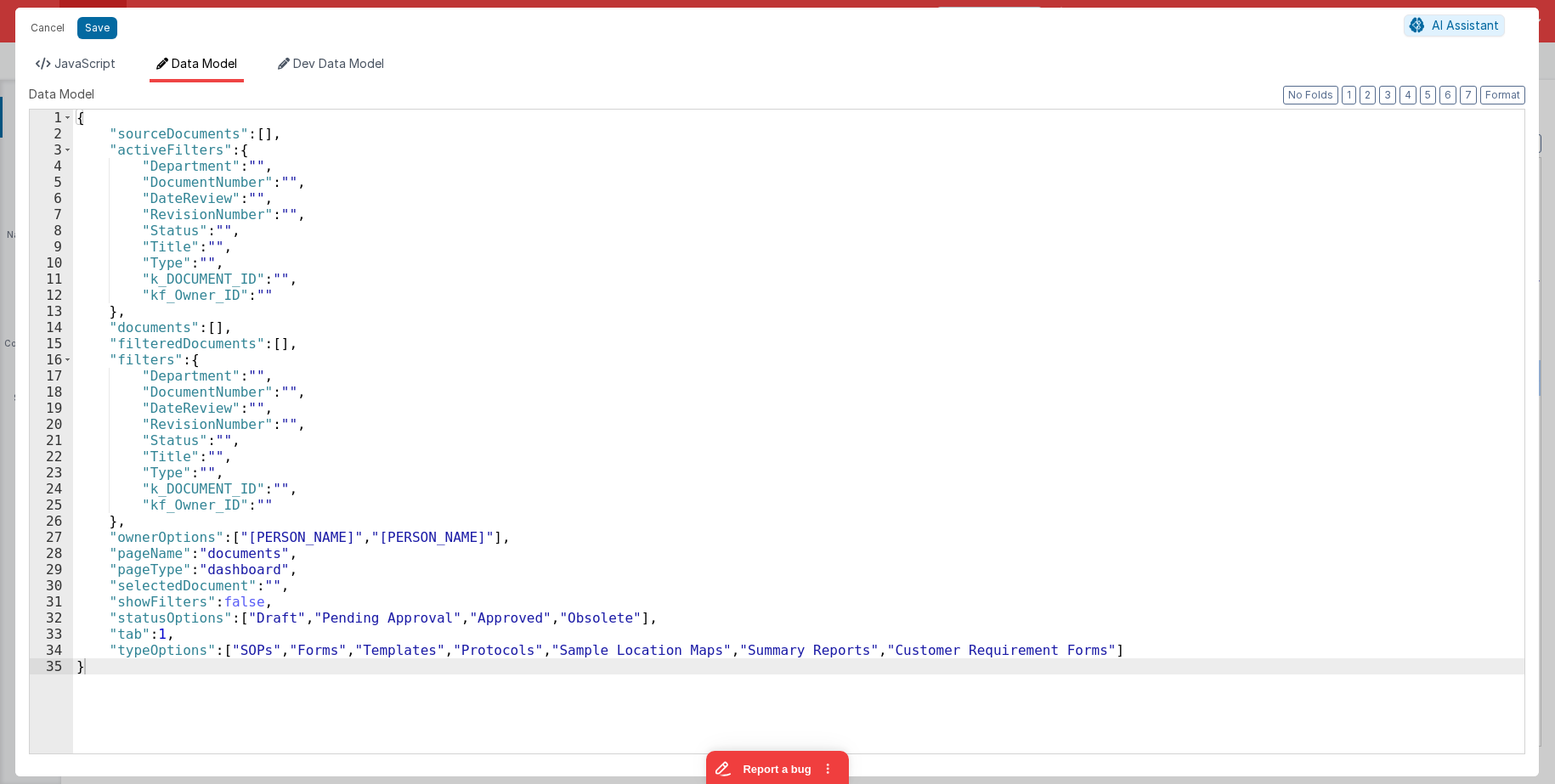
click at [161, 132] on div "{ "sourceDocuments" : [ ] , "activeFilters" : { "Department" : "" , "DocumentNu…" at bounding box center [798, 447] width 1451 height 676
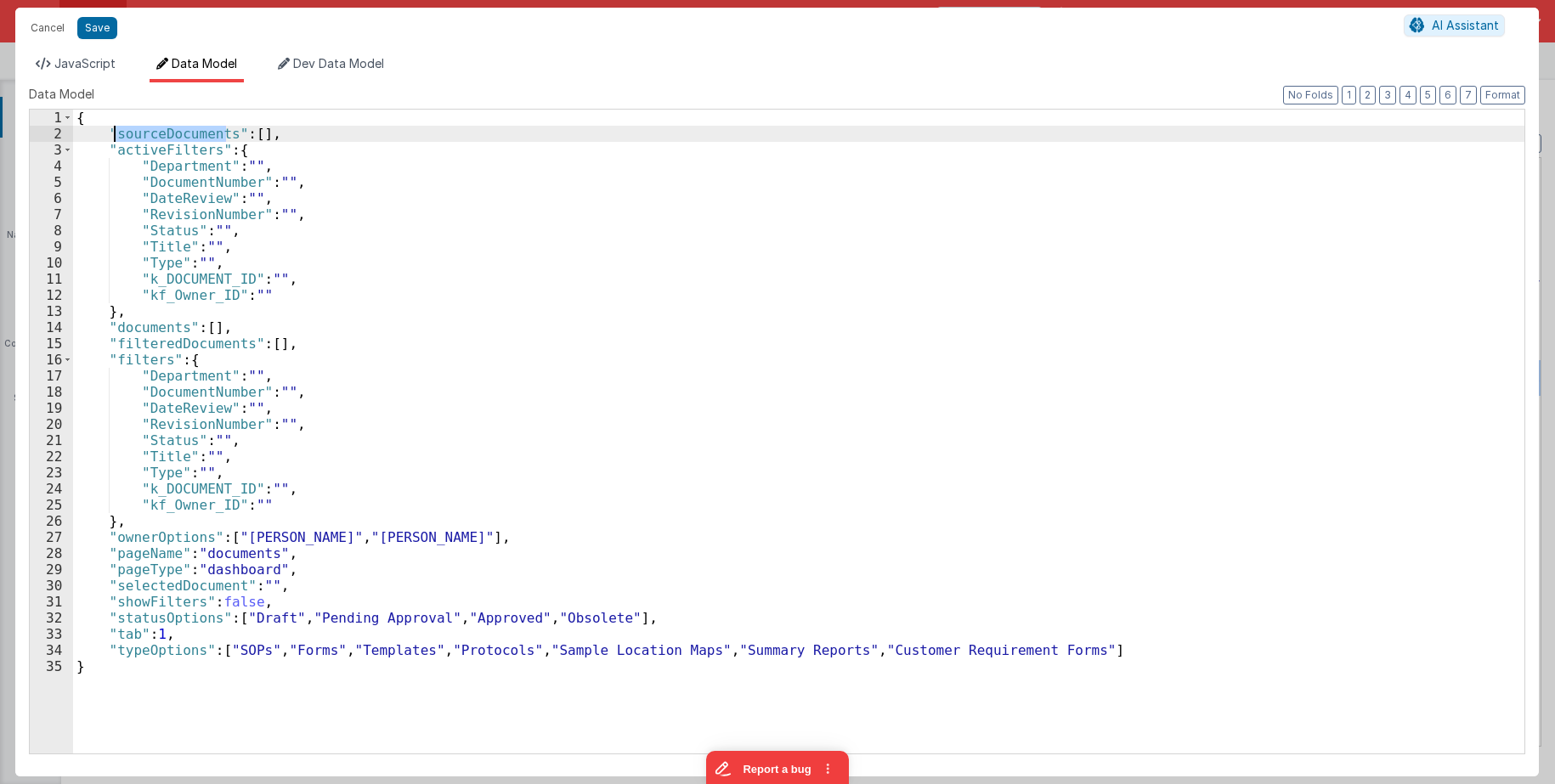
click at [161, 132] on div "{ "sourceDocuments" : [ ] , "activeFilters" : { "Department" : "" , "DocumentNu…" at bounding box center [798, 447] width 1451 height 676
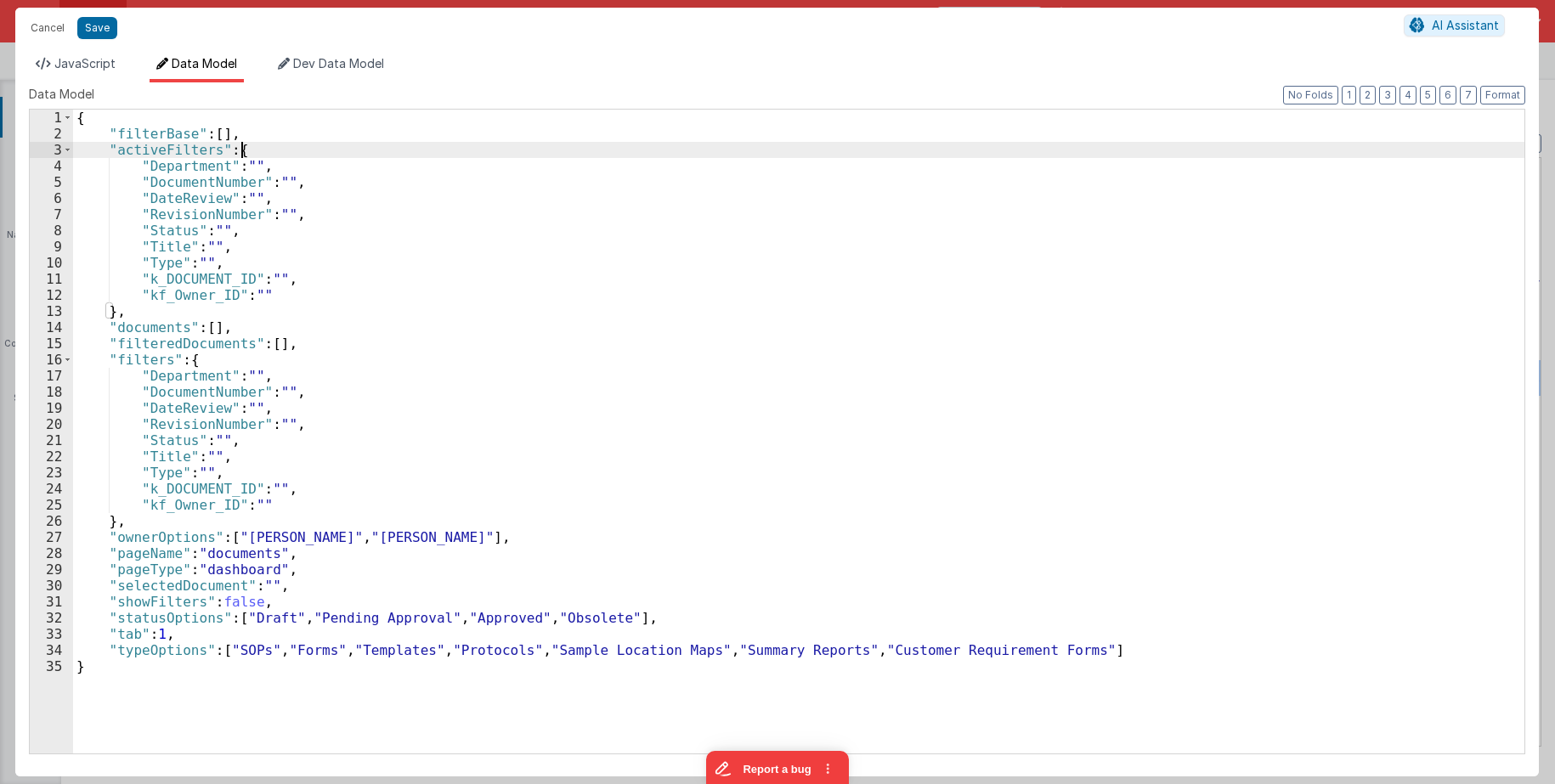
click at [395, 142] on div "{ "filterBase" : [ ] , "activeFilters" : { "Department" : "" , "DocumentNumber"…" at bounding box center [798, 447] width 1451 height 676
click at [91, 66] on span "JavaScript" at bounding box center [85, 63] width 61 height 15
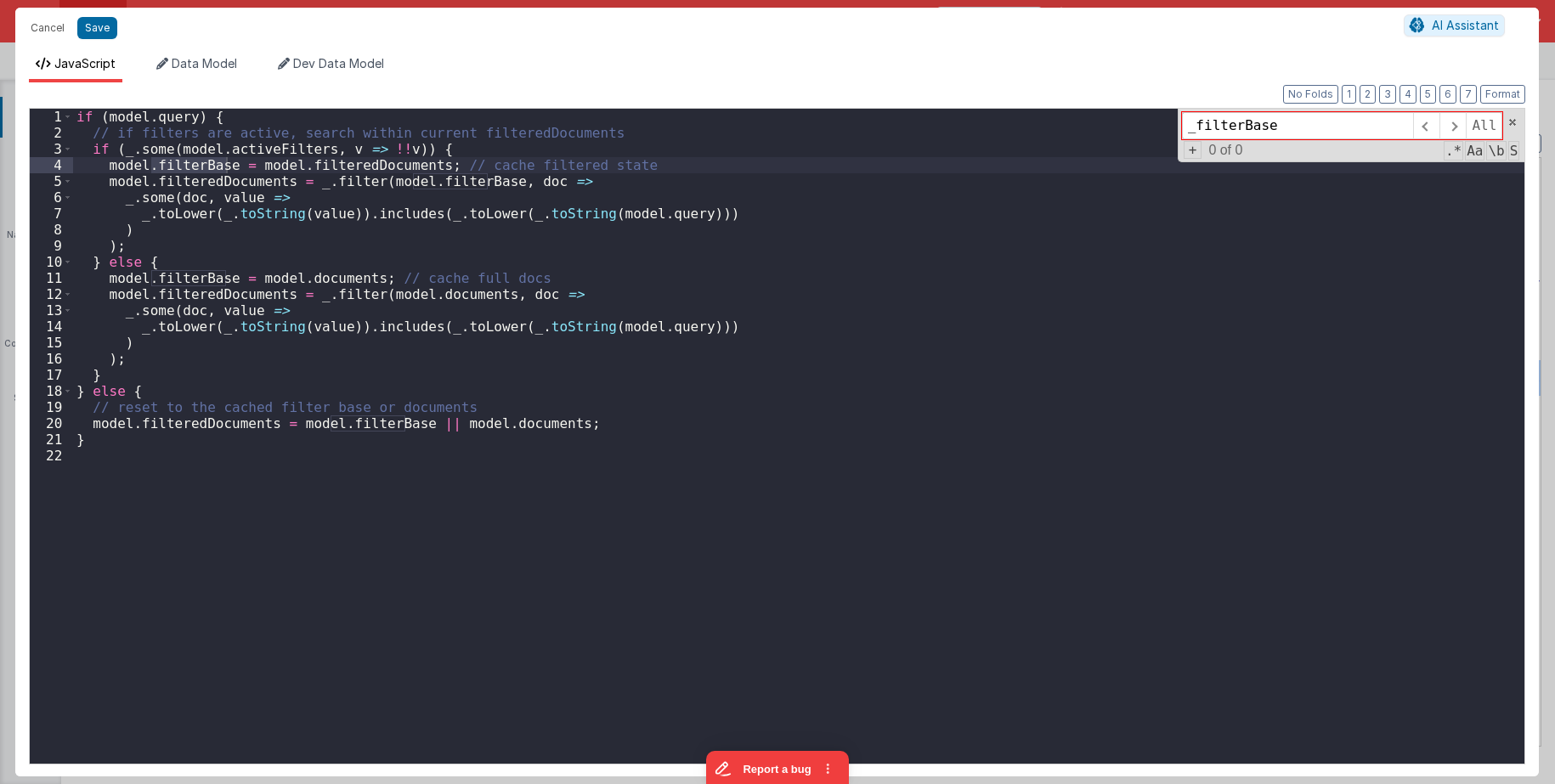
click at [382, 147] on div "if ( model . query ) { // if filters are active, search within current filtered…" at bounding box center [798, 453] width 1451 height 687
type textarea "This template requires BF code base >0.9.6"
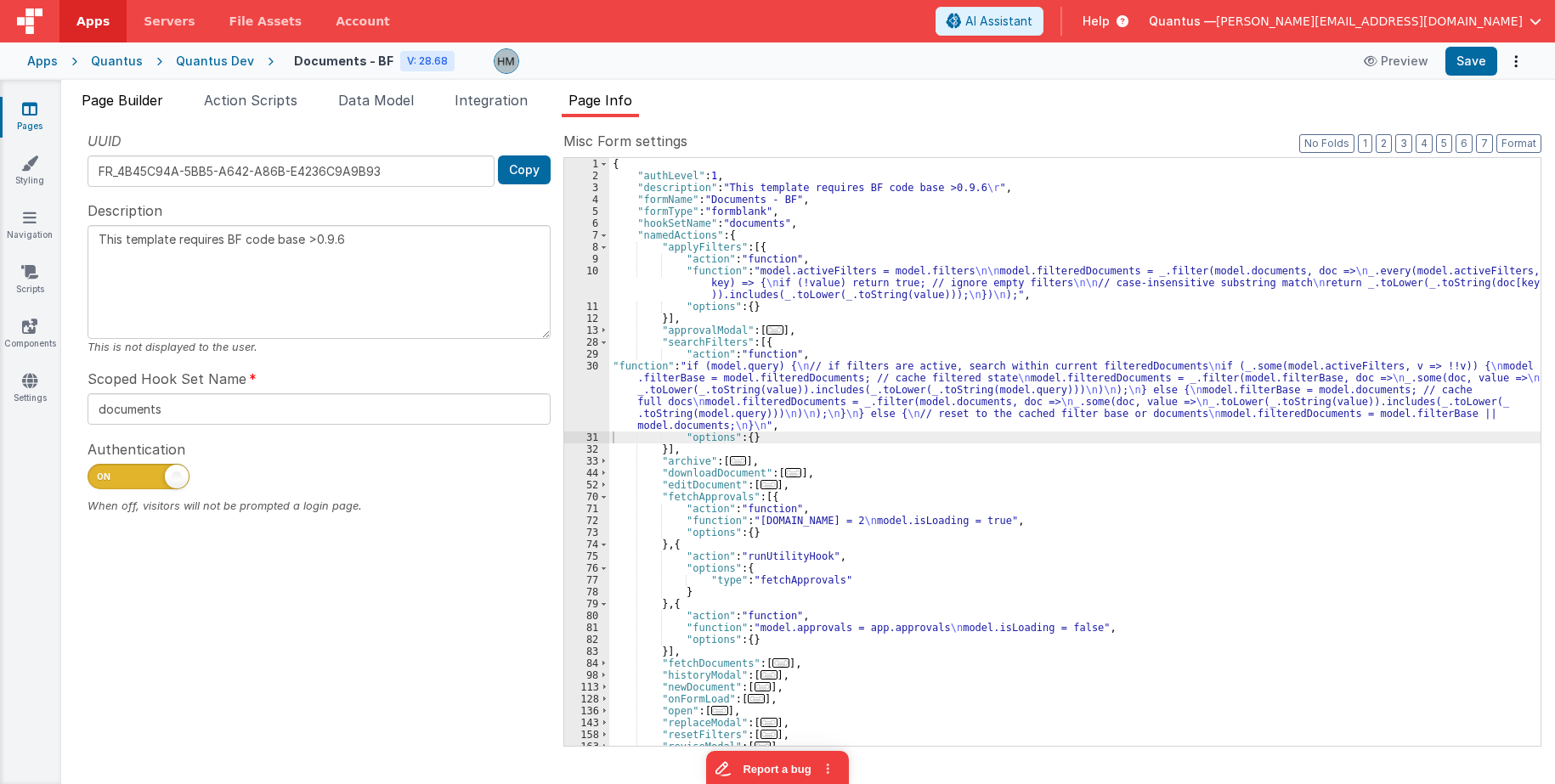
click at [145, 115] on li "Page Builder" at bounding box center [122, 103] width 95 height 27
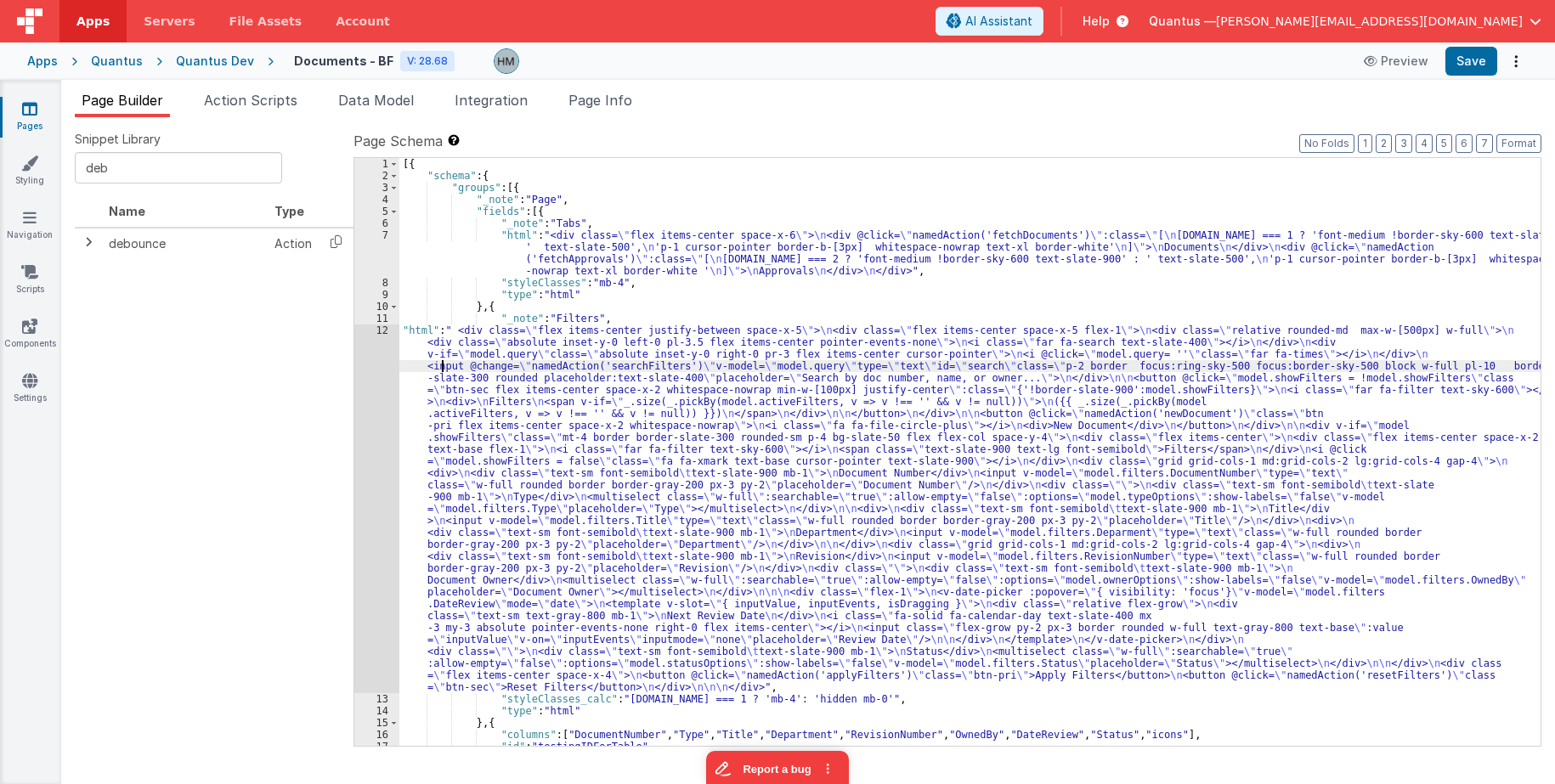
drag, startPoint x: 444, startPoint y: 367, endPoint x: 390, endPoint y: 341, distance: 59.9
click at [440, 365] on div "[{ "schema" : { "groups" : [{ "_note" : "Page" , "fields" : [{ "_note" : "Tabs"…" at bounding box center [969, 463] width 1141 height 611
click at [384, 333] on div "12" at bounding box center [377, 508] width 45 height 369
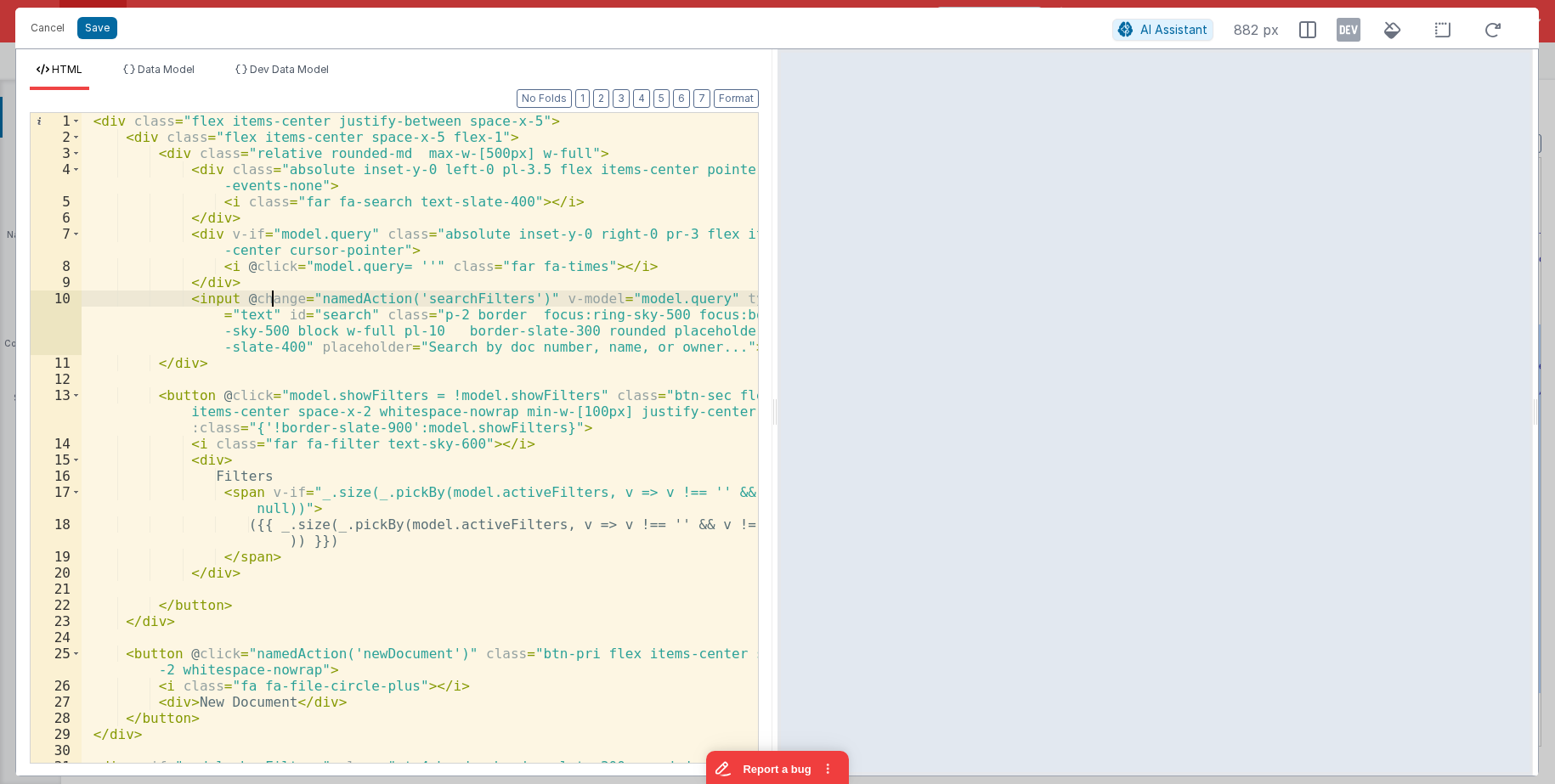
click at [275, 292] on div "< div class = "flex items-center justify-between space-x-5" > < div class = "fl…" at bounding box center [419, 461] width 676 height 698
click at [40, 37] on button "Cancel" at bounding box center [47, 27] width 51 height 24
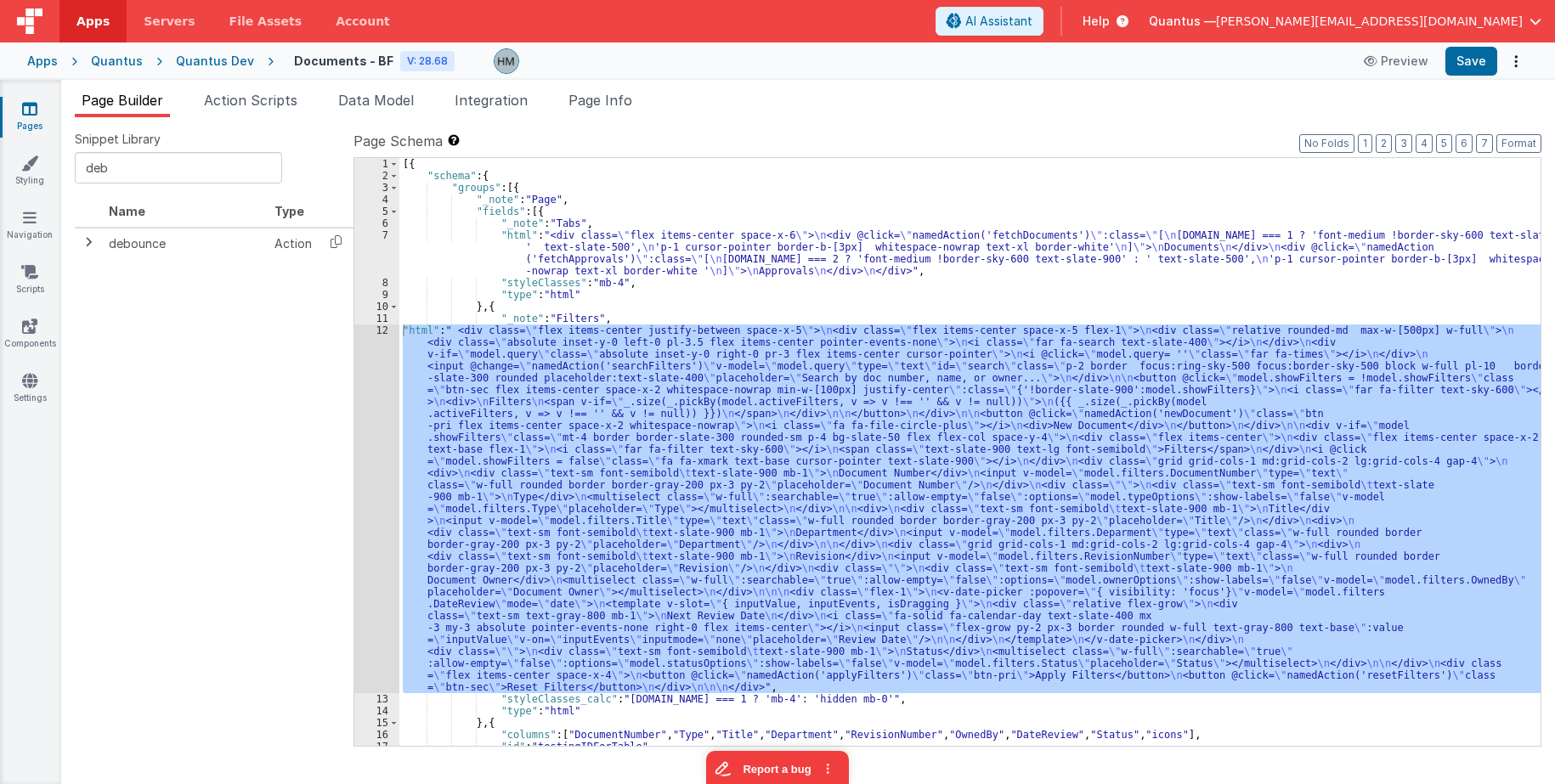
click at [1205, 246] on div "[{ "schema" : { "groups" : [{ "_note" : "Page" , "fields" : [{ "_note" : "Tabs"…" at bounding box center [969, 463] width 1141 height 611
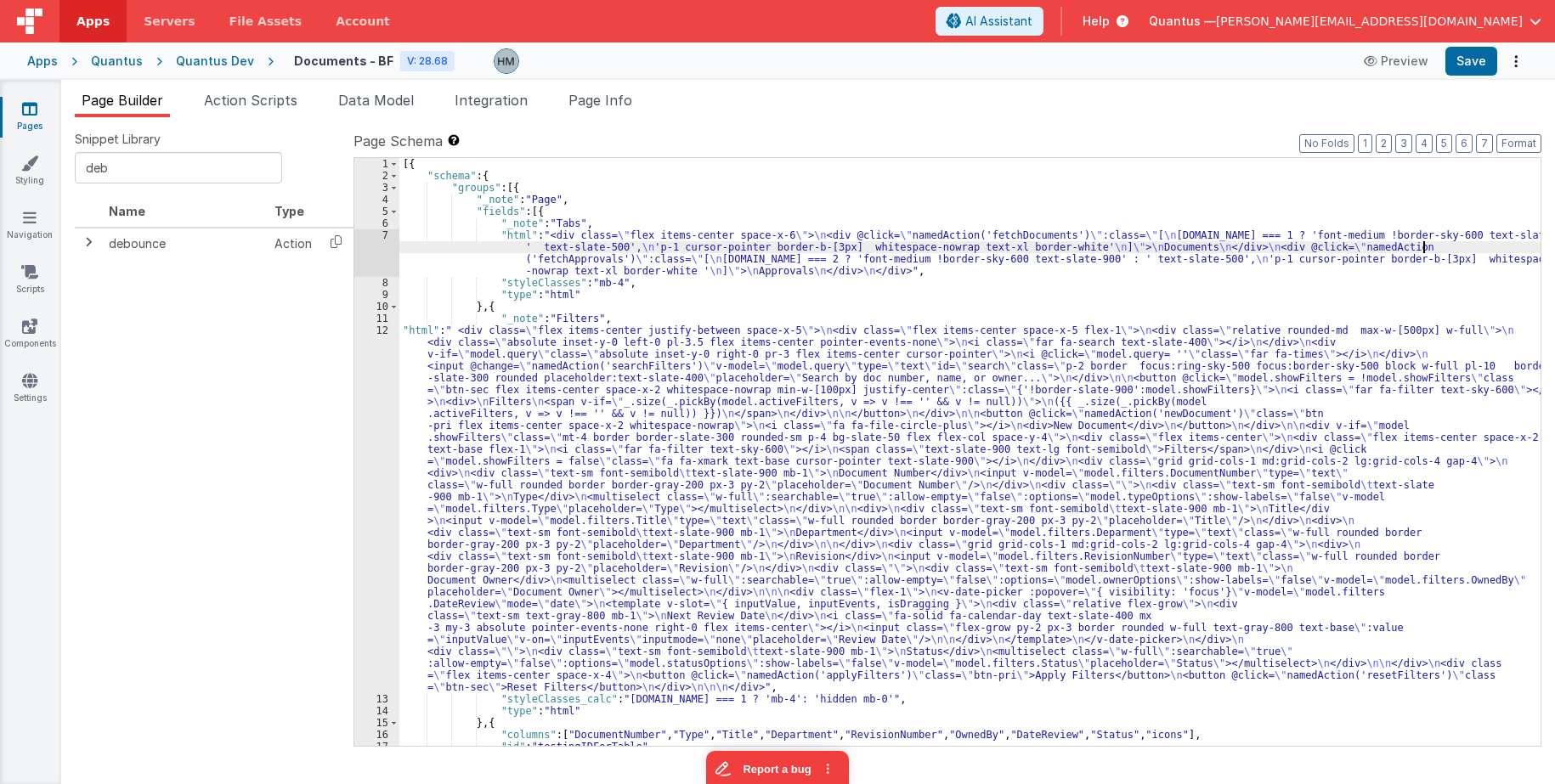
click at [37, 109] on icon at bounding box center [30, 108] width 16 height 17
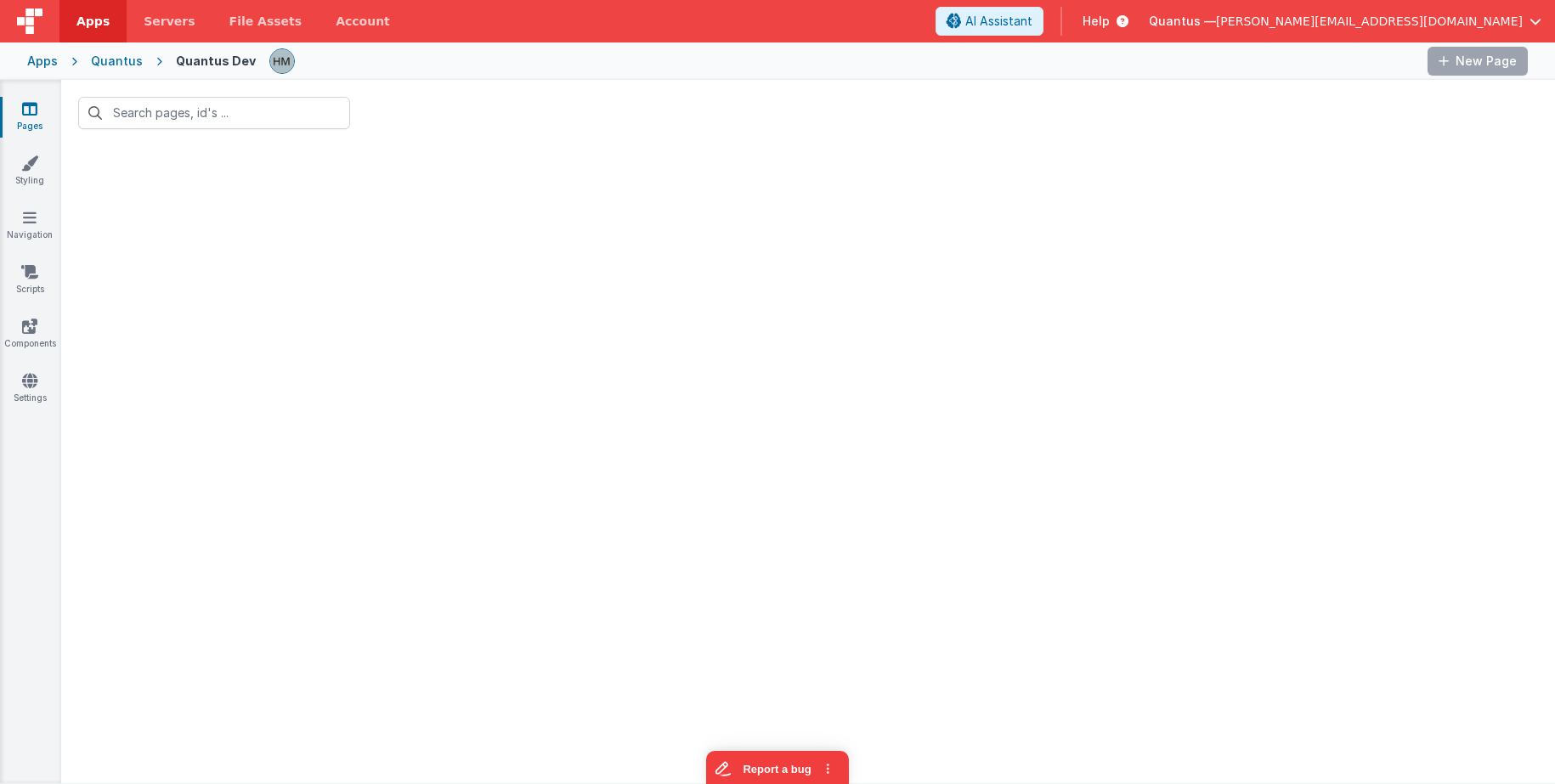
type input "docum"
